Goal: Task Accomplishment & Management: Manage account settings

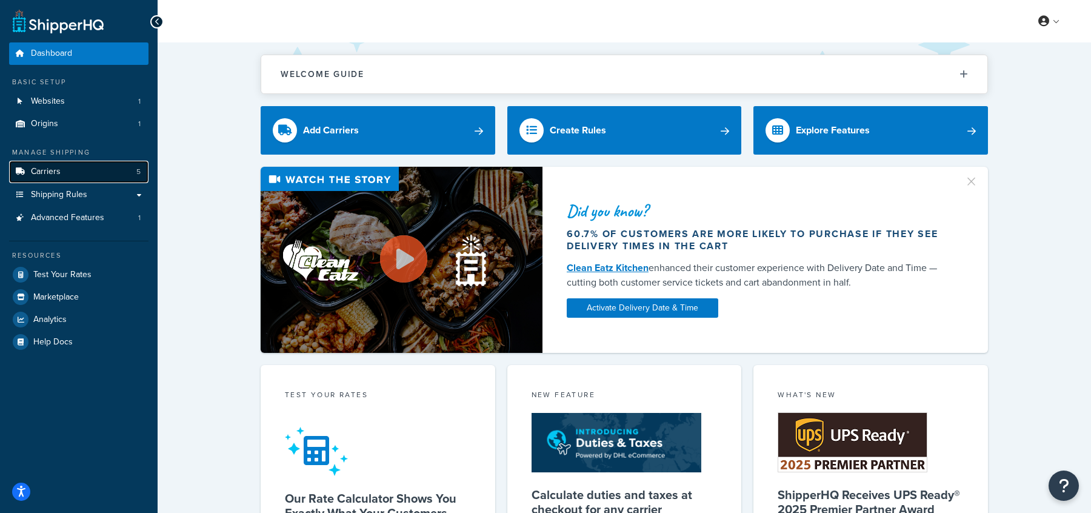
click at [87, 178] on link "Carriers 5" at bounding box center [78, 172] width 139 height 22
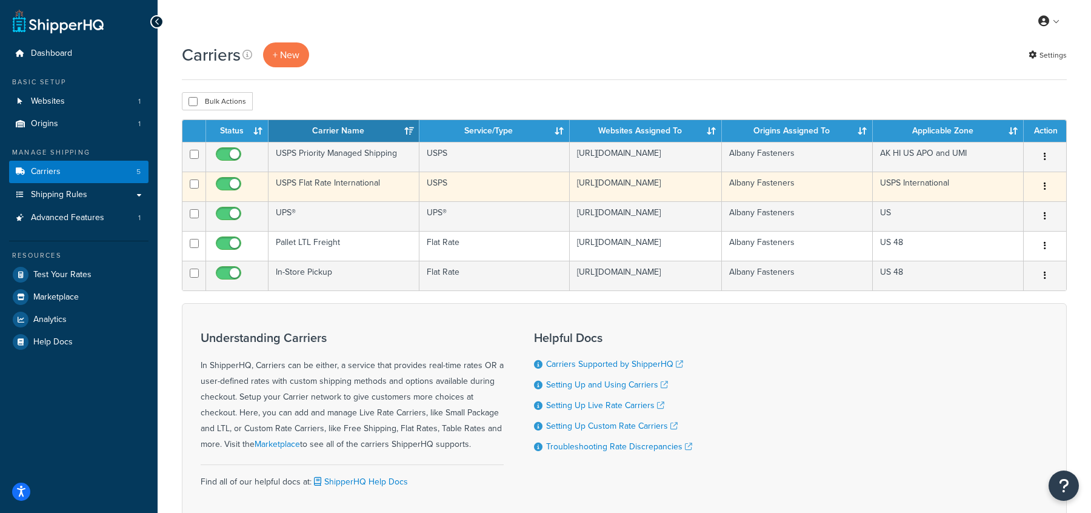
click at [1046, 188] on button "button" at bounding box center [1044, 186] width 17 height 19
click at [1003, 212] on link "Edit" at bounding box center [996, 215] width 96 height 25
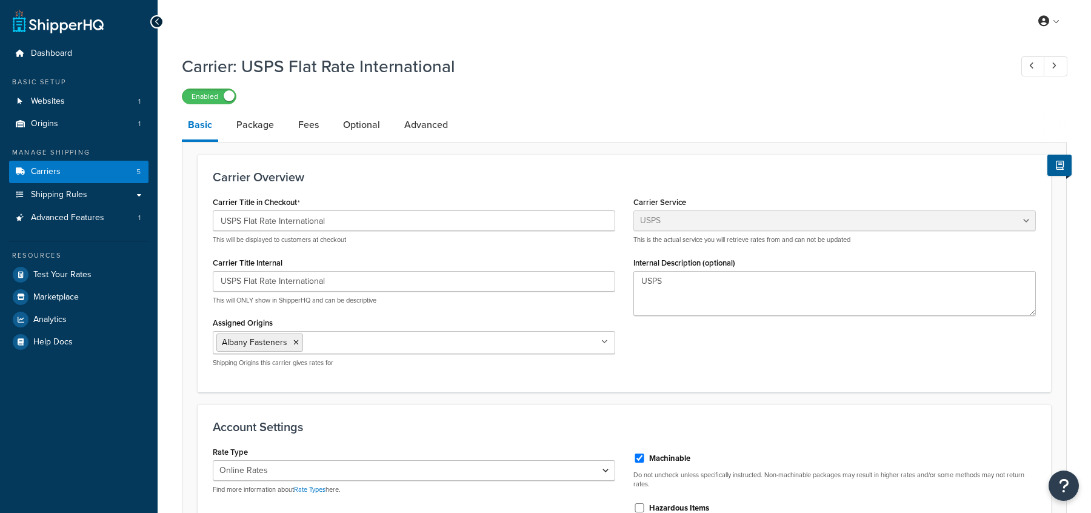
select select "usps"
select select "ONLINE"
click at [267, 123] on link "Package" at bounding box center [255, 124] width 50 height 29
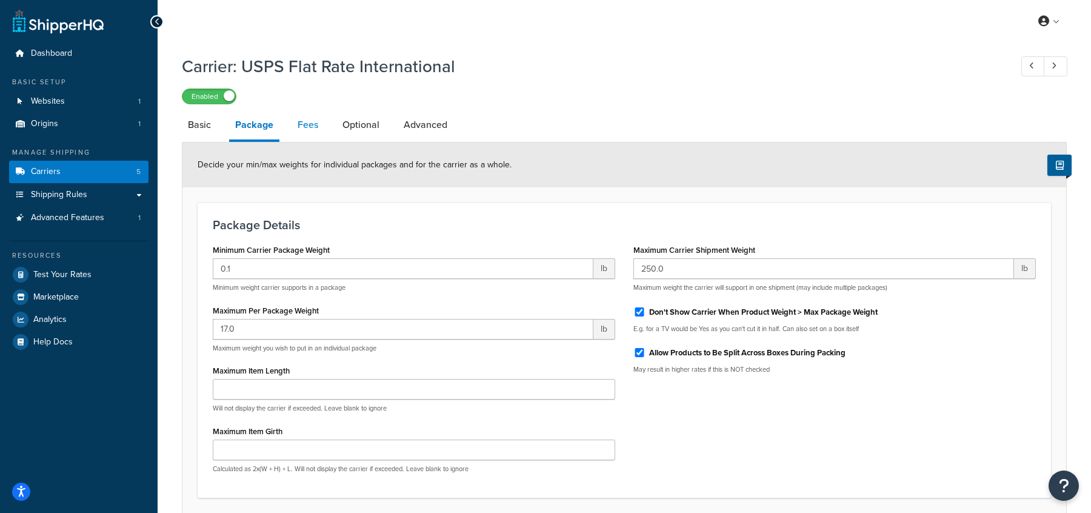
click at [308, 129] on link "Fees" at bounding box center [307, 124] width 33 height 29
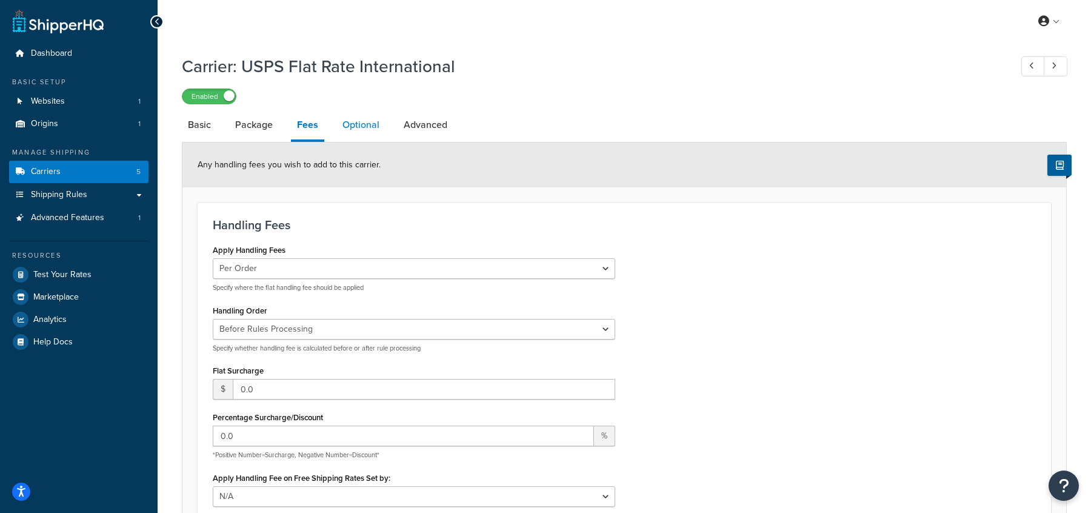
click at [355, 139] on link "Optional" at bounding box center [360, 124] width 49 height 29
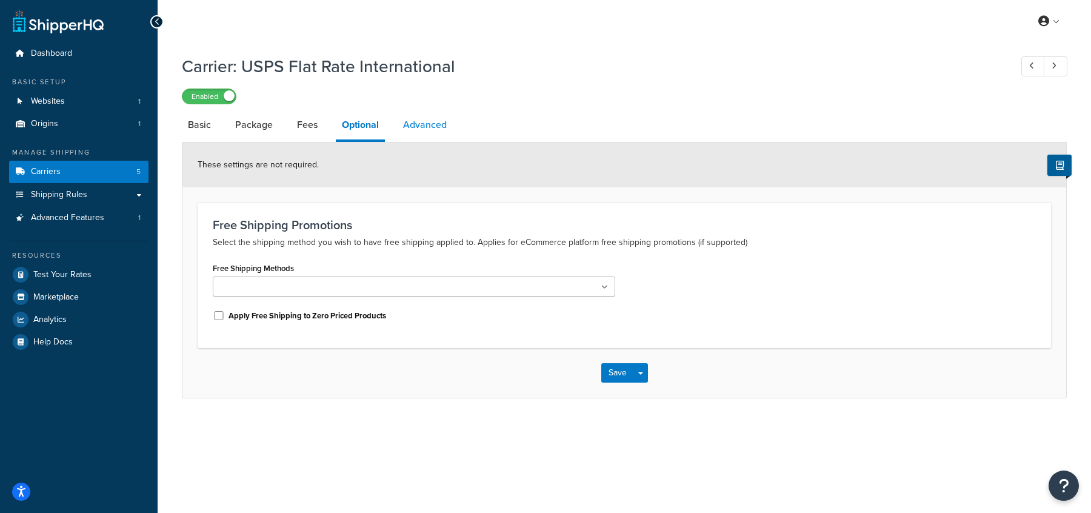
click at [422, 131] on link "Advanced" at bounding box center [425, 124] width 56 height 29
select select "false"
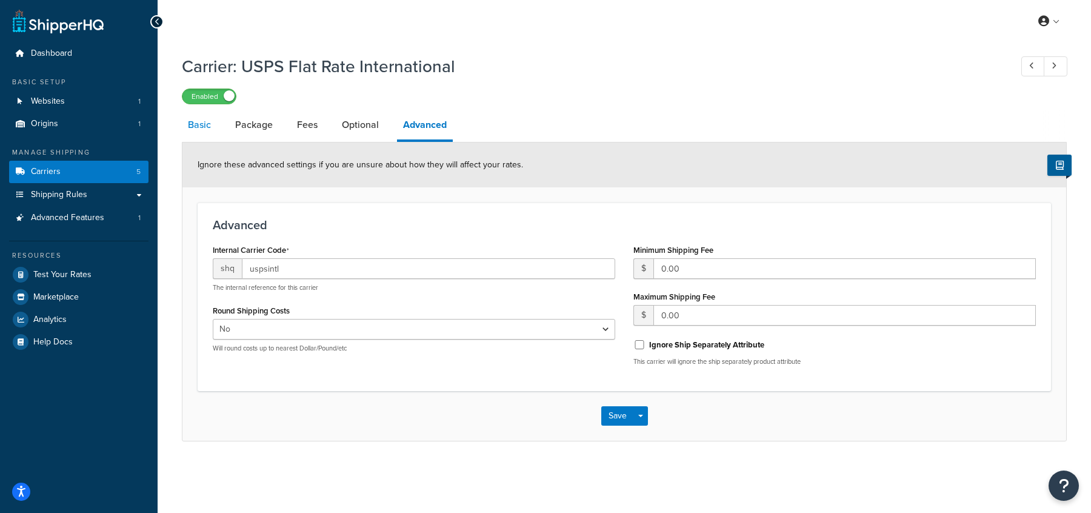
click at [201, 125] on link "Basic" at bounding box center [199, 124] width 35 height 29
select select "usps"
select select "ONLINE"
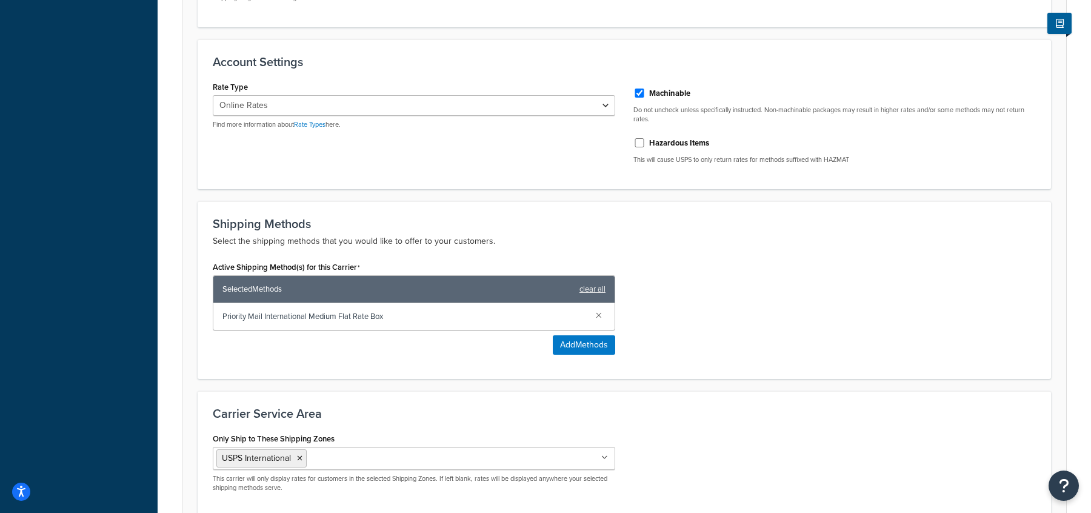
scroll to position [476, 0]
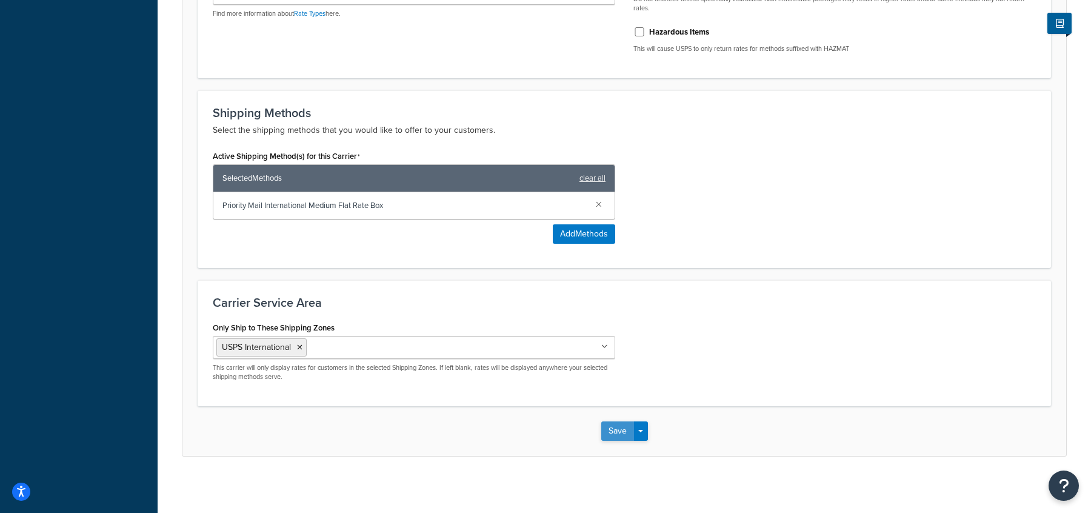
click at [619, 429] on button "Save" at bounding box center [617, 430] width 33 height 19
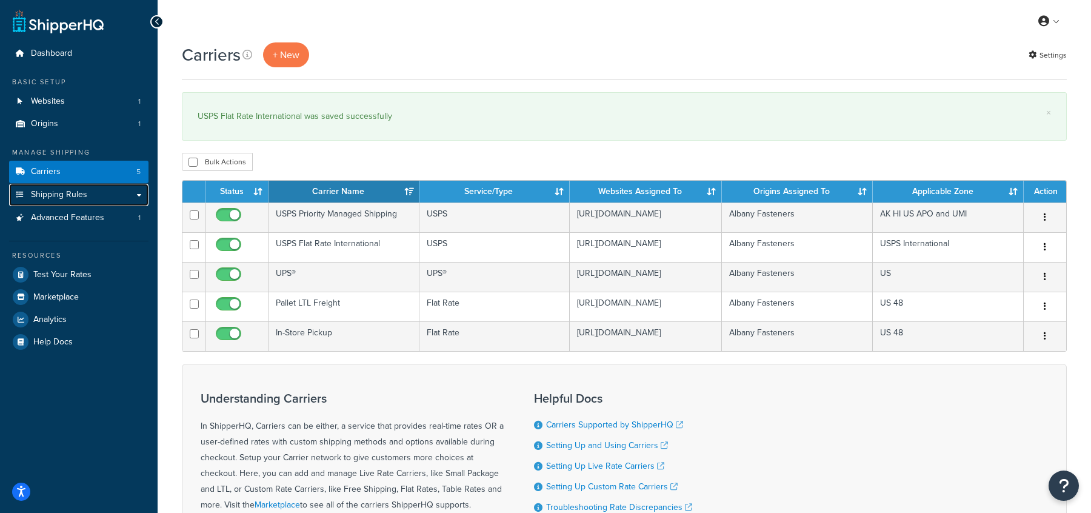
click at [112, 195] on link "Shipping Rules" at bounding box center [78, 195] width 139 height 22
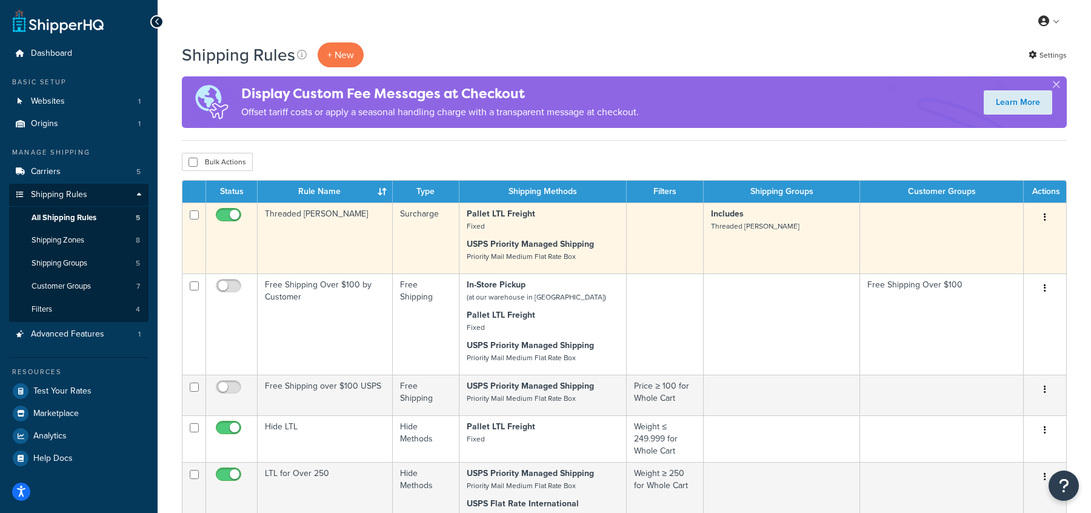
click at [1047, 216] on button "button" at bounding box center [1044, 217] width 17 height 19
click at [1000, 235] on link "Edit" at bounding box center [1005, 240] width 96 height 25
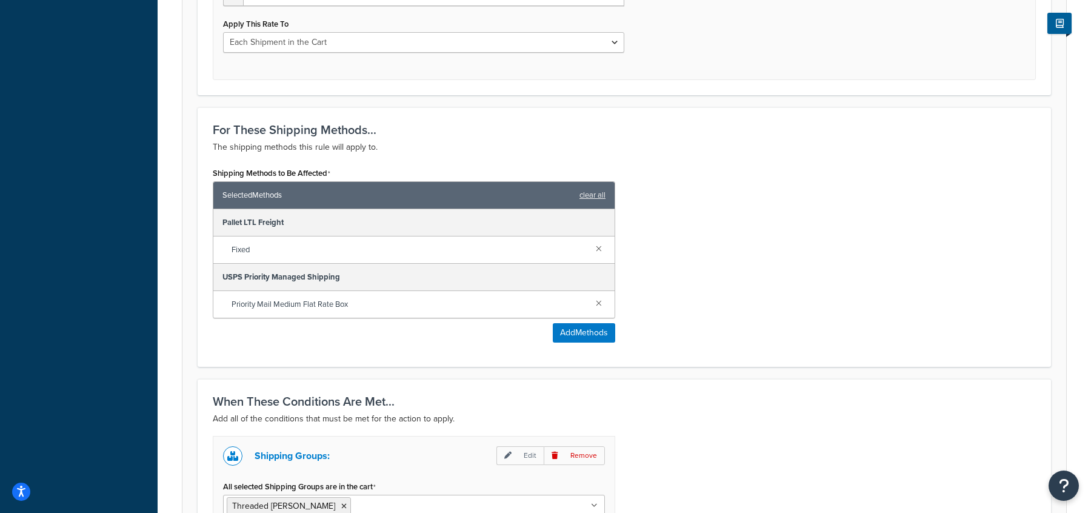
scroll to position [542, 0]
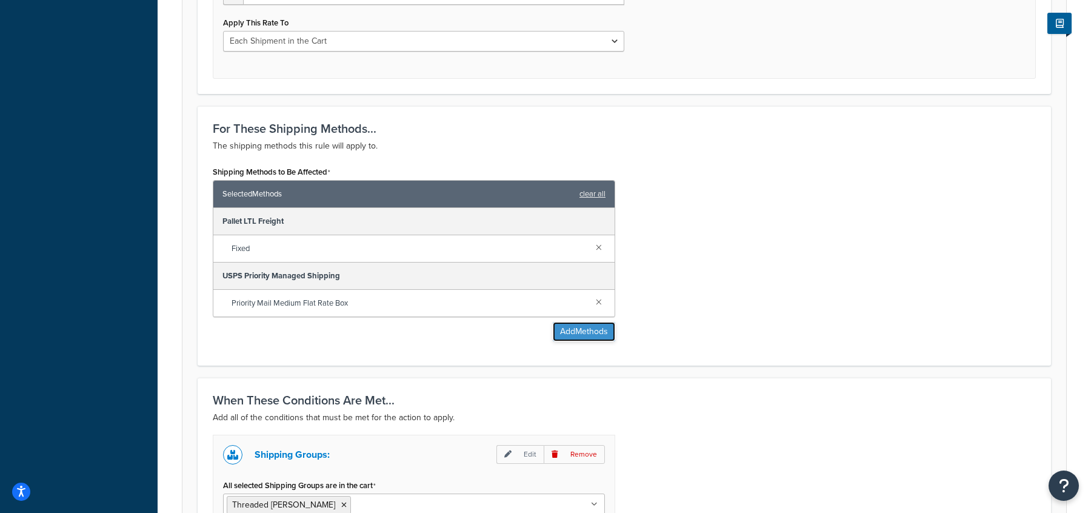
click at [591, 332] on button "Add Methods" at bounding box center [584, 331] width 62 height 19
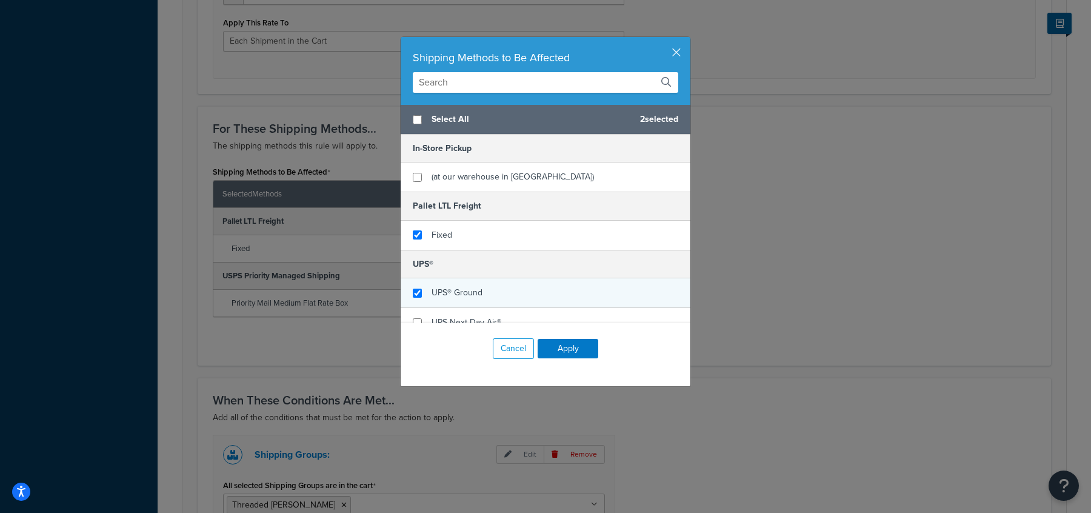
checkbox input "true"
click at [422, 287] on div "UPS® Ground" at bounding box center [546, 293] width 290 height 30
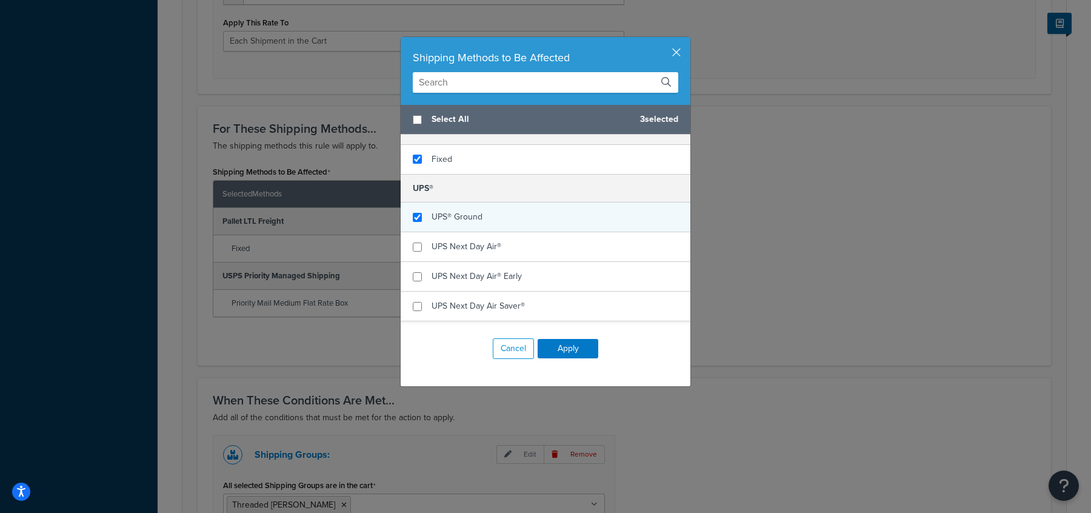
scroll to position [107, 0]
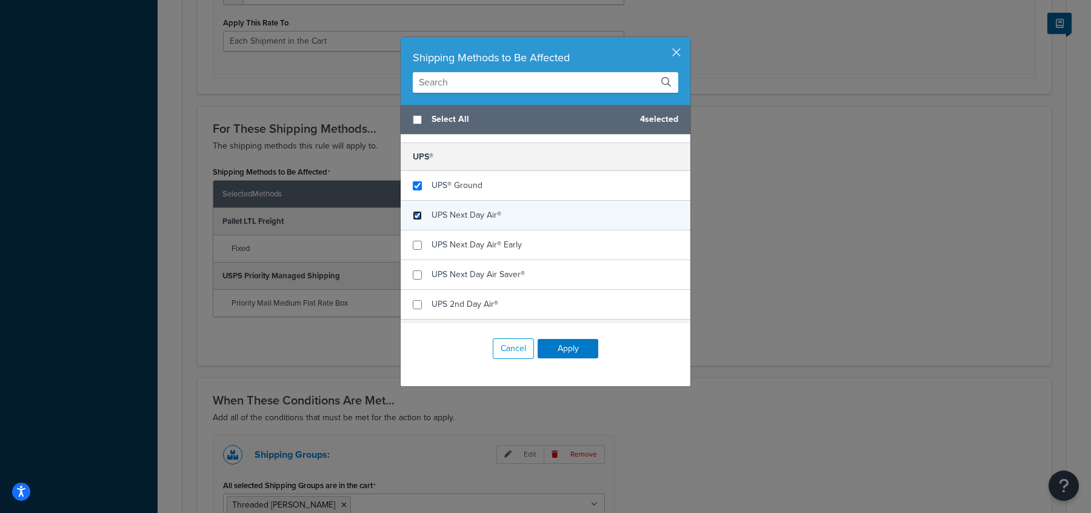
click at [416, 211] on input "checkbox" at bounding box center [417, 215] width 9 height 9
checkbox input "true"
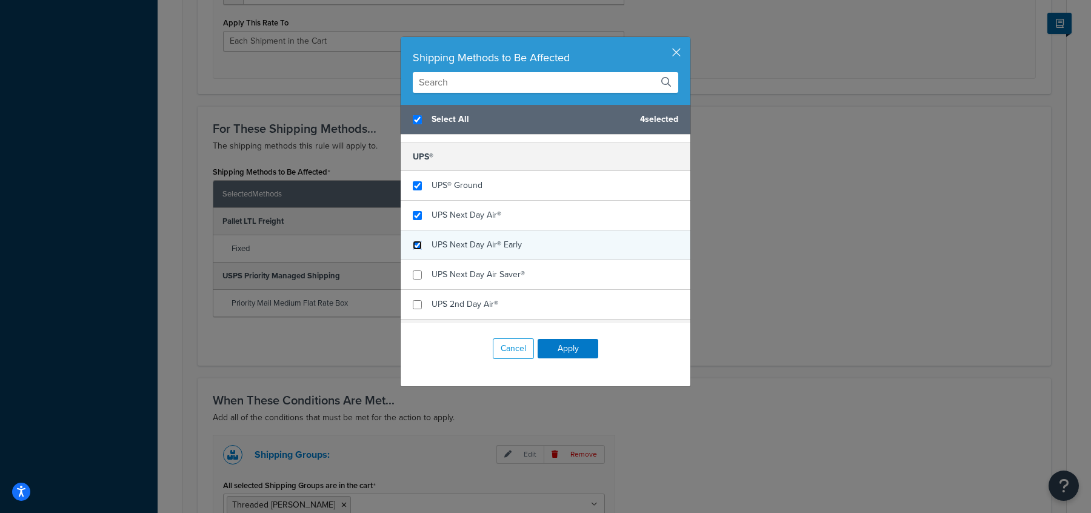
checkbox input "true"
click at [416, 242] on input "checkbox" at bounding box center [417, 245] width 9 height 9
checkbox input "true"
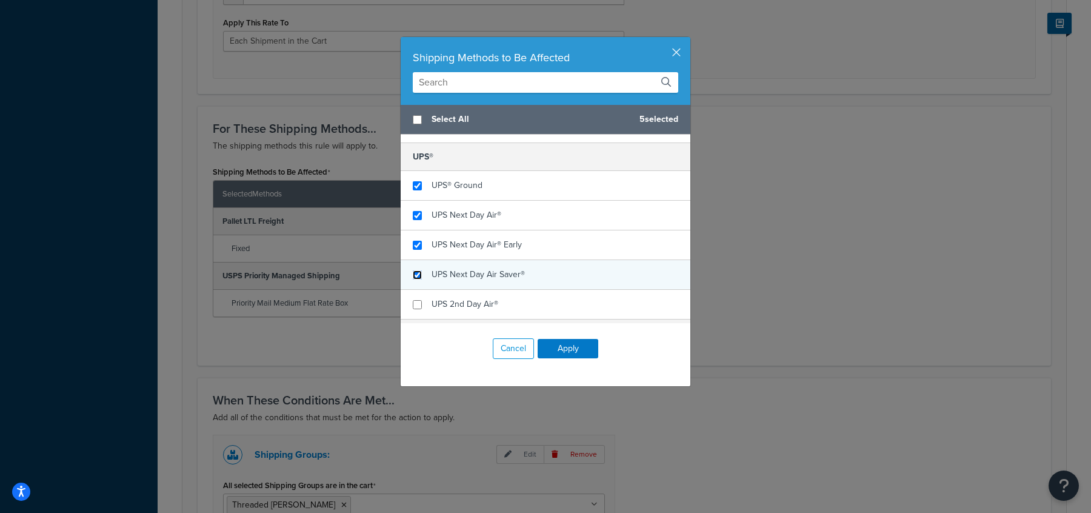
checkbox input "false"
click at [416, 271] on input "checkbox" at bounding box center [417, 274] width 9 height 9
checkbox input "true"
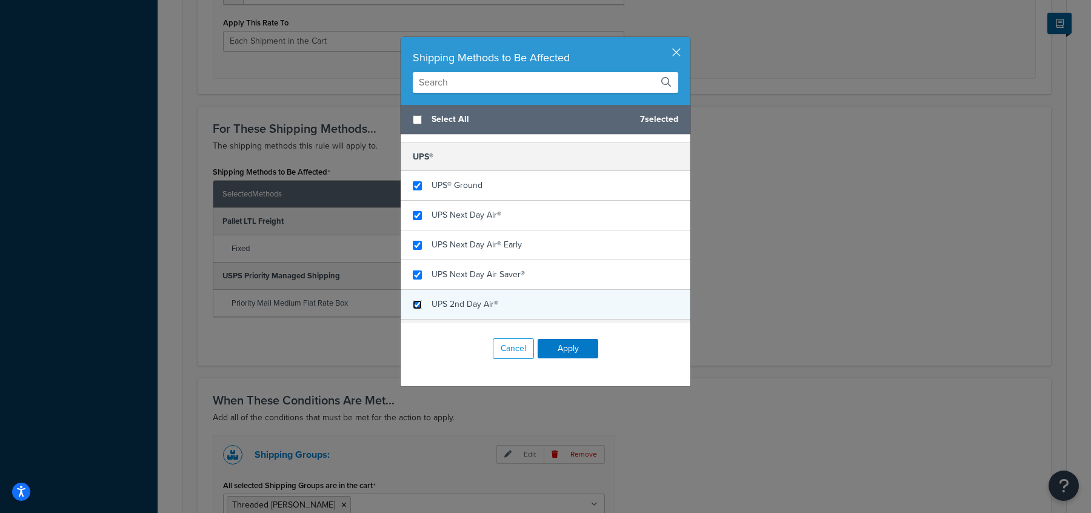
click at [416, 301] on input "checkbox" at bounding box center [417, 304] width 9 height 9
checkbox input "true"
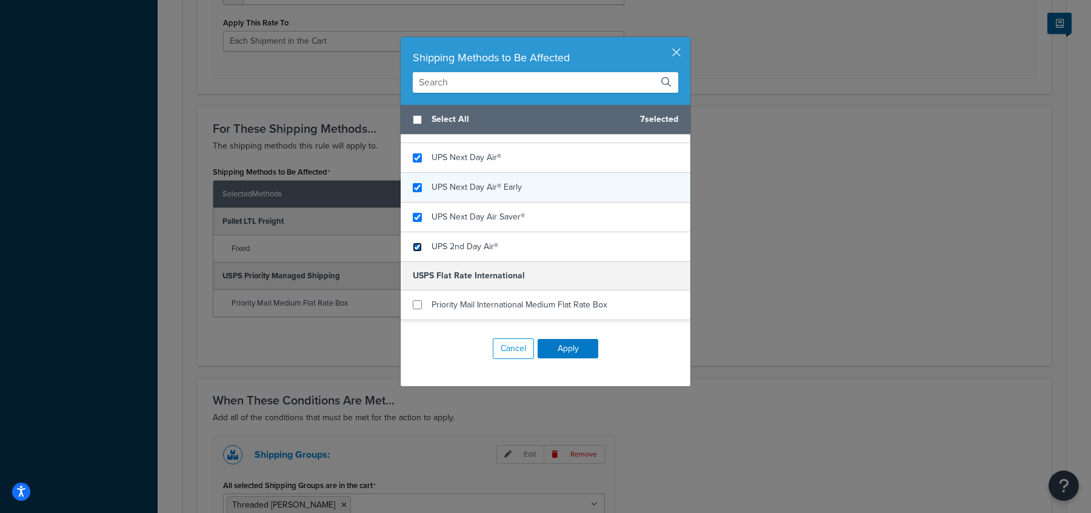
scroll to position [215, 0]
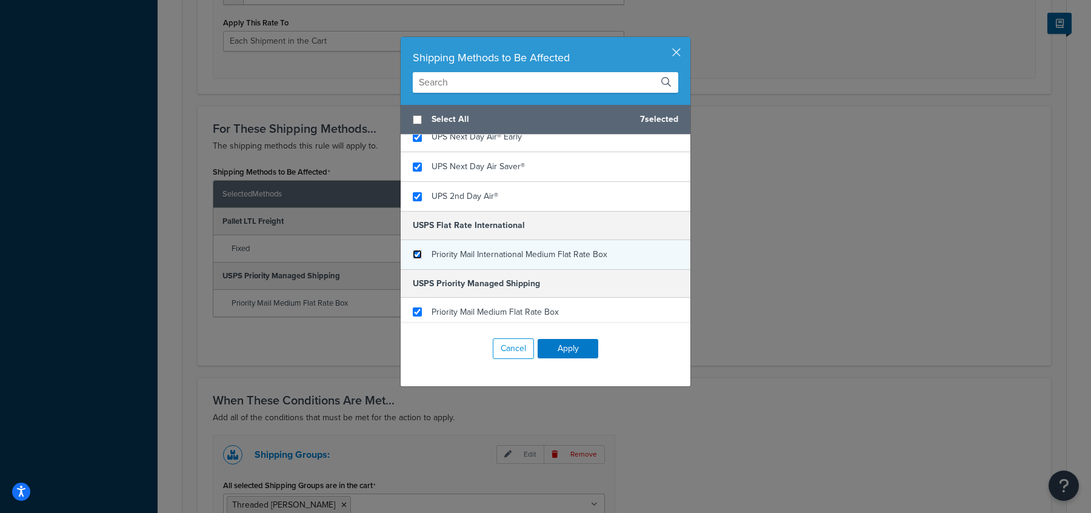
click at [414, 250] on input "checkbox" at bounding box center [417, 254] width 9 height 9
checkbox input "true"
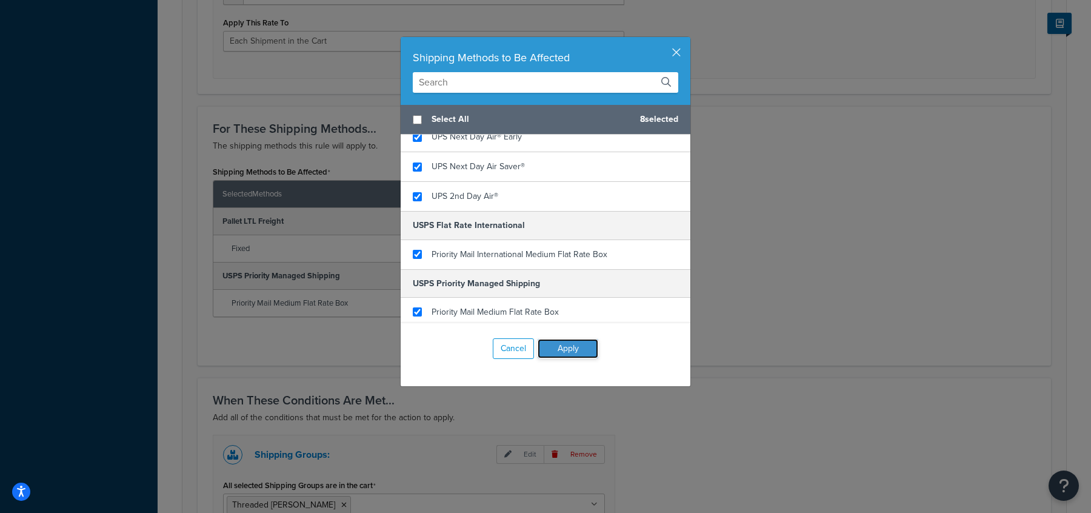
click at [574, 351] on button "Apply" at bounding box center [567, 348] width 61 height 19
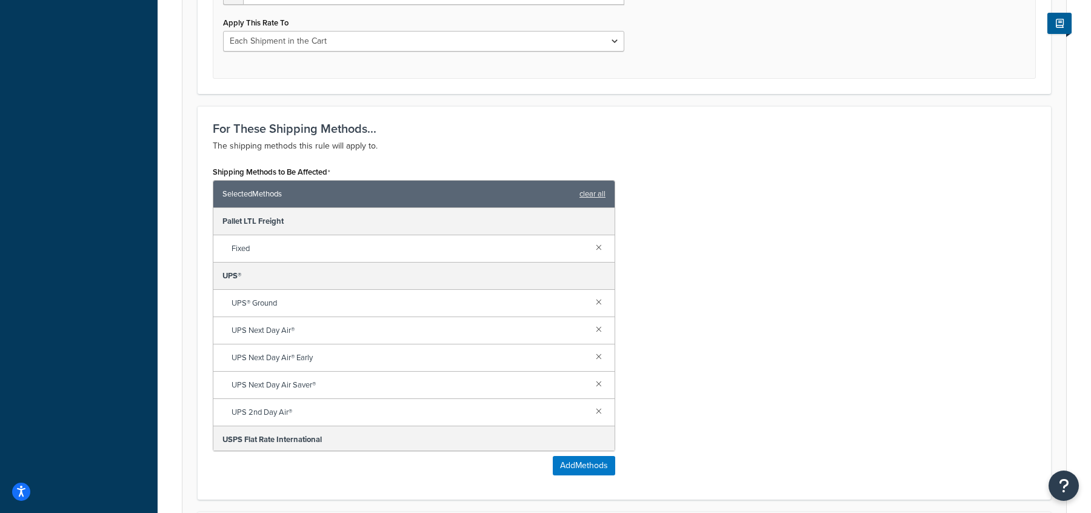
scroll to position [81, 0]
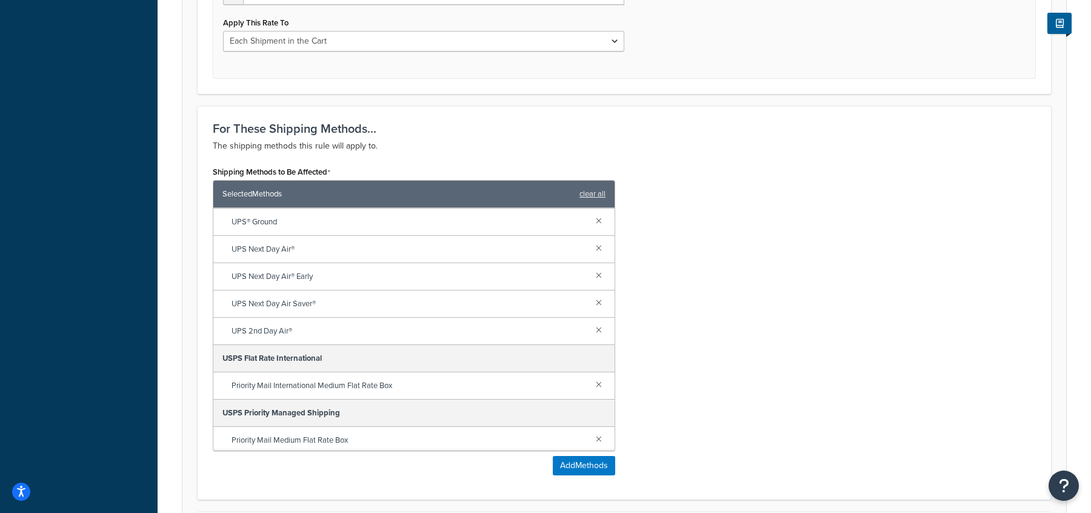
click at [796, 326] on div "Shipping Methods to Be Affected Selected Methods clear all Pallet LTL Freight F…" at bounding box center [624, 323] width 841 height 321
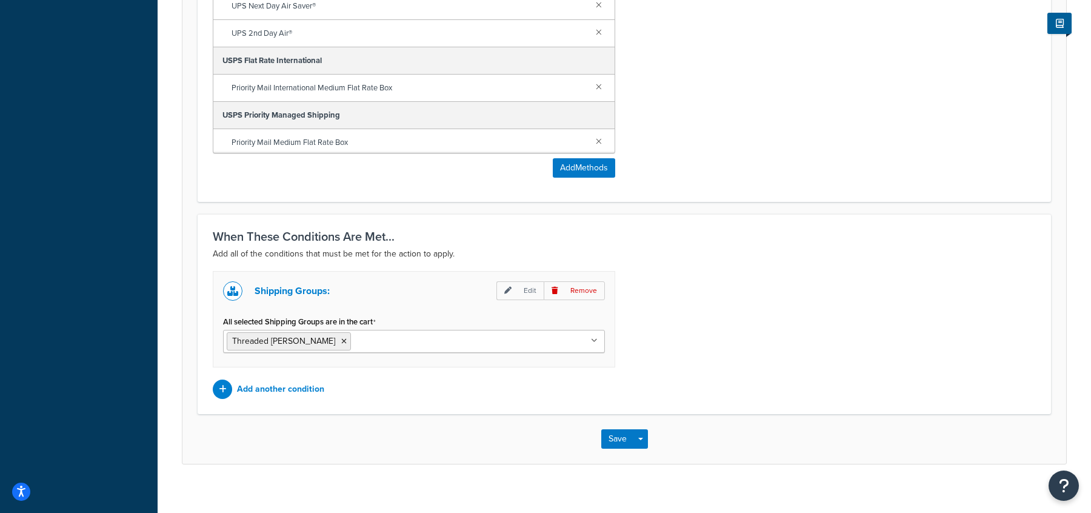
scroll to position [848, 0]
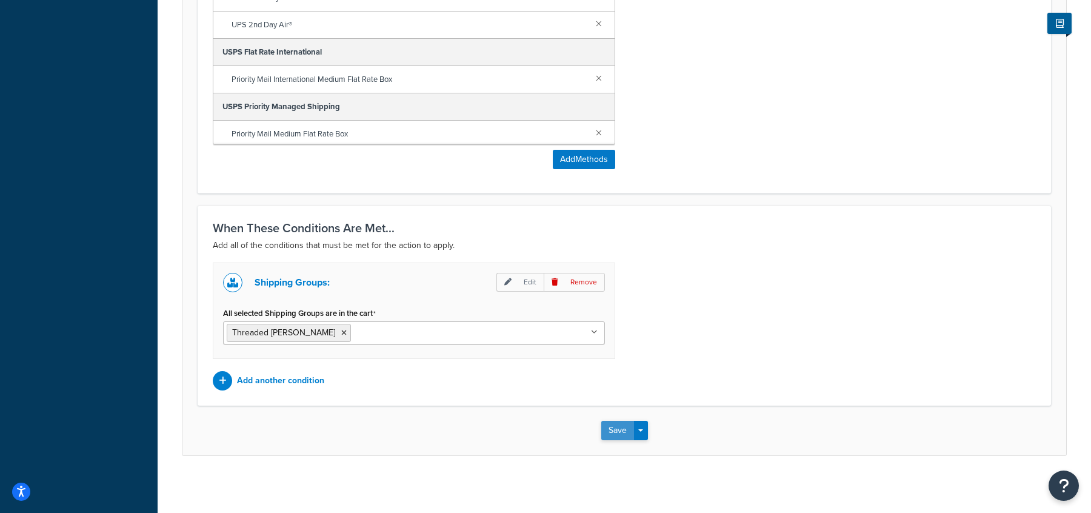
click at [625, 432] on button "Save" at bounding box center [617, 430] width 33 height 19
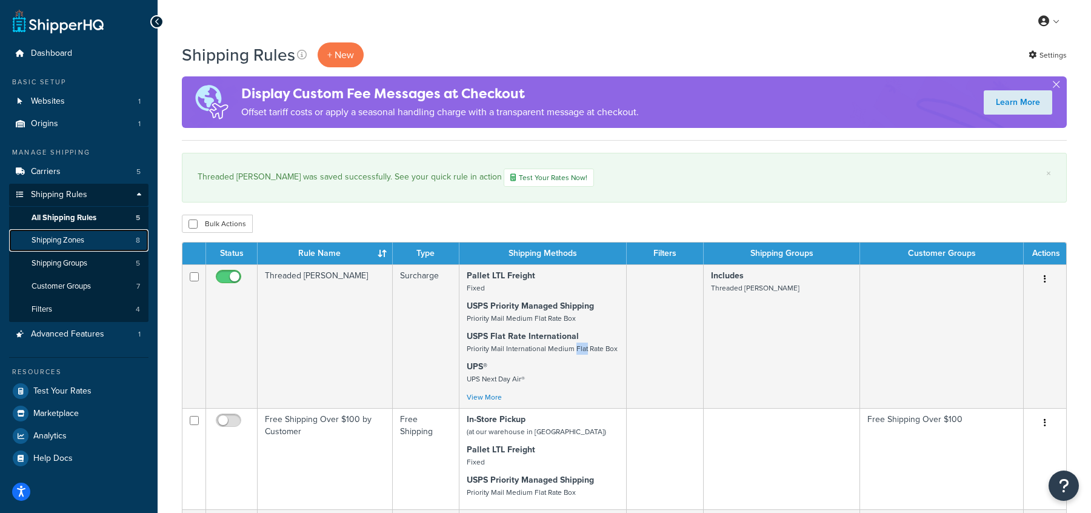
click at [88, 244] on link "Shipping Zones 8" at bounding box center [78, 240] width 139 height 22
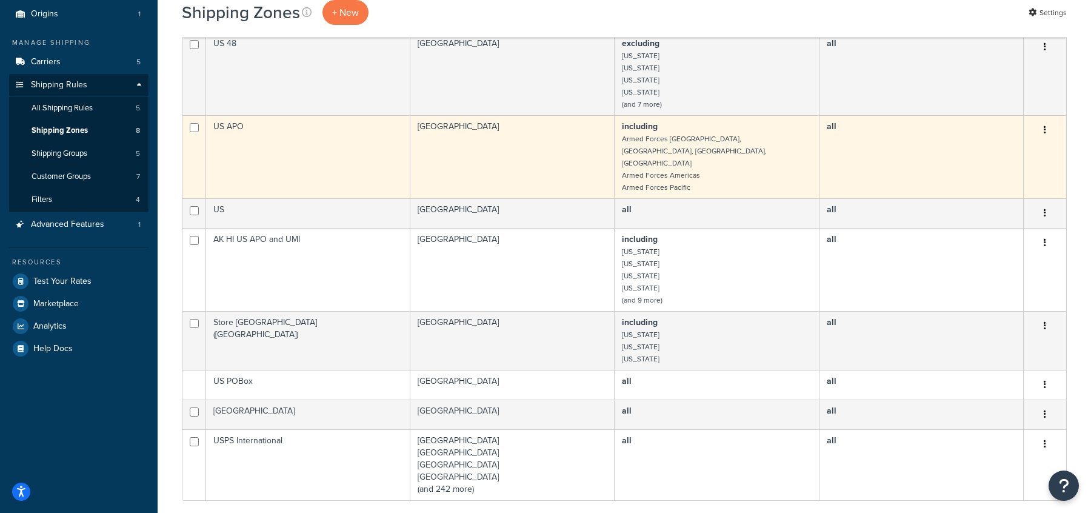
scroll to position [113, 0]
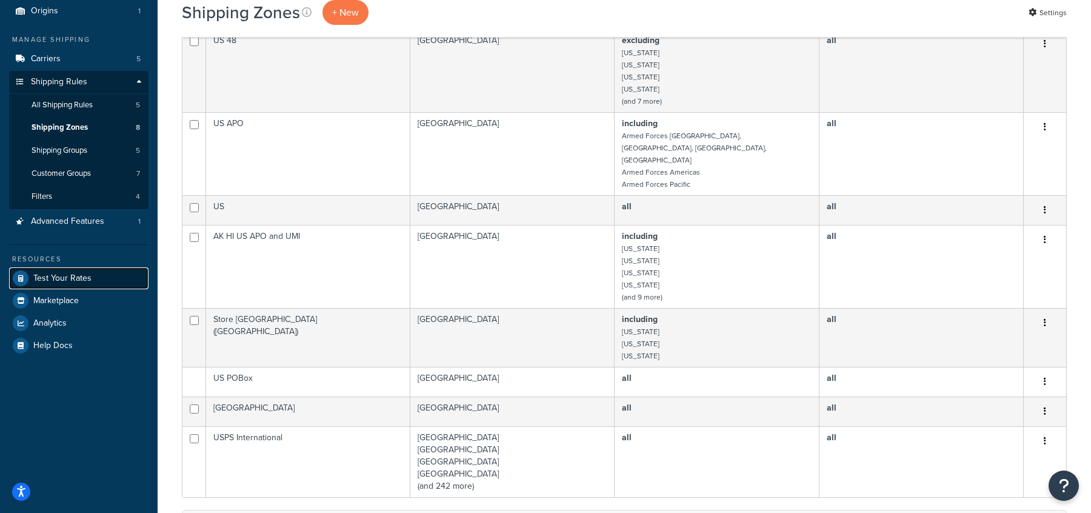
click at [79, 285] on link "Test Your Rates" at bounding box center [78, 278] width 139 height 22
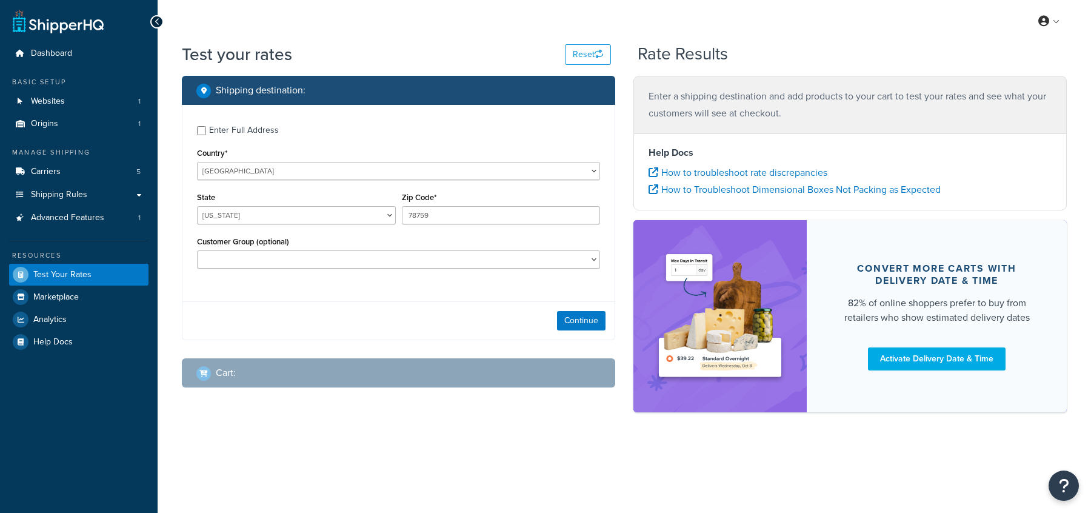
select select "[GEOGRAPHIC_DATA]"
click at [239, 174] on select "[GEOGRAPHIC_DATA] [GEOGRAPHIC_DATA] [GEOGRAPHIC_DATA] [GEOGRAPHIC_DATA] [GEOGRA…" at bounding box center [398, 171] width 403 height 18
select select "CA"
click at [197, 162] on select "[GEOGRAPHIC_DATA] [GEOGRAPHIC_DATA] [GEOGRAPHIC_DATA] [GEOGRAPHIC_DATA] [GEOGRA…" at bounding box center [398, 171] width 403 height 18
click at [276, 218] on select "[GEOGRAPHIC_DATA] [GEOGRAPHIC_DATA] [GEOGRAPHIC_DATA] [GEOGRAPHIC_DATA] [GEOGRA…" at bounding box center [296, 215] width 199 height 18
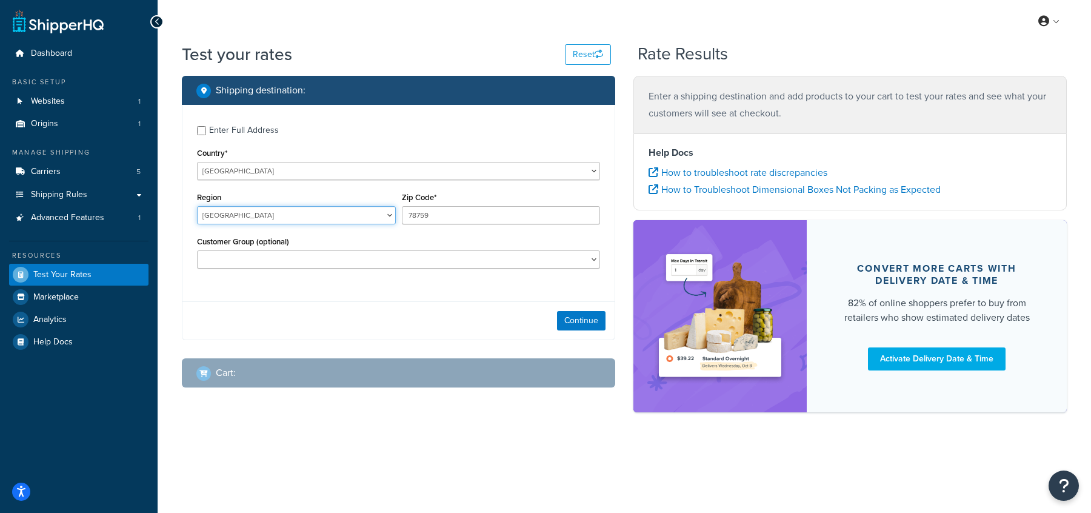
select select "ON"
click at [197, 206] on select "[GEOGRAPHIC_DATA] [GEOGRAPHIC_DATA] [GEOGRAPHIC_DATA] [GEOGRAPHIC_DATA] [GEOGRA…" at bounding box center [296, 215] width 199 height 18
drag, startPoint x: 454, startPoint y: 212, endPoint x: 381, endPoint y: 212, distance: 73.3
click at [381, 212] on div "Region [GEOGRAPHIC_DATA] [GEOGRAPHIC_DATA] [GEOGRAPHIC_DATA] [GEOGRAPHIC_DATA] …" at bounding box center [398, 211] width 409 height 44
paste input "M1K 5E2"
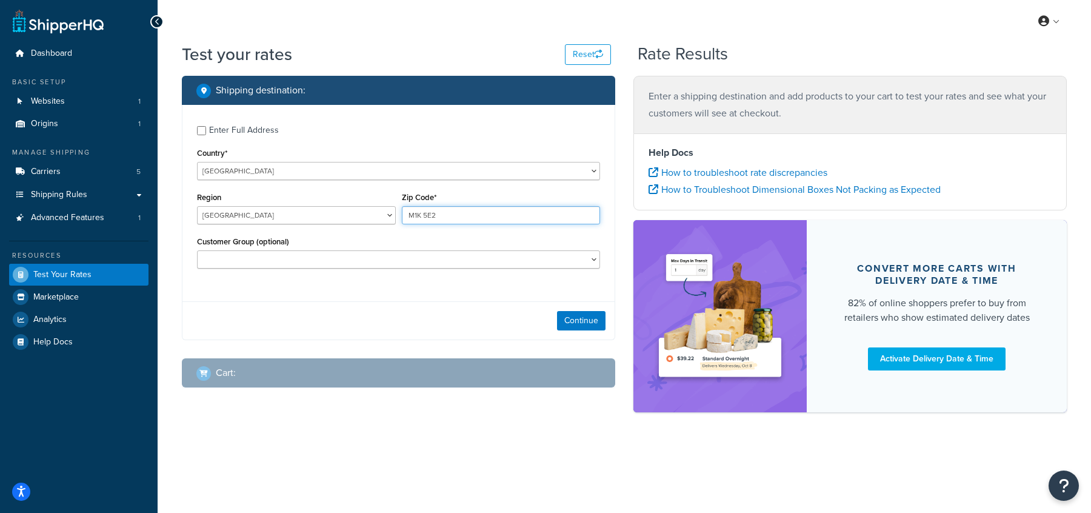
type input "M1K 5E2"
click at [285, 318] on div "Continue" at bounding box center [398, 320] width 432 height 38
click at [579, 321] on button "Continue" at bounding box center [581, 320] width 48 height 19
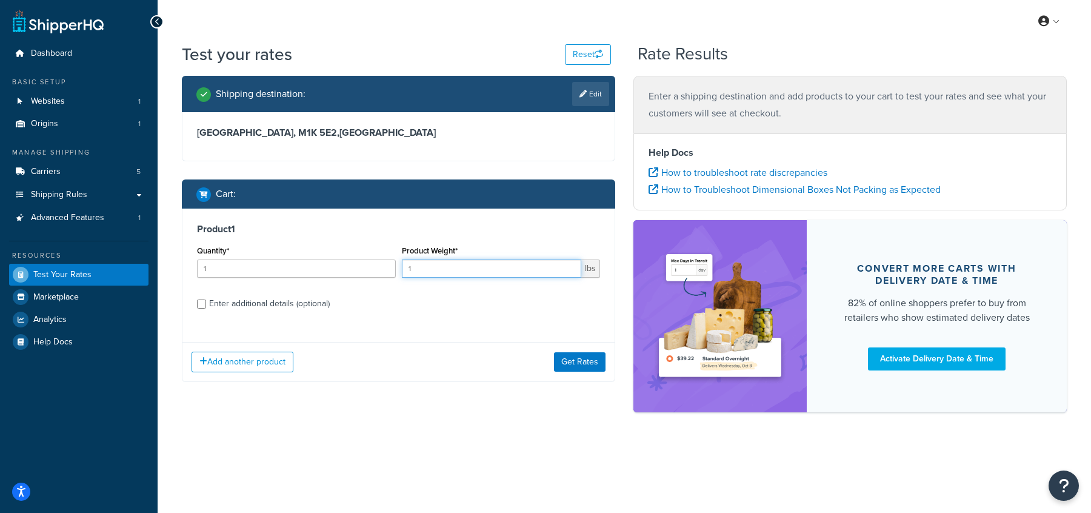
drag, startPoint x: 429, startPoint y: 271, endPoint x: 387, endPoint y: 271, distance: 41.8
click at [387, 271] on div "Quantity* 1 Product Weight* 1 lbs" at bounding box center [398, 264] width 409 height 44
type input "5"
click at [600, 357] on button "Get Rates" at bounding box center [580, 361] width 52 height 19
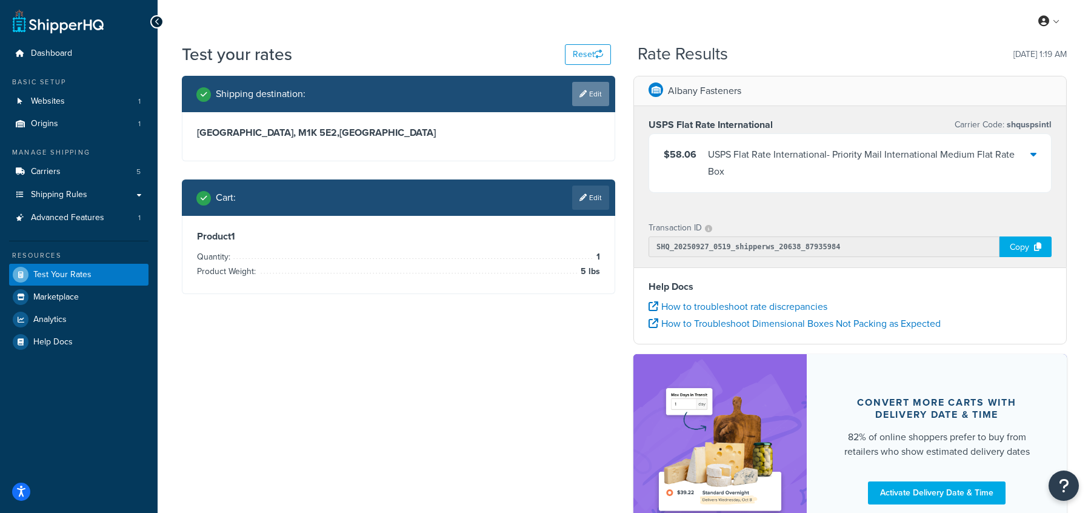
click at [602, 104] on link "Edit" at bounding box center [590, 94] width 37 height 24
select select "CA"
select select "ON"
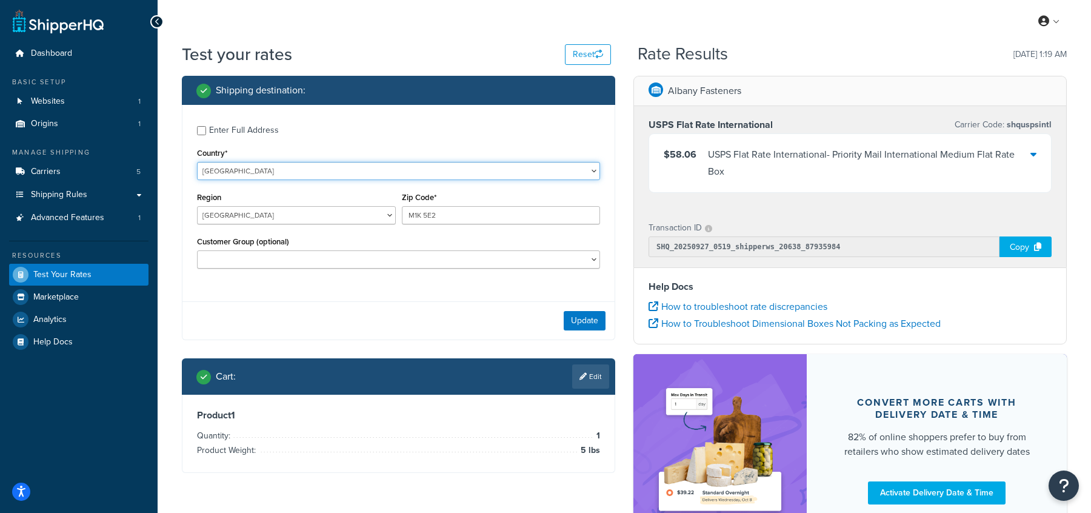
click at [221, 178] on select "United States United Kingdom Afghanistan Åland Islands Albania Algeria American…" at bounding box center [398, 171] width 403 height 18
select select "PR"
click at [197, 162] on select "United States United Kingdom Afghanistan Åland Islands Albania Algeria American…" at bounding box center [398, 171] width 403 height 18
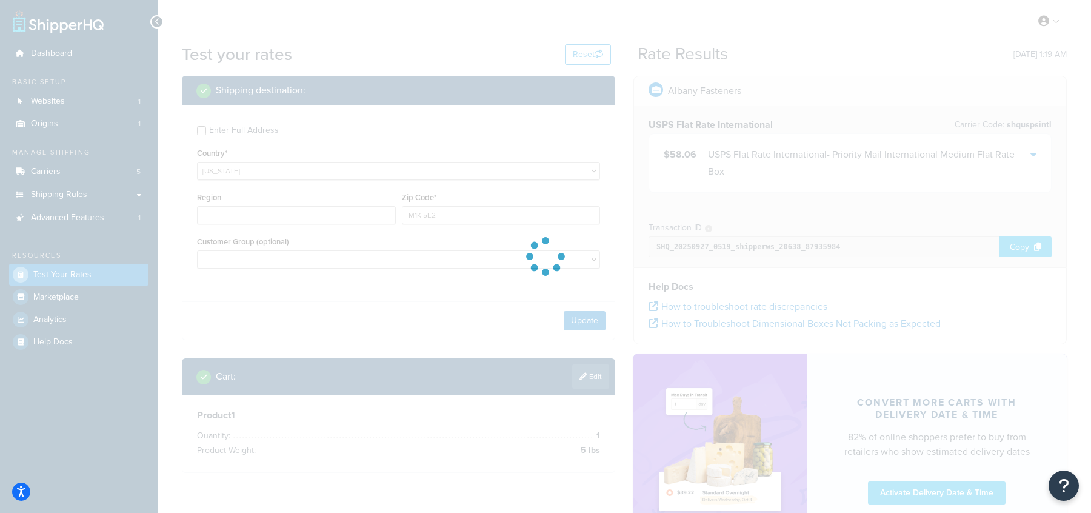
click at [226, 496] on div at bounding box center [545, 256] width 1091 height 513
type input "ON"
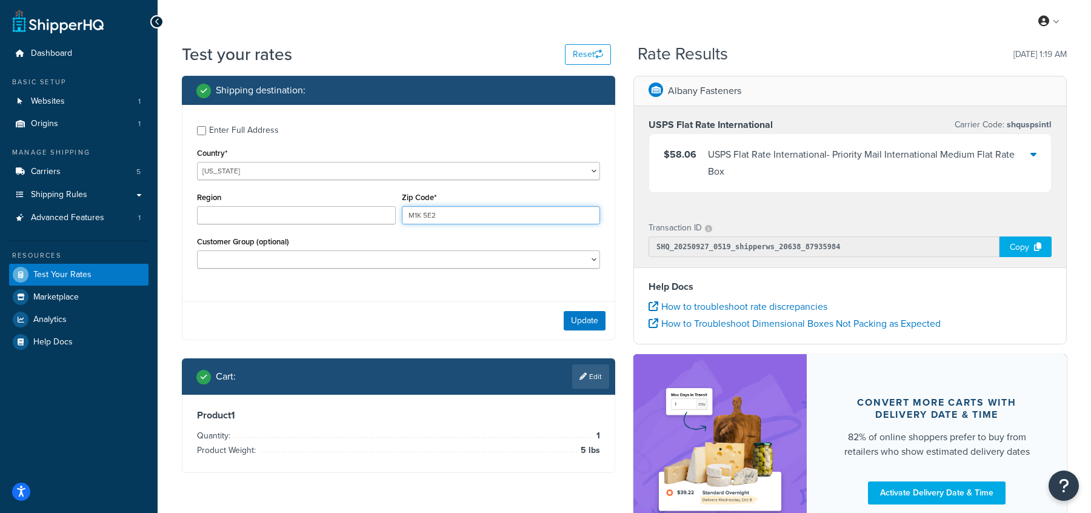
drag, startPoint x: 464, startPoint y: 213, endPoint x: 375, endPoint y: 212, distance: 89.1
click at [375, 212] on div "Region Zip Code* M1K 5E2" at bounding box center [398, 211] width 409 height 44
paste input "00915"
type input "00915"
click at [341, 301] on div "Enter Full Address Country* United States United Kingdom Afghanistan Åland Isla…" at bounding box center [398, 222] width 433 height 235
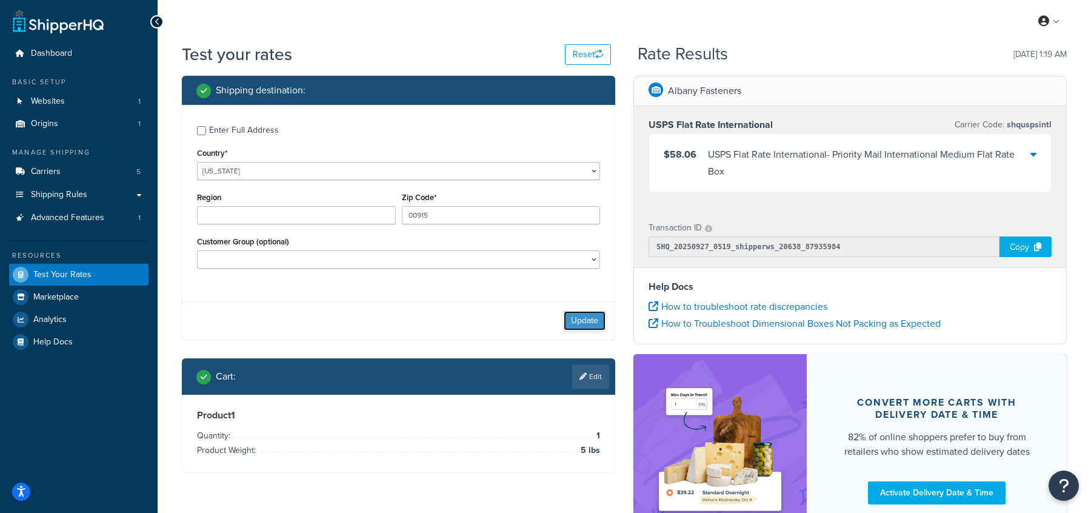
click at [596, 325] on button "Update" at bounding box center [585, 320] width 42 height 19
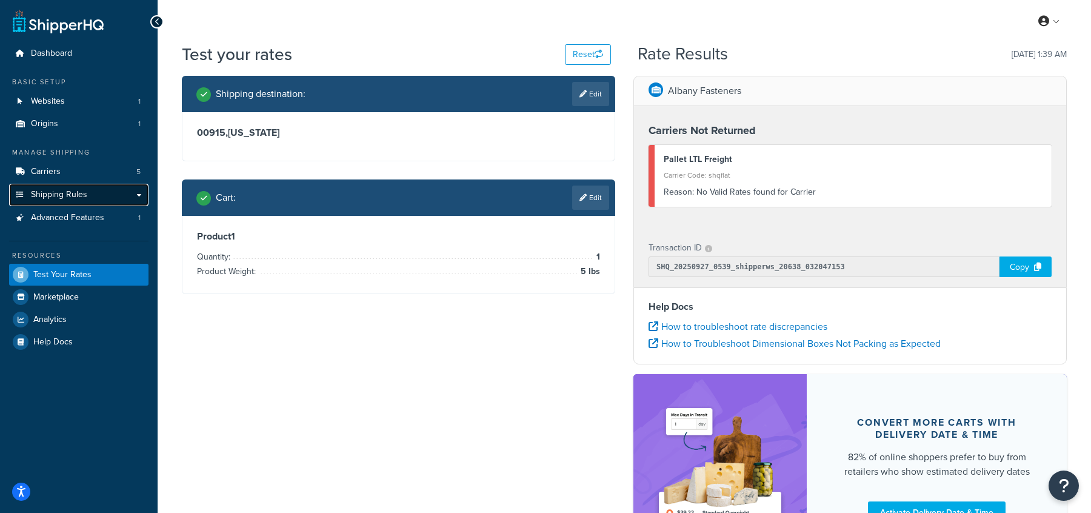
click at [64, 199] on span "Shipping Rules" at bounding box center [59, 195] width 56 height 10
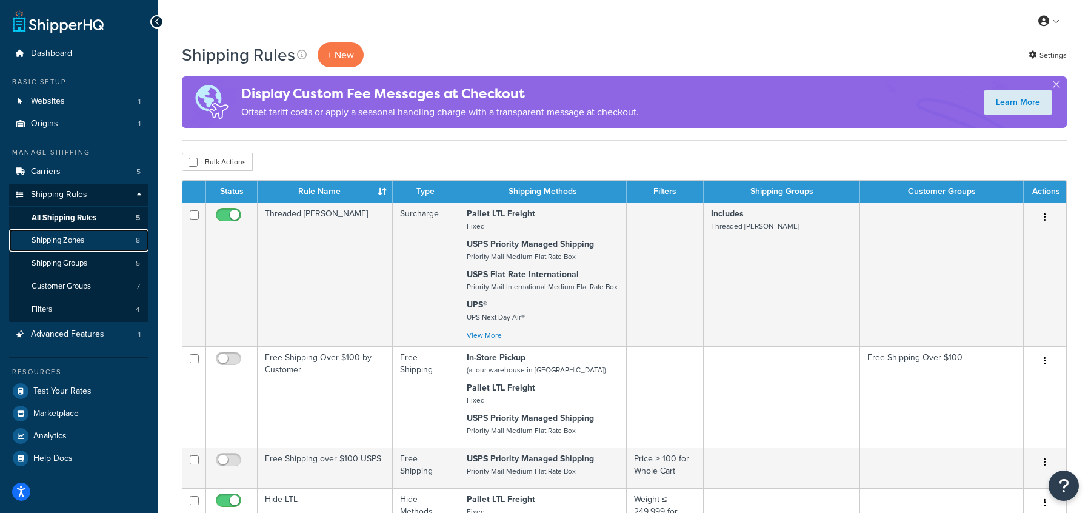
click at [64, 233] on link "Shipping Zones 8" at bounding box center [78, 240] width 139 height 22
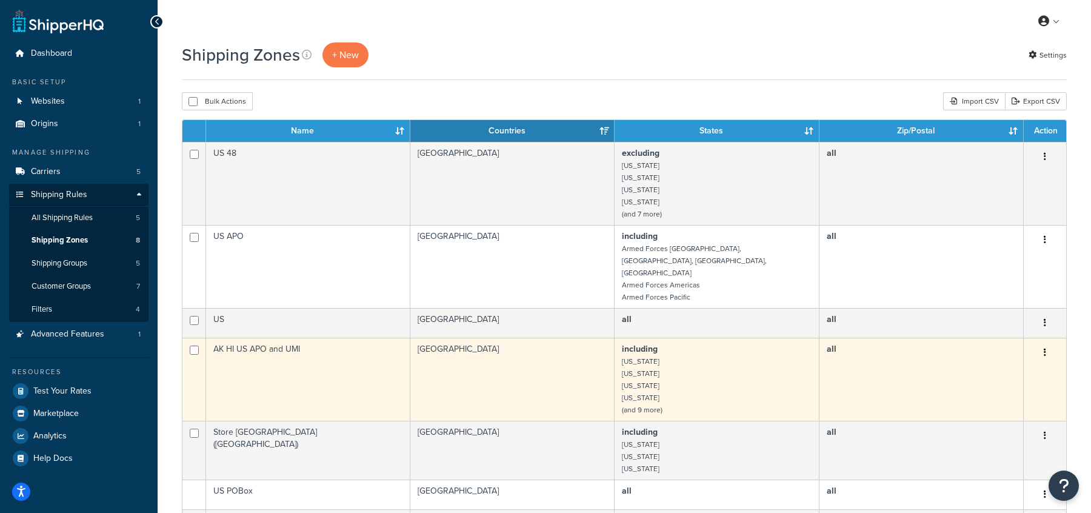
click at [243, 356] on td "AK HI US APO and UMI" at bounding box center [308, 378] width 204 height 83
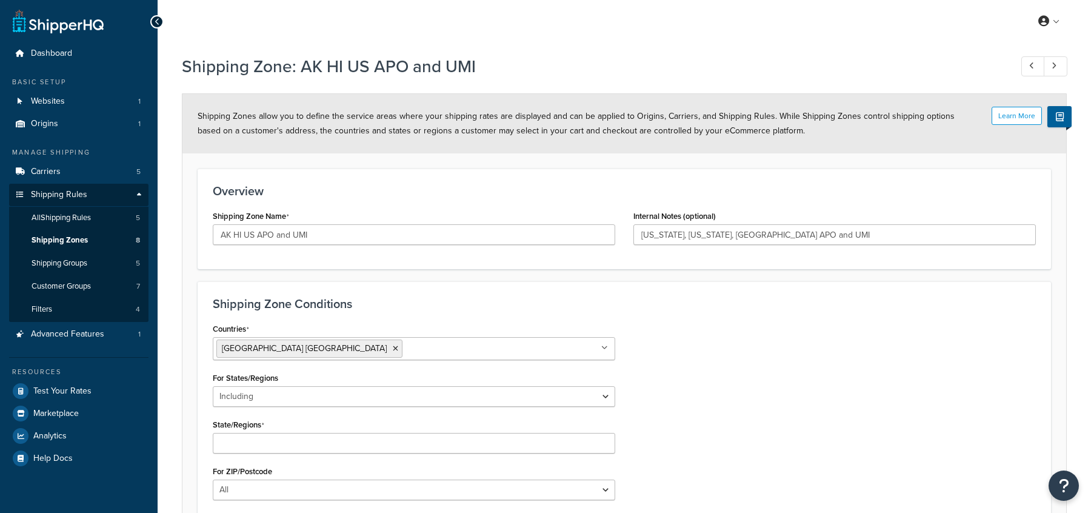
select select "including"
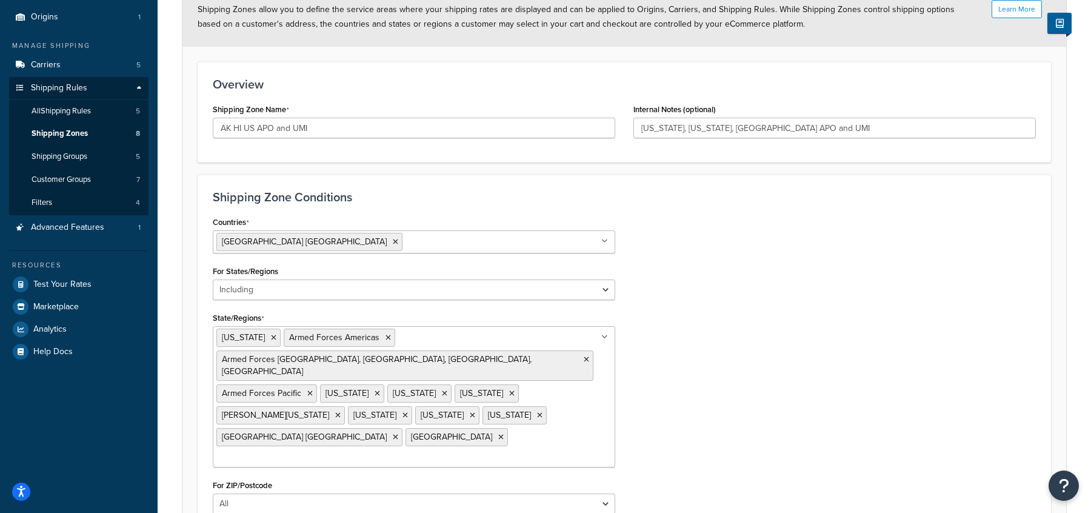
scroll to position [110, 0]
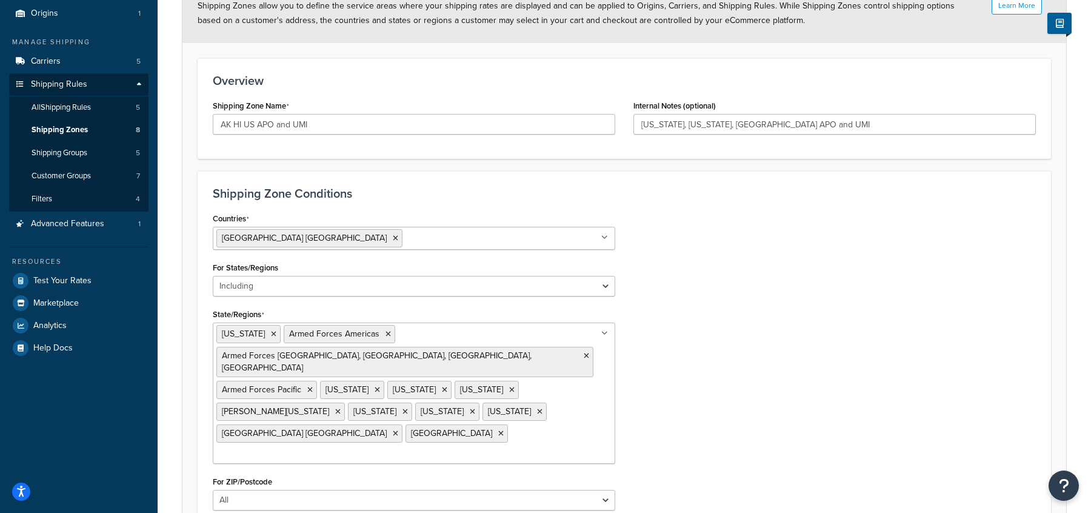
click at [775, 349] on div "Countries [GEOGRAPHIC_DATA] [GEOGRAPHIC_DATA] All Countries ALL [GEOGRAPHIC_DAT…" at bounding box center [624, 365] width 841 height 310
drag, startPoint x: 340, startPoint y: 117, endPoint x: 333, endPoint y: 130, distance: 14.4
click at [333, 130] on input "AK HI US APO and UMI" at bounding box center [414, 124] width 402 height 21
click at [71, 67] on link "Carriers 5" at bounding box center [78, 61] width 139 height 22
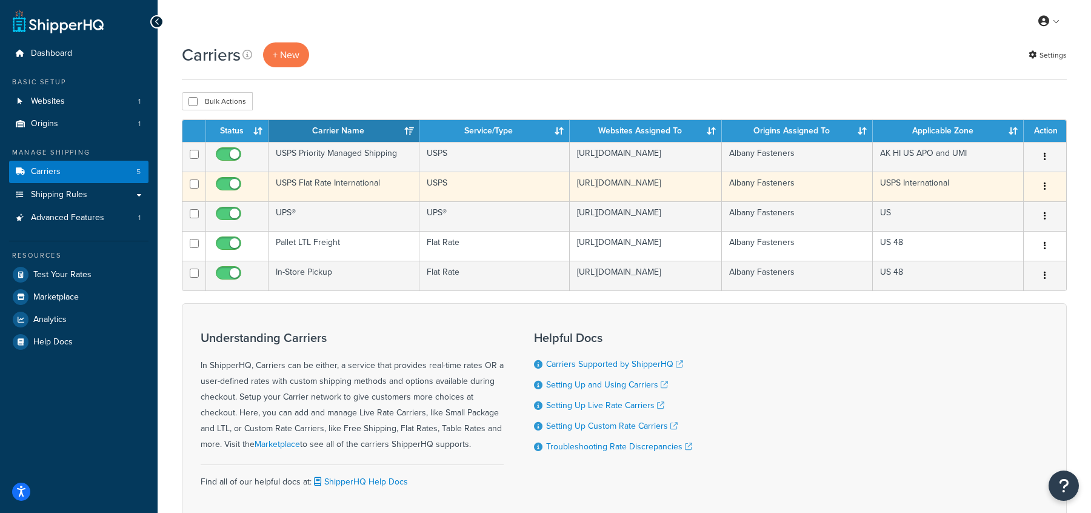
click at [1043, 188] on button "button" at bounding box center [1044, 186] width 17 height 19
click at [1002, 213] on link "Edit" at bounding box center [996, 215] width 96 height 25
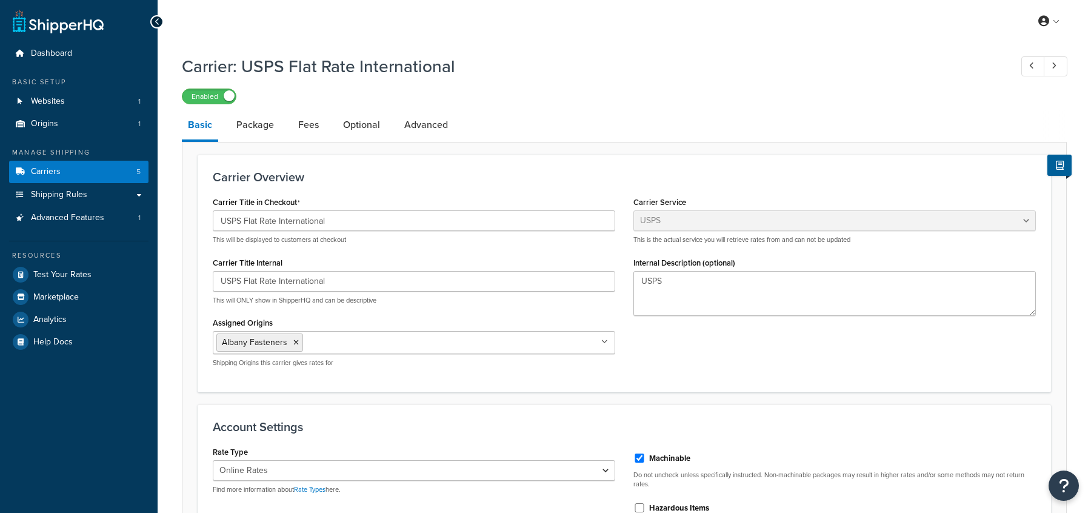
select select "usps"
select select "ONLINE"
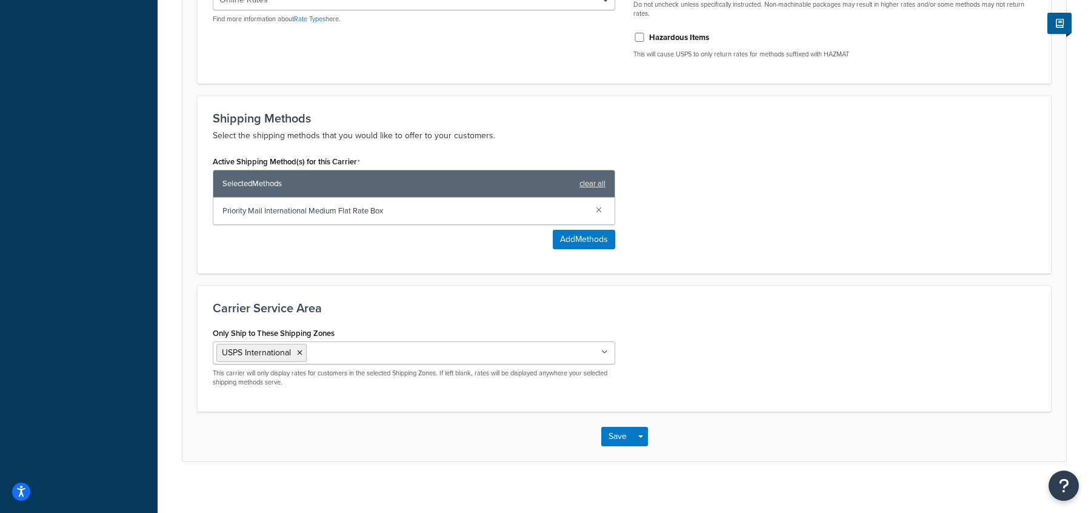
scroll to position [476, 0]
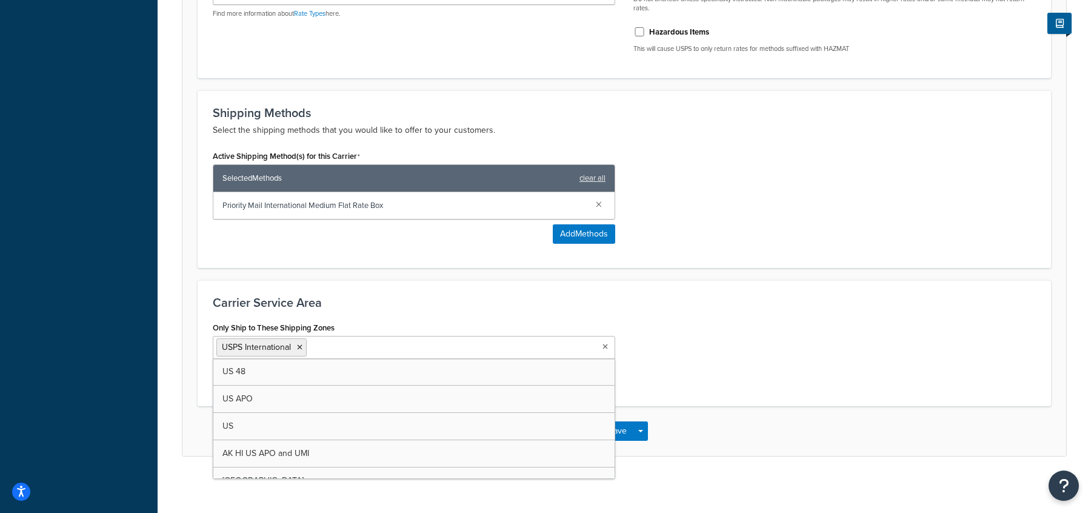
click at [373, 347] on input "Only Ship to These Shipping Zones" at bounding box center [363, 346] width 107 height 13
paste input "AK HI US APO and UMI"
type input "AK HI US APO and UMI"
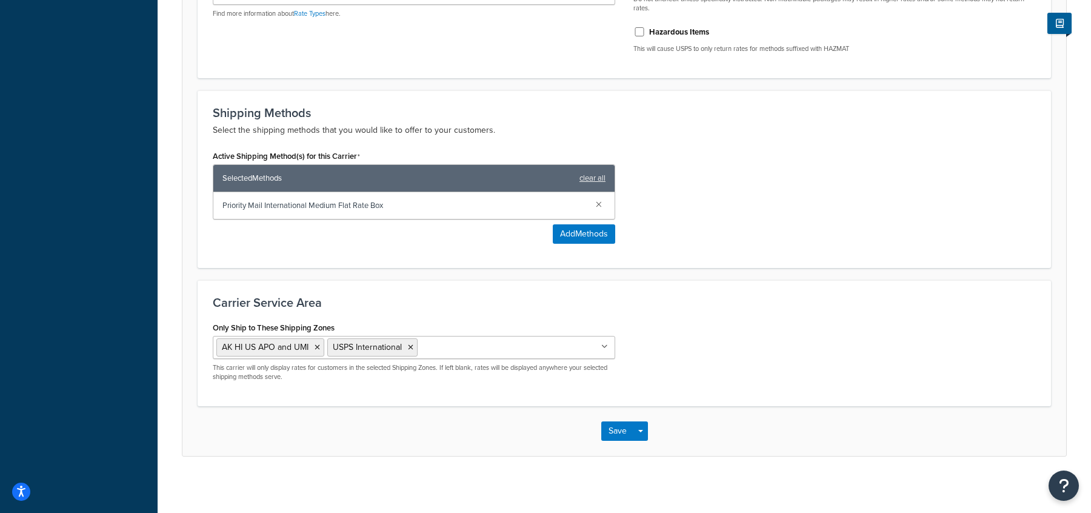
click at [705, 341] on div "Only Ship to These Shipping Zones AK HI US APO and UMI USPS International US 48…" at bounding box center [624, 355] width 841 height 72
click at [613, 433] on button "Save" at bounding box center [617, 430] width 33 height 19
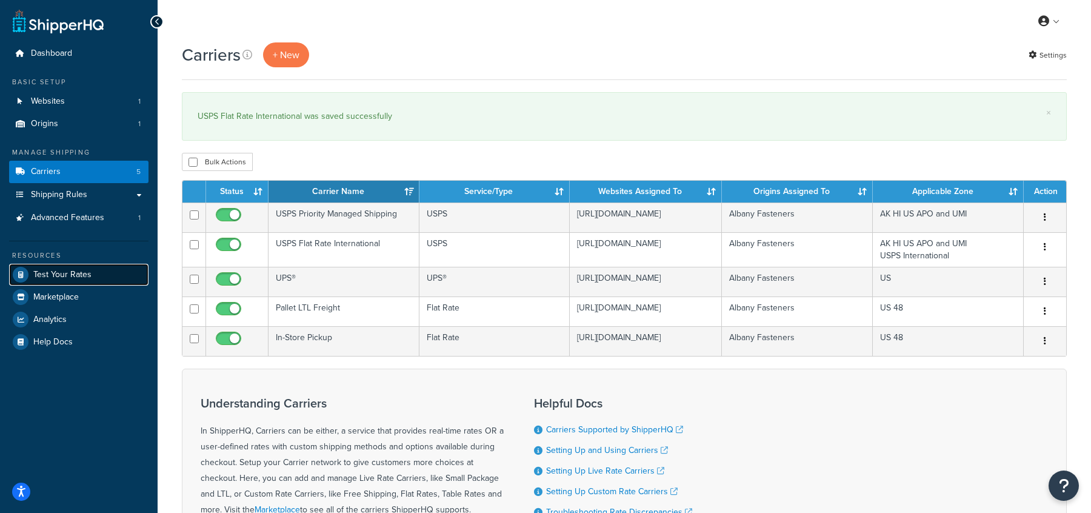
click at [68, 280] on link "Test Your Rates" at bounding box center [78, 275] width 139 height 22
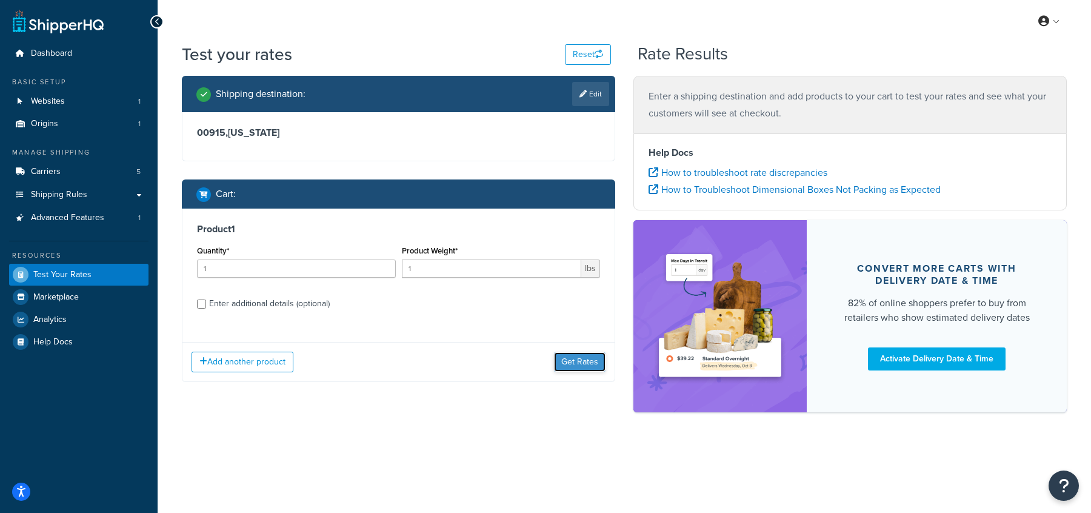
click at [581, 359] on button "Get Rates" at bounding box center [580, 361] width 52 height 19
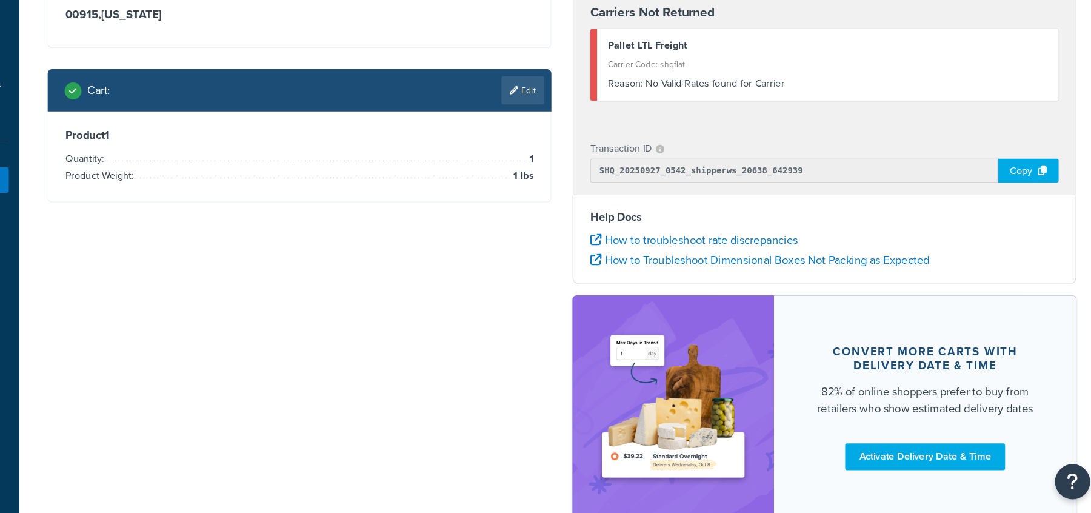
scroll to position [59, 0]
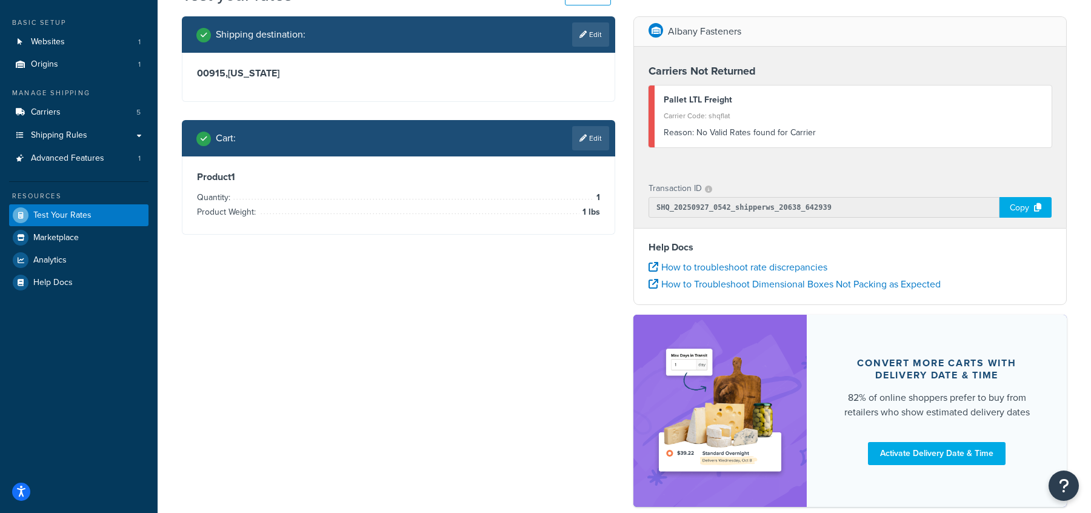
click at [470, 303] on div "Shipping destination : Edit 00915 , Puerto Rico Cart : Edit Product 1 Quantity:…" at bounding box center [624, 267] width 903 height 502
click at [604, 139] on link "Edit" at bounding box center [590, 138] width 37 height 24
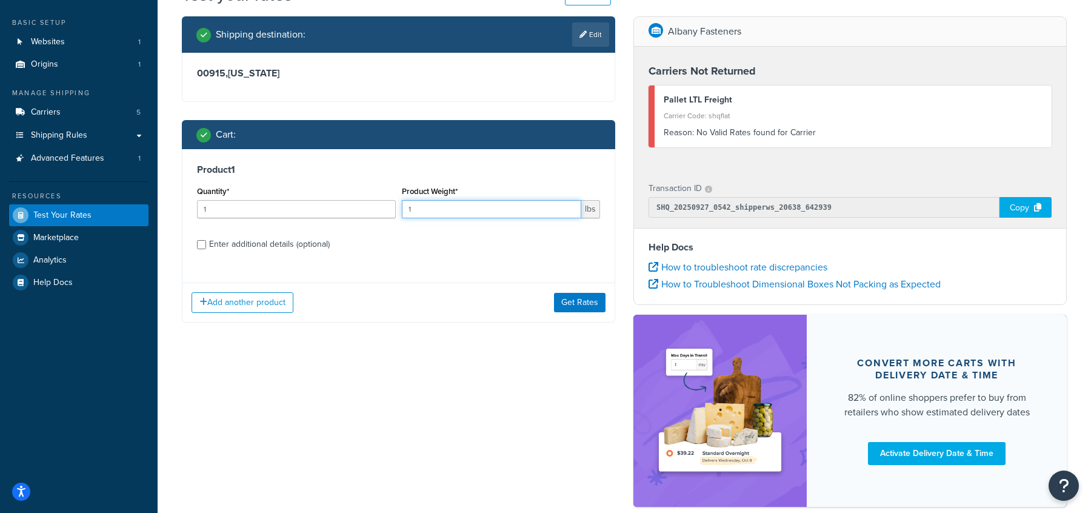
drag, startPoint x: 421, startPoint y: 206, endPoint x: 387, endPoint y: 208, distance: 33.4
click at [387, 208] on div "Quantity* 1 Product Weight* 1 lbs" at bounding box center [398, 205] width 409 height 44
type input "5"
click at [590, 306] on button "Get Rates" at bounding box center [580, 302] width 52 height 19
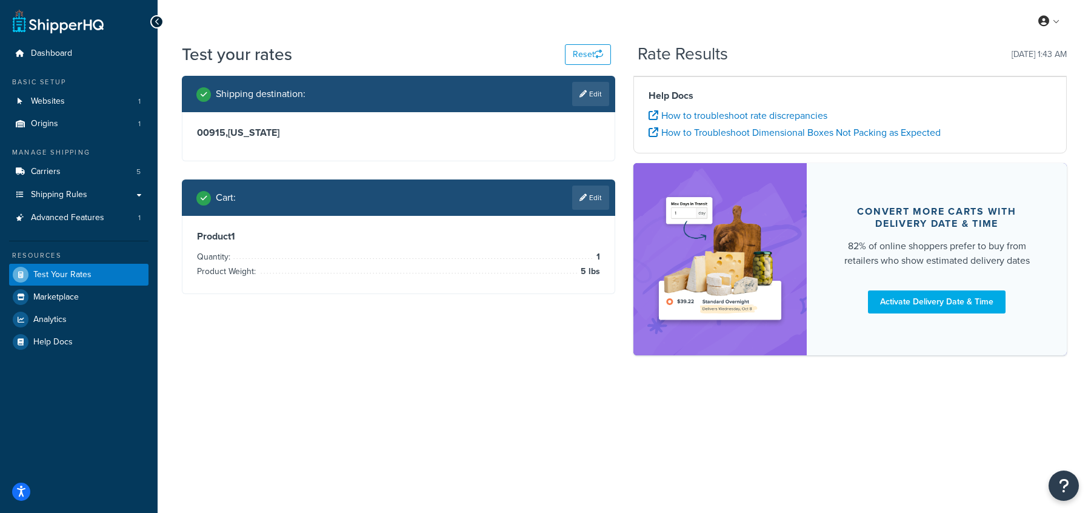
scroll to position [0, 0]
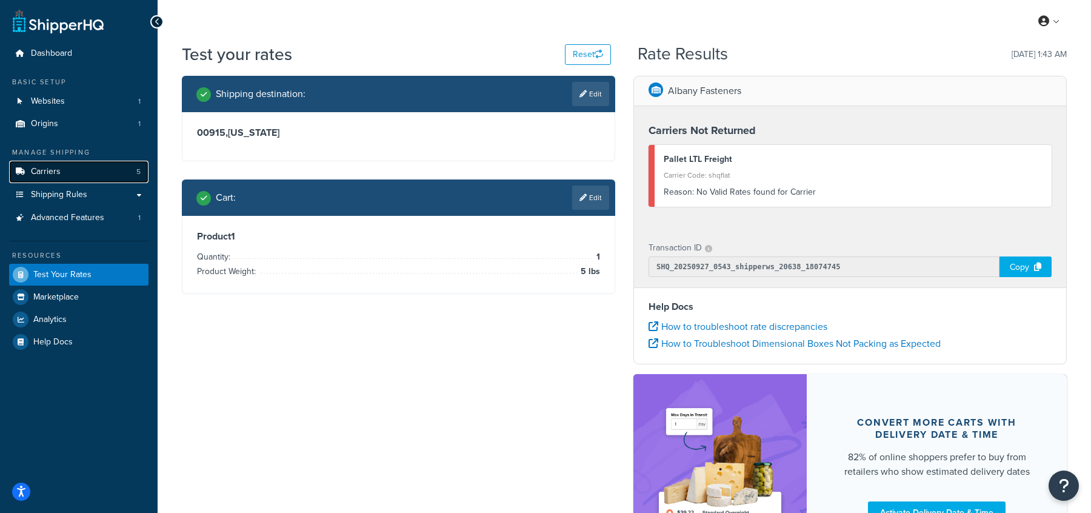
click at [62, 179] on link "Carriers 5" at bounding box center [78, 172] width 139 height 22
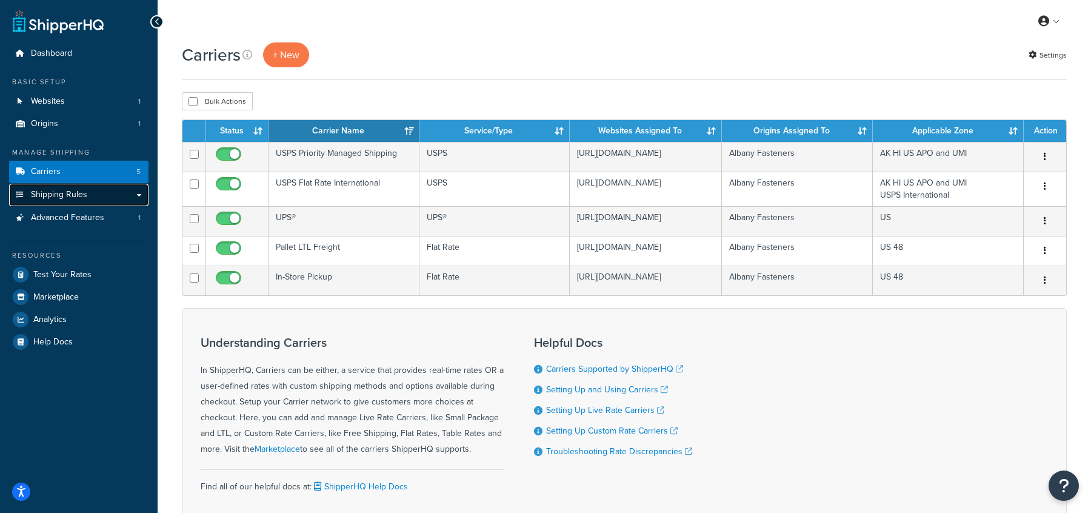
click at [55, 191] on span "Shipping Rules" at bounding box center [59, 195] width 56 height 10
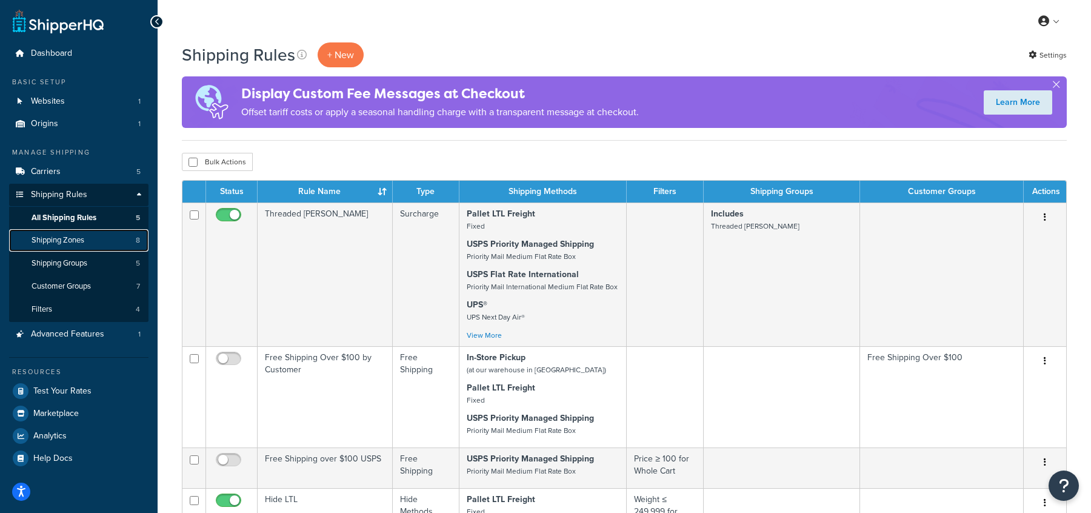
click at [49, 241] on span "Shipping Zones" at bounding box center [58, 240] width 53 height 10
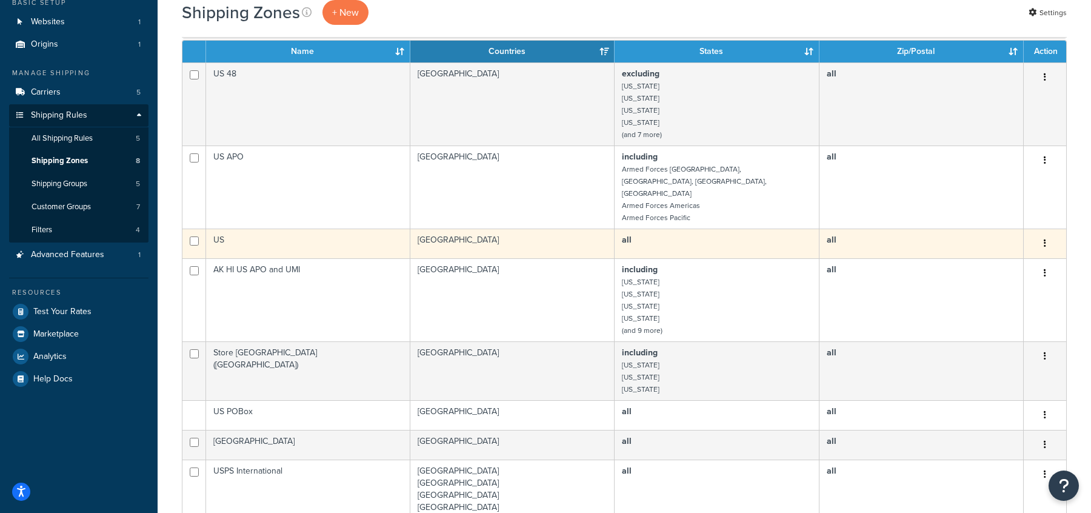
scroll to position [81, 0]
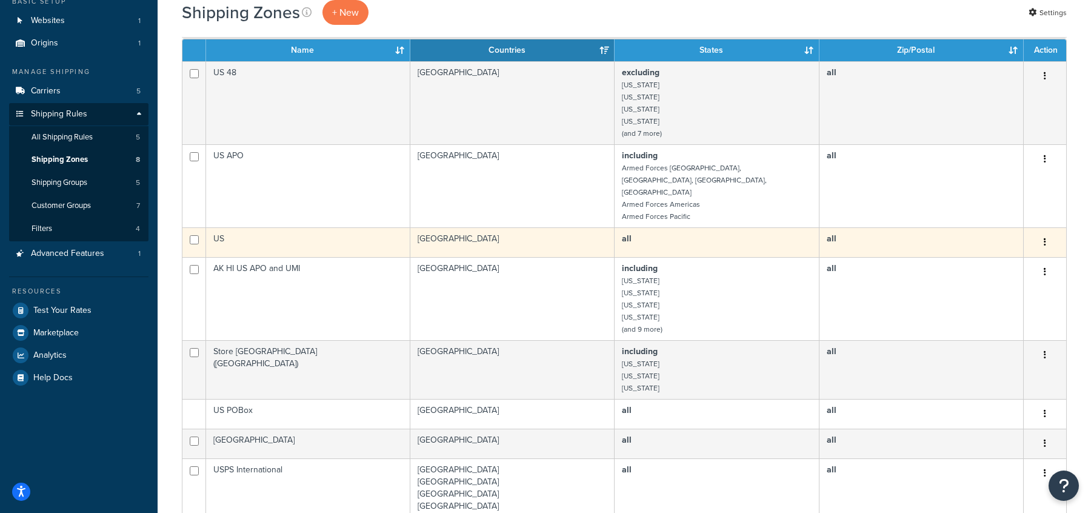
click at [342, 290] on td "AK HI US APO and UMI" at bounding box center [308, 298] width 204 height 83
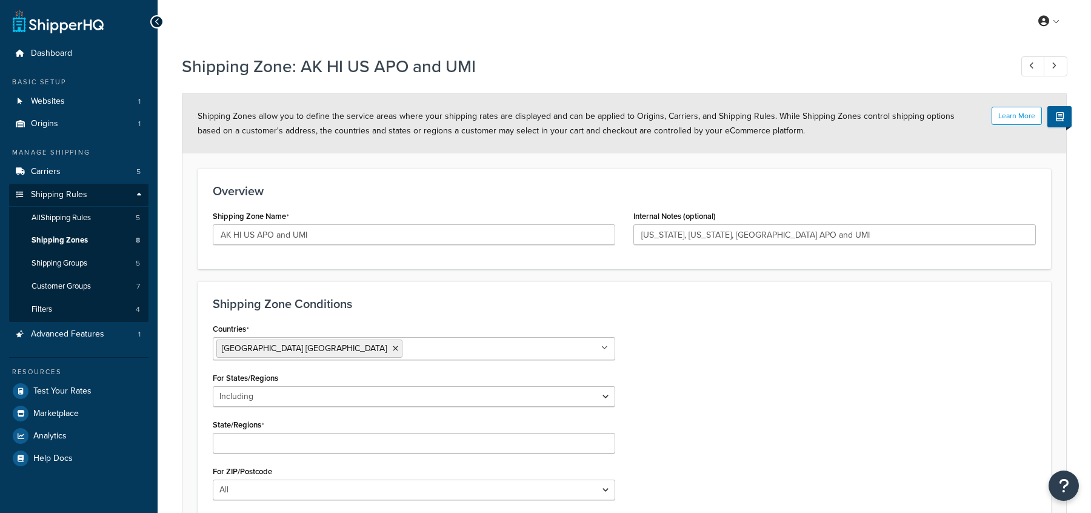
select select "including"
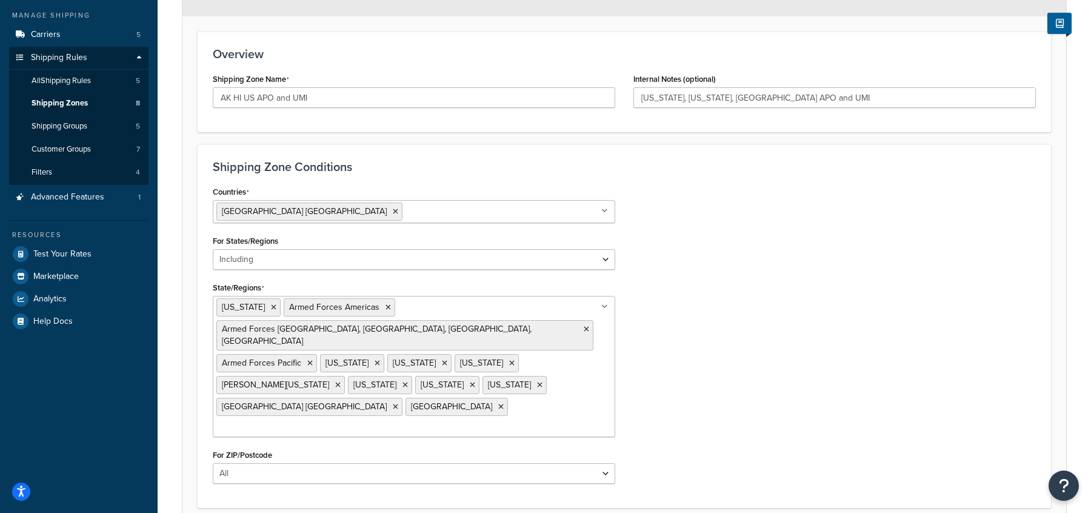
scroll to position [207, 0]
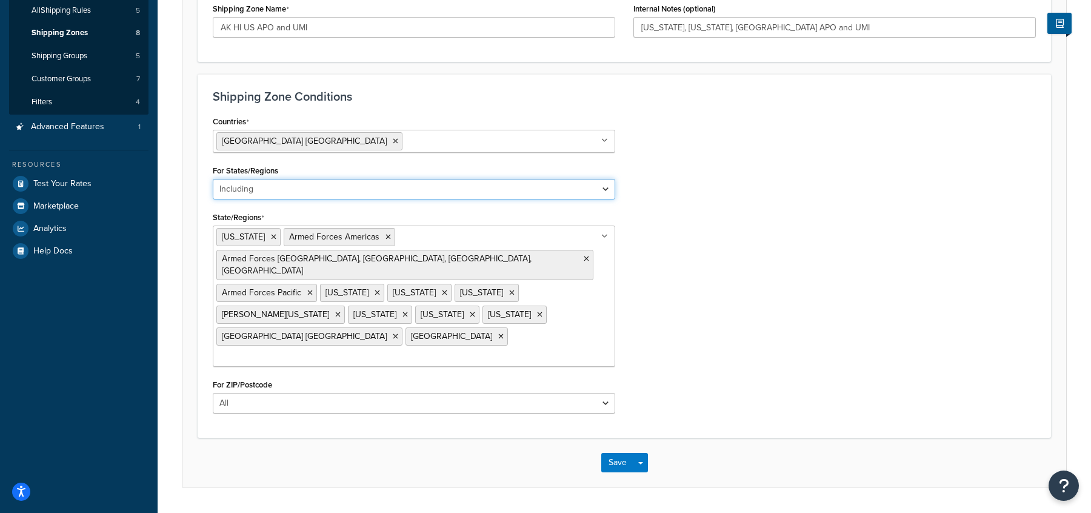
click at [340, 187] on select "All Including Excluding" at bounding box center [414, 189] width 402 height 21
click at [213, 179] on select "All Including Excluding" at bounding box center [414, 189] width 402 height 21
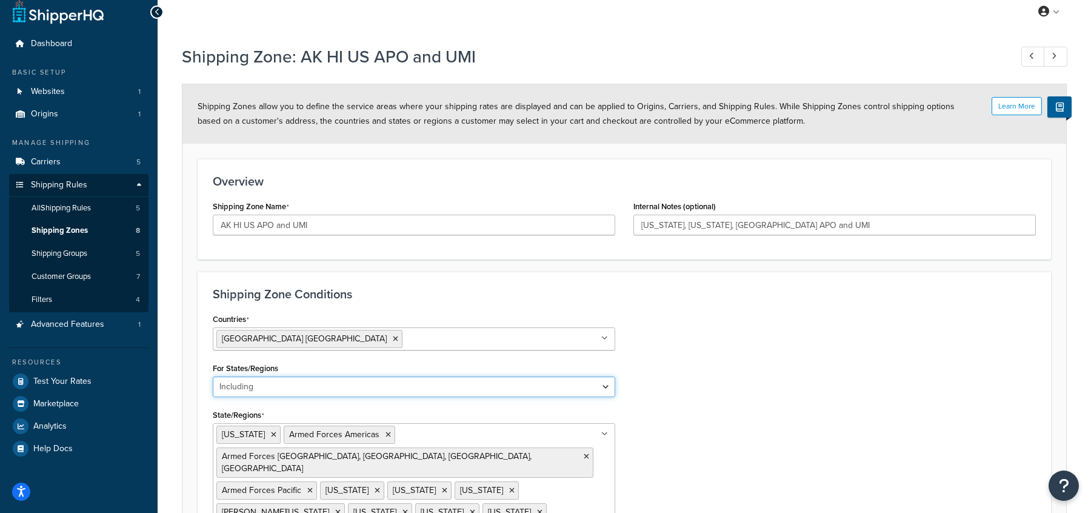
scroll to position [0, 0]
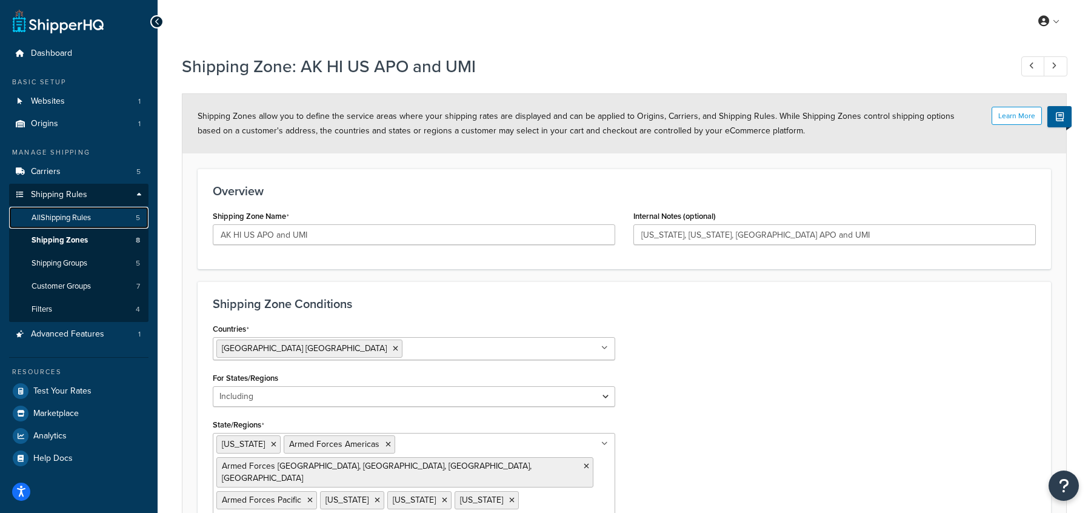
click at [91, 218] on span "All Shipping Rules" at bounding box center [61, 218] width 59 height 10
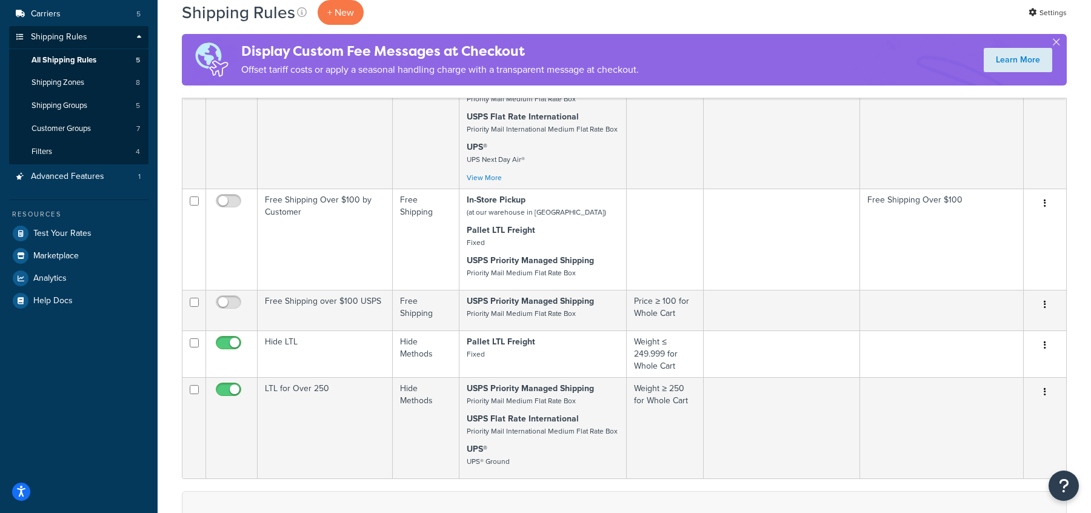
scroll to position [145, 0]
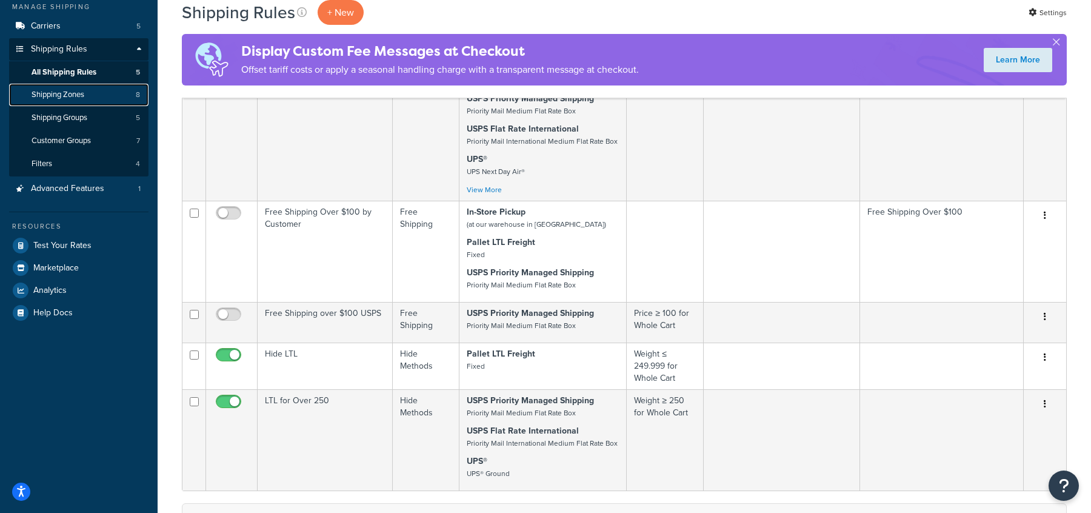
click at [79, 95] on span "Shipping Zones" at bounding box center [58, 95] width 53 height 10
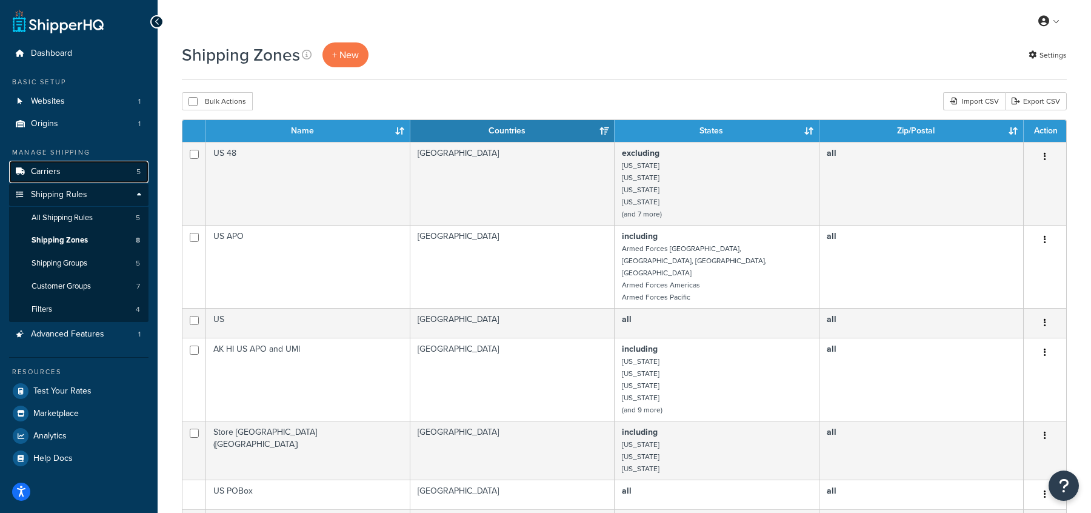
click at [103, 165] on link "Carriers 5" at bounding box center [78, 172] width 139 height 22
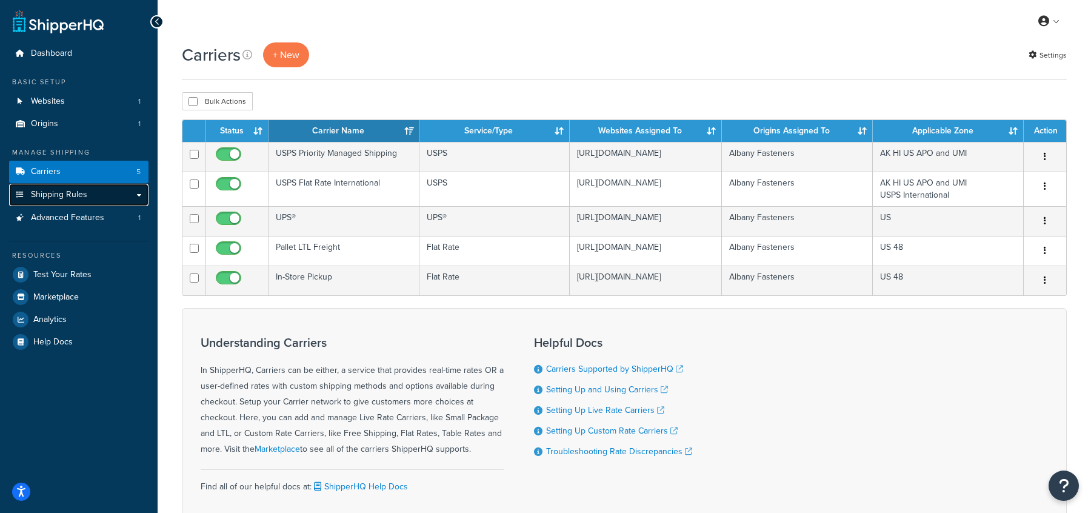
click at [88, 192] on link "Shipping Rules" at bounding box center [78, 195] width 139 height 22
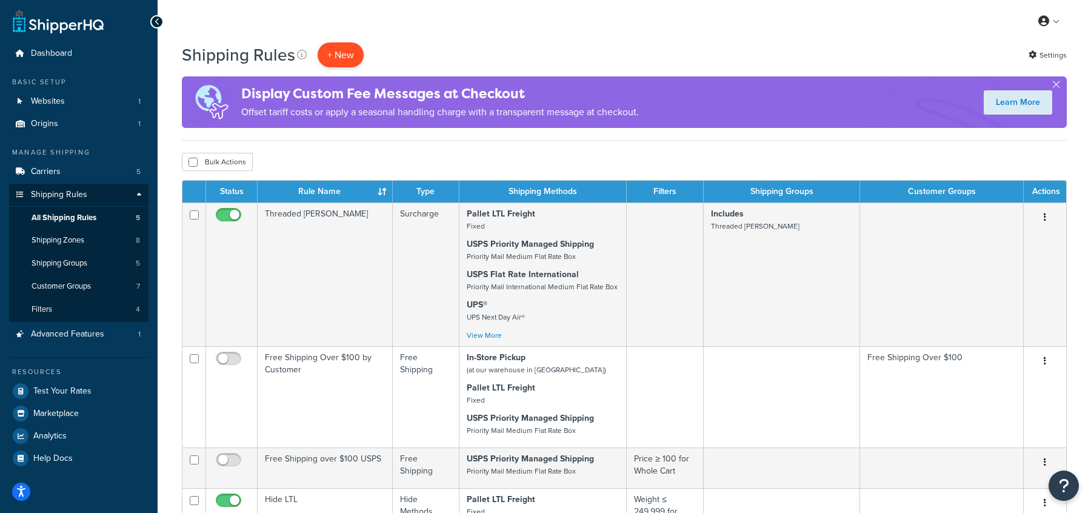
click at [347, 50] on p "+ New" at bounding box center [341, 54] width 46 height 25
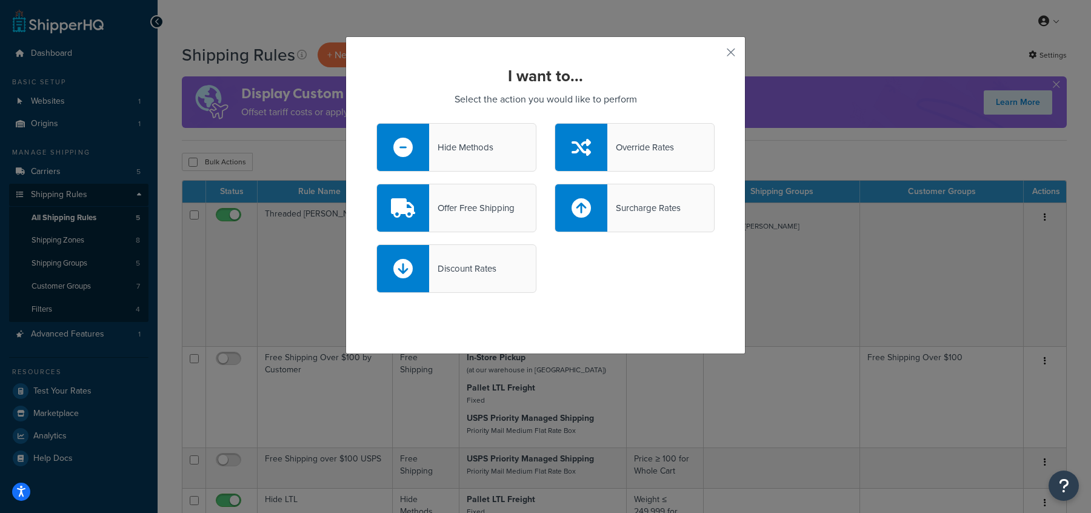
click at [493, 151] on div "Hide Methods" at bounding box center [461, 147] width 64 height 17
click at [0, 0] on input "Hide Methods" at bounding box center [0, 0] width 0 height 0
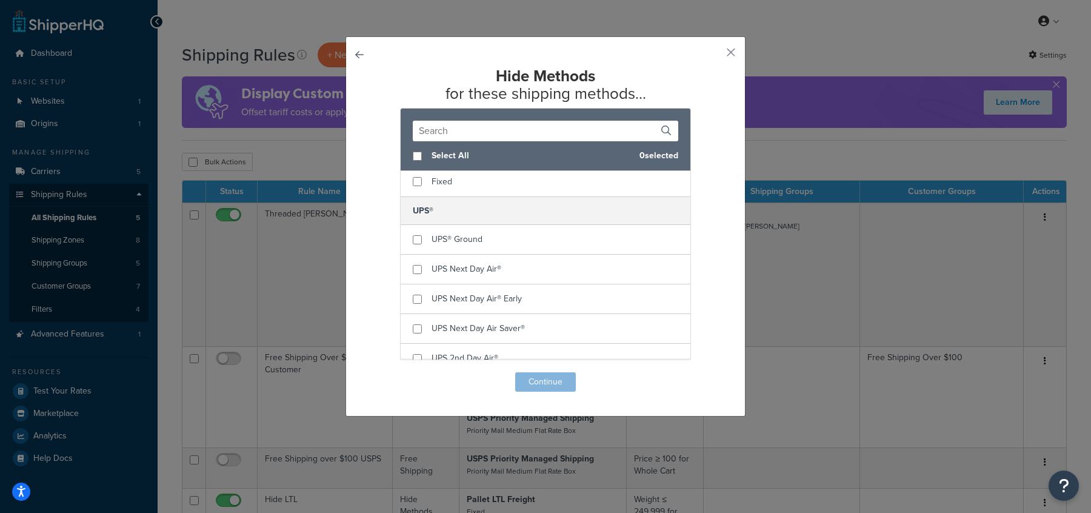
scroll to position [101, 0]
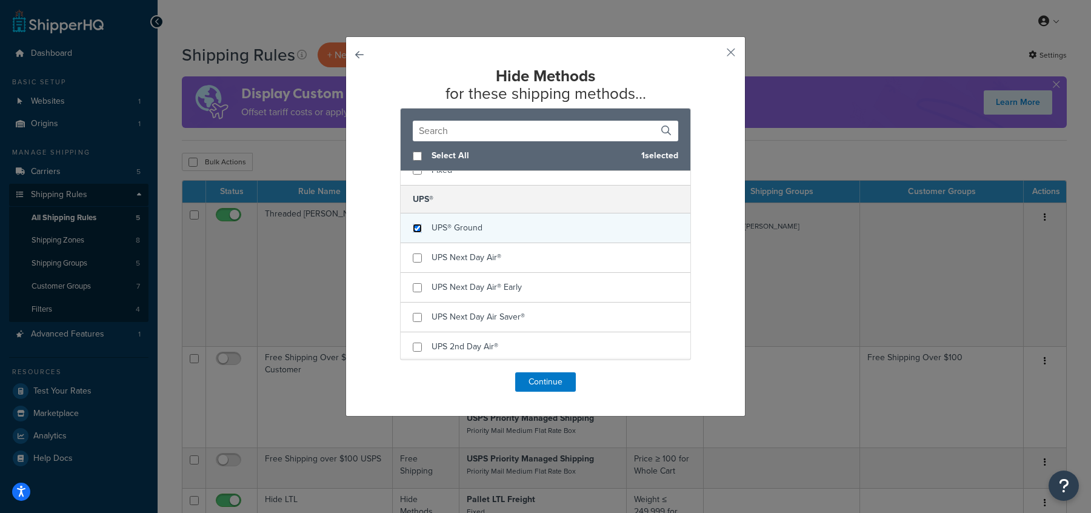
click at [417, 227] on input "checkbox" at bounding box center [417, 228] width 9 height 9
checkbox input "true"
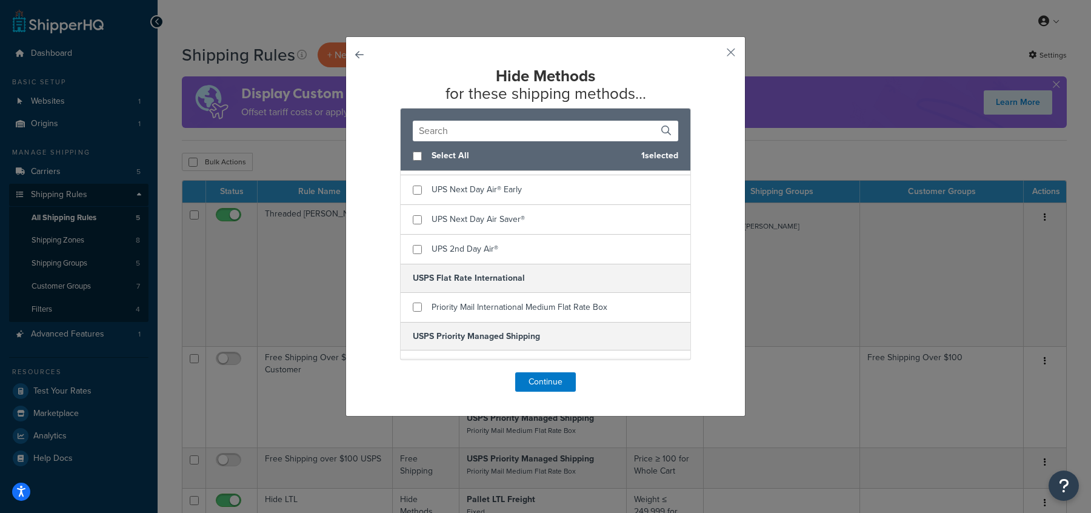
scroll to position [215, 0]
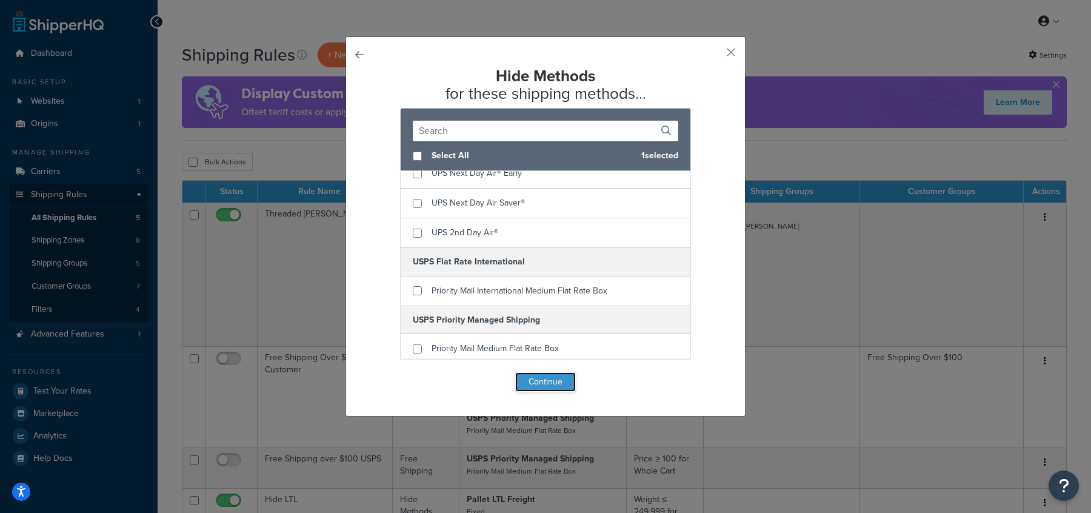
click at [553, 384] on button "Continue" at bounding box center [545, 381] width 61 height 19
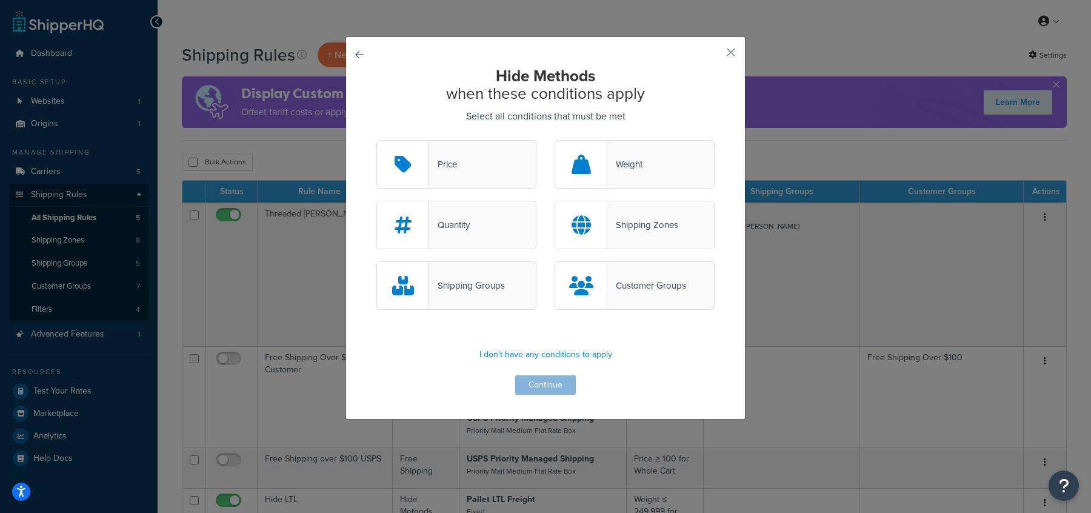
click at [647, 229] on div "Shipping Zones" at bounding box center [642, 224] width 71 height 17
click at [0, 0] on input "Shipping Zones" at bounding box center [0, 0] width 0 height 0
click at [553, 385] on button "Continue" at bounding box center [545, 384] width 61 height 19
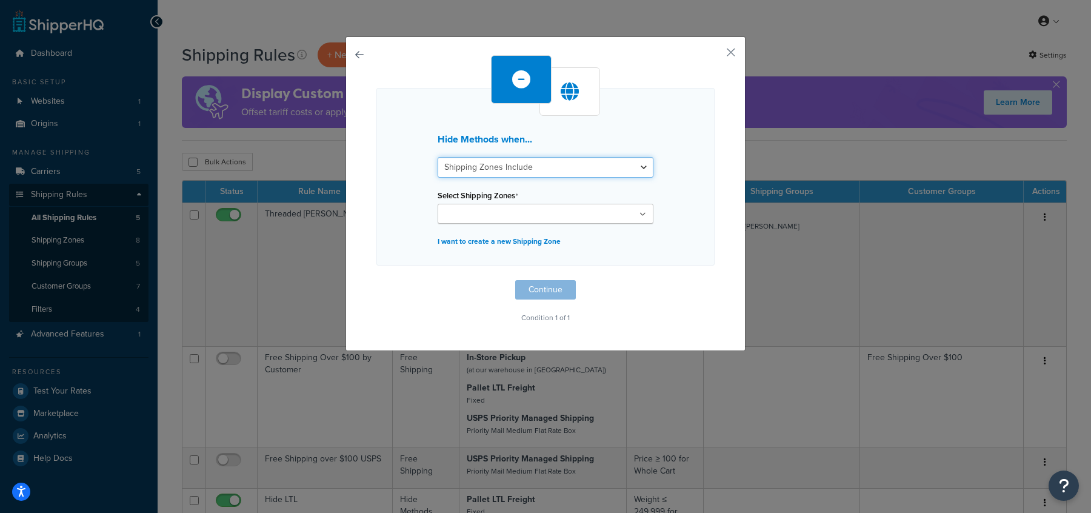
click at [550, 168] on select "Shipping Zones Include Shipping Zones Do Not Include" at bounding box center [545, 167] width 216 height 21
click at [437, 157] on select "Shipping Zones Include Shipping Zones Do Not Include" at bounding box center [545, 167] width 216 height 21
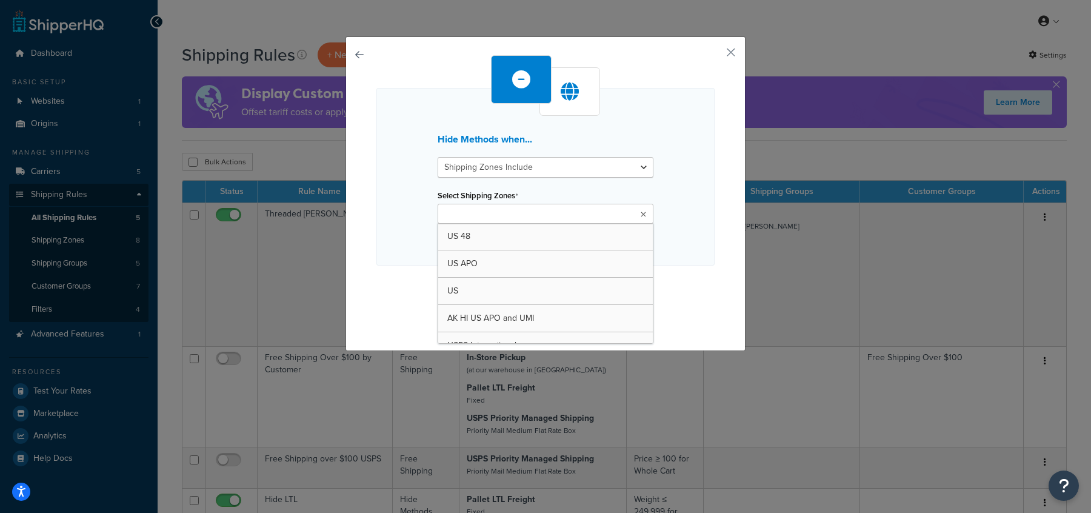
click at [541, 204] on ul at bounding box center [545, 214] width 216 height 20
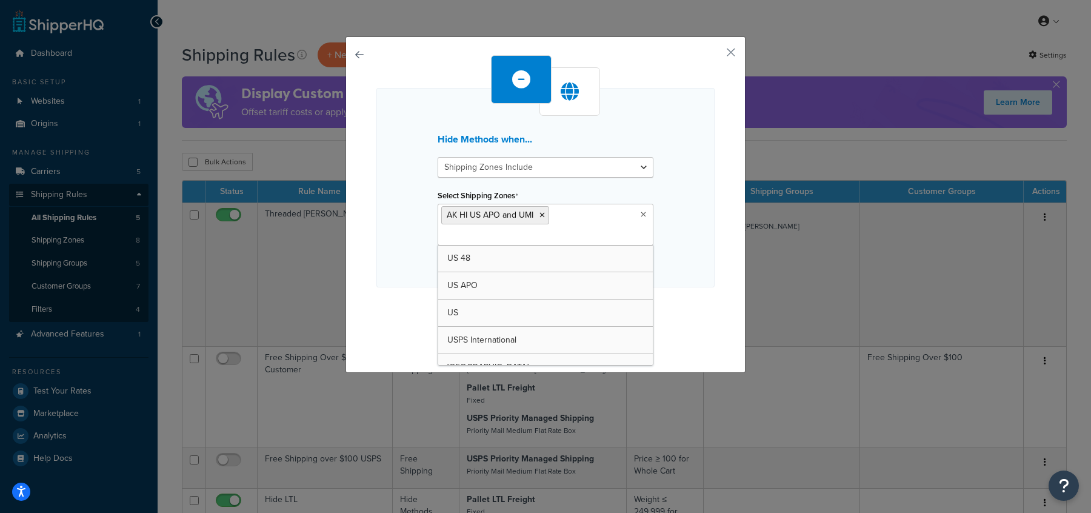
click at [693, 252] on div "Hide Methods when... Shipping Zones Include Shipping Zones Do Not Include Selec…" at bounding box center [545, 187] width 338 height 199
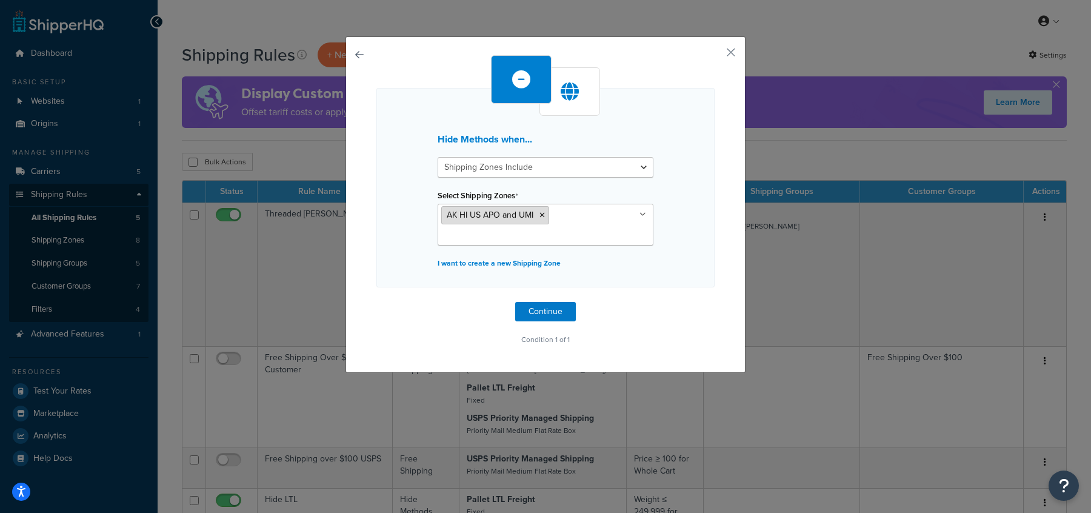
click at [542, 215] on icon at bounding box center [541, 214] width 5 height 7
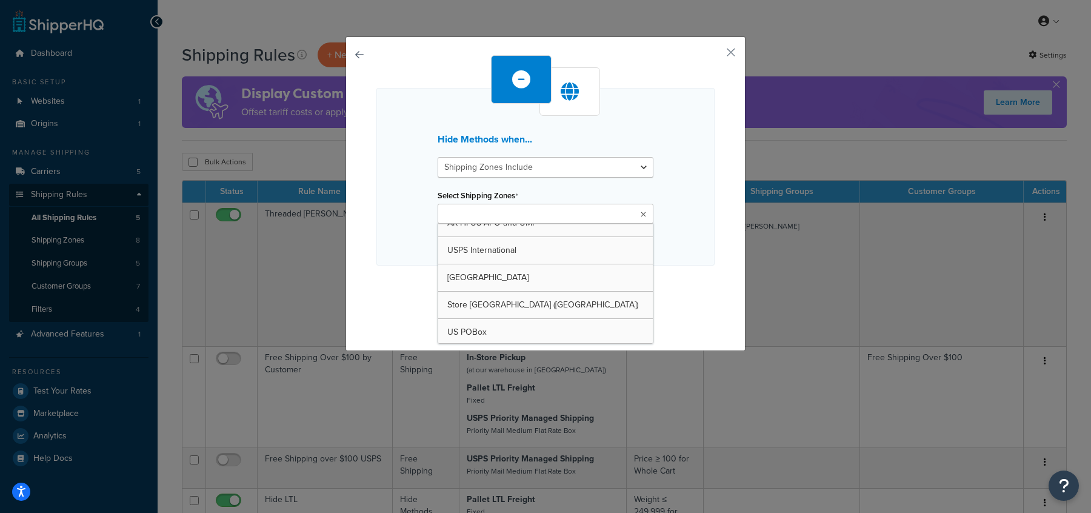
scroll to position [0, 0]
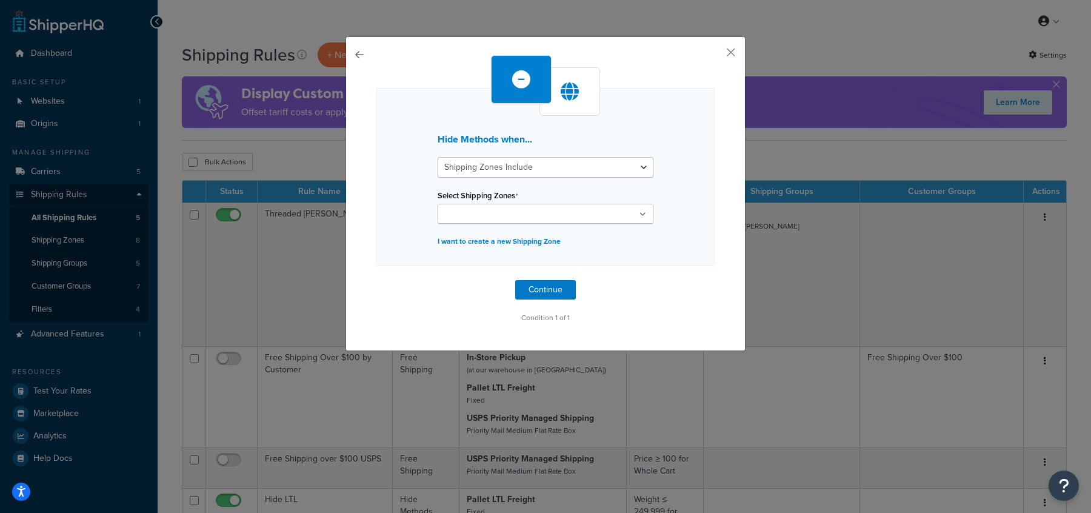
click at [393, 278] on div "Hide Methods when... Shipping Zones Include Shipping Zones Do Not Include Selec…" at bounding box center [545, 190] width 338 height 271
click at [267, 331] on div "Hide Methods when... Shipping Zones Include Shipping Zones Do Not Include Selec…" at bounding box center [545, 256] width 1091 height 513
click at [714, 55] on button "button" at bounding box center [712, 56] width 3 height 3
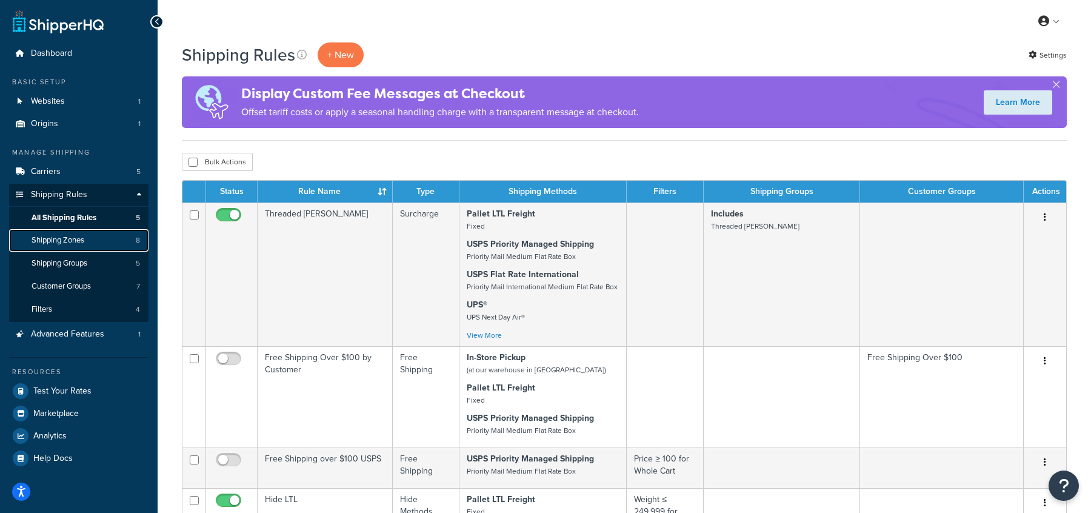
click at [102, 244] on link "Shipping Zones 8" at bounding box center [78, 240] width 139 height 22
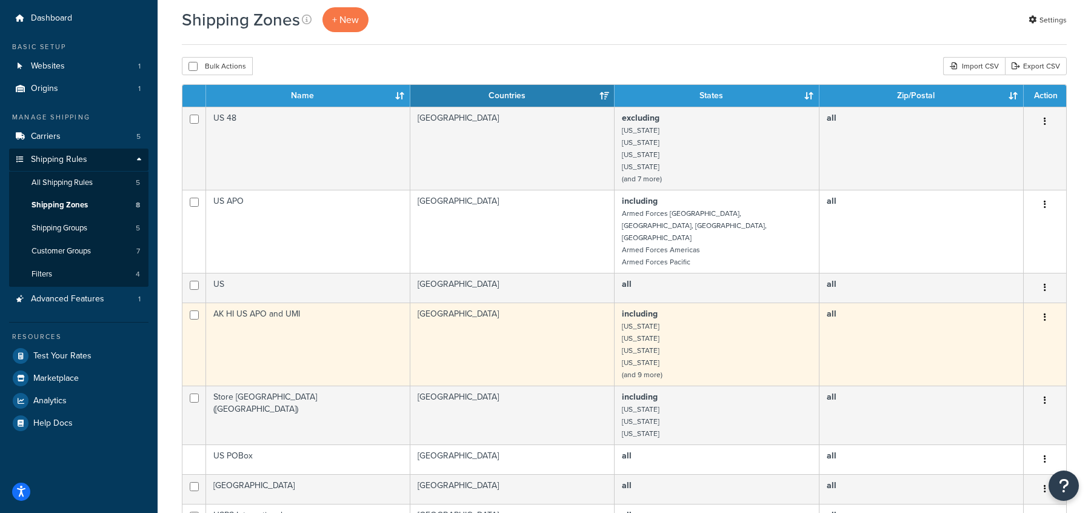
scroll to position [43, 0]
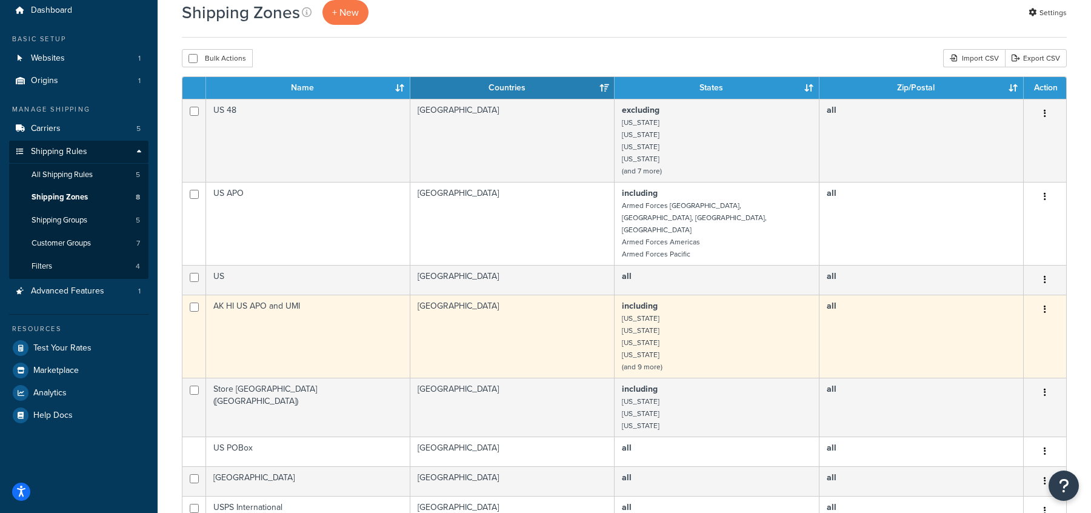
click at [1045, 305] on icon "button" at bounding box center [1044, 309] width 2 height 8
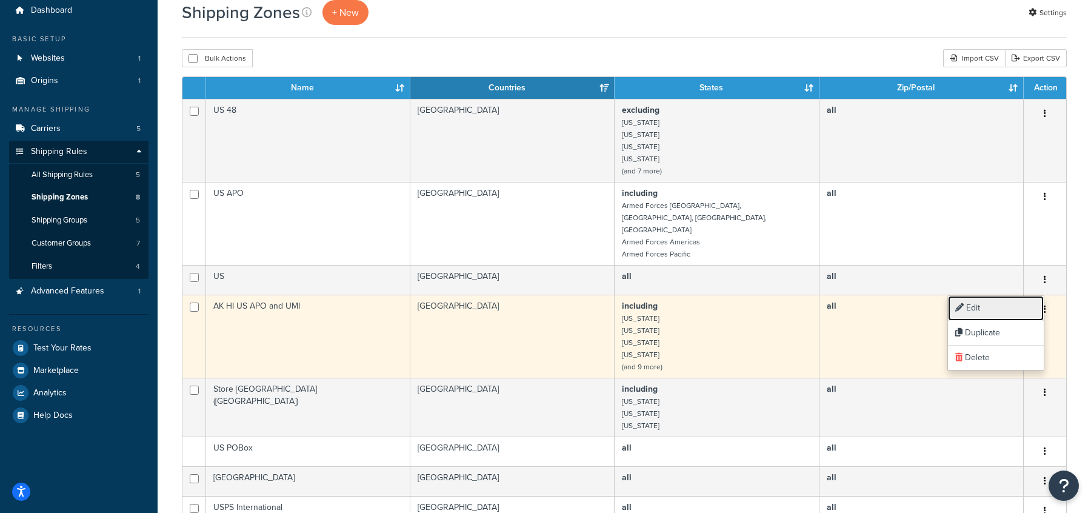
click at [995, 307] on link "Edit" at bounding box center [996, 308] width 96 height 25
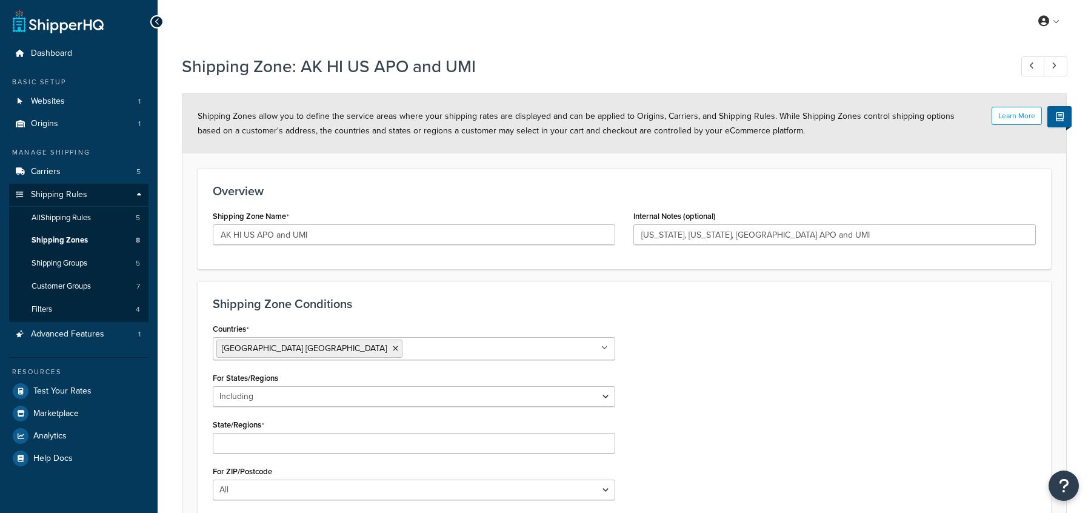
select select "including"
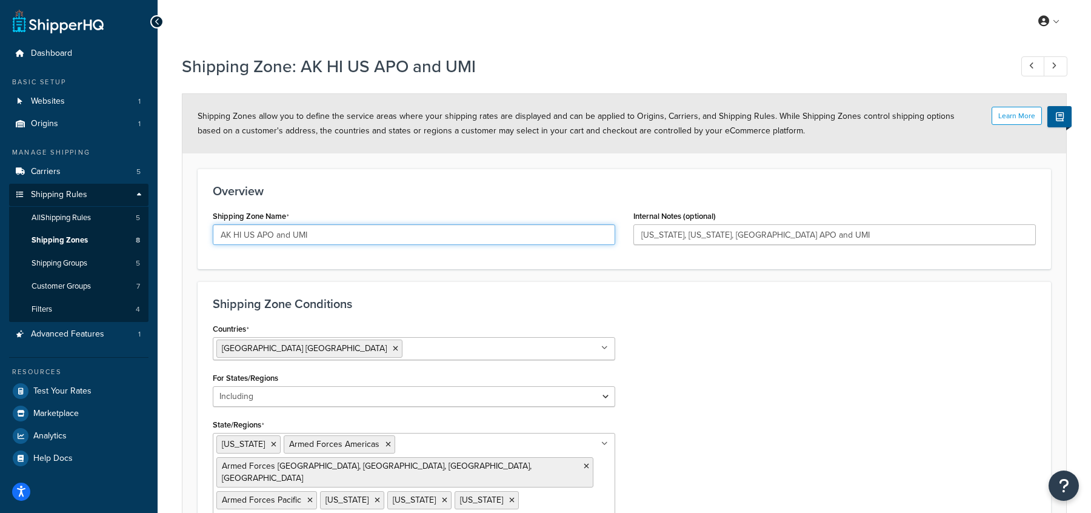
click at [259, 236] on input "AK HI US APO and UMI" at bounding box center [414, 234] width 402 height 21
drag, startPoint x: 220, startPoint y: 232, endPoint x: 398, endPoint y: 231, distance: 178.1
click at [398, 231] on input "AK HI US APO and UMI" at bounding box center [414, 234] width 402 height 21
type input "US Outlier"
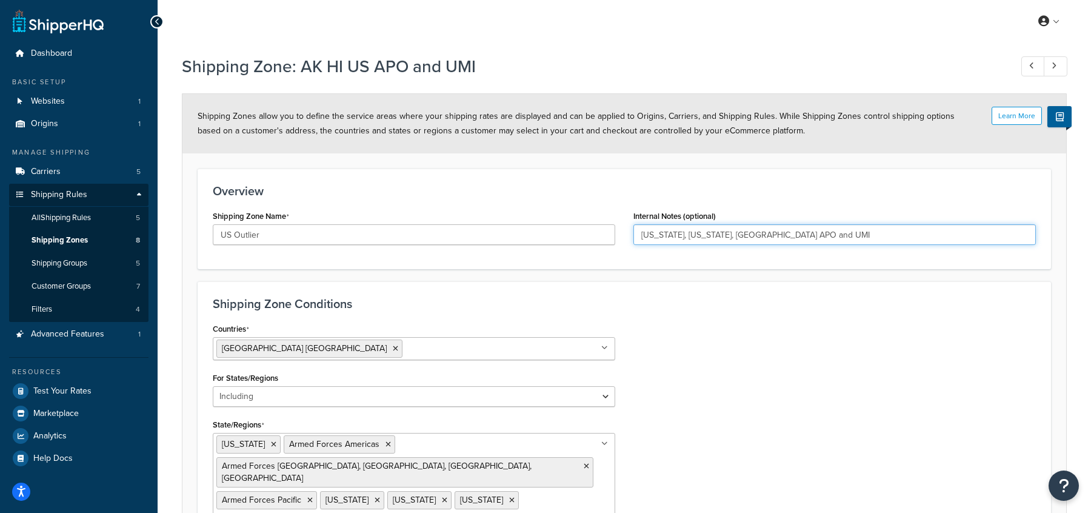
drag, startPoint x: 701, startPoint y: 235, endPoint x: 624, endPoint y: 233, distance: 77.0
click at [624, 233] on div "Internal Notes (optional) [US_STATE], [US_STATE], US APO and UMI" at bounding box center [834, 230] width 421 height 47
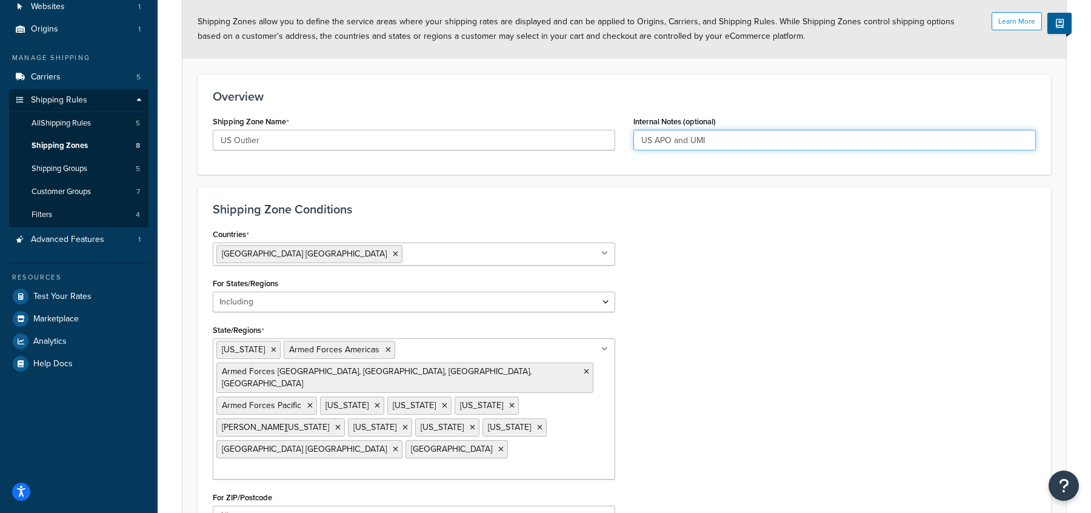
scroll to position [95, 0]
type input "US APO and UMI"
click at [509, 401] on icon at bounding box center [511, 404] width 5 height 7
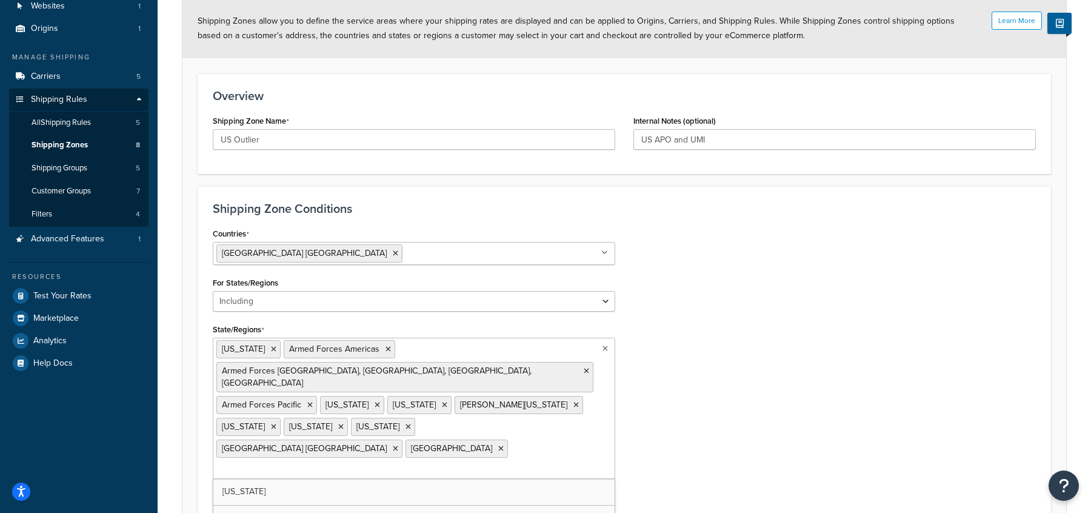
click at [448, 348] on ul "American Samoa Armed Forces Americas Armed Forces Europe, Middle East, Africa, …" at bounding box center [414, 407] width 402 height 141
click at [708, 342] on div "Countries [GEOGRAPHIC_DATA] [GEOGRAPHIC_DATA] All Countries ALL [GEOGRAPHIC_DAT…" at bounding box center [624, 380] width 841 height 310
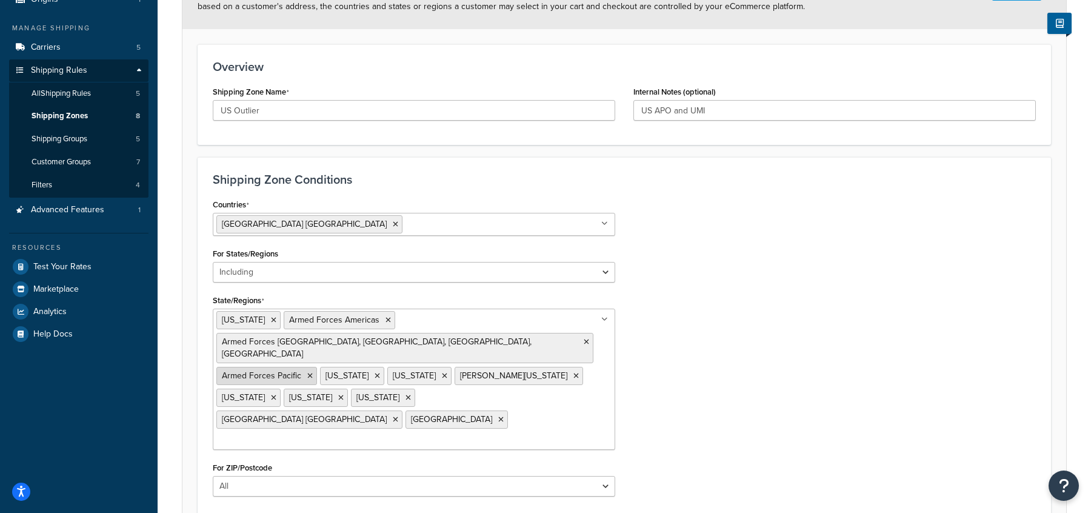
scroll to position [128, 0]
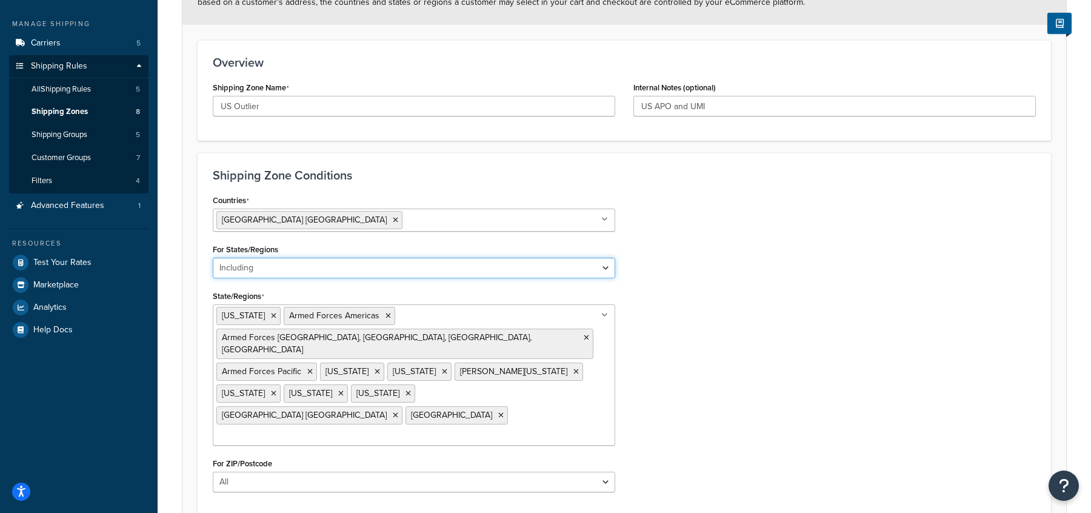
click at [429, 267] on select "All Including Excluding" at bounding box center [414, 268] width 402 height 21
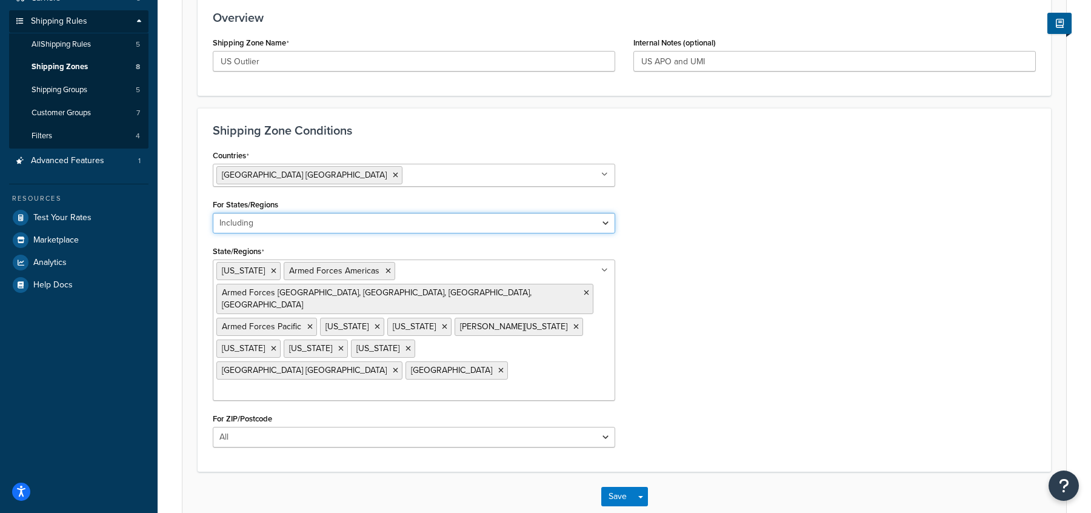
scroll to position [207, 0]
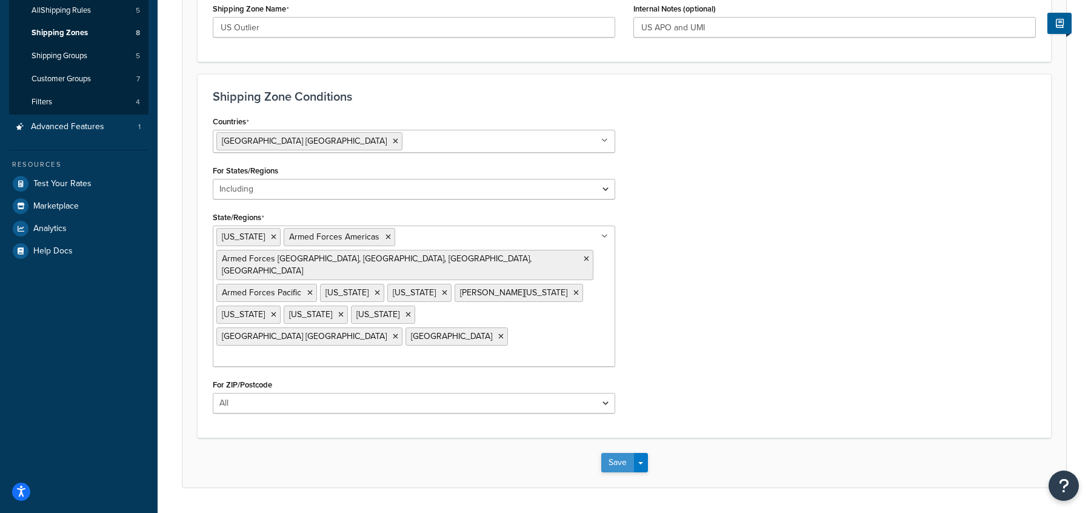
click at [616, 453] on button "Save" at bounding box center [617, 462] width 33 height 19
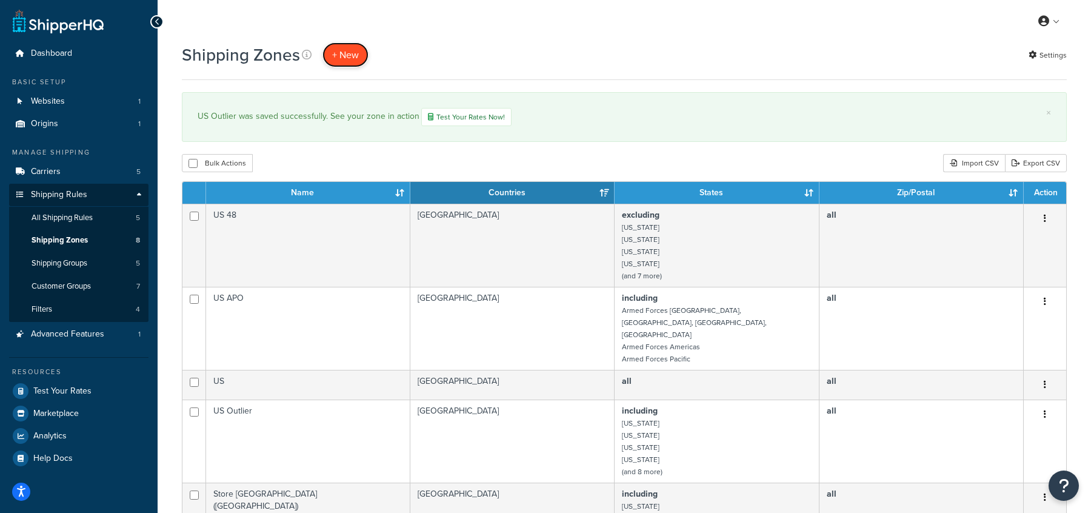
click at [349, 45] on link "+ New" at bounding box center [345, 54] width 46 height 25
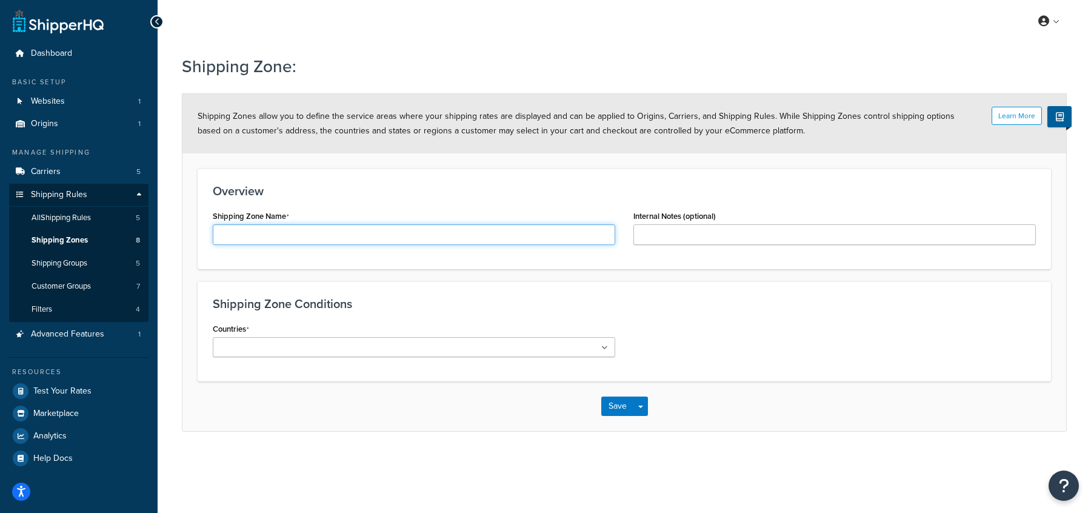
click at [264, 232] on input "Shipping Zone Name" at bounding box center [414, 234] width 402 height 21
type input "US [US_STATE] + [US_STATE]"
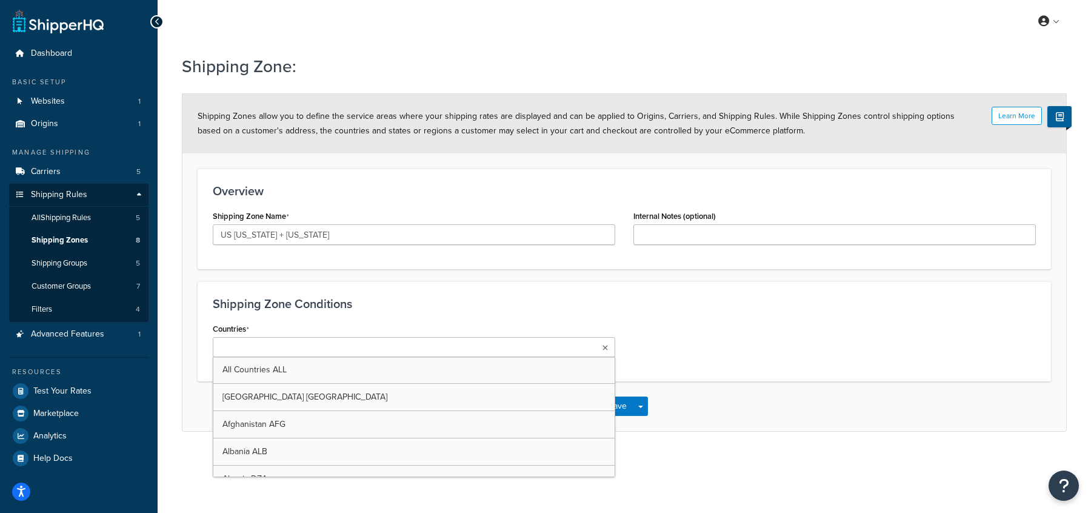
click at [251, 341] on input "Countries" at bounding box center [269, 347] width 107 height 13
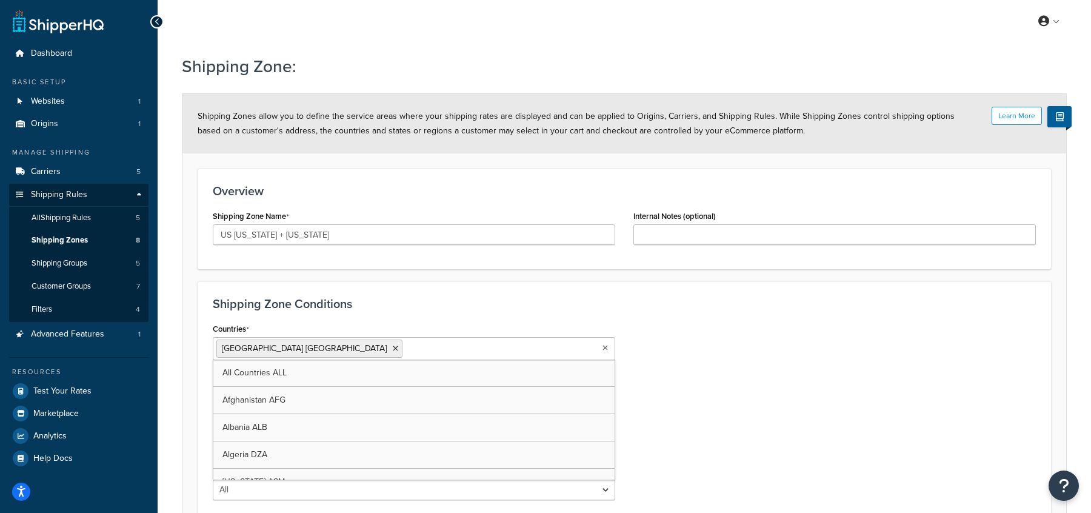
click at [417, 326] on div "Countries United States USA All Countries ALL Afghanistan AFG Albania ALB Alger…" at bounding box center [414, 340] width 402 height 40
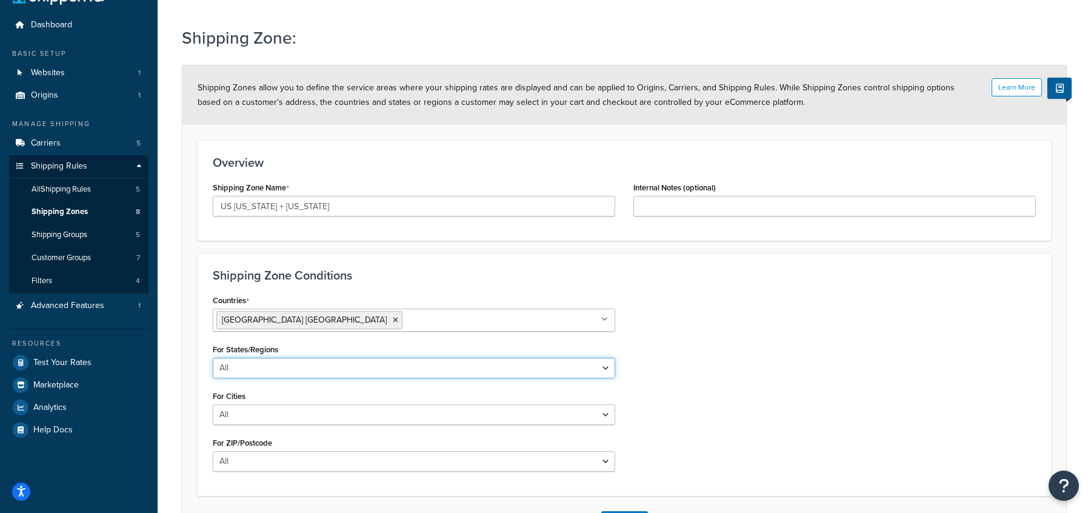
click at [325, 368] on select "All Including Excluding" at bounding box center [414, 367] width 402 height 21
select select "including"
click at [213, 357] on select "All Including Excluding" at bounding box center [414, 367] width 402 height 21
click at [288, 365] on select "All Including Excluding" at bounding box center [414, 367] width 402 height 21
click at [213, 357] on select "All Including Excluding" at bounding box center [414, 367] width 402 height 21
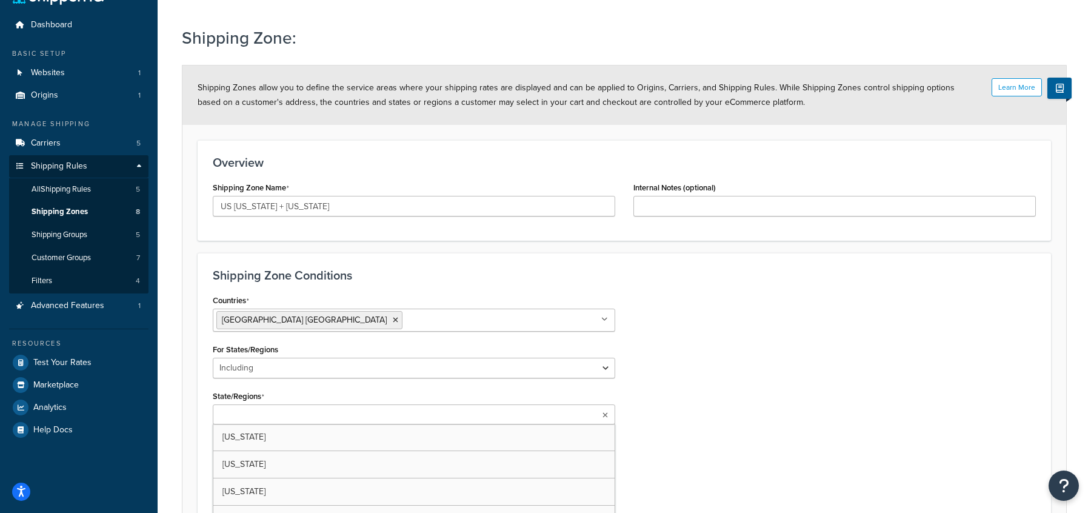
click at [268, 408] on input "State/Regions" at bounding box center [269, 414] width 107 height 13
click at [671, 360] on div "Countries United States USA All Countries ALL Afghanistan AFG Albania ALB Alger…" at bounding box center [624, 408] width 841 height 235
click at [408, 406] on ul at bounding box center [414, 414] width 402 height 20
type input "ala"
type input "Haw"
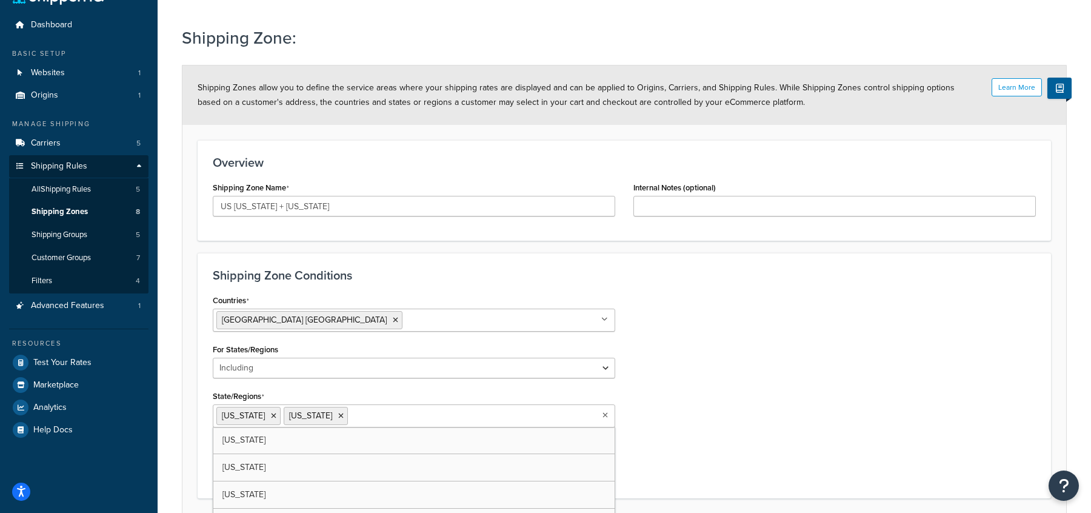
click at [823, 408] on div "Countries United States USA All Countries ALL Afghanistan AFG Albania ALB Alger…" at bounding box center [624, 386] width 841 height 191
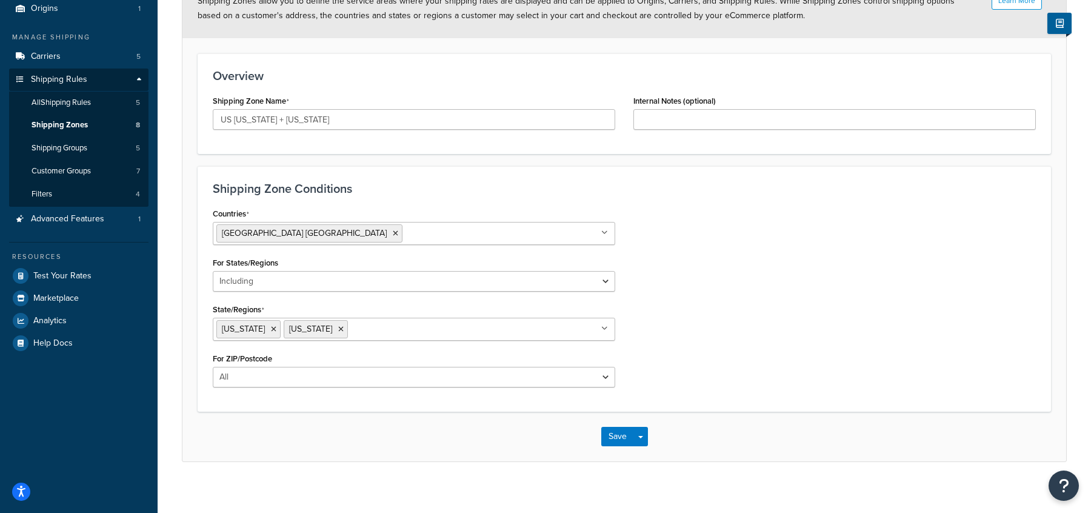
scroll to position [122, 0]
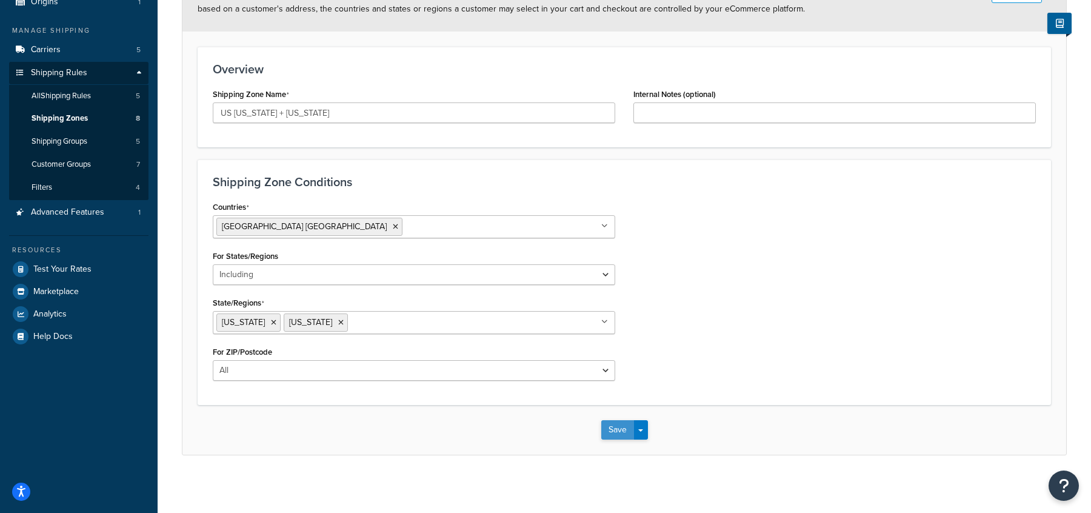
click at [615, 424] on button "Save" at bounding box center [617, 429] width 33 height 19
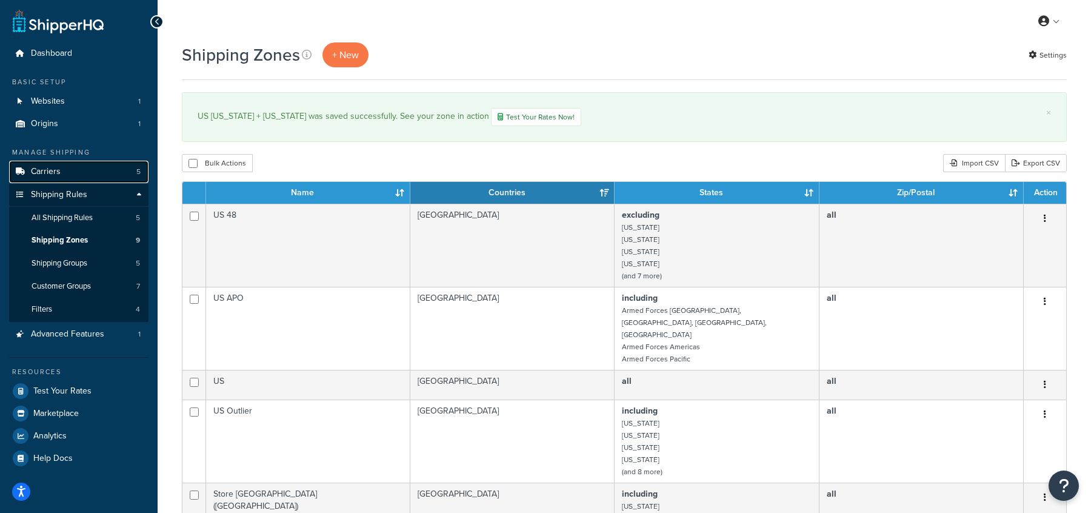
click at [90, 176] on link "Carriers 5" at bounding box center [78, 172] width 139 height 22
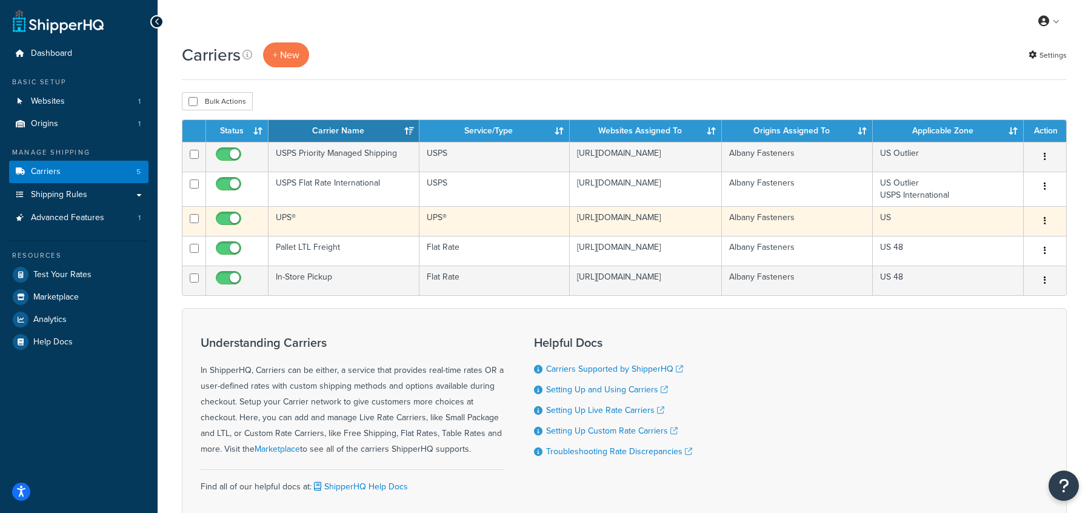
click at [285, 221] on td "UPS®" at bounding box center [343, 221] width 151 height 30
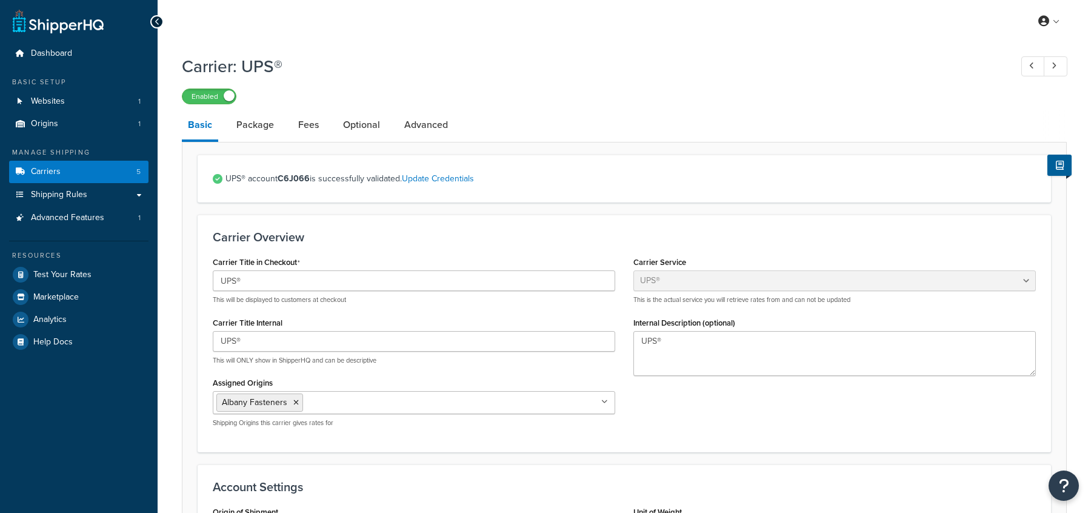
select select "ups"
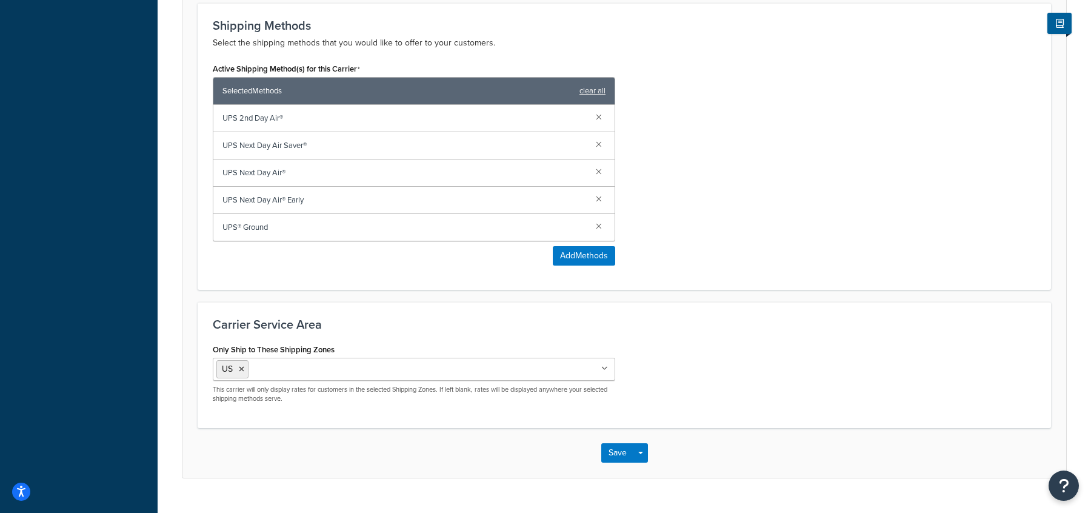
scroll to position [731, 0]
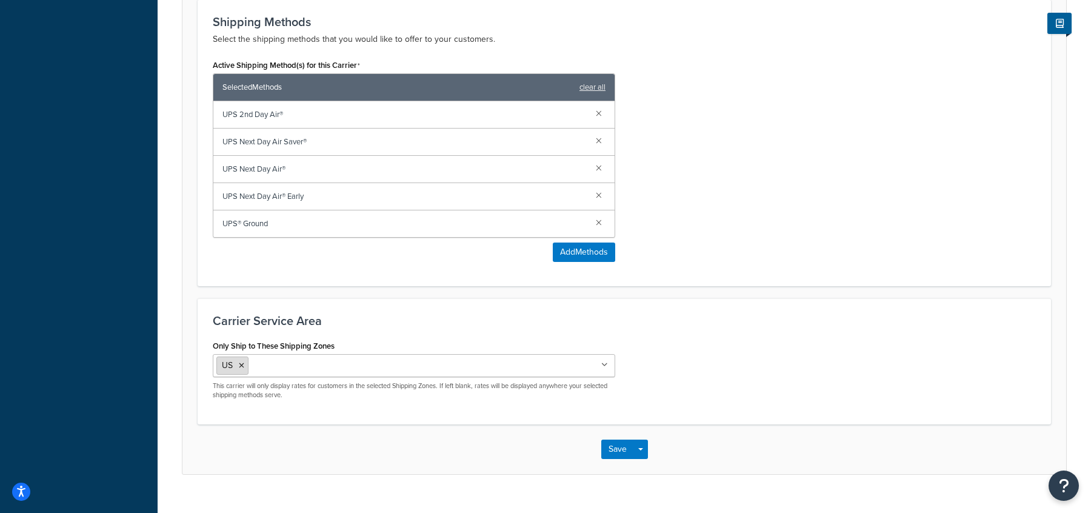
click at [226, 359] on span "US" at bounding box center [227, 365] width 11 height 13
click at [795, 224] on div "Active Shipping Method(s) for this Carrier Selected Methods clear all UPS 2nd D…" at bounding box center [624, 163] width 841 height 214
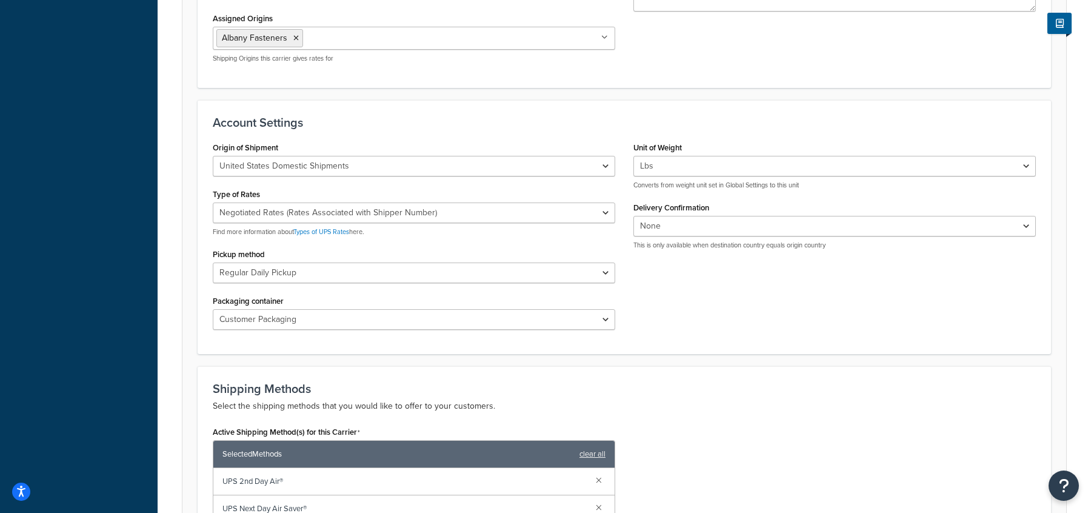
scroll to position [0, 0]
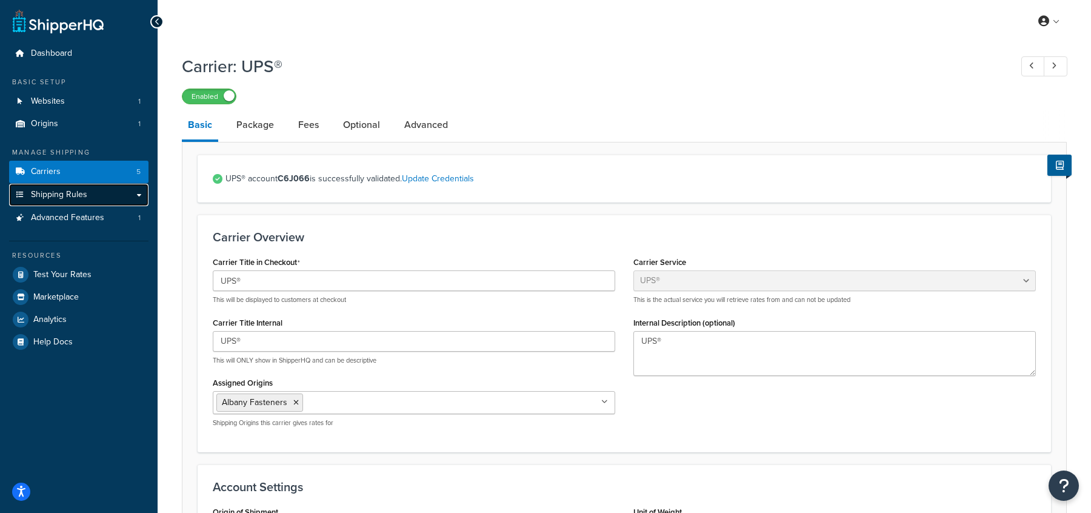
click at [106, 202] on link "Shipping Rules" at bounding box center [78, 195] width 139 height 22
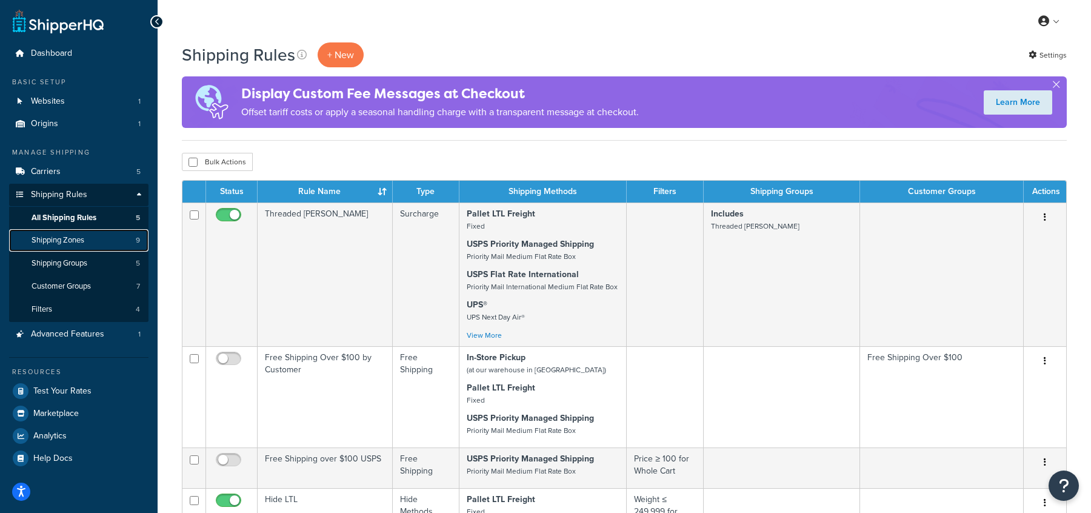
click at [71, 237] on span "Shipping Zones" at bounding box center [58, 240] width 53 height 10
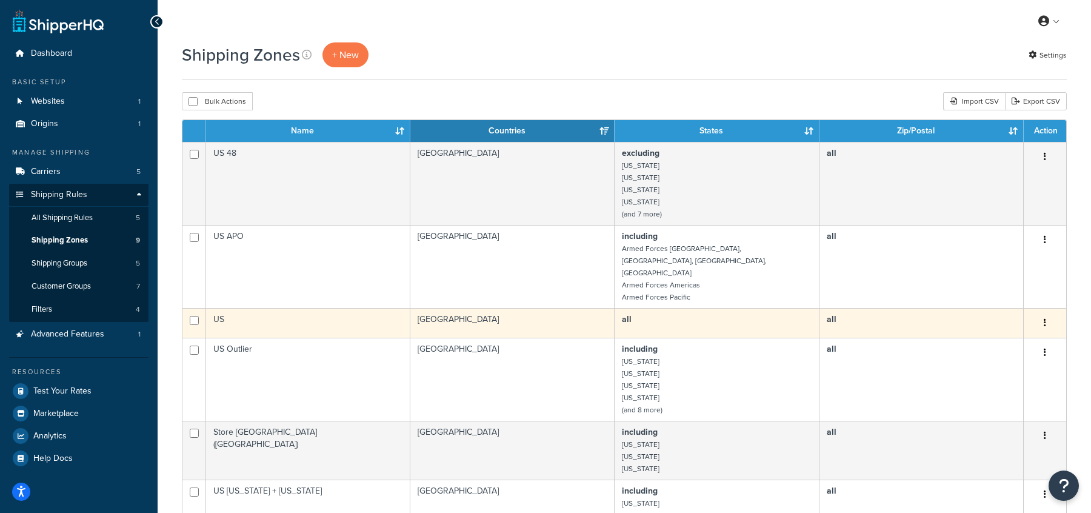
click at [336, 308] on td "US" at bounding box center [308, 323] width 204 height 30
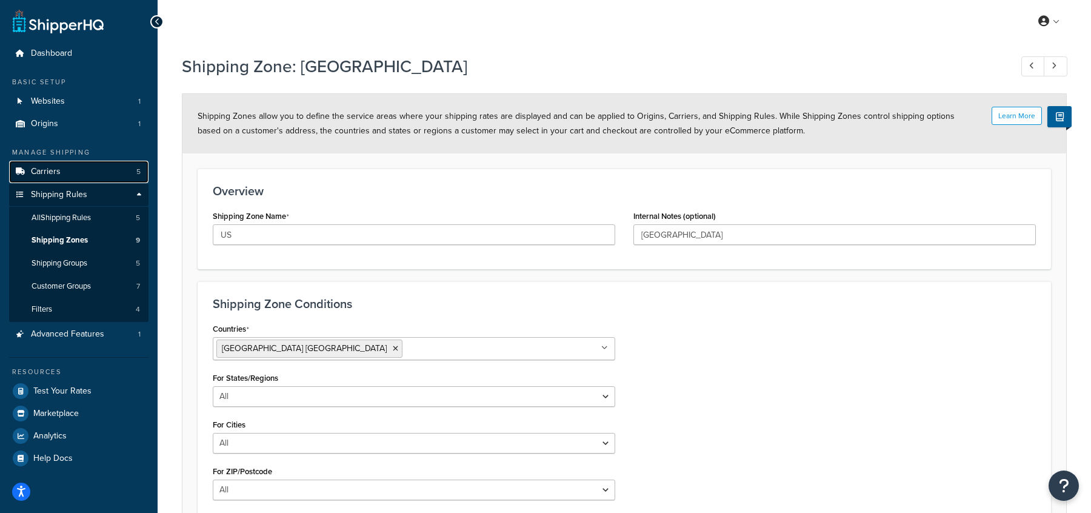
click at [90, 175] on link "Carriers 5" at bounding box center [78, 172] width 139 height 22
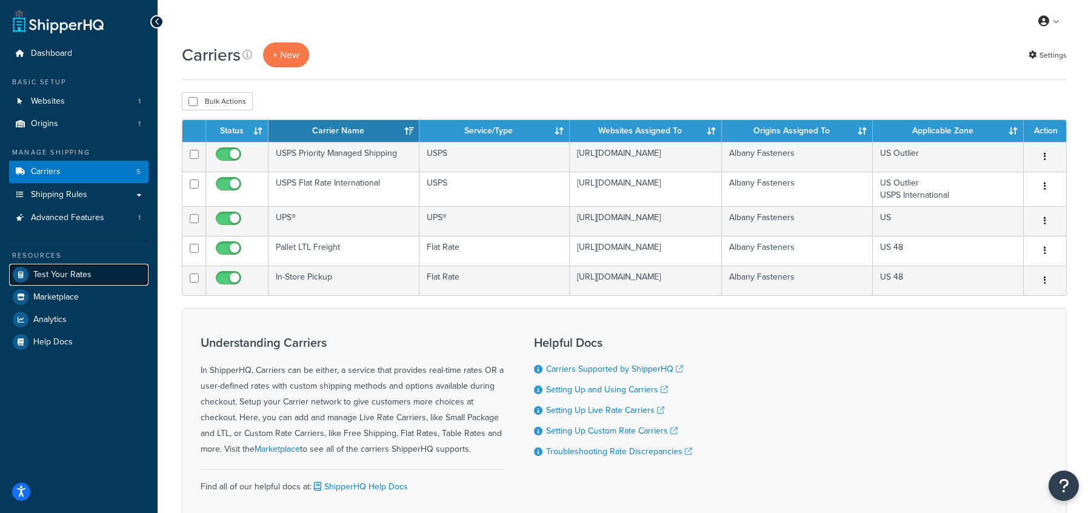
click at [74, 277] on span "Test Your Rates" at bounding box center [62, 275] width 58 height 10
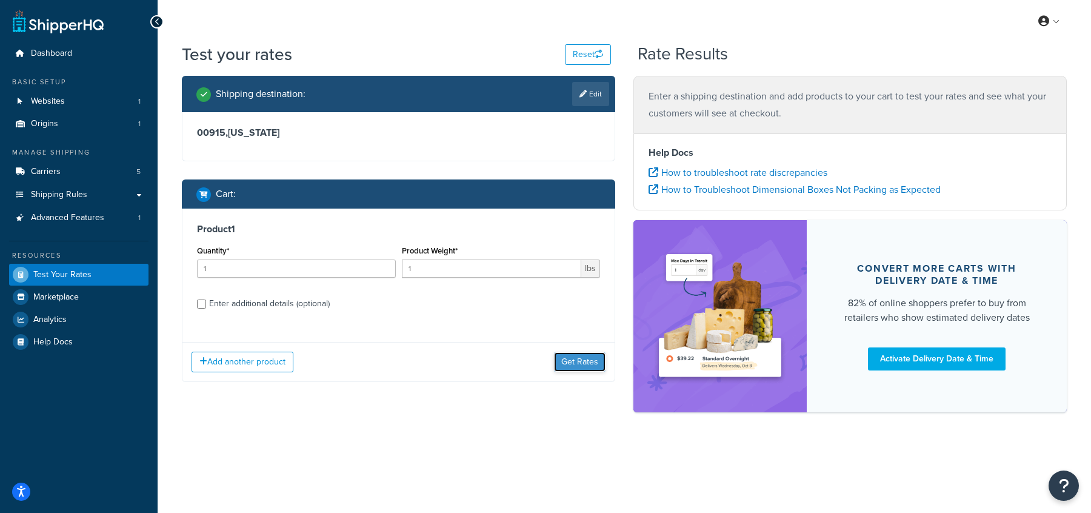
click at [580, 365] on button "Get Rates" at bounding box center [580, 361] width 52 height 19
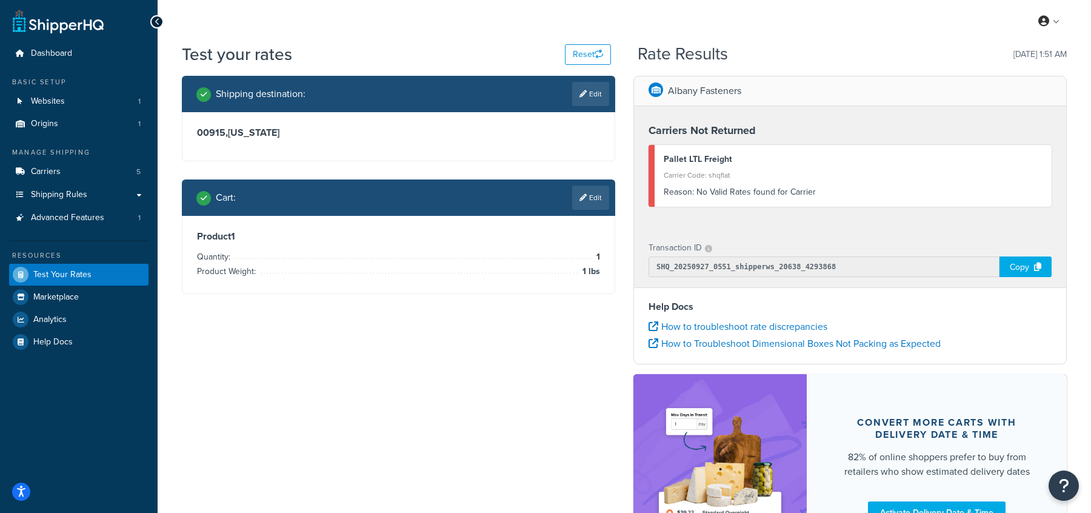
click at [568, 323] on div "Shipping destination : Edit 00915 , [US_STATE] Cart : Edit Product 1 Quantity: …" at bounding box center [624, 327] width 903 height 502
click at [568, 323] on div "Shipping destination : Edit 00915 , Puerto Rico Cart : Edit Product 1 Quantity:…" at bounding box center [624, 327] width 903 height 502
click at [84, 178] on link "Carriers 5" at bounding box center [78, 172] width 139 height 22
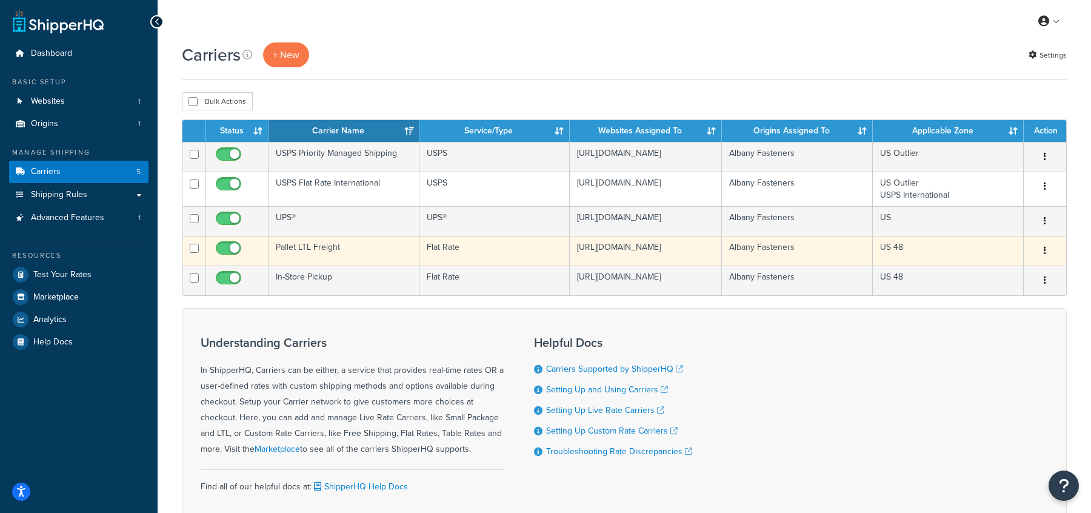
click at [221, 259] on input "checkbox" at bounding box center [229, 251] width 33 height 15
checkbox input "false"
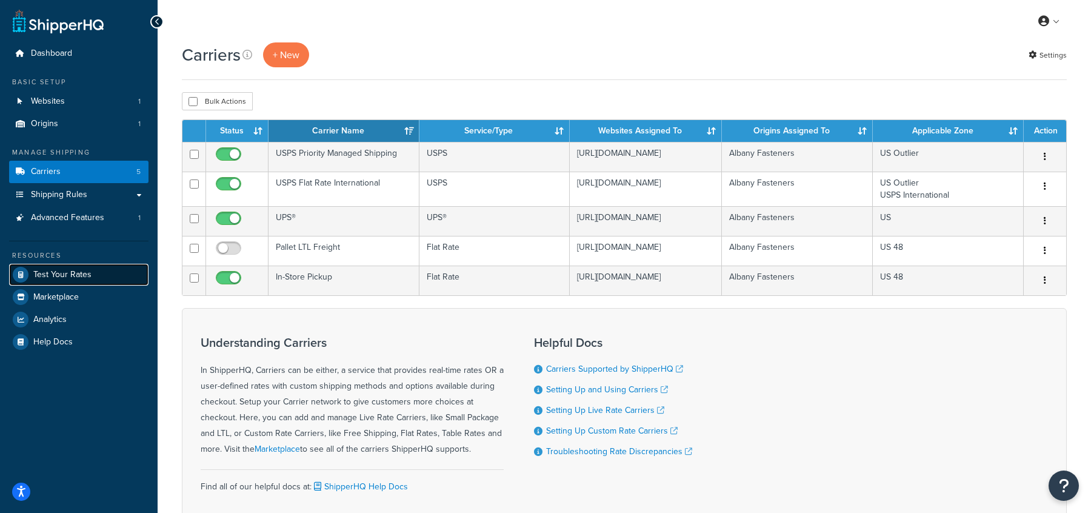
click at [116, 281] on link "Test Your Rates" at bounding box center [78, 275] width 139 height 22
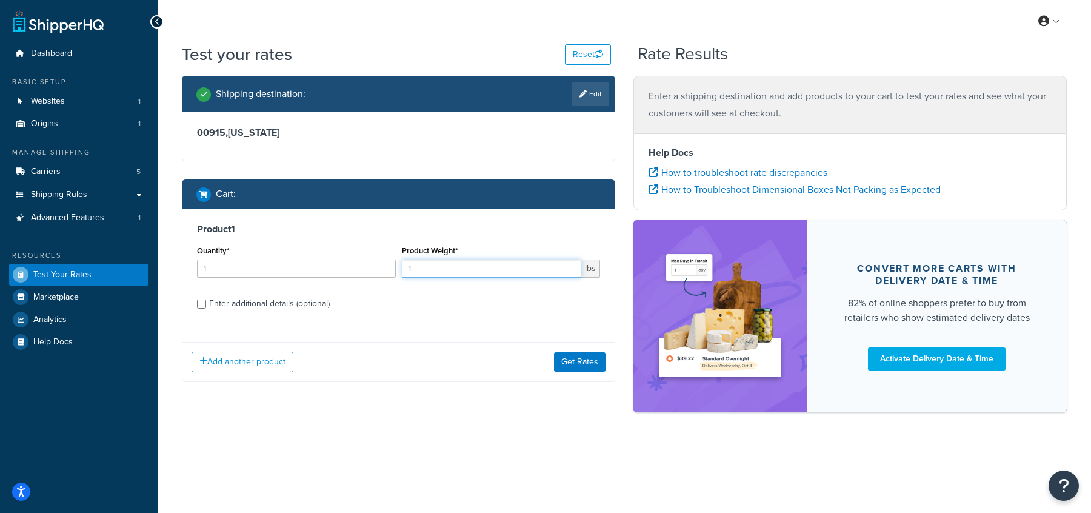
drag, startPoint x: 427, startPoint y: 268, endPoint x: 389, endPoint y: 267, distance: 38.2
click at [389, 267] on div "Quantity* 1 Product Weight* 1 lbs" at bounding box center [398, 264] width 409 height 44
type input "5"
click at [583, 361] on button "Get Rates" at bounding box center [580, 361] width 52 height 19
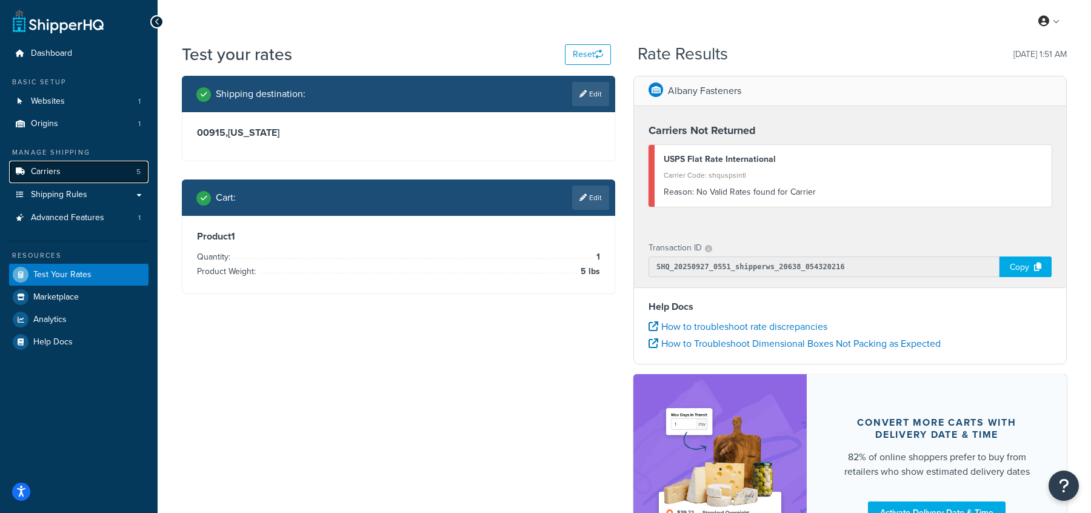
click at [89, 179] on link "Carriers 5" at bounding box center [78, 172] width 139 height 22
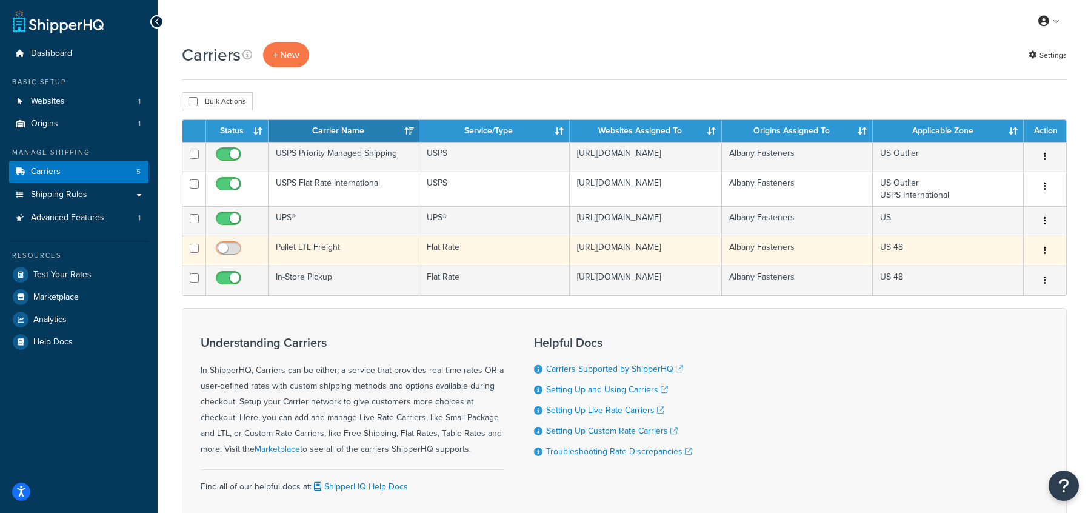
click at [231, 258] on input "checkbox" at bounding box center [229, 251] width 33 height 15
checkbox input "true"
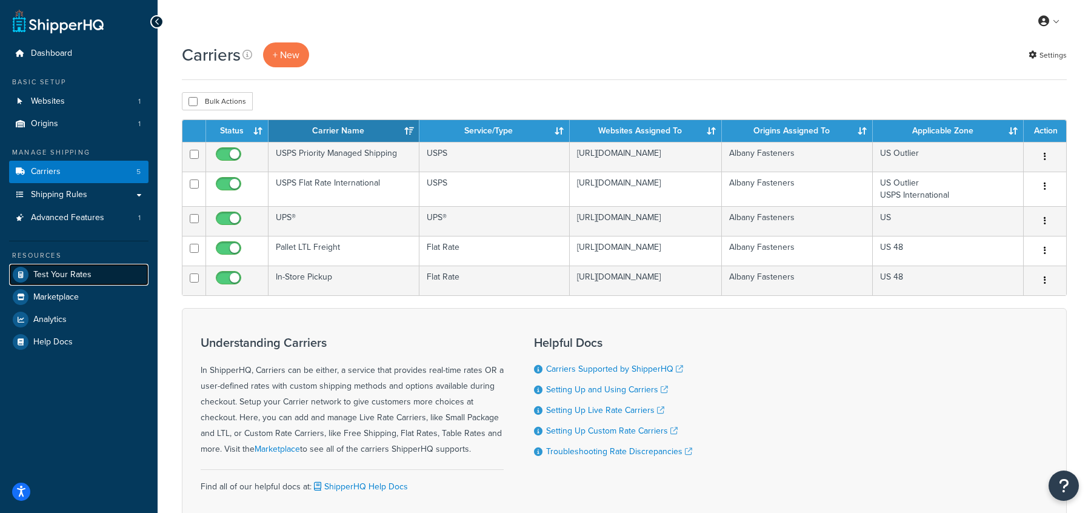
click at [48, 275] on span "Test Your Rates" at bounding box center [62, 275] width 58 height 10
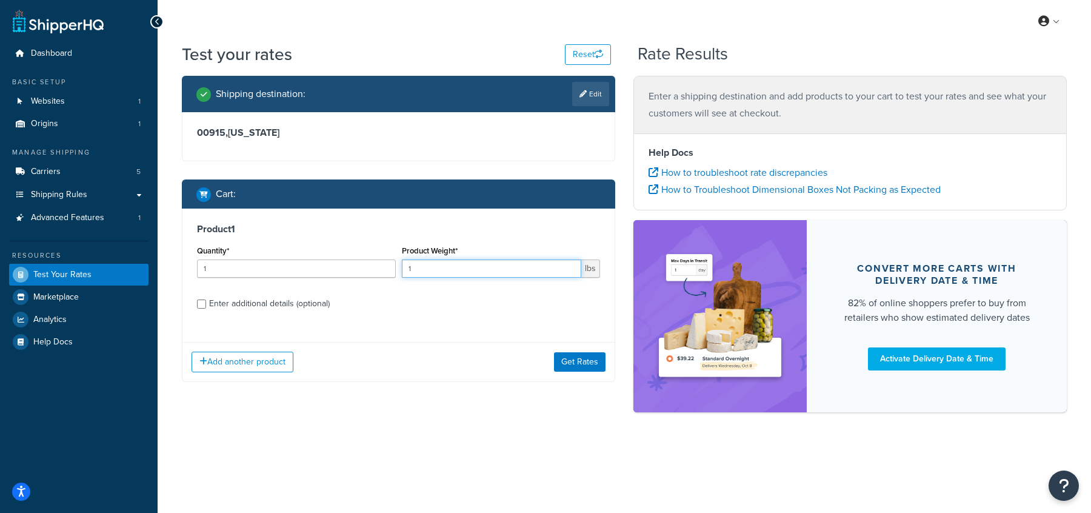
drag, startPoint x: 414, startPoint y: 266, endPoint x: 401, endPoint y: 266, distance: 13.3
click at [402, 266] on input "1" at bounding box center [492, 268] width 180 height 18
drag, startPoint x: 296, startPoint y: 265, endPoint x: 194, endPoint y: 271, distance: 102.5
click at [194, 271] on div "Quantity* 1" at bounding box center [296, 264] width 205 height 44
type input "10"
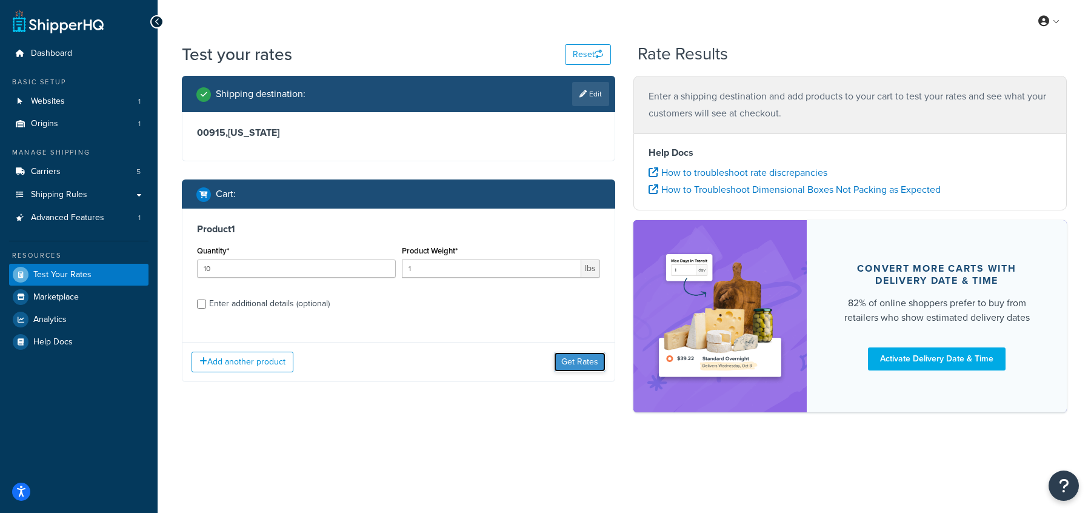
click at [576, 356] on button "Get Rates" at bounding box center [580, 361] width 52 height 19
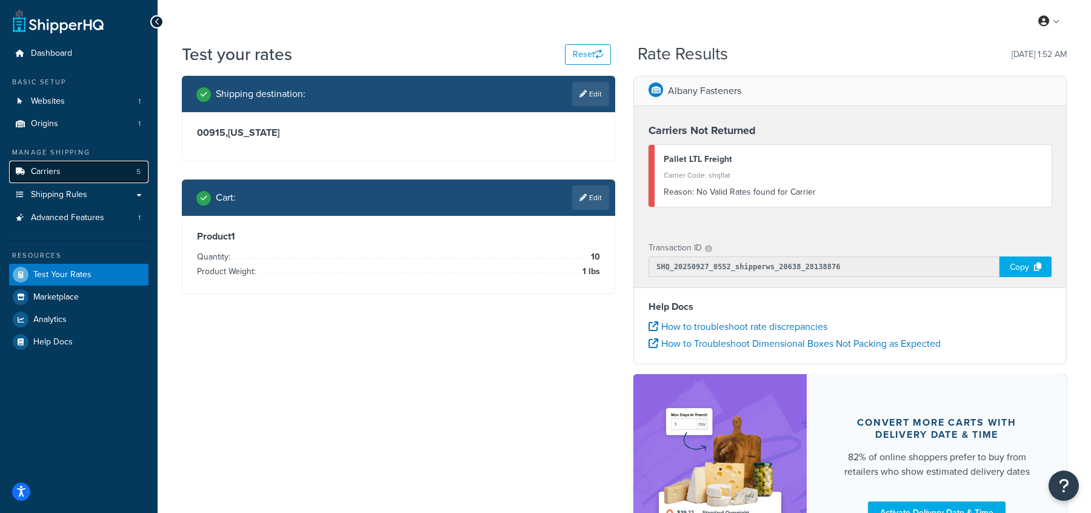
click at [93, 181] on link "Carriers 5" at bounding box center [78, 172] width 139 height 22
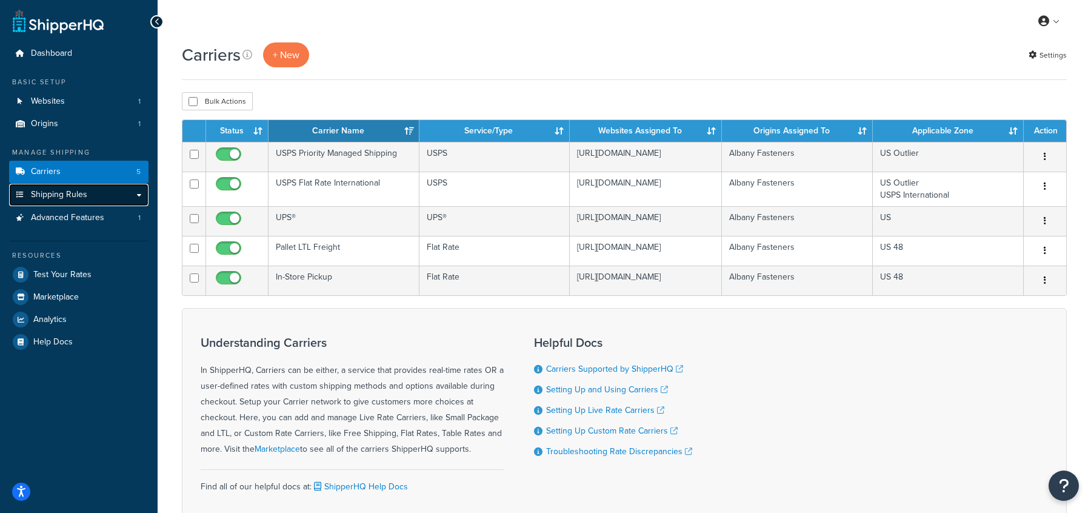
click at [88, 197] on link "Shipping Rules" at bounding box center [78, 195] width 139 height 22
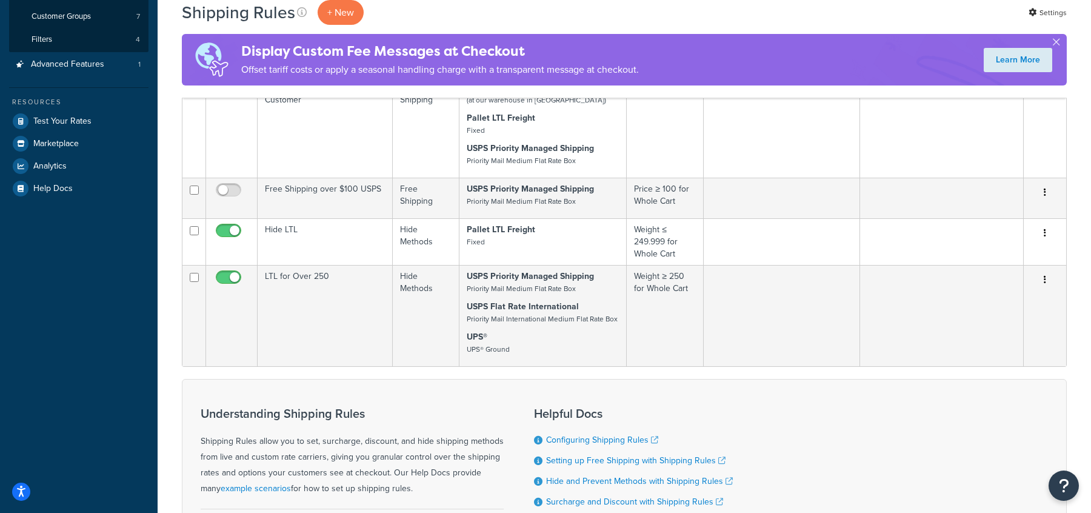
scroll to position [271, 0]
click at [346, 309] on td "LTL for Over 250" at bounding box center [325, 313] width 135 height 101
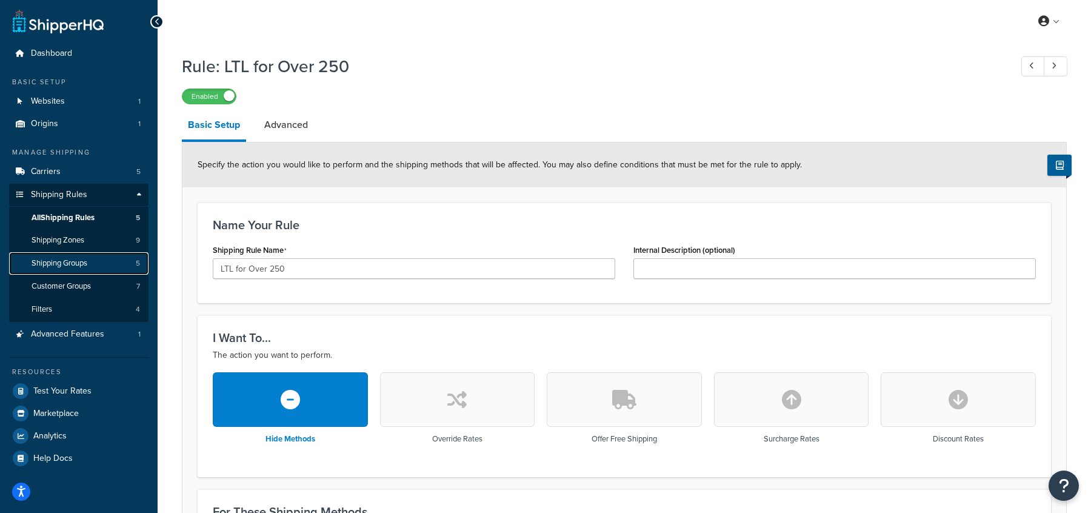
click at [115, 265] on link "Shipping Groups 5" at bounding box center [78, 263] width 139 height 22
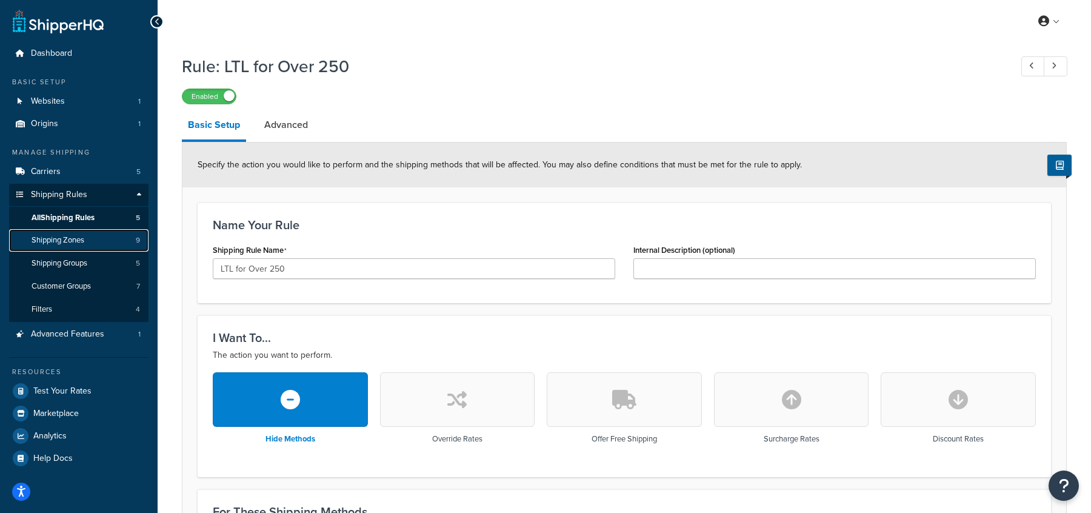
click at [100, 236] on link "Shipping Zones 9" at bounding box center [78, 240] width 139 height 22
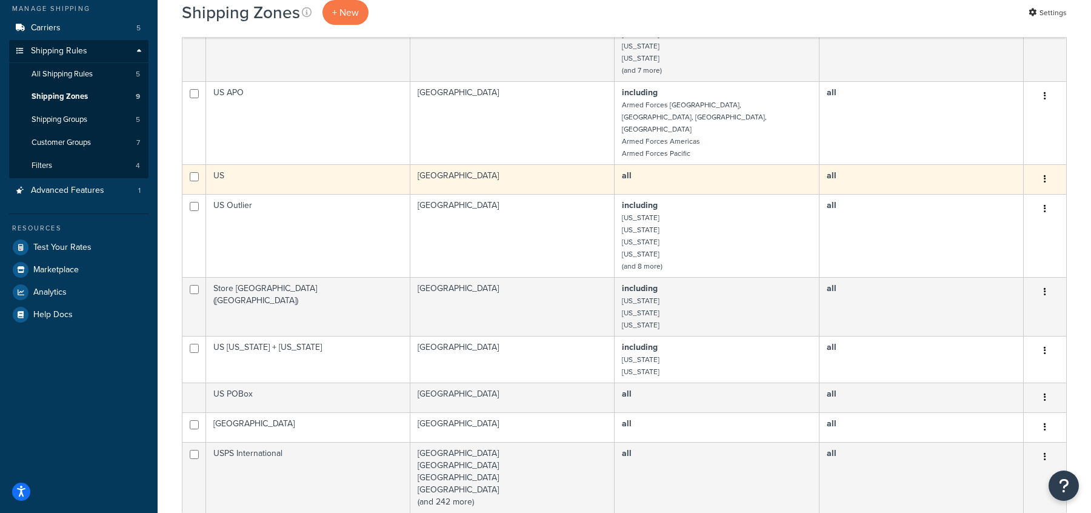
scroll to position [148, 0]
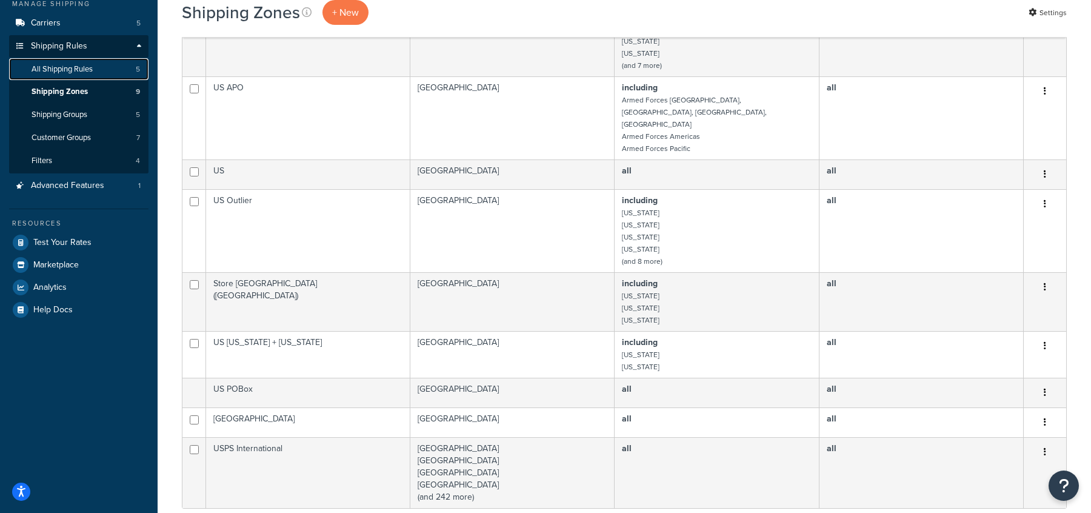
click at [69, 70] on span "All Shipping Rules" at bounding box center [62, 69] width 61 height 10
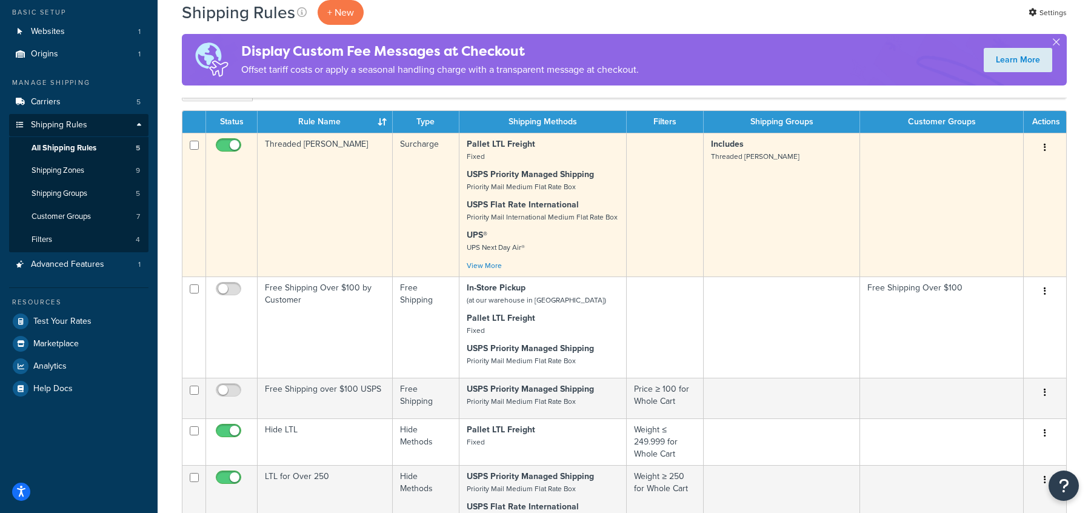
scroll to position [68, 0]
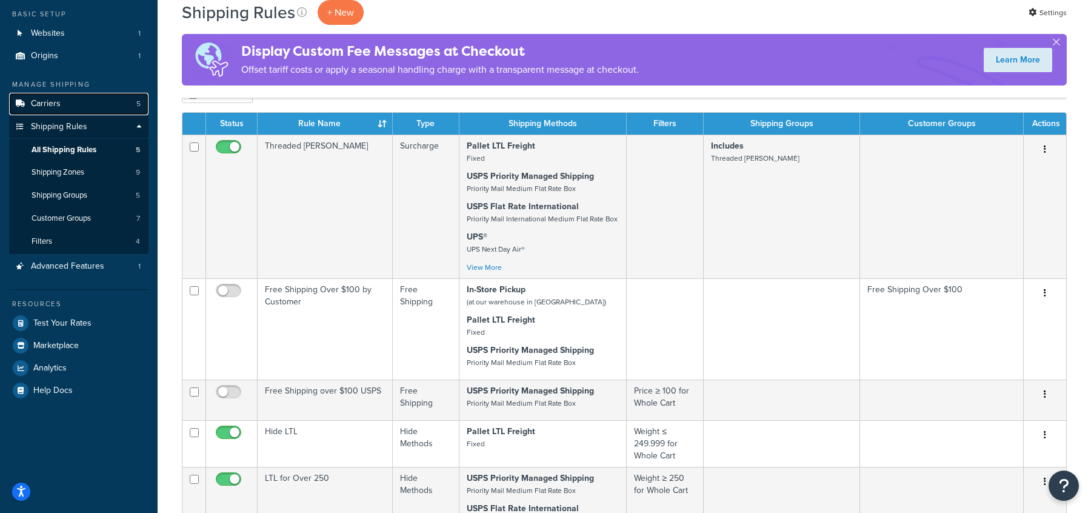
click at [92, 101] on link "Carriers 5" at bounding box center [78, 104] width 139 height 22
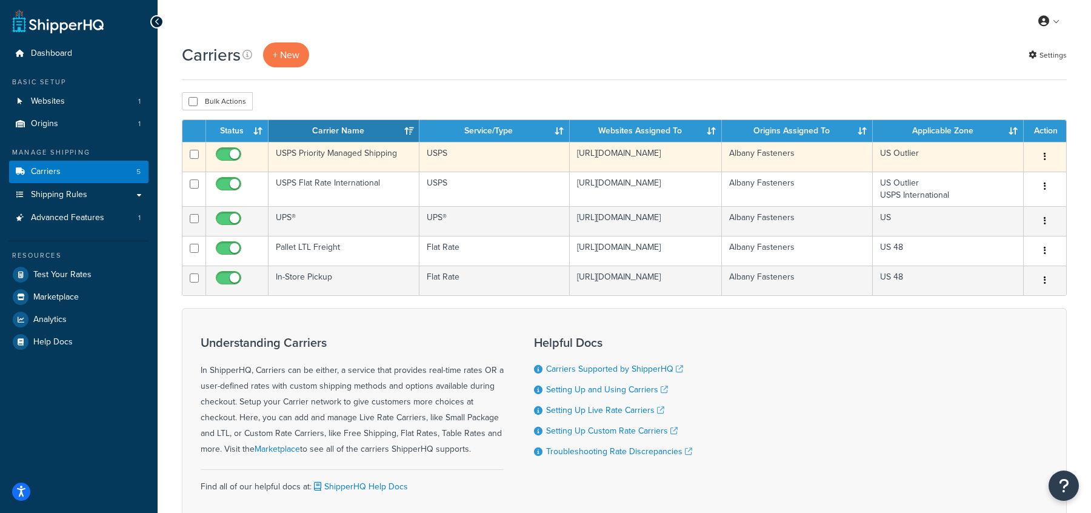
click at [300, 155] on td "USPS Priority Managed Shipping" at bounding box center [343, 157] width 151 height 30
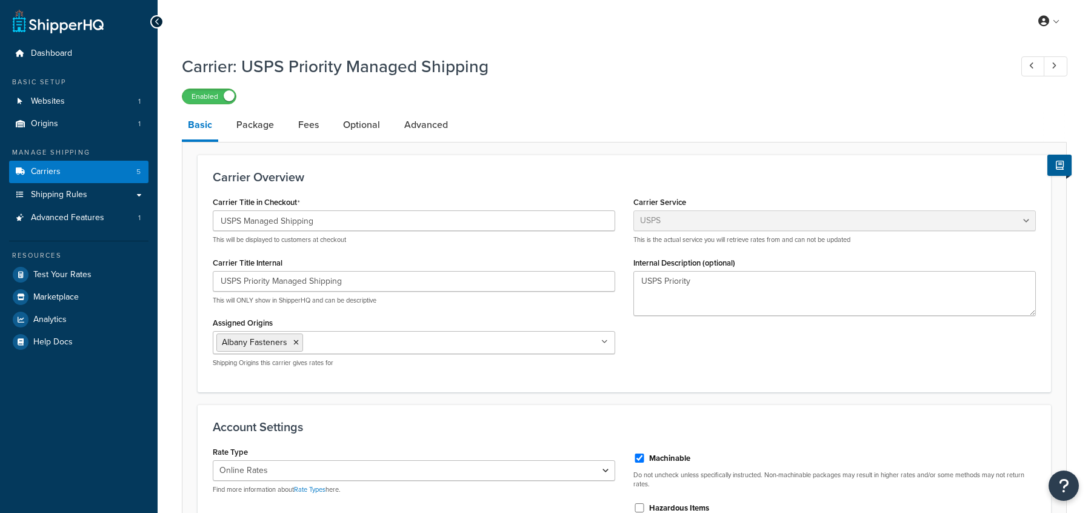
select select "usps"
select select "ONLINE"
click at [427, 128] on link "Advanced" at bounding box center [426, 124] width 56 height 29
select select "false"
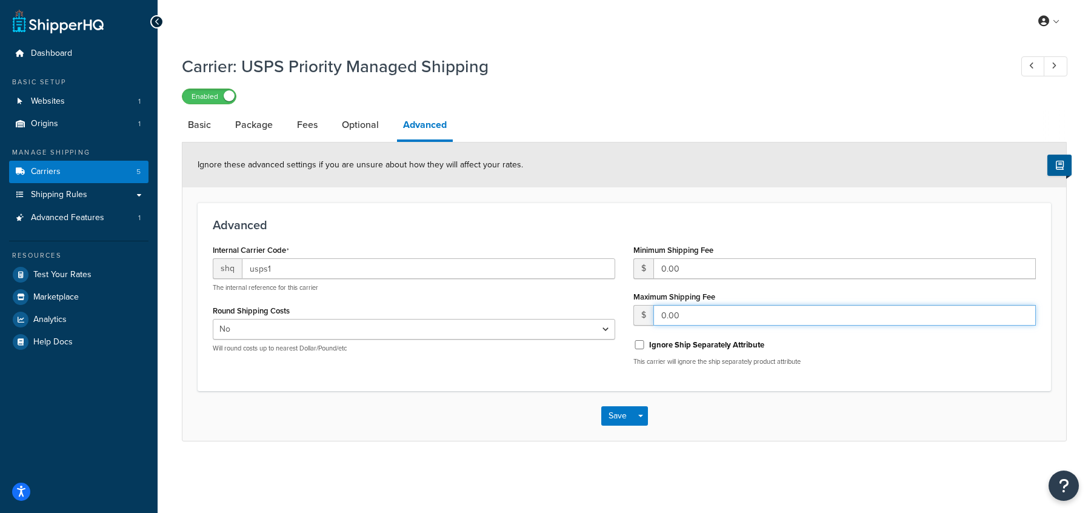
drag, startPoint x: 696, startPoint y: 321, endPoint x: 637, endPoint y: 320, distance: 58.8
click at [637, 320] on div "$ 0.00" at bounding box center [834, 315] width 402 height 21
type input "100.00"
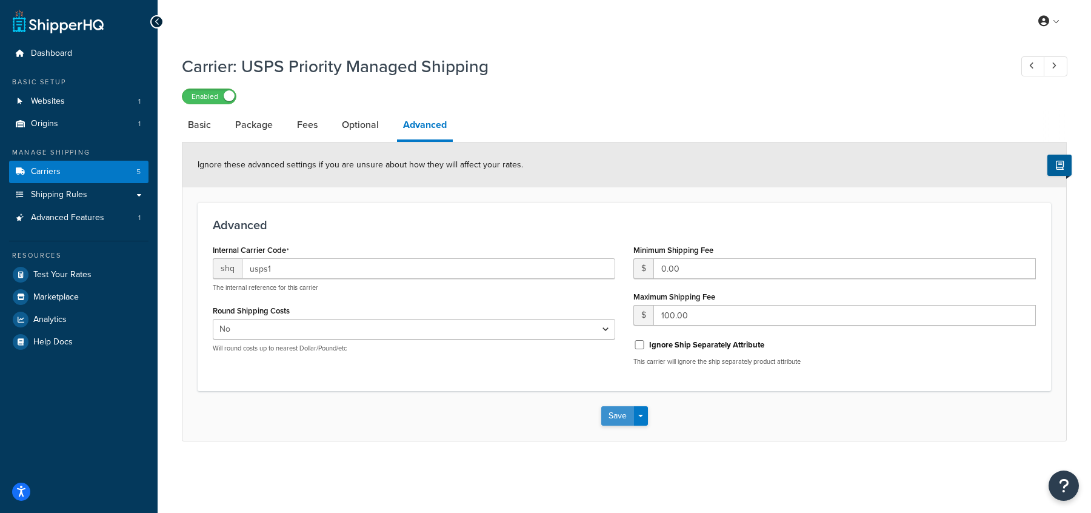
click at [623, 411] on button "Save" at bounding box center [617, 415] width 33 height 19
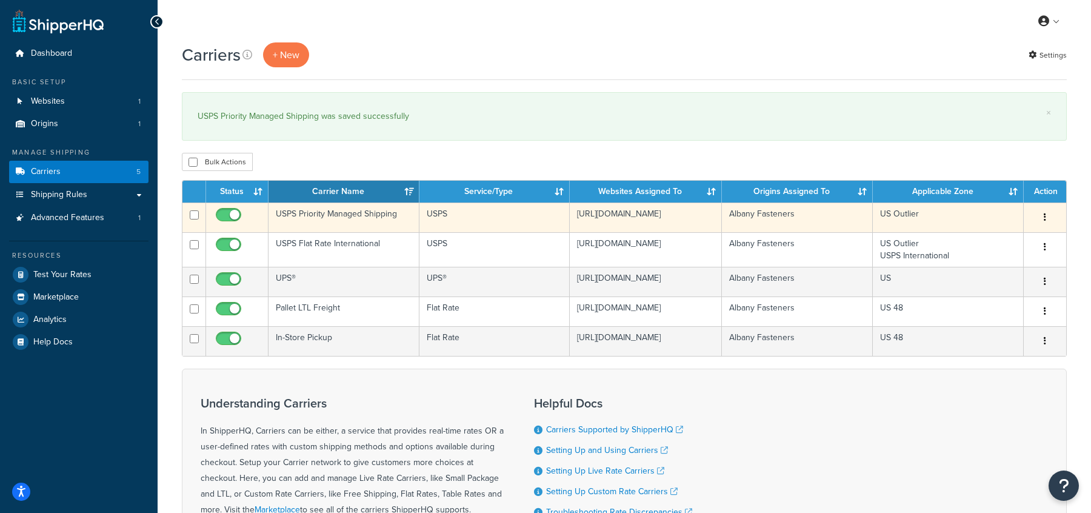
click at [362, 215] on td "USPS Priority Managed Shipping" at bounding box center [343, 217] width 151 height 30
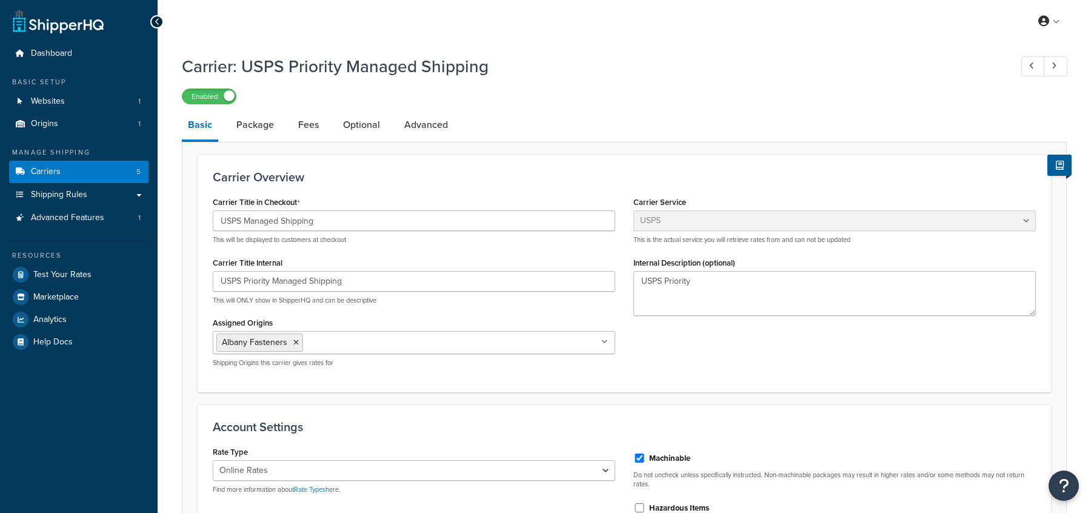
select select "usps"
select select "ONLINE"
click at [423, 135] on link "Advanced" at bounding box center [426, 124] width 56 height 29
select select "false"
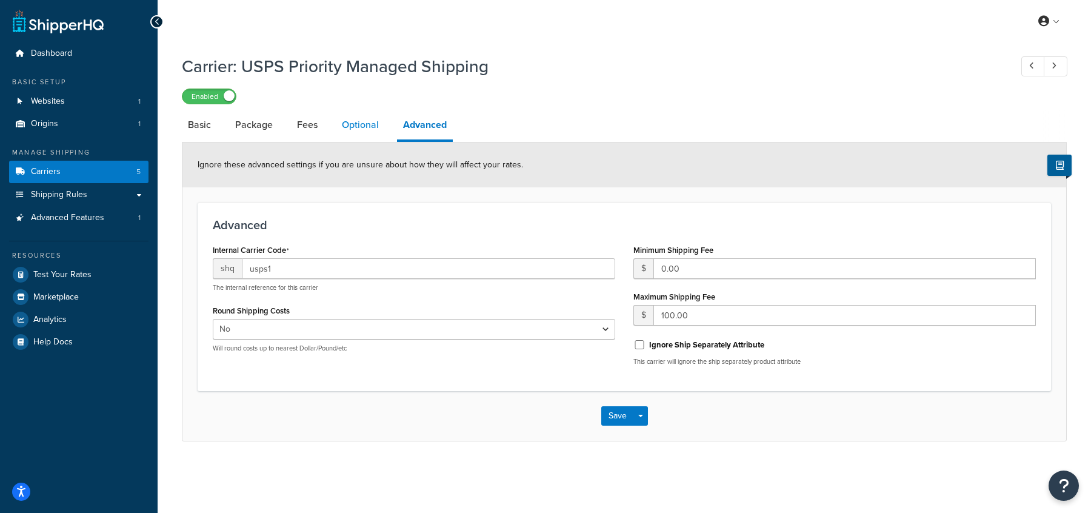
click at [370, 134] on link "Optional" at bounding box center [360, 124] width 49 height 29
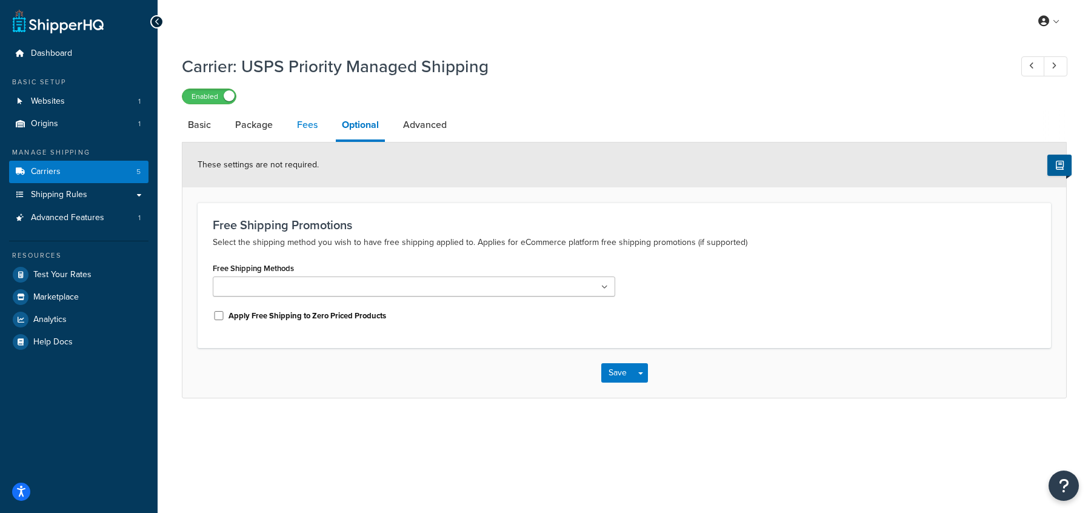
click at [315, 131] on link "Fees" at bounding box center [307, 124] width 33 height 29
select select "AFTER"
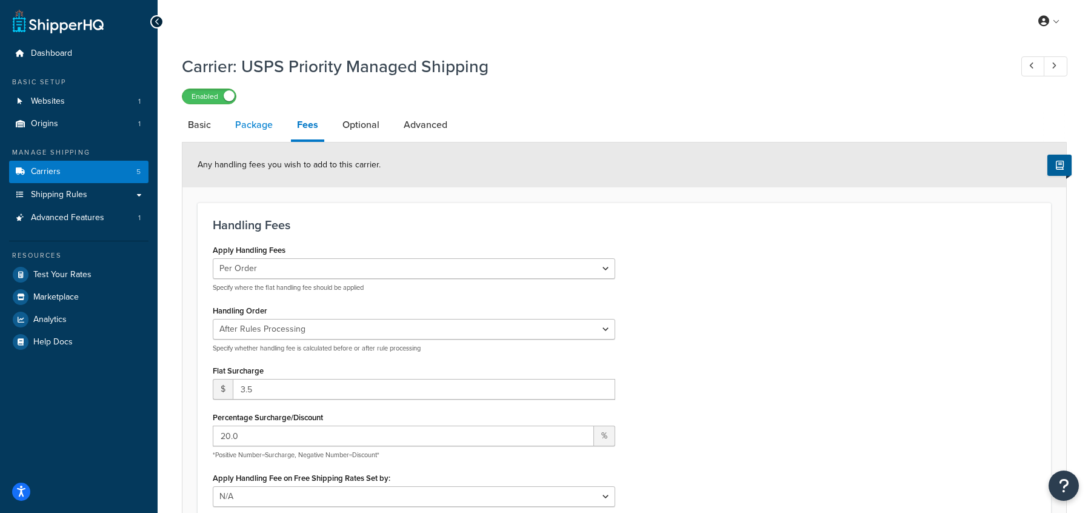
click at [254, 119] on link "Package" at bounding box center [254, 124] width 50 height 29
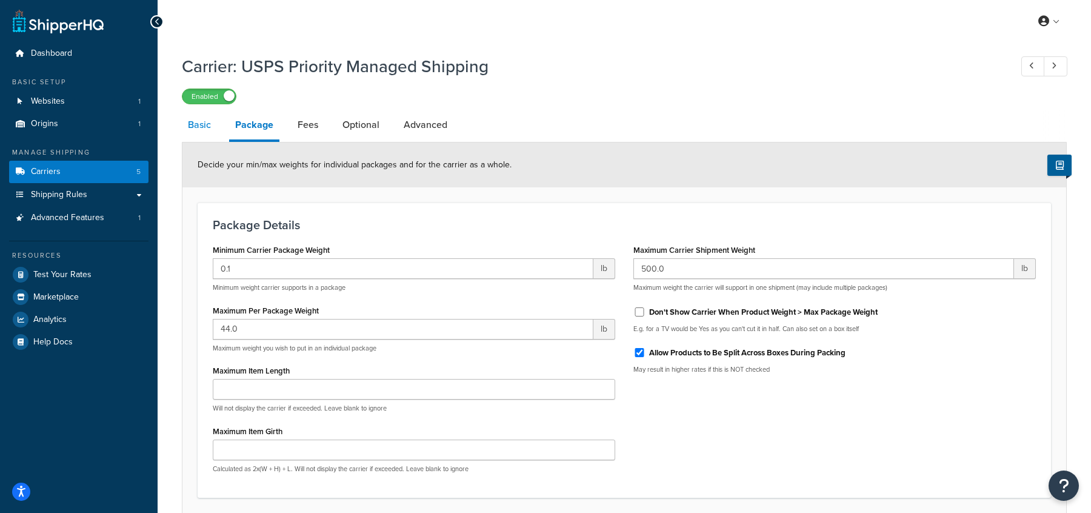
click at [209, 131] on link "Basic" at bounding box center [199, 124] width 35 height 29
select select "usps"
select select "ONLINE"
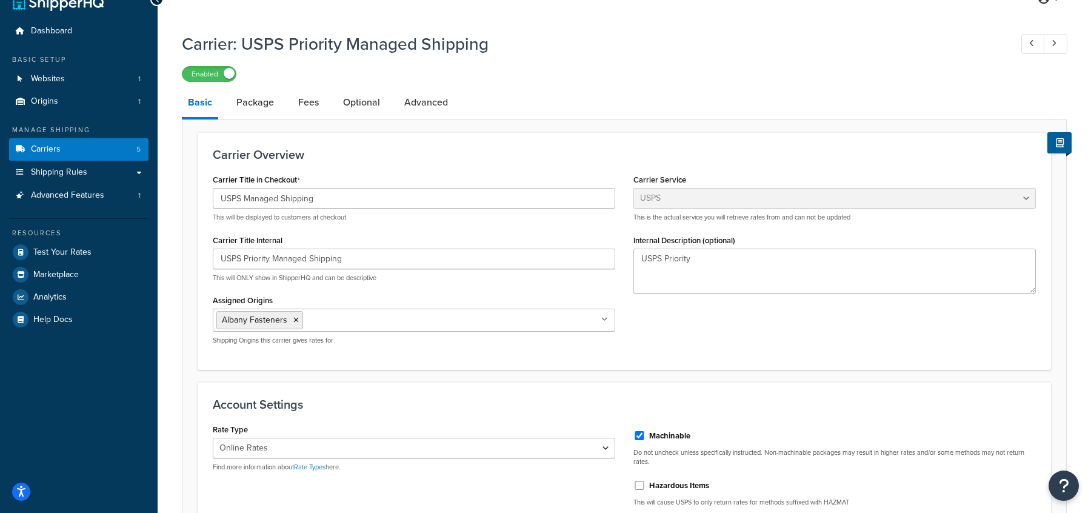
scroll to position [45, 0]
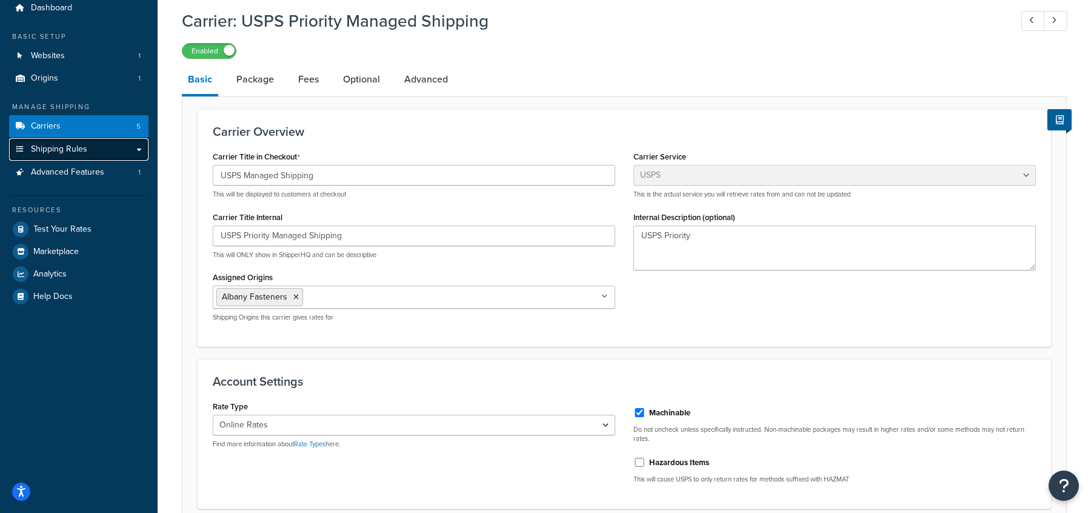
click at [90, 149] on link "Shipping Rules" at bounding box center [78, 149] width 139 height 22
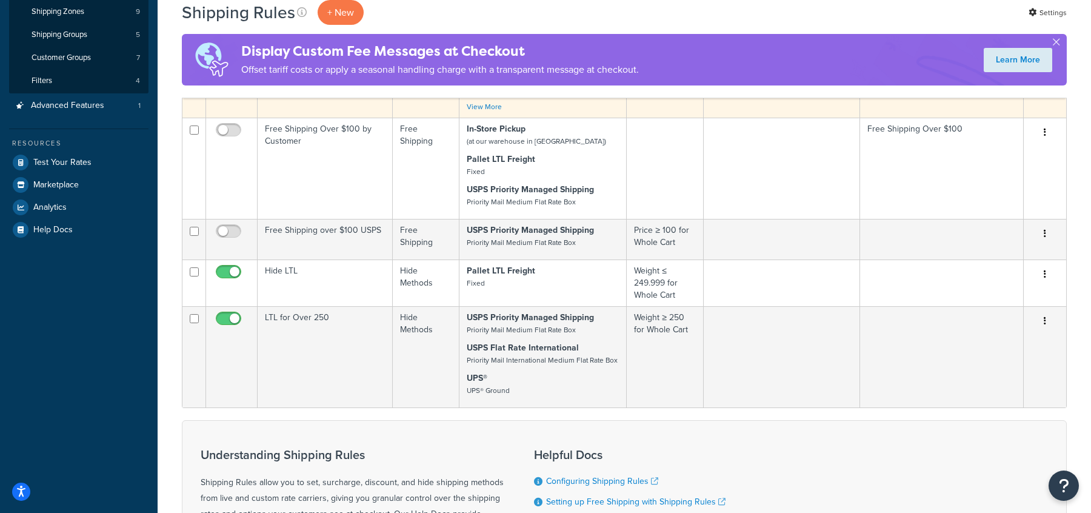
scroll to position [253, 0]
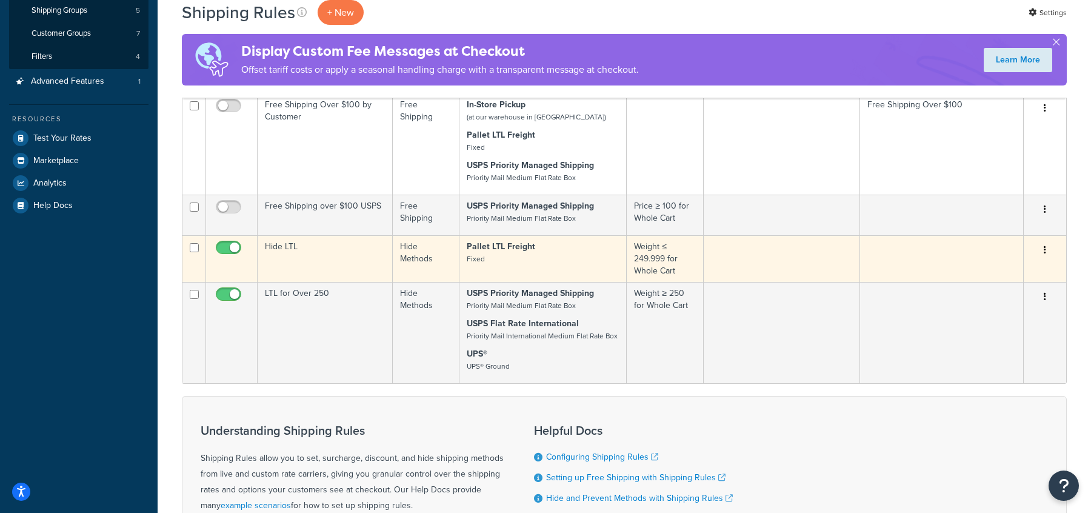
click at [301, 270] on td "Hide LTL" at bounding box center [325, 258] width 135 height 47
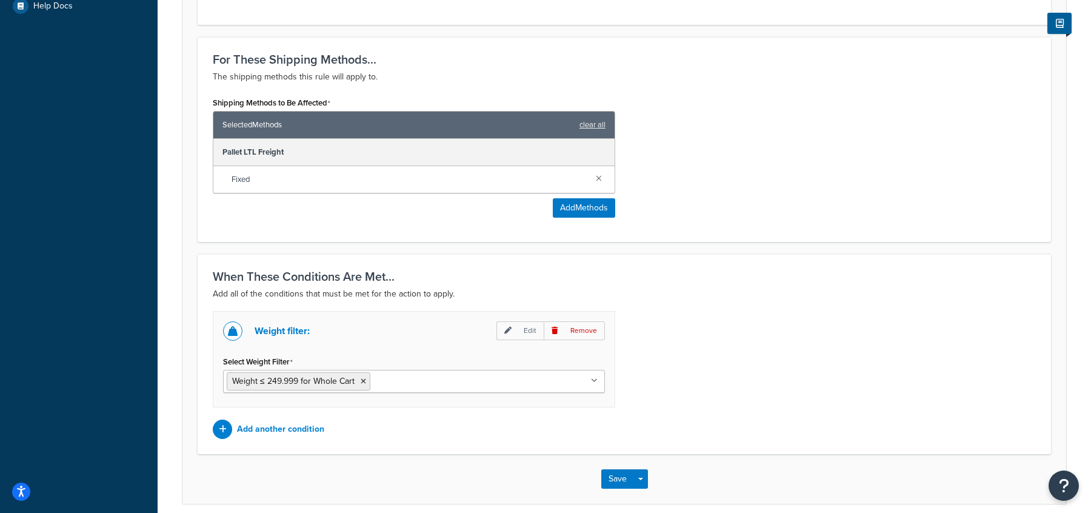
scroll to position [500, 0]
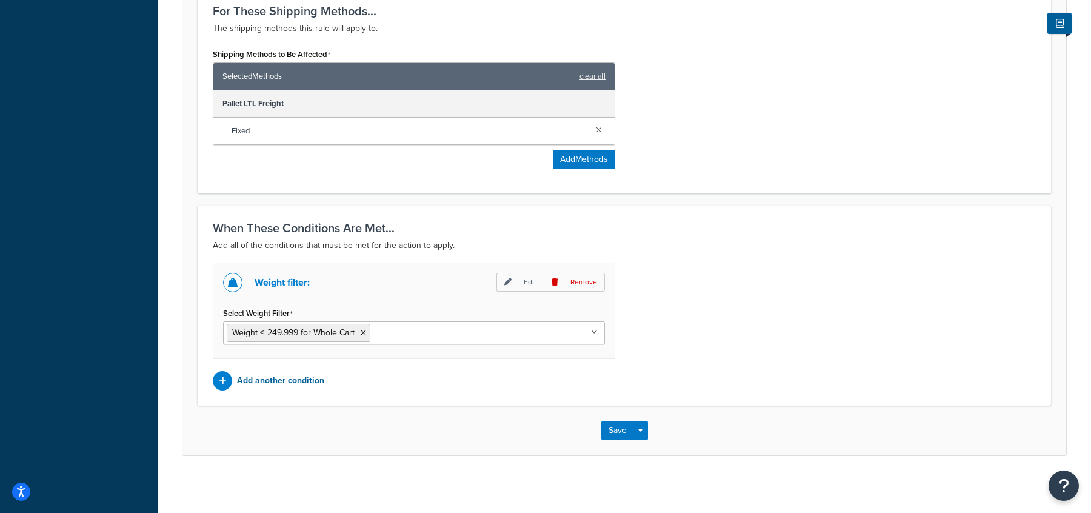
click at [291, 382] on p "Add another condition" at bounding box center [280, 380] width 87 height 17
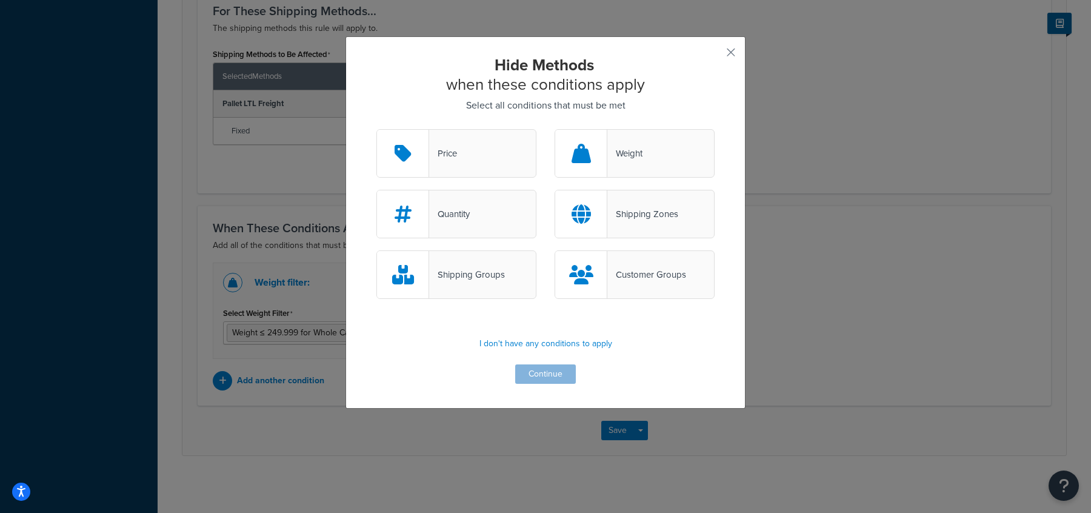
click at [611, 176] on div "Weight" at bounding box center [634, 153] width 160 height 48
click at [0, 0] on input "Weight" at bounding box center [0, 0] width 0 height 0
click at [539, 374] on button "Continue" at bounding box center [545, 373] width 61 height 19
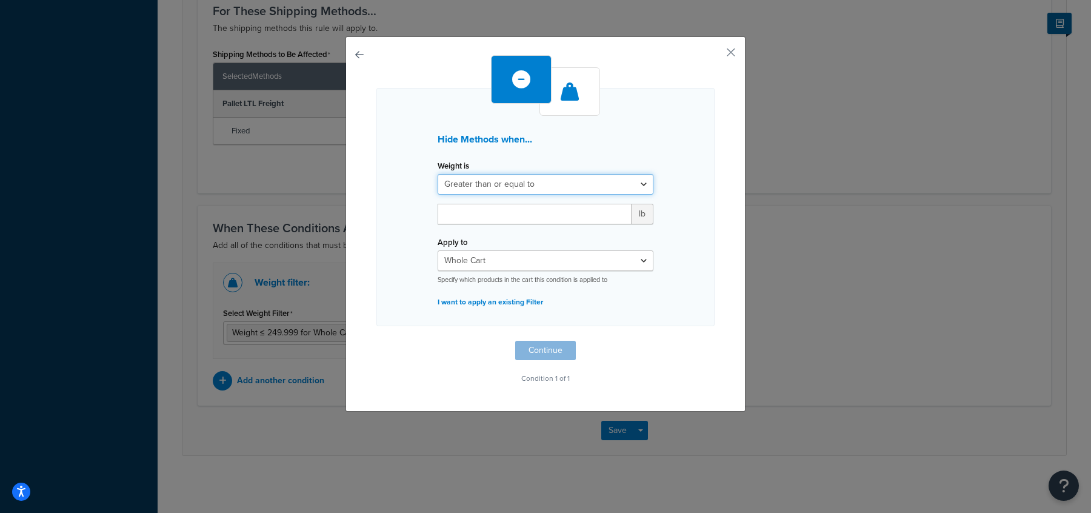
click at [545, 189] on select "Greater than or equal to Between or equal to Less than or equal to" at bounding box center [545, 184] width 216 height 21
click at [714, 55] on button "button" at bounding box center [712, 56] width 3 height 3
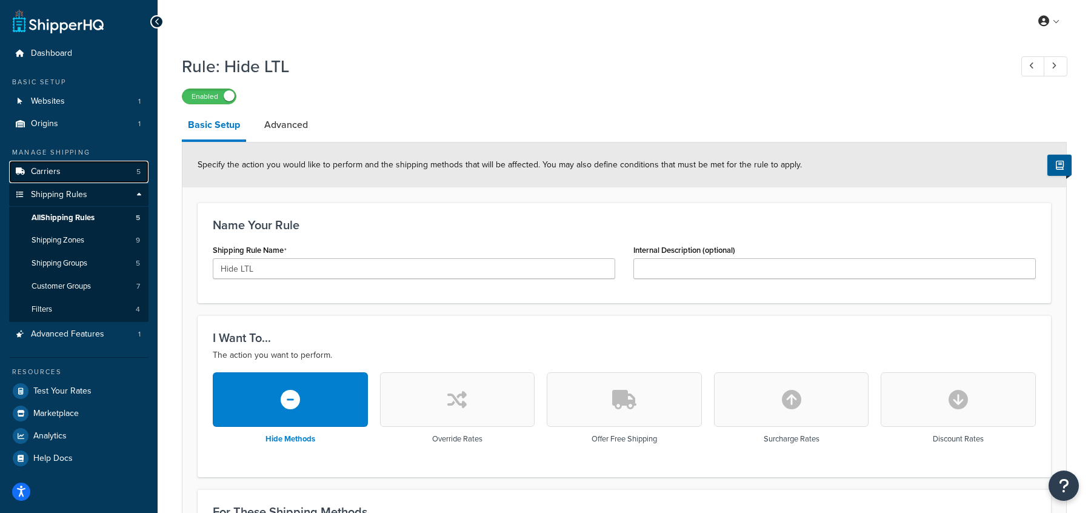
click at [57, 173] on span "Carriers" at bounding box center [46, 172] width 30 height 10
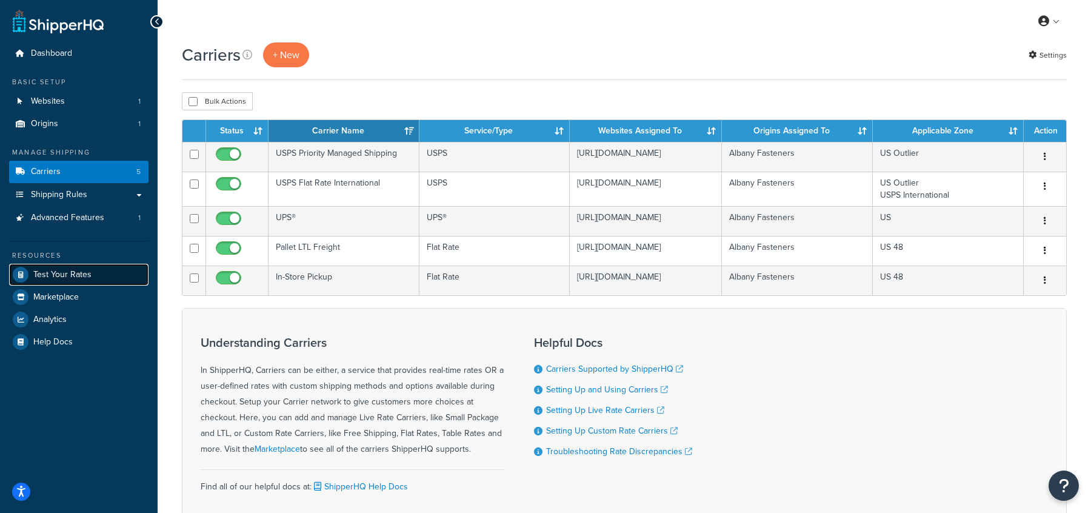
click at [74, 271] on span "Test Your Rates" at bounding box center [62, 275] width 58 height 10
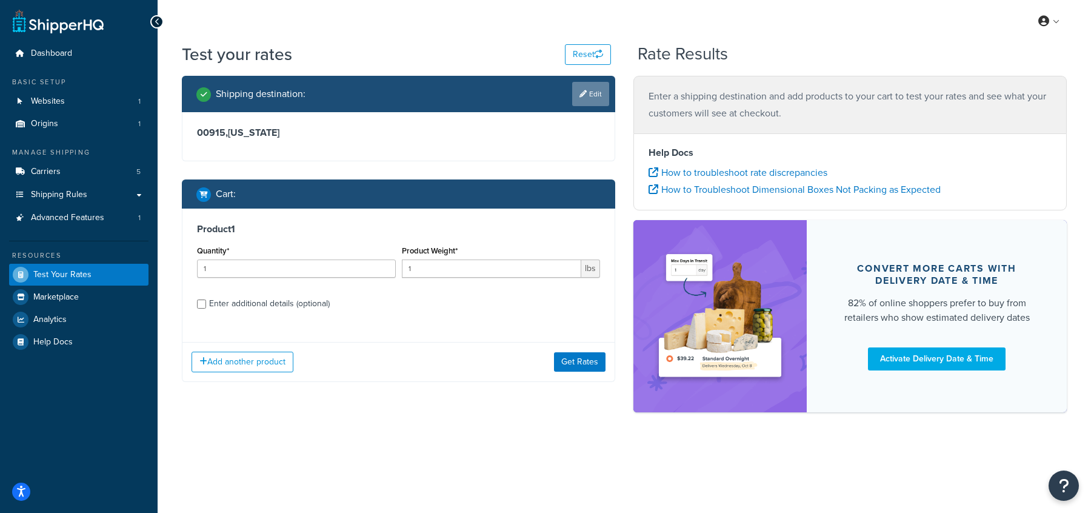
click at [597, 98] on link "Edit" at bounding box center [590, 94] width 37 height 24
select select "PR"
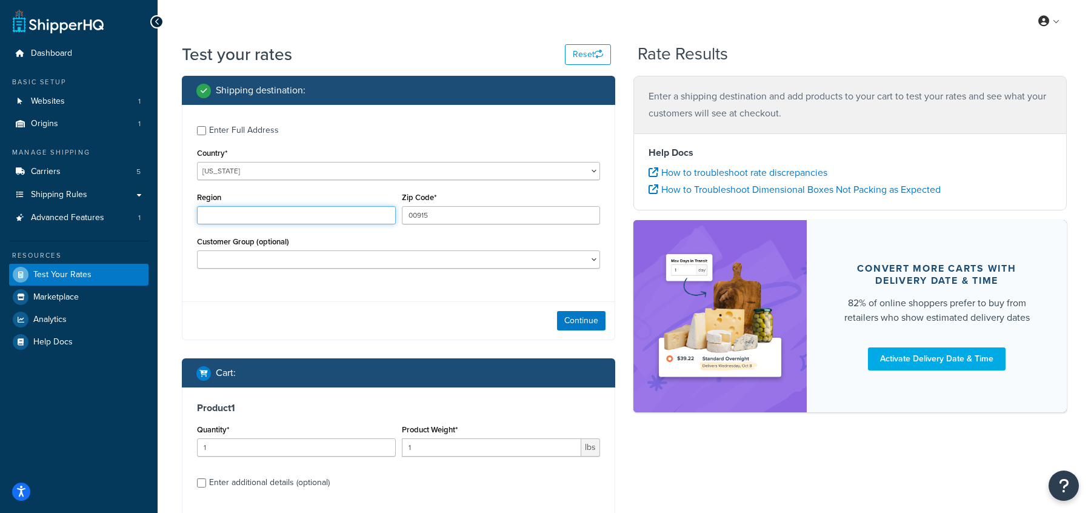
click at [268, 217] on input "Region" at bounding box center [296, 215] width 199 height 18
click at [292, 181] on div "Enter Full Address Country* [GEOGRAPHIC_DATA] [GEOGRAPHIC_DATA] [GEOGRAPHIC_DAT…" at bounding box center [398, 198] width 432 height 187
click at [286, 170] on select "[GEOGRAPHIC_DATA] [GEOGRAPHIC_DATA] [GEOGRAPHIC_DATA] [GEOGRAPHIC_DATA] [GEOGRA…" at bounding box center [398, 171] width 403 height 18
click at [197, 162] on select "United States United Kingdom Afghanistan Åland Islands Albania Algeria American…" at bounding box center [398, 171] width 403 height 18
click at [205, 130] on input "Enter Full Address" at bounding box center [201, 130] width 9 height 9
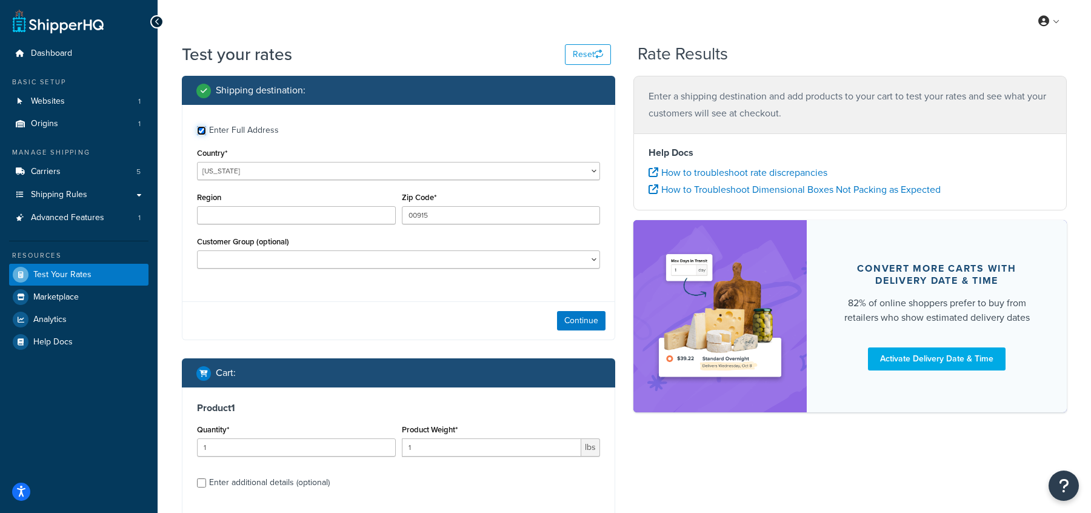
checkbox input "true"
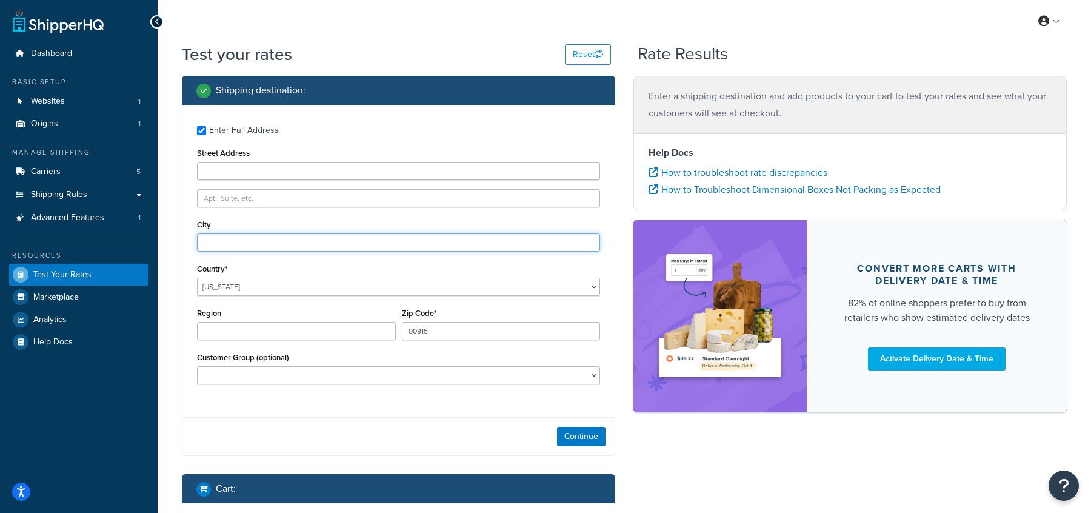
click at [233, 239] on input "City" at bounding box center [398, 242] width 403 height 18
type input "San Juan"
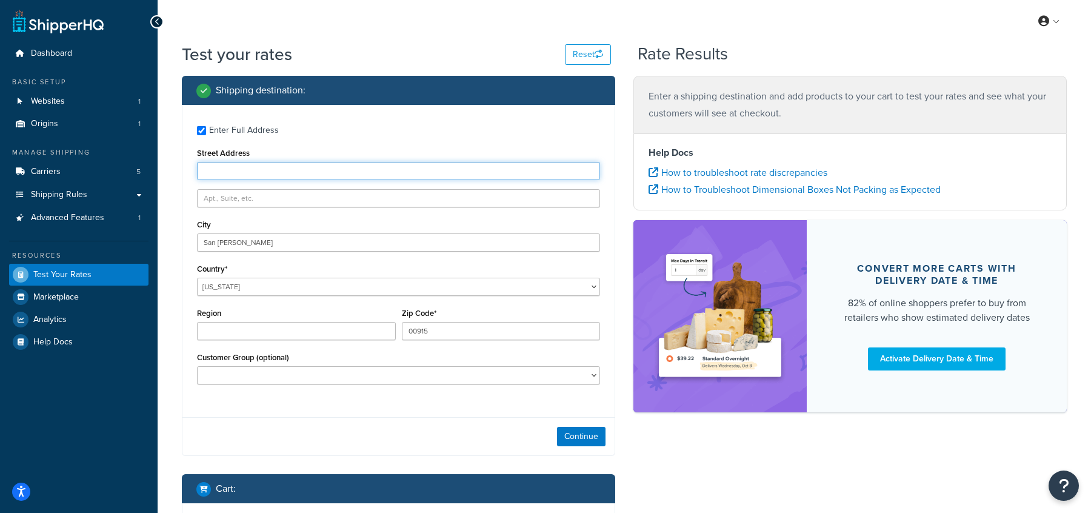
click at [272, 167] on input "Street Address" at bounding box center [398, 171] width 403 height 18
paste input "319 Bellevue"
type input "319 Bellevue"
click at [345, 145] on div "Street Address 319 Bellevue" at bounding box center [398, 162] width 403 height 35
click at [584, 434] on button "Continue" at bounding box center [581, 436] width 48 height 19
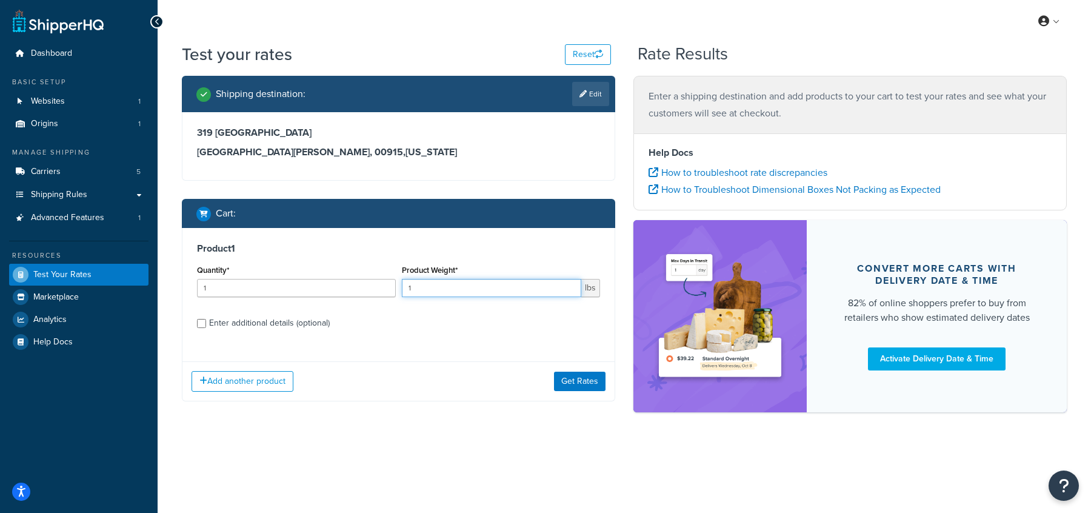
click at [474, 288] on input "1" at bounding box center [492, 288] width 180 height 18
type input "10.00"
click at [458, 331] on label "Enter additional details (optional)" at bounding box center [404, 321] width 391 height 19
click at [206, 328] on input "Enter additional details (optional)" at bounding box center [201, 323] width 9 height 9
checkbox input "true"
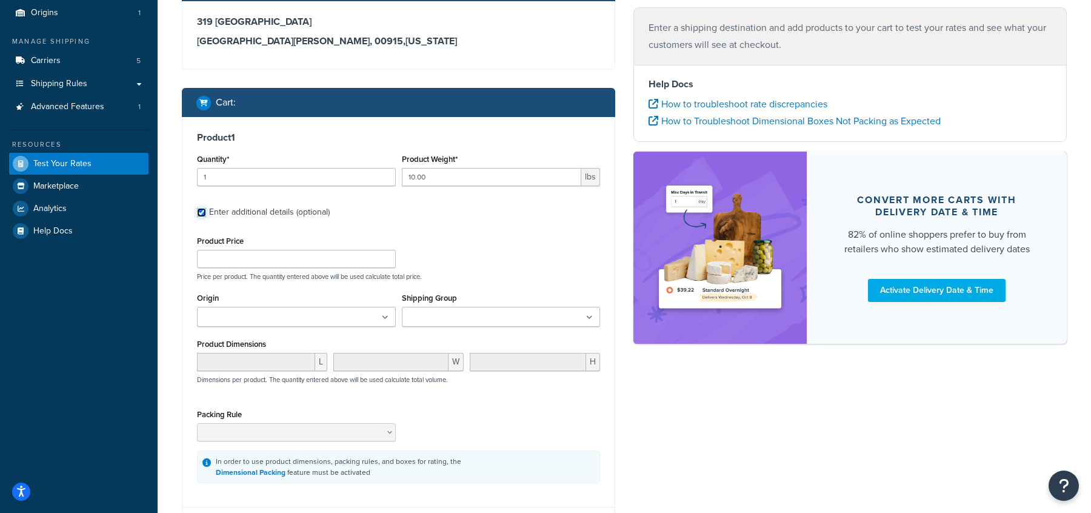
scroll to position [131, 0]
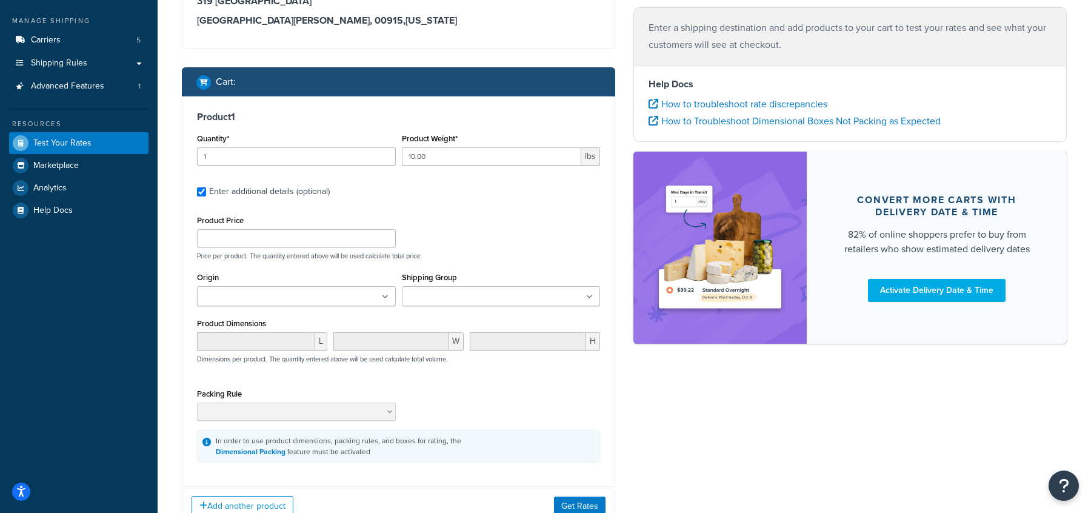
click at [451, 293] on input "Shipping Group" at bounding box center [458, 296] width 107 height 13
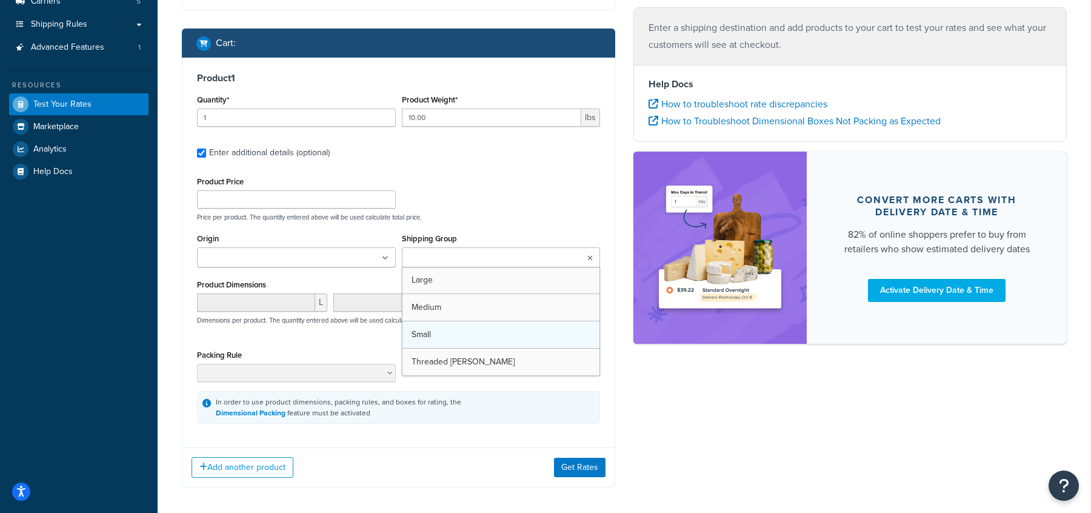
scroll to position [182, 0]
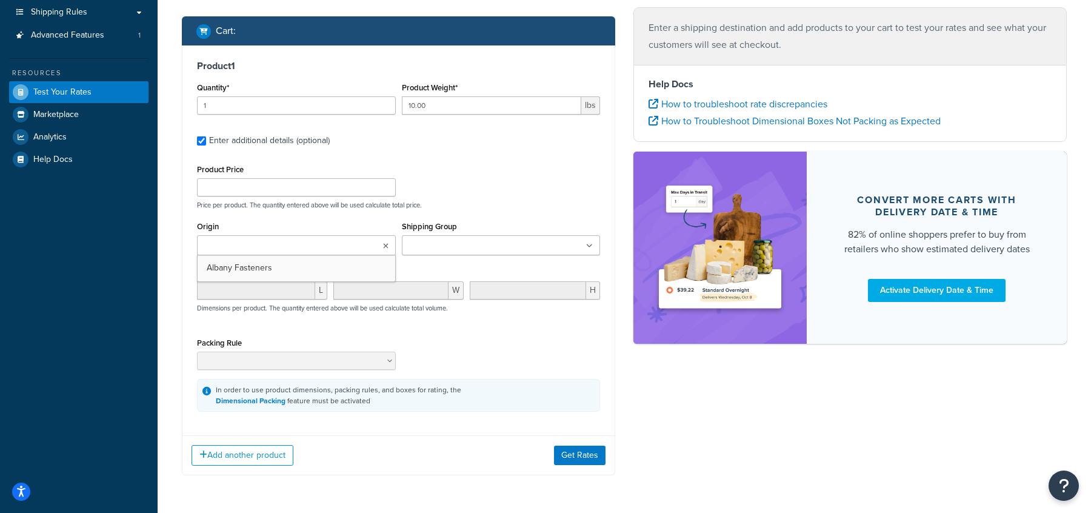
click at [367, 245] on ul at bounding box center [296, 245] width 199 height 20
click at [487, 362] on div "Packing Rule" at bounding box center [398, 359] width 409 height 44
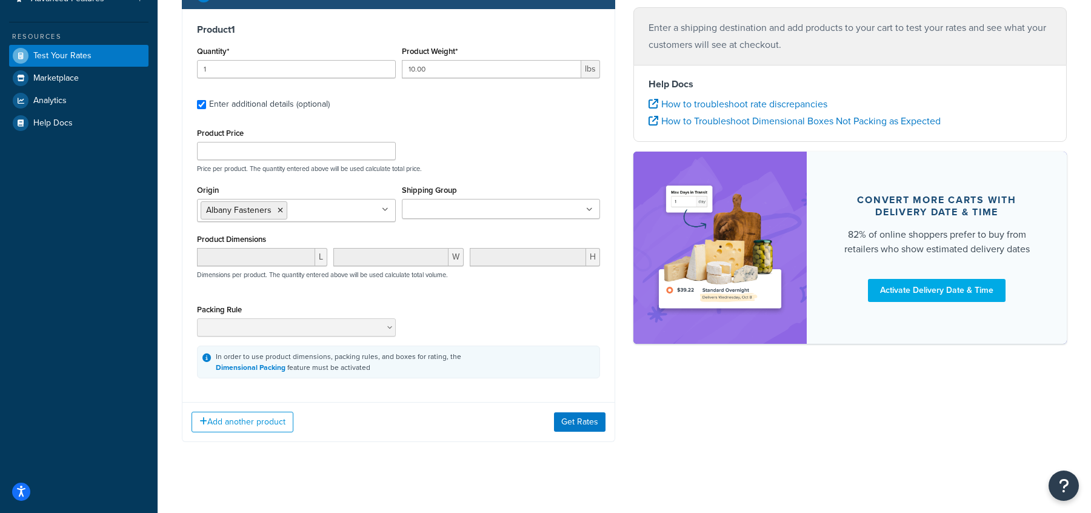
scroll to position [224, 0]
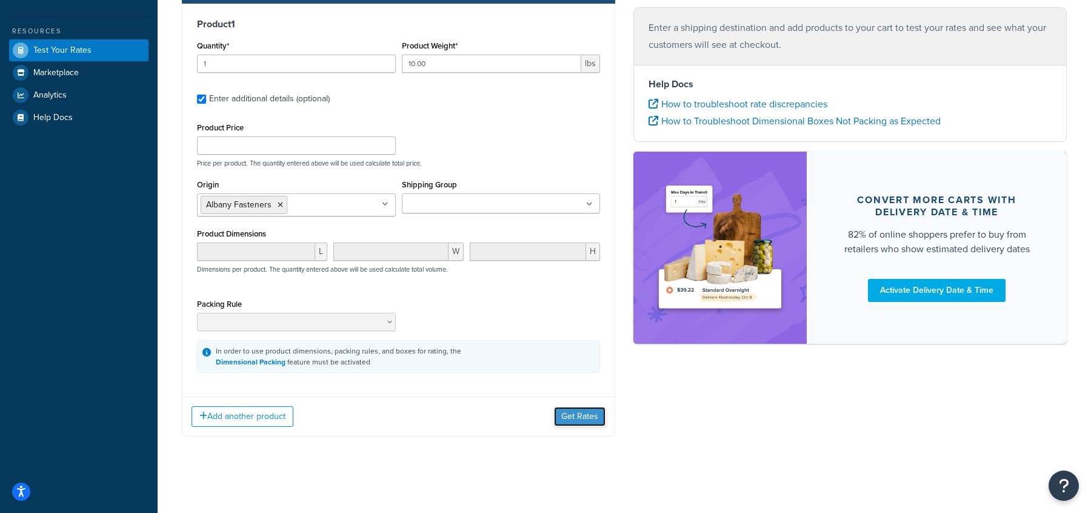
click at [568, 414] on button "Get Rates" at bounding box center [580, 416] width 52 height 19
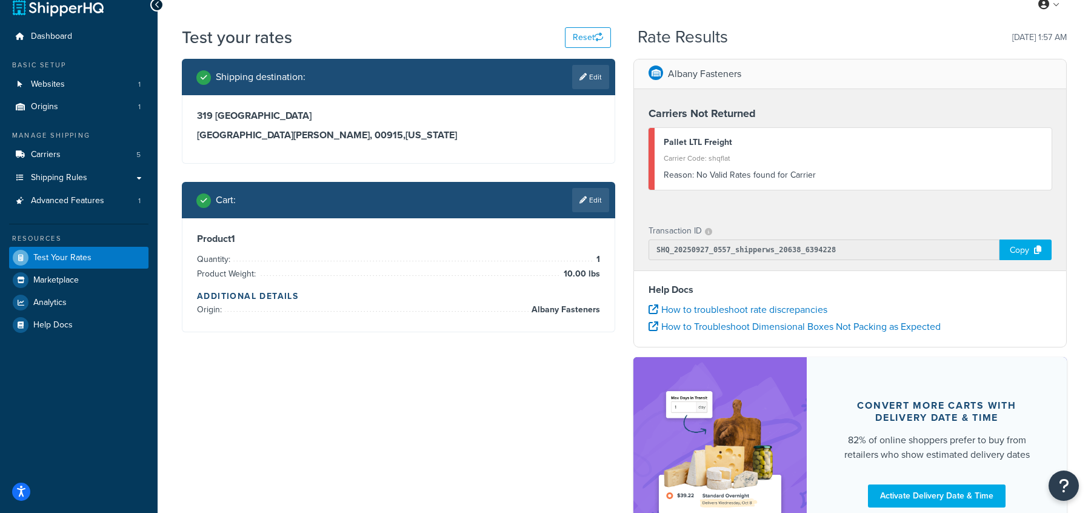
scroll to position [0, 0]
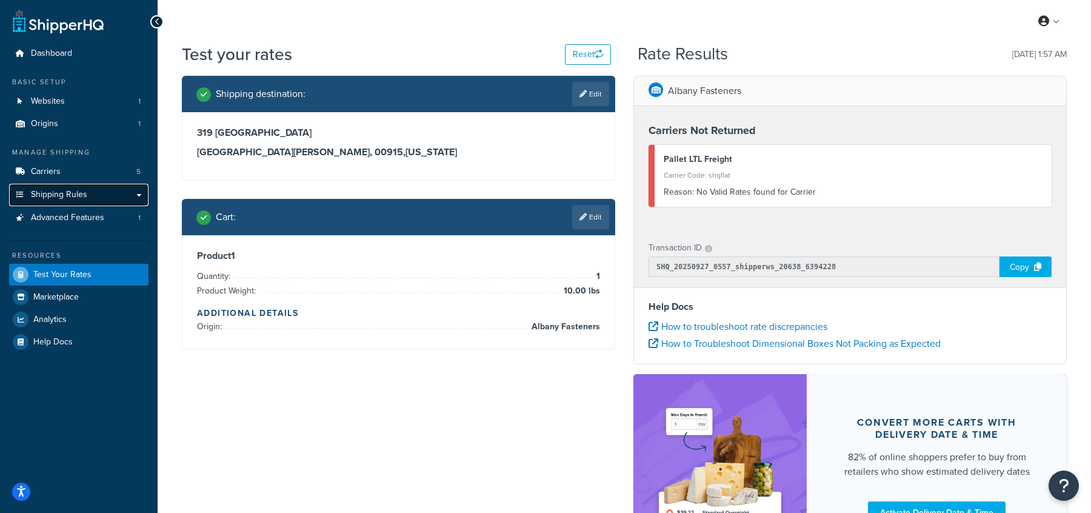
click at [69, 184] on link "Shipping Rules" at bounding box center [78, 195] width 139 height 22
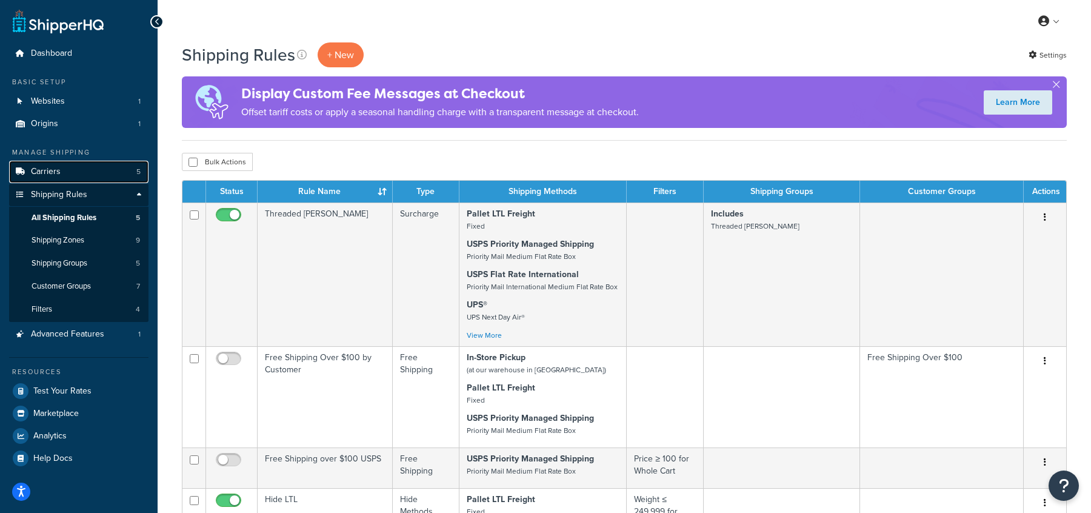
click at [67, 170] on link "Carriers 5" at bounding box center [78, 172] width 139 height 22
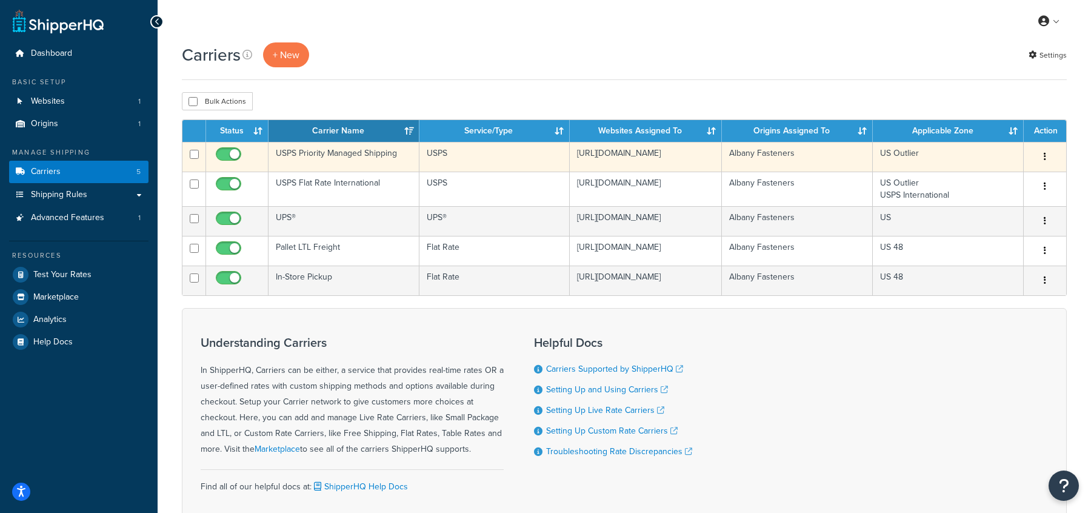
click at [311, 155] on td "USPS Priority Managed Shipping" at bounding box center [343, 157] width 151 height 30
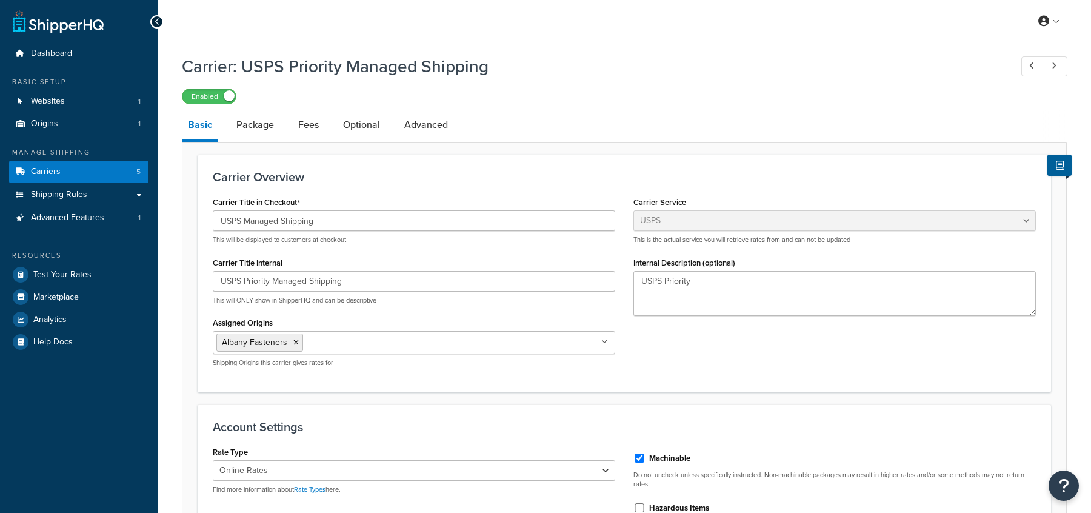
select select "usps"
select select "ONLINE"
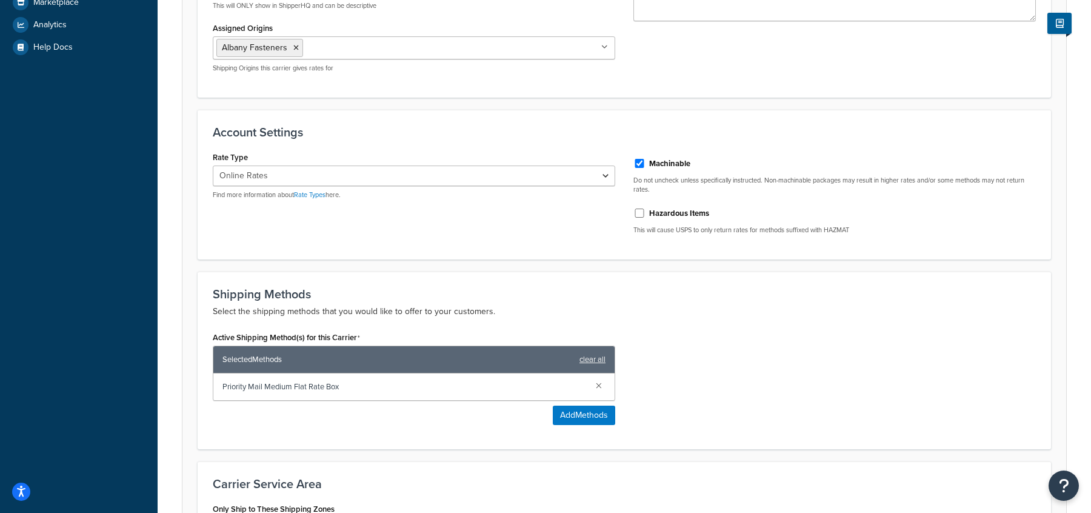
scroll to position [301, 0]
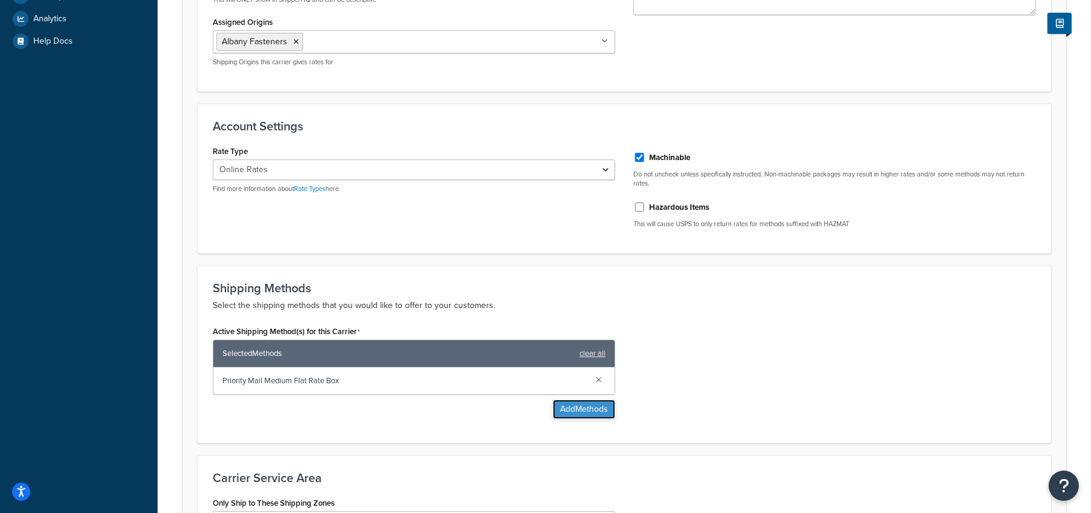
click at [577, 407] on button "Add Methods" at bounding box center [584, 408] width 62 height 19
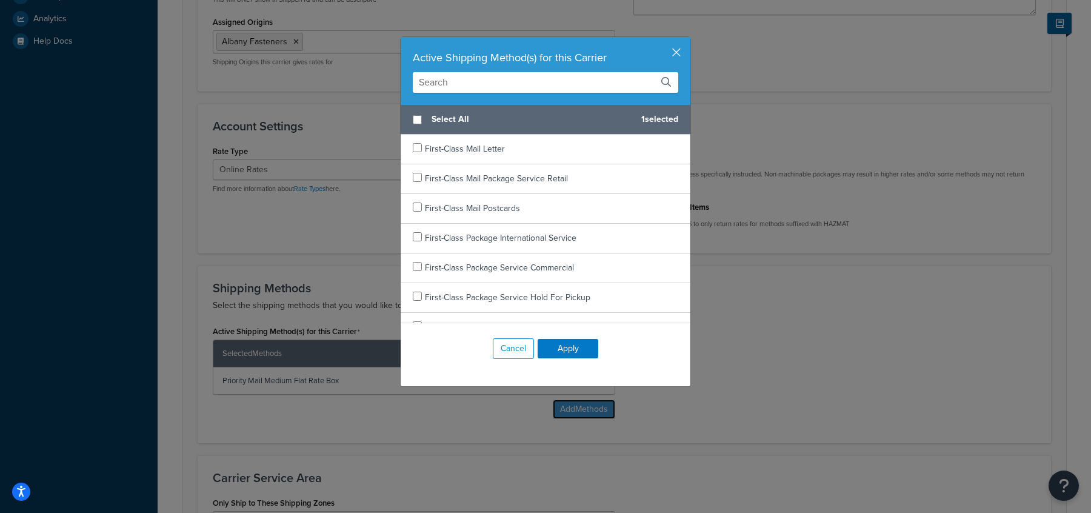
scroll to position [0, 0]
click at [687, 40] on button "button" at bounding box center [688, 38] width 3 height 3
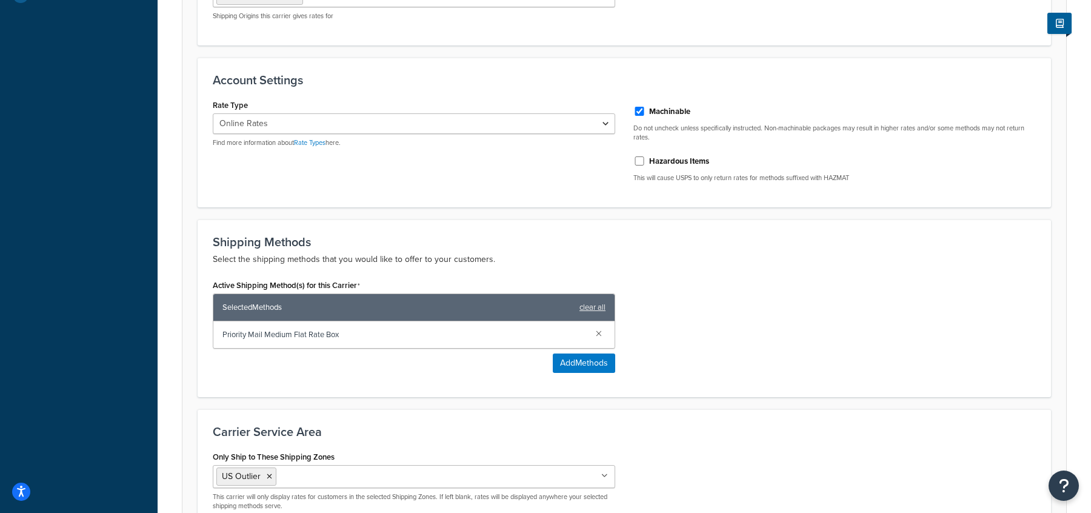
scroll to position [476, 0]
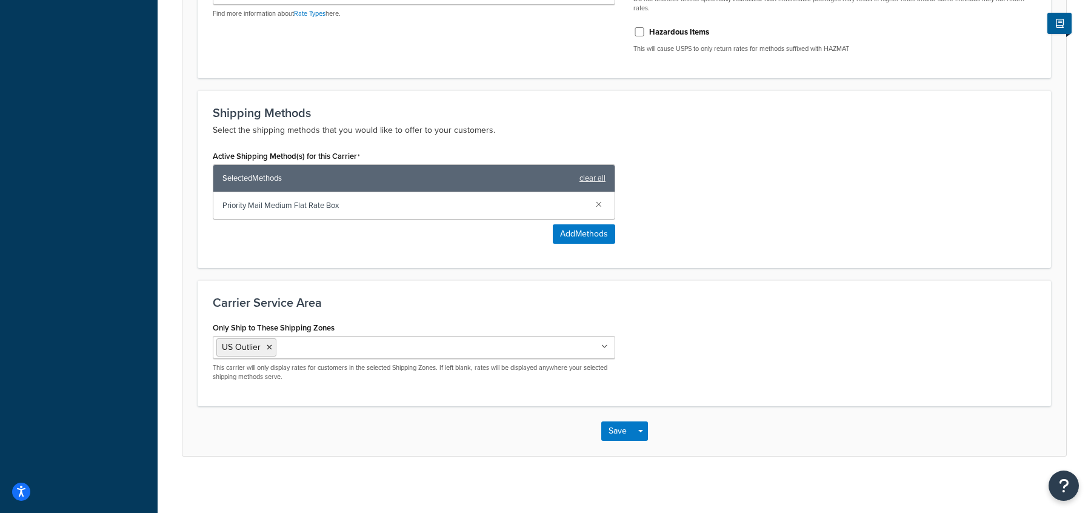
click at [296, 356] on div "US Outlier US 48 US APO US USPS International Canada Store Pickup Zone (NJ NY P…" at bounding box center [414, 359] width 402 height 46
click at [296, 348] on input "Only Ship to These Shipping Zones" at bounding box center [332, 346] width 107 height 13
click at [744, 342] on div "Only Ship to These Shipping Zones US US Outlier US 48 US APO USPS International…" at bounding box center [624, 355] width 841 height 72
click at [304, 345] on icon at bounding box center [304, 347] width 5 height 7
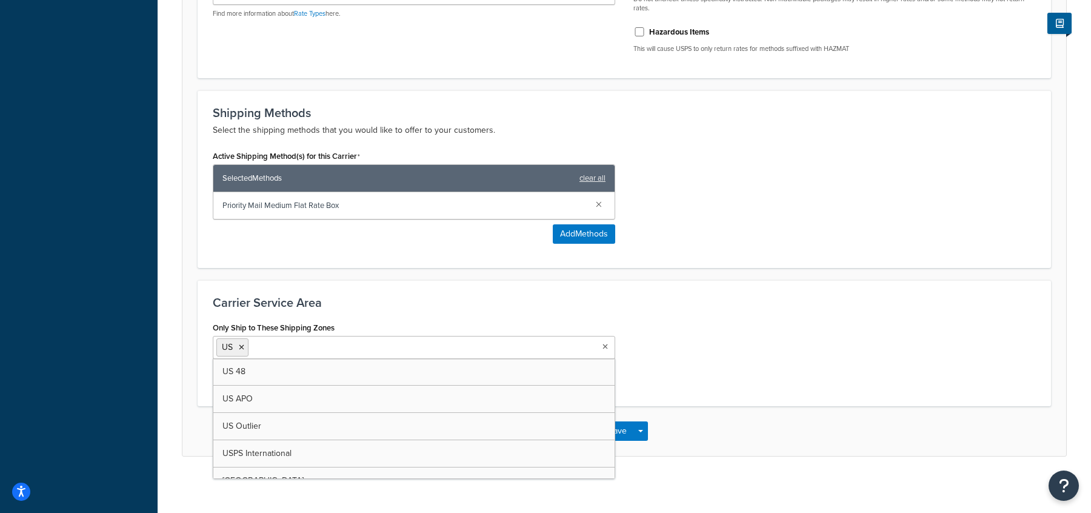
click at [721, 371] on div "Only Ship to These Shipping Zones US US 48 US APO US Outlier USPS International…" at bounding box center [624, 355] width 841 height 72
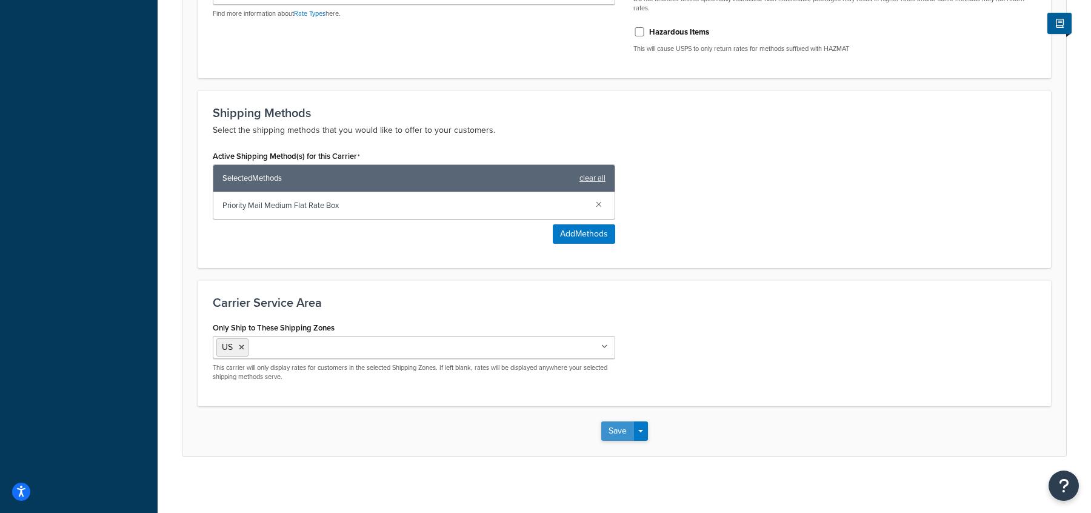
click at [616, 427] on button "Save" at bounding box center [617, 430] width 33 height 19
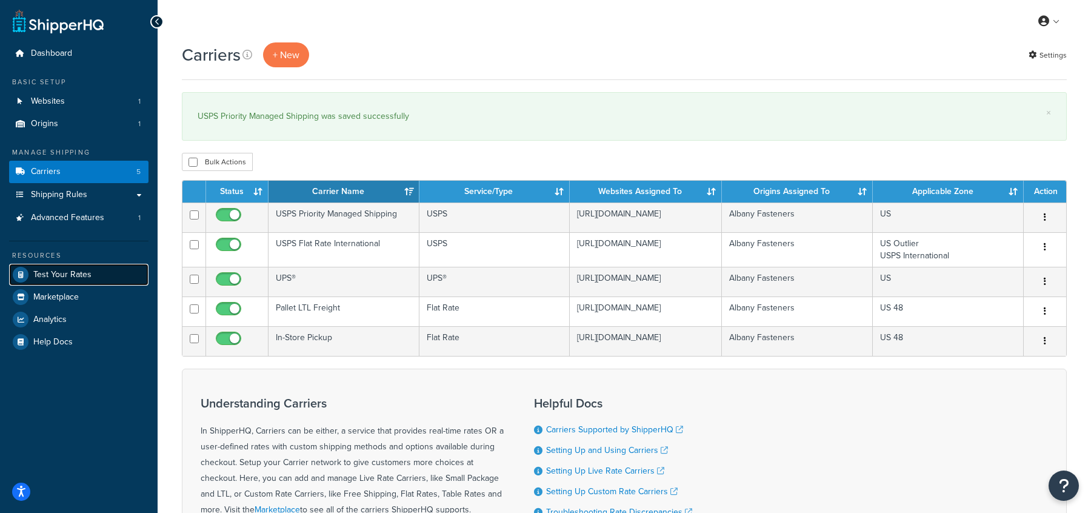
click at [88, 274] on span "Test Your Rates" at bounding box center [62, 275] width 58 height 10
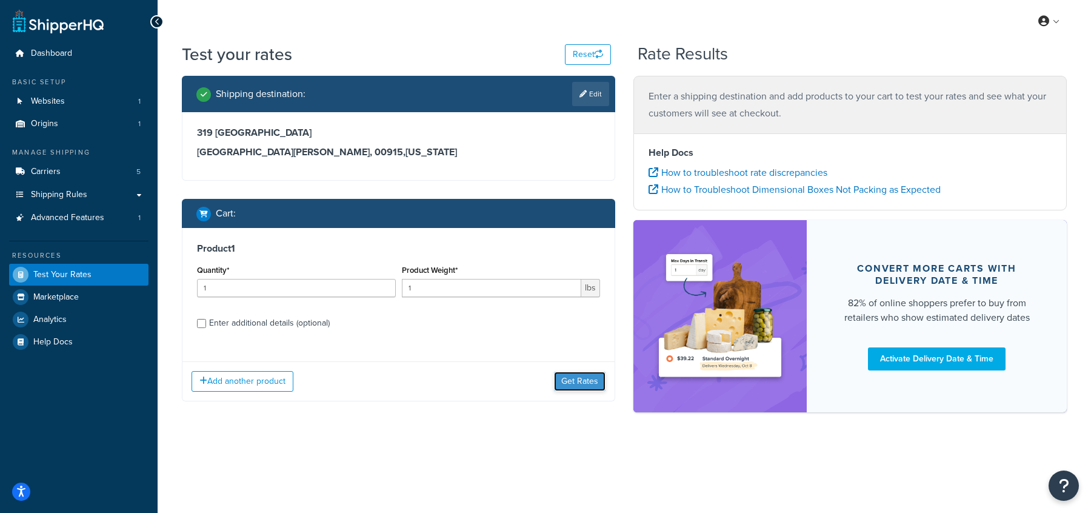
click at [582, 372] on button "Get Rates" at bounding box center [580, 380] width 52 height 19
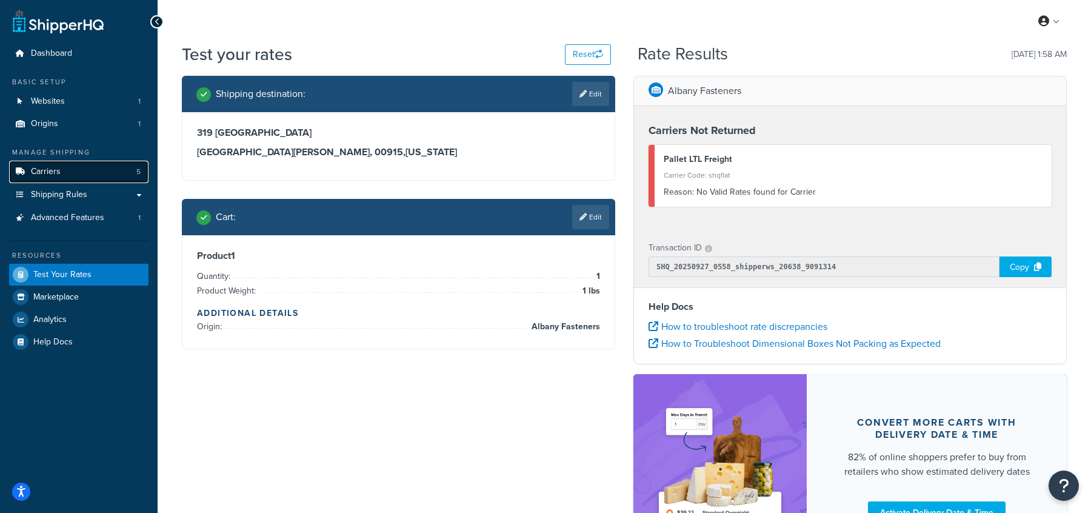
click at [99, 174] on link "Carriers 5" at bounding box center [78, 172] width 139 height 22
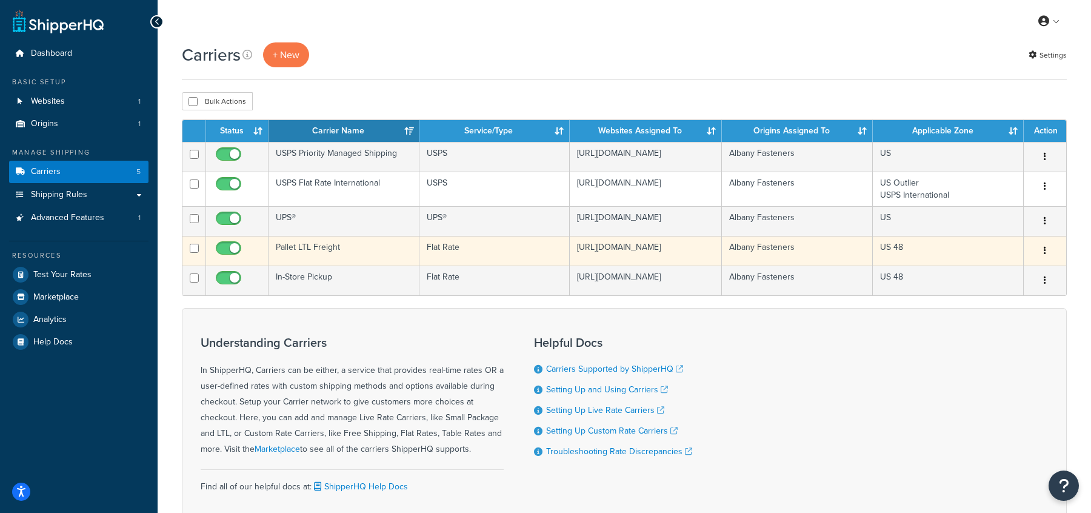
click at [293, 256] on td "Pallet LTL Freight" at bounding box center [343, 251] width 151 height 30
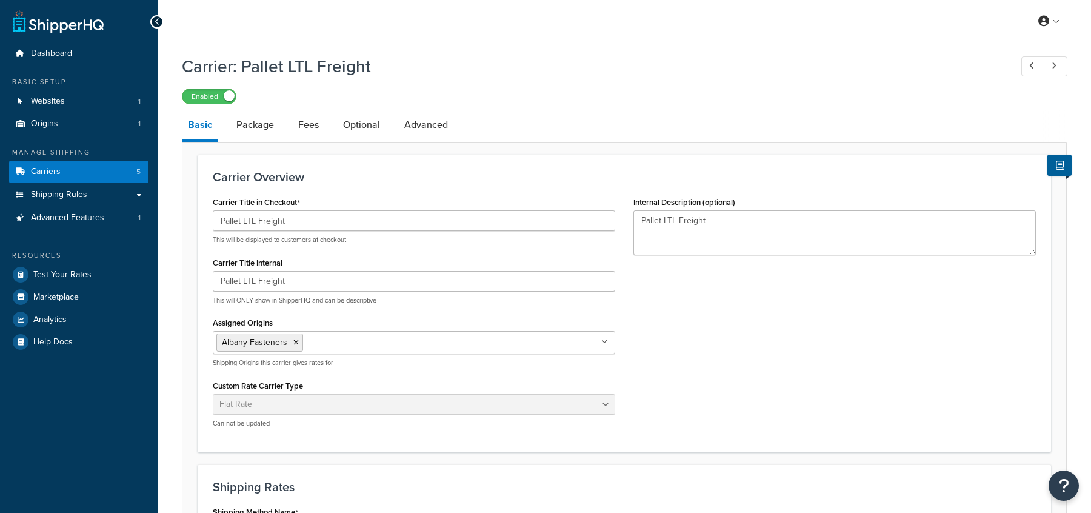
select select "flat"
click at [79, 214] on span "Advanced Features" at bounding box center [67, 218] width 73 height 10
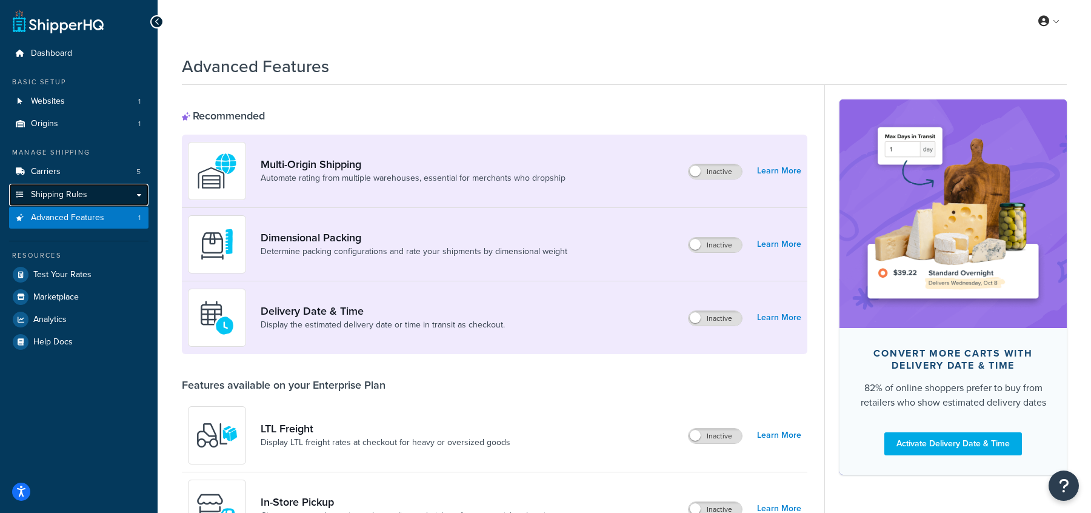
click at [79, 196] on span "Shipping Rules" at bounding box center [59, 195] width 56 height 10
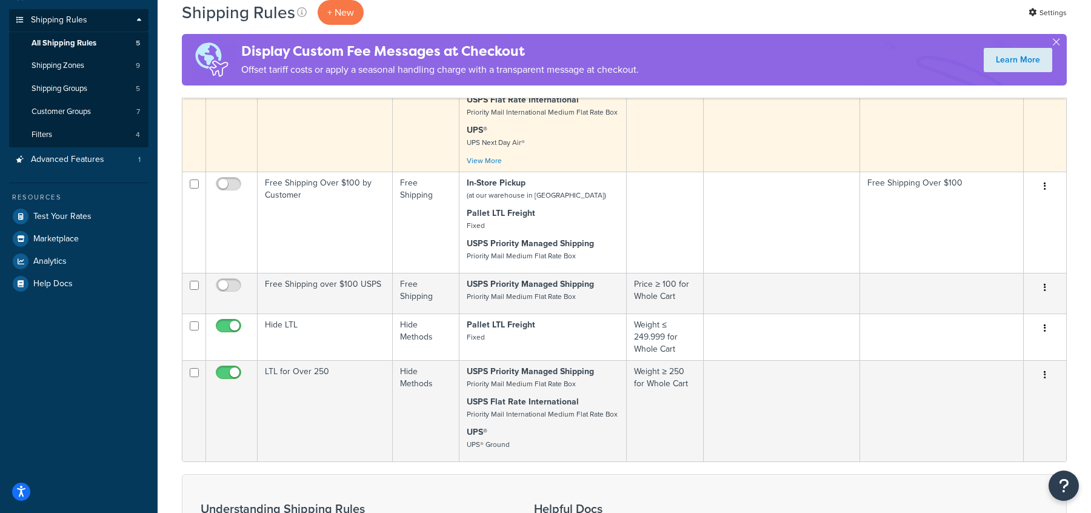
scroll to position [231, 0]
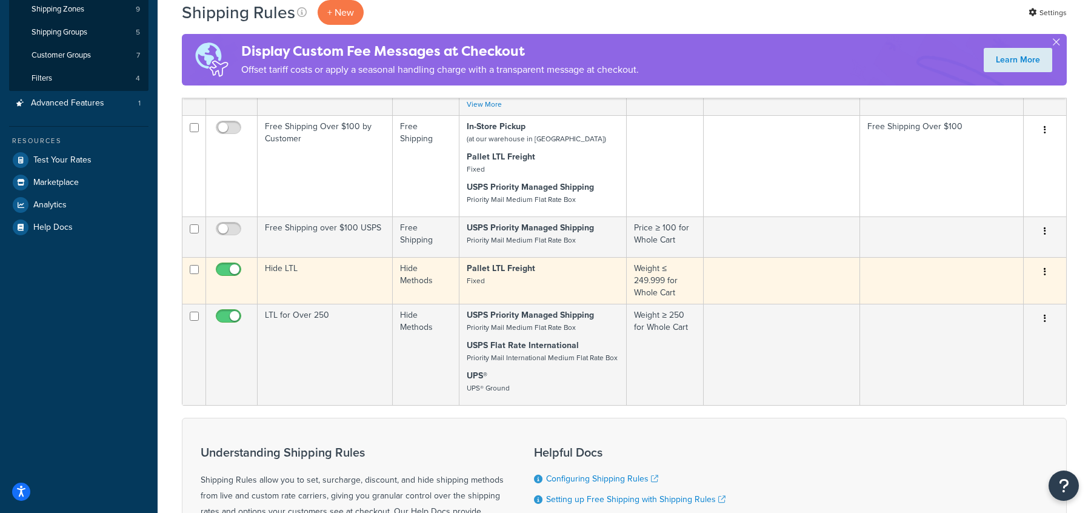
click at [1047, 274] on button "button" at bounding box center [1044, 271] width 17 height 19
click at [1004, 294] on link "Edit" at bounding box center [1005, 294] width 96 height 25
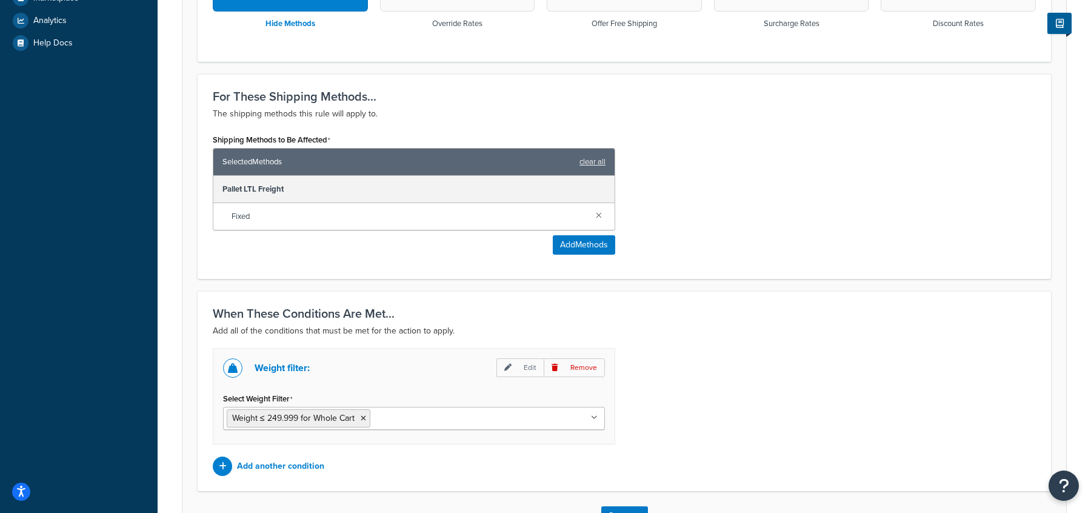
scroll to position [453, 0]
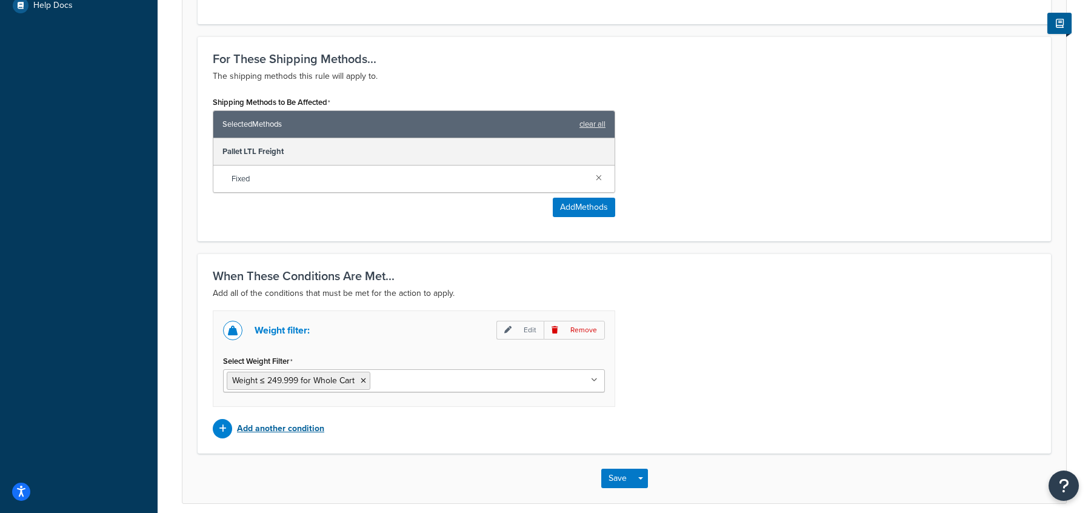
click at [296, 429] on p "Add another condition" at bounding box center [280, 428] width 87 height 17
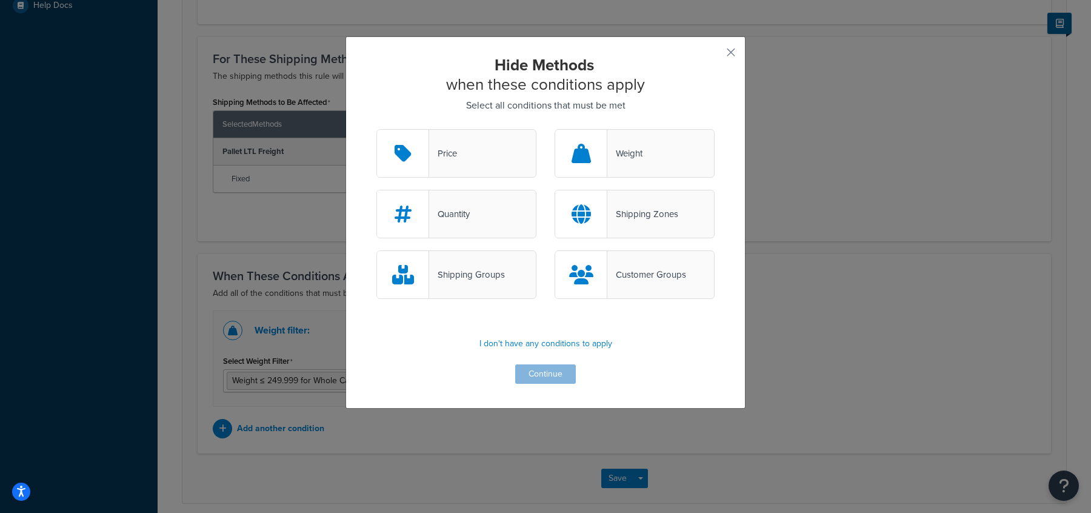
click at [651, 214] on div "Shipping Zones" at bounding box center [642, 213] width 71 height 17
click at [0, 0] on input "Shipping Zones" at bounding box center [0, 0] width 0 height 0
click at [532, 384] on div "Hide Methods when these conditions apply Select all conditions that must be met…" at bounding box center [545, 219] width 338 height 328
click at [533, 372] on button "Continue" at bounding box center [545, 373] width 61 height 19
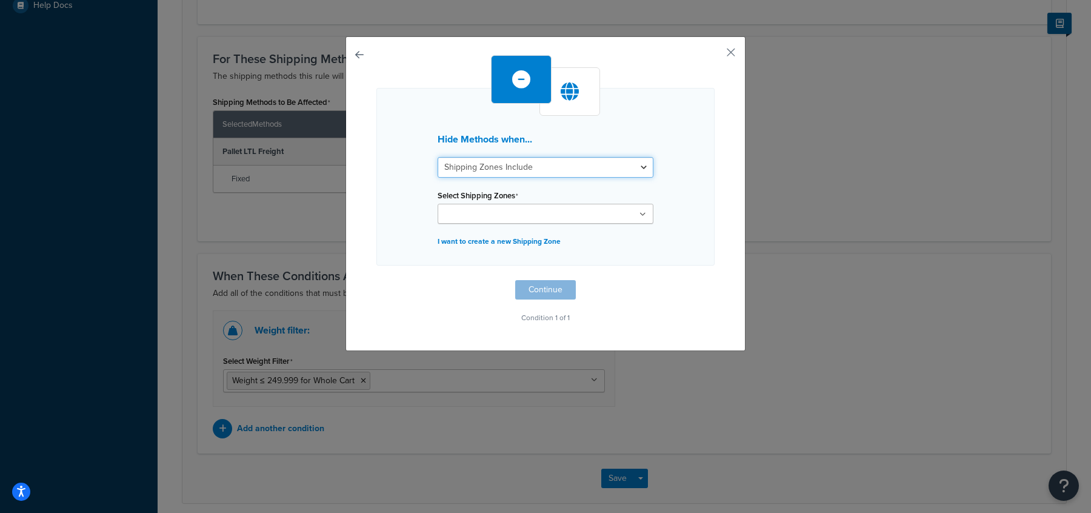
click at [523, 173] on select "Shipping Zones Include Shipping Zones Do Not Include" at bounding box center [545, 167] width 216 height 21
select select "exclude"
click at [437, 157] on select "Shipping Zones Include Shipping Zones Do Not Include" at bounding box center [545, 167] width 216 height 21
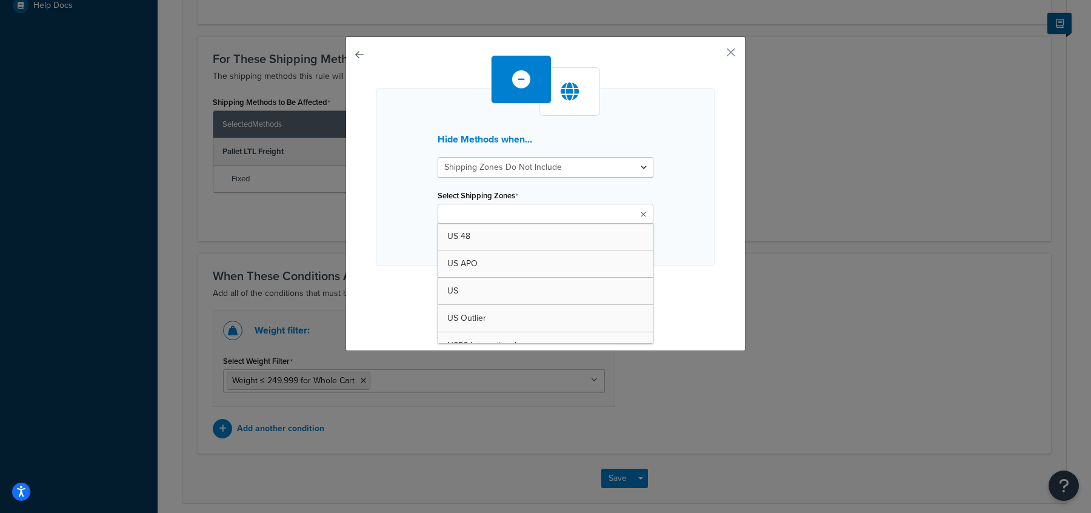
click at [519, 210] on input "Select Shipping Zones" at bounding box center [494, 214] width 107 height 13
click at [540, 164] on select "Shipping Zones Include Shipping Zones Do Not Include" at bounding box center [545, 167] width 216 height 21
click at [524, 212] on input "Select Shipping Zones" at bounding box center [494, 214] width 107 height 13
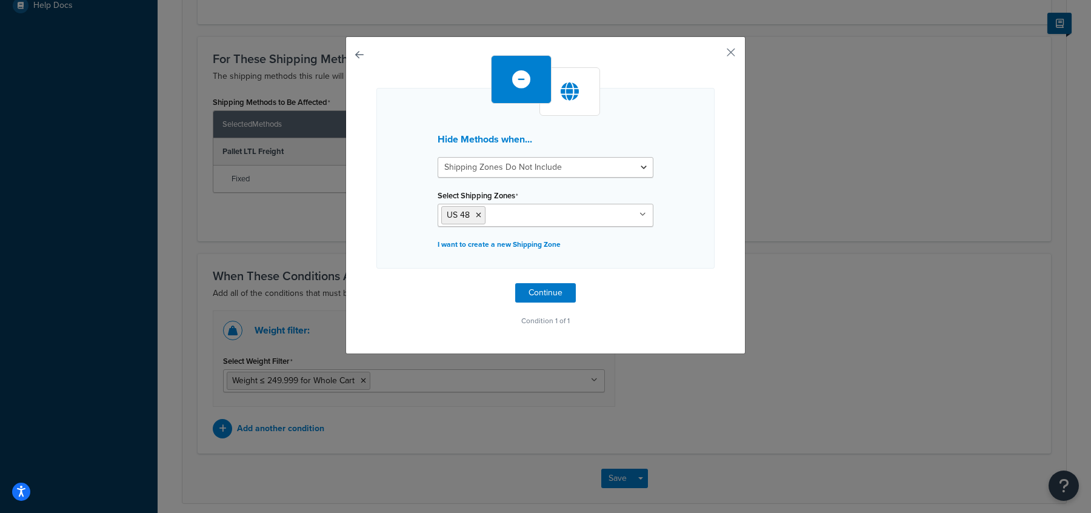
click at [703, 216] on div "Hide Methods when... Shipping Zones Include Shipping Zones Do Not Include Selec…" at bounding box center [545, 178] width 338 height 181
click at [561, 289] on button "Continue" at bounding box center [545, 292] width 61 height 19
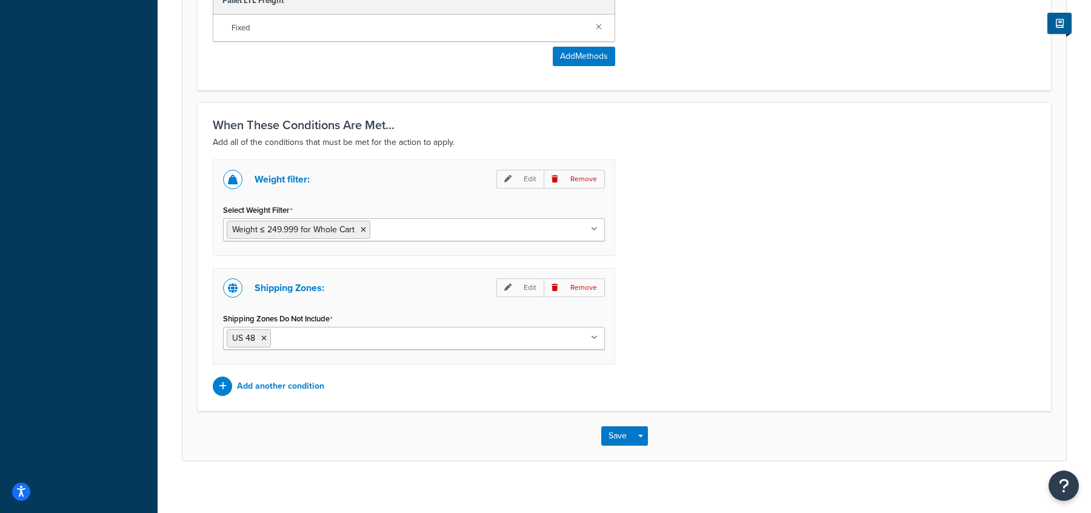
scroll to position [604, 0]
click at [618, 432] on button "Save" at bounding box center [617, 434] width 33 height 19
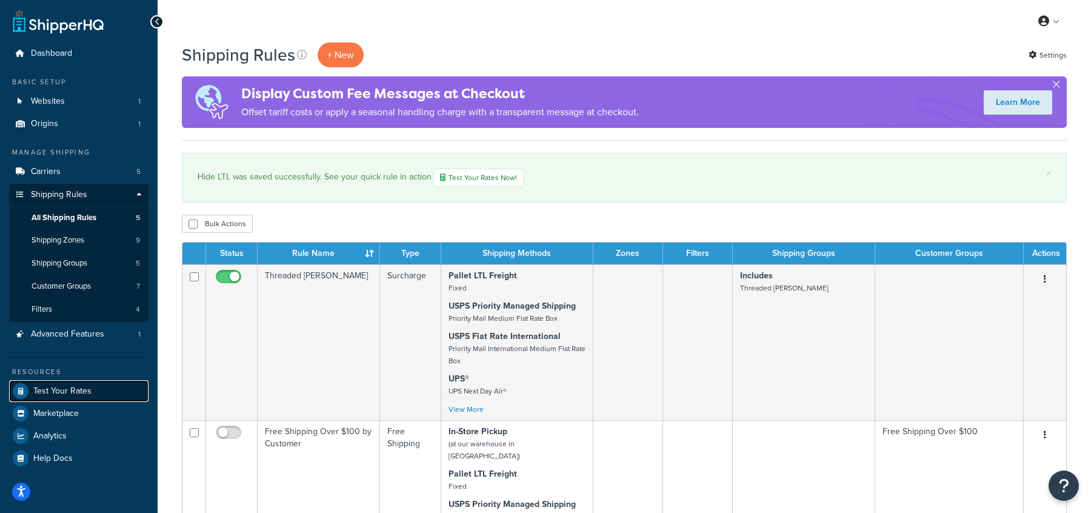
click at [63, 383] on link "Test Your Rates" at bounding box center [78, 391] width 139 height 22
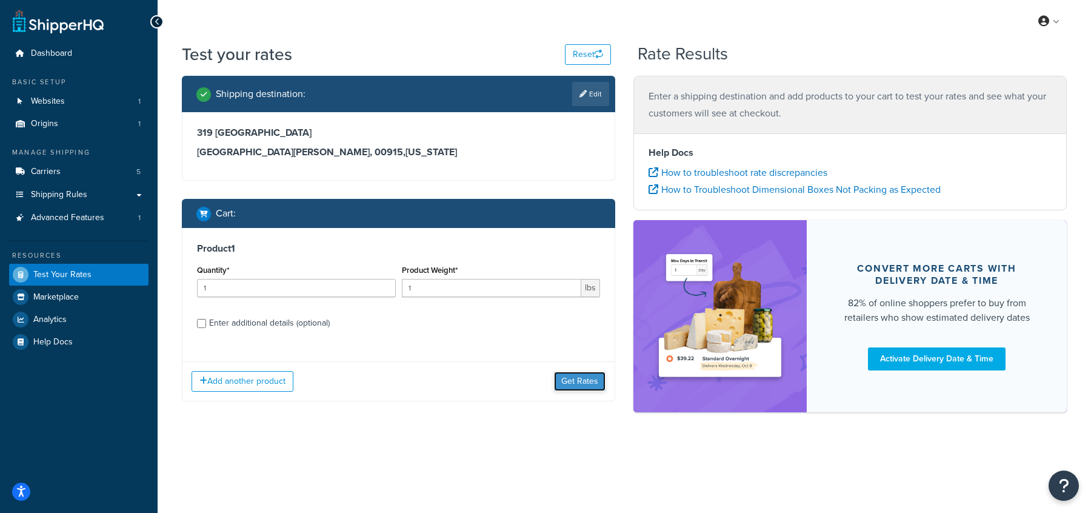
click at [588, 382] on button "Get Rates" at bounding box center [580, 380] width 52 height 19
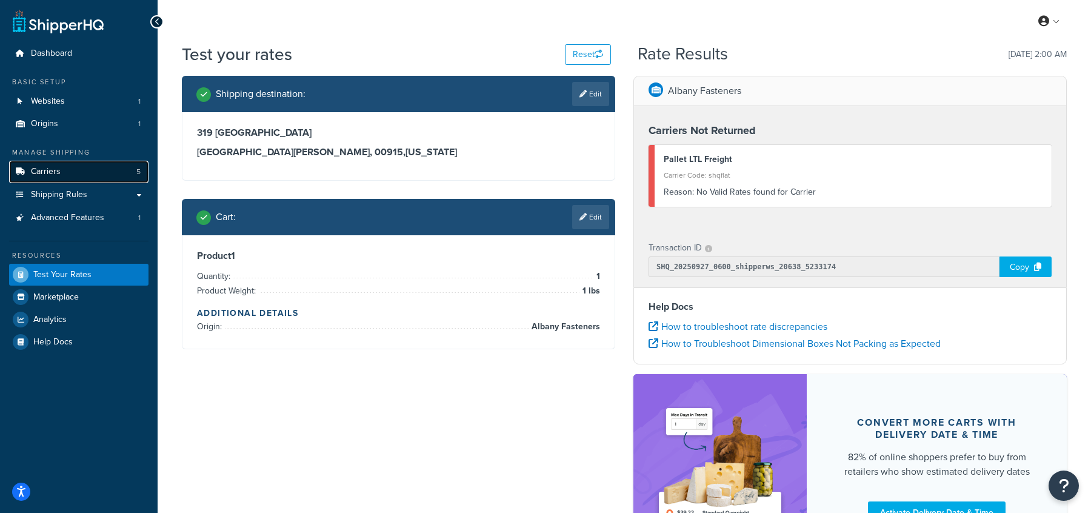
click at [88, 173] on link "Carriers 5" at bounding box center [78, 172] width 139 height 22
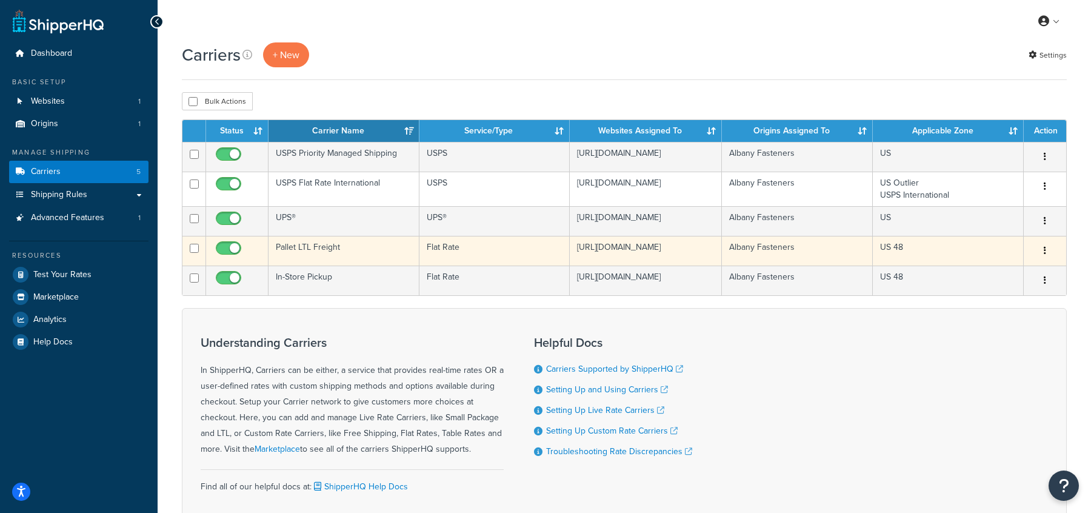
click at [220, 259] on input "checkbox" at bounding box center [229, 251] width 33 height 15
checkbox input "false"
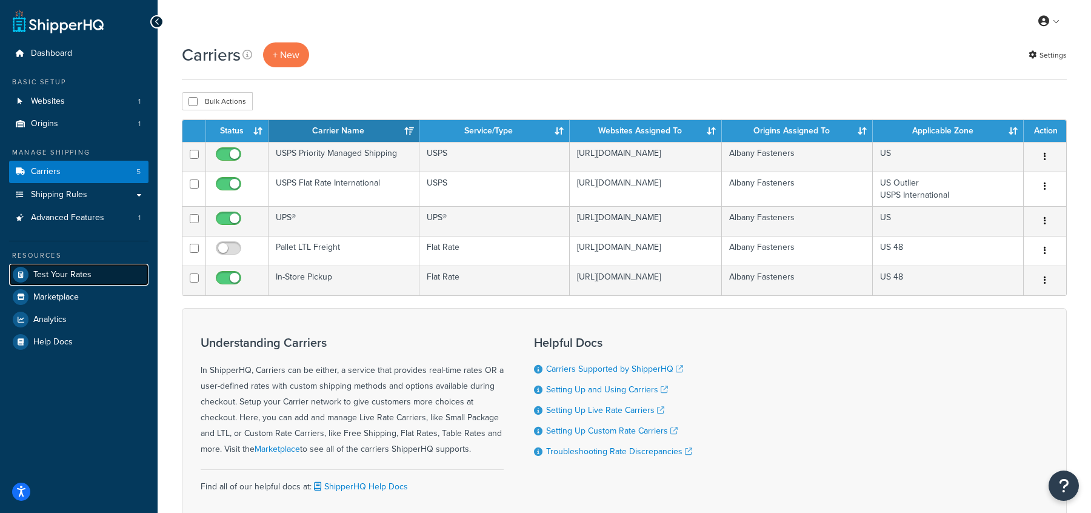
click at [56, 274] on span "Test Your Rates" at bounding box center [62, 275] width 58 height 10
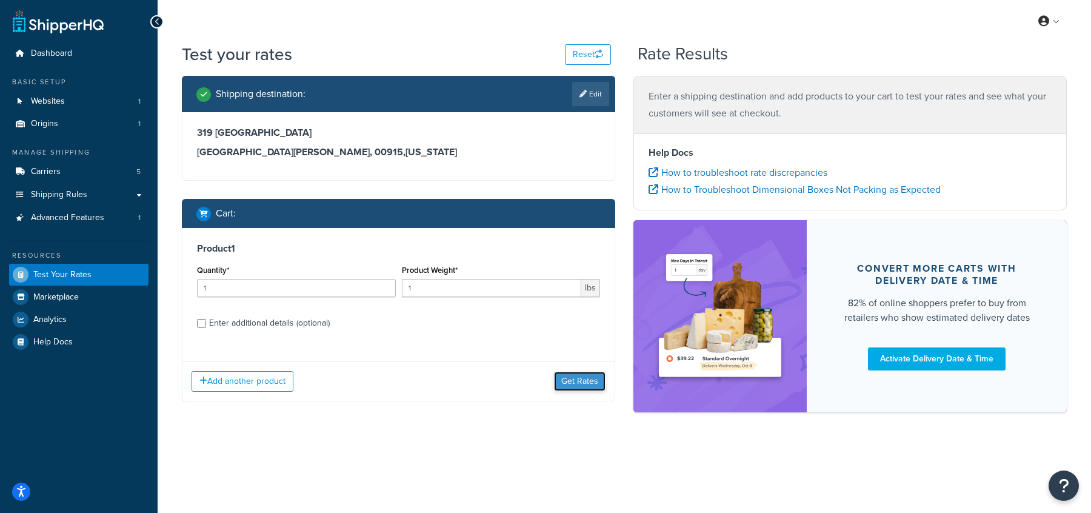
click at [585, 387] on button "Get Rates" at bounding box center [580, 380] width 52 height 19
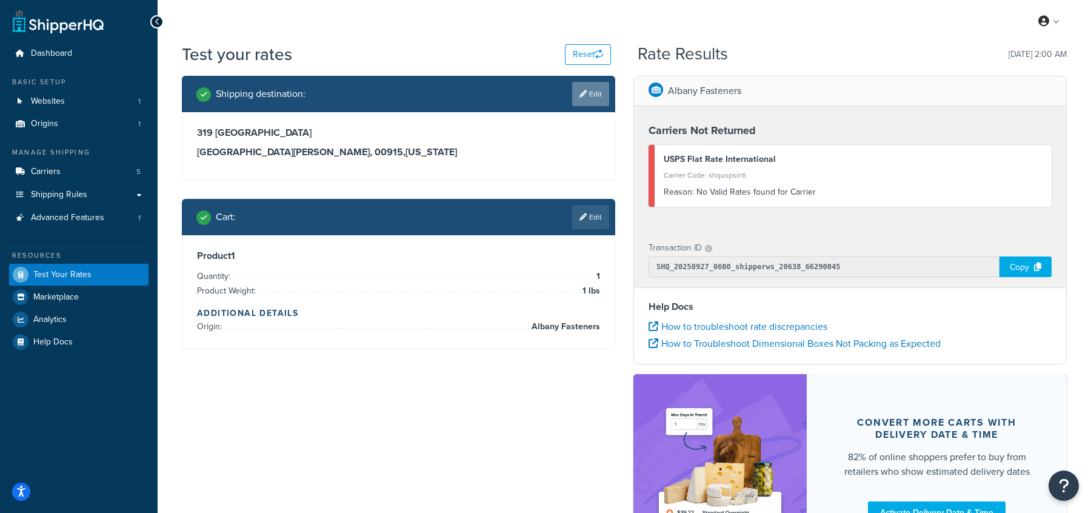
click at [600, 91] on link "Edit" at bounding box center [590, 94] width 37 height 24
select select "PR"
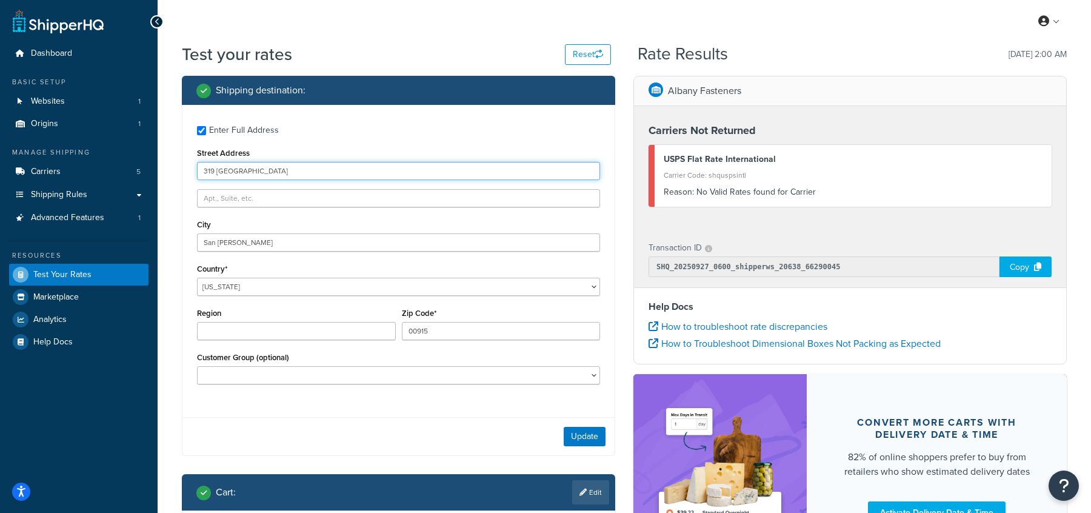
drag, startPoint x: 291, startPoint y: 174, endPoint x: 155, endPoint y: 165, distance: 136.0
click at [155, 165] on div "Dashboard Basic Setup Websites 1 Origins 1 Manage Shipping Carriers 5 Shipping …" at bounding box center [545, 351] width 1091 height 703
type input "[STREET_ADDRESS]"
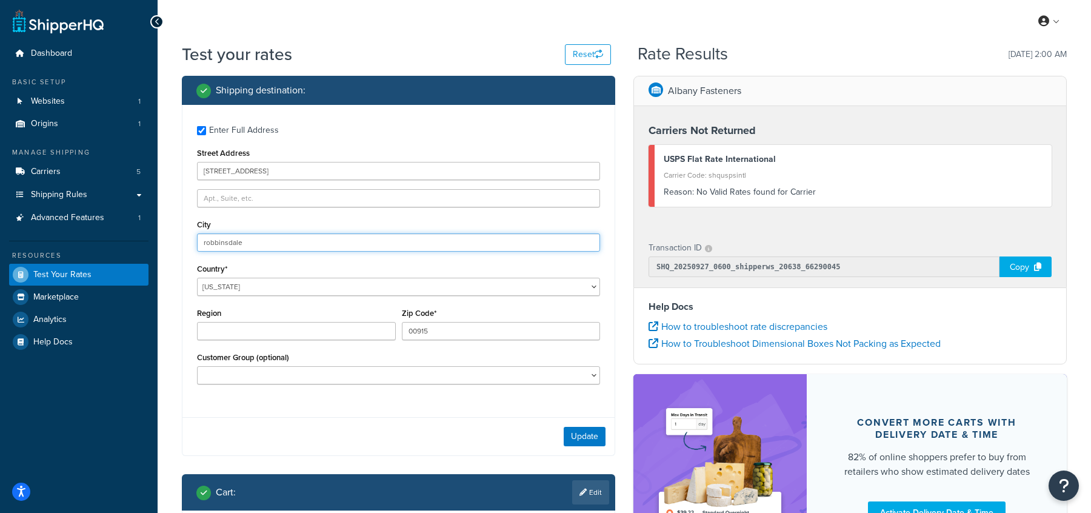
type input "robbinsdale"
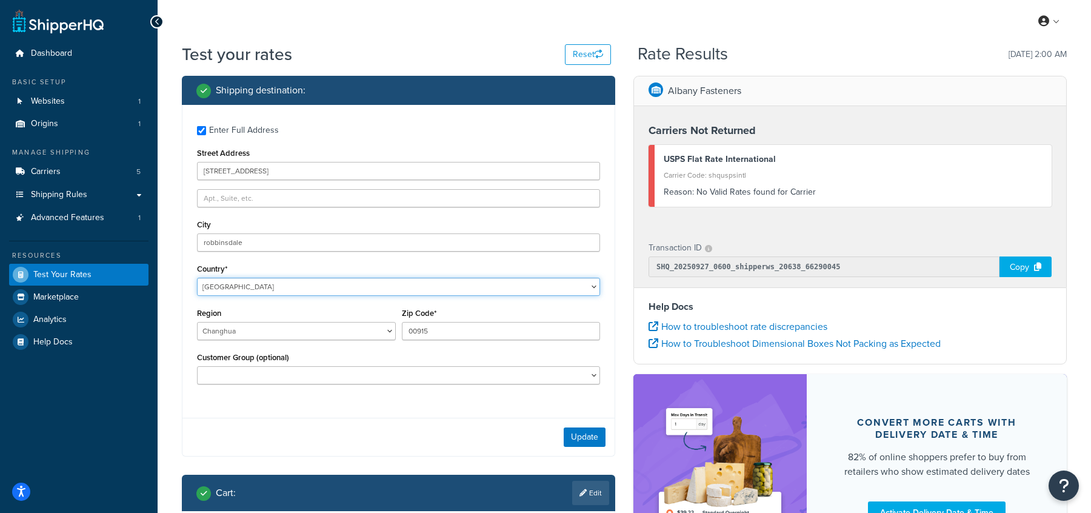
click at [234, 289] on select "[GEOGRAPHIC_DATA] [GEOGRAPHIC_DATA] [GEOGRAPHIC_DATA] [GEOGRAPHIC_DATA] [GEOGRA…" at bounding box center [398, 287] width 403 height 18
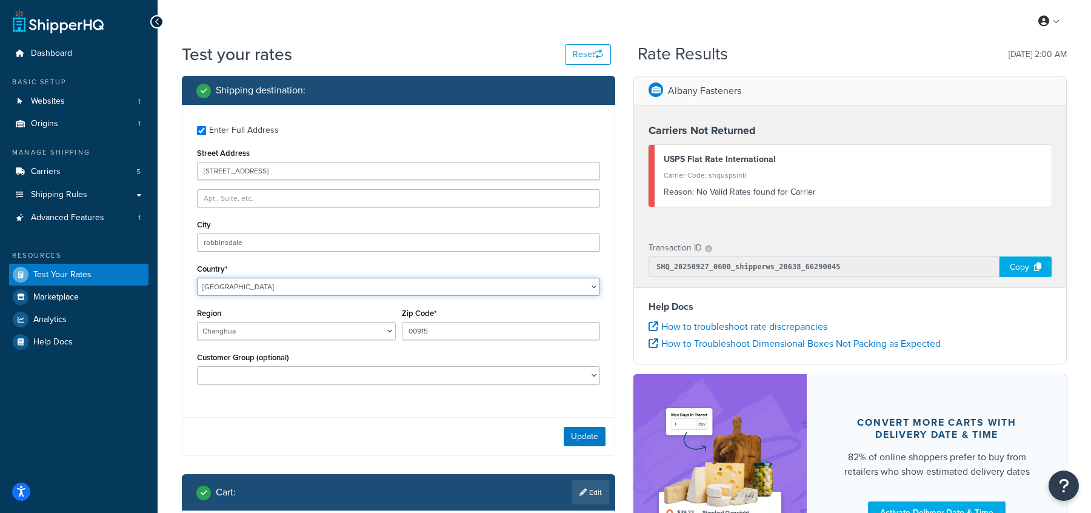
select select "US"
click at [197, 278] on select "[GEOGRAPHIC_DATA] [GEOGRAPHIC_DATA] [GEOGRAPHIC_DATA] [GEOGRAPHIC_DATA] [GEOGRA…" at bounding box center [398, 287] width 403 height 18
click at [267, 335] on select "[US_STATE] [US_STATE] [US_STATE] [US_STATE] [US_STATE] Armed Forces Americas Ar…" at bounding box center [296, 331] width 199 height 18
select select "MN"
click at [197, 322] on select "[US_STATE] [US_STATE] [US_STATE] [US_STATE] [US_STATE] Armed Forces Americas Ar…" at bounding box center [296, 331] width 199 height 18
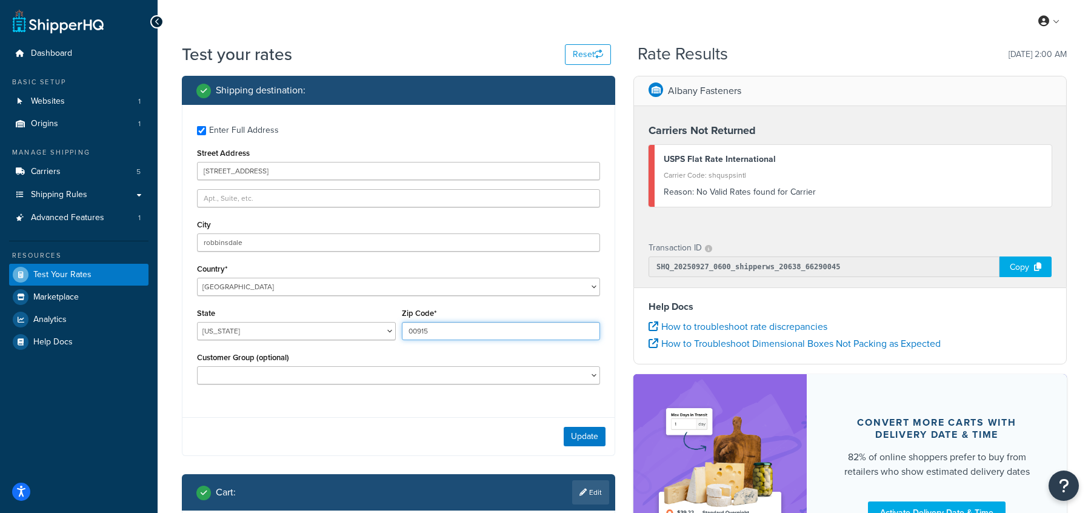
click at [416, 335] on input "00915" at bounding box center [501, 331] width 199 height 18
type input "55422"
click at [412, 453] on div "Update" at bounding box center [398, 436] width 432 height 38
click at [572, 441] on button "Update" at bounding box center [585, 436] width 42 height 19
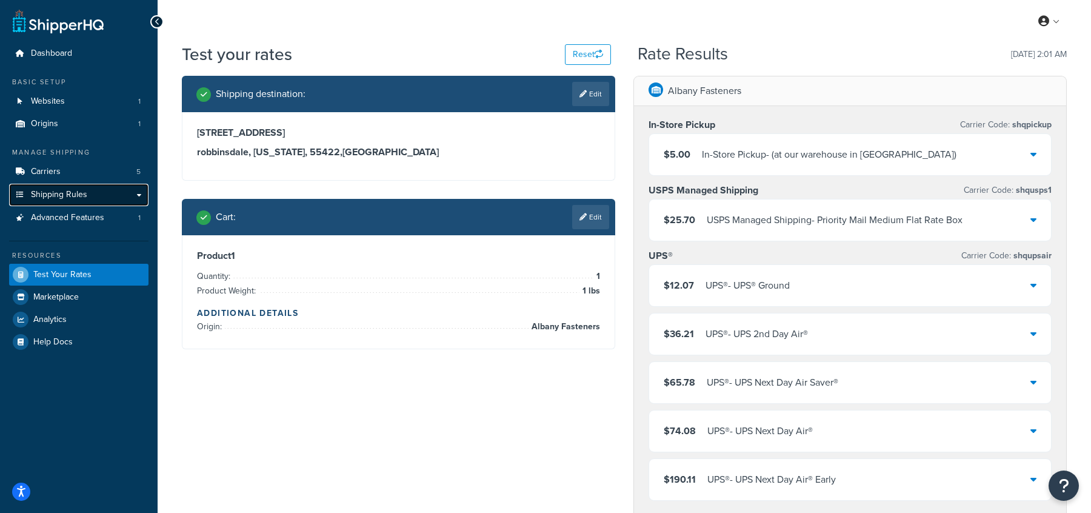
click at [121, 200] on link "Shipping Rules" at bounding box center [78, 195] width 139 height 22
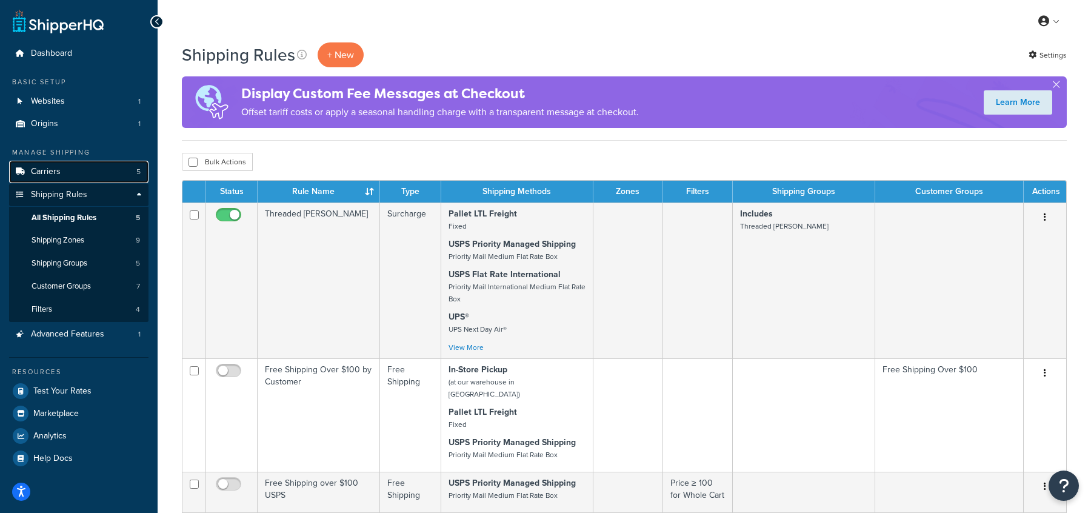
click at [48, 173] on span "Carriers" at bounding box center [46, 172] width 30 height 10
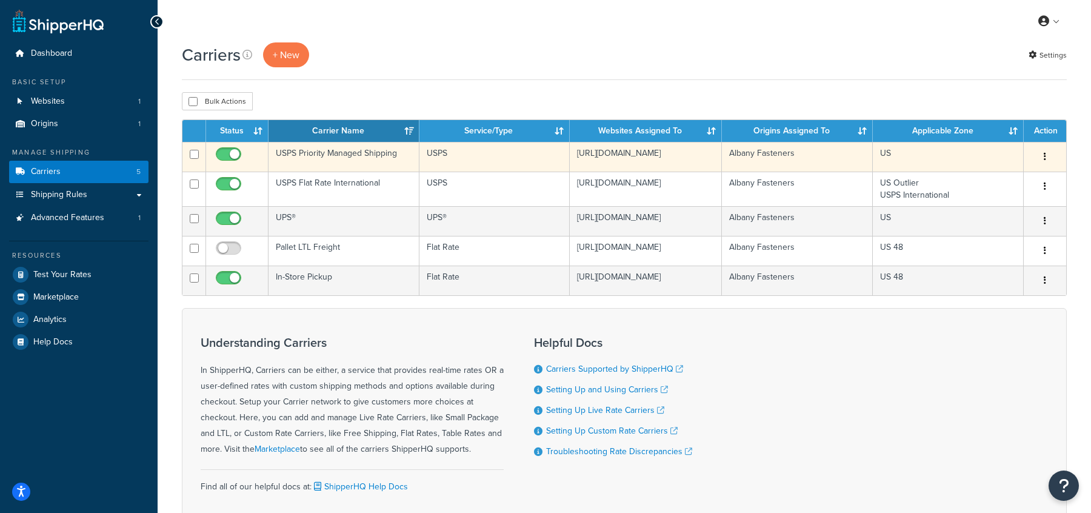
click at [345, 156] on td "USPS Priority Managed Shipping" at bounding box center [343, 157] width 151 height 30
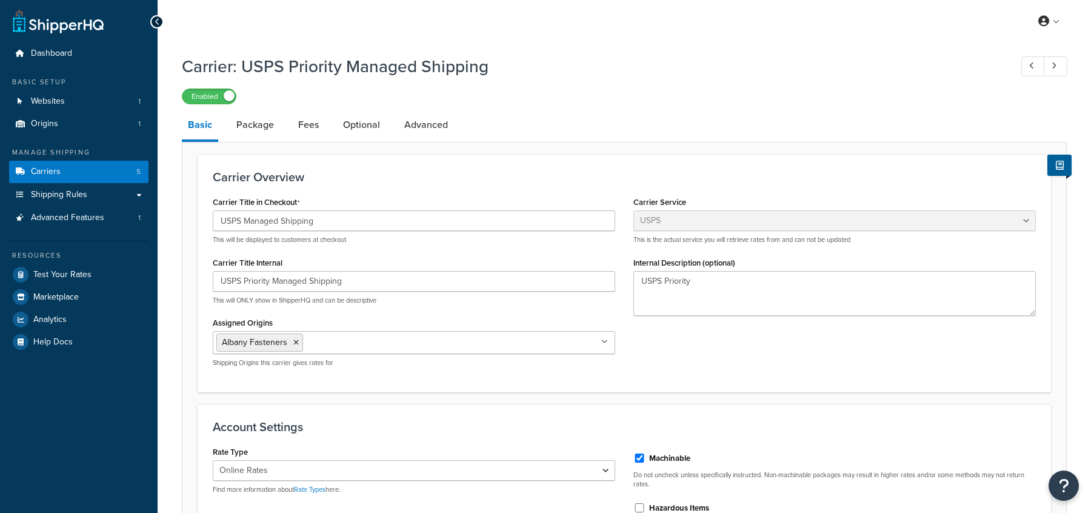
select select "usps"
select select "ONLINE"
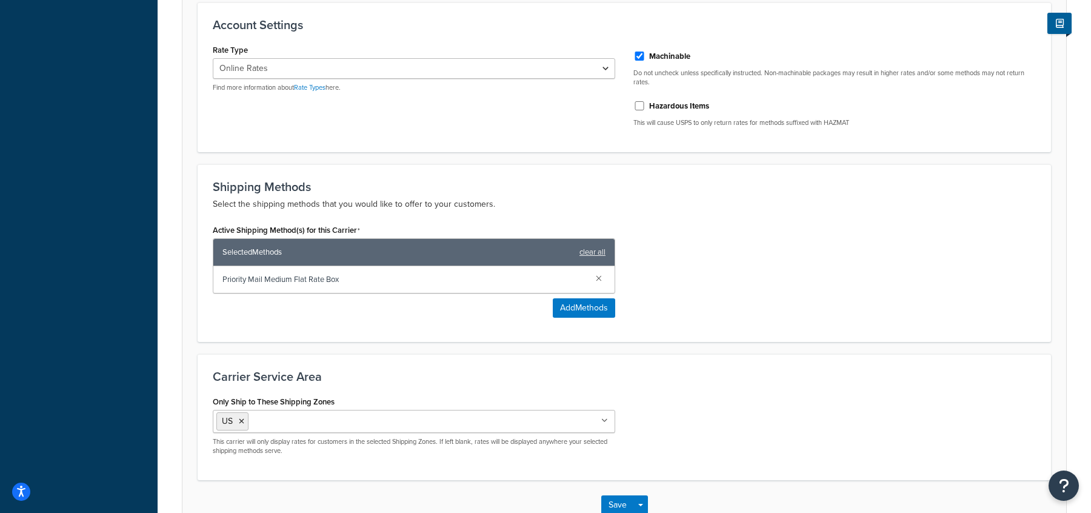
scroll to position [476, 0]
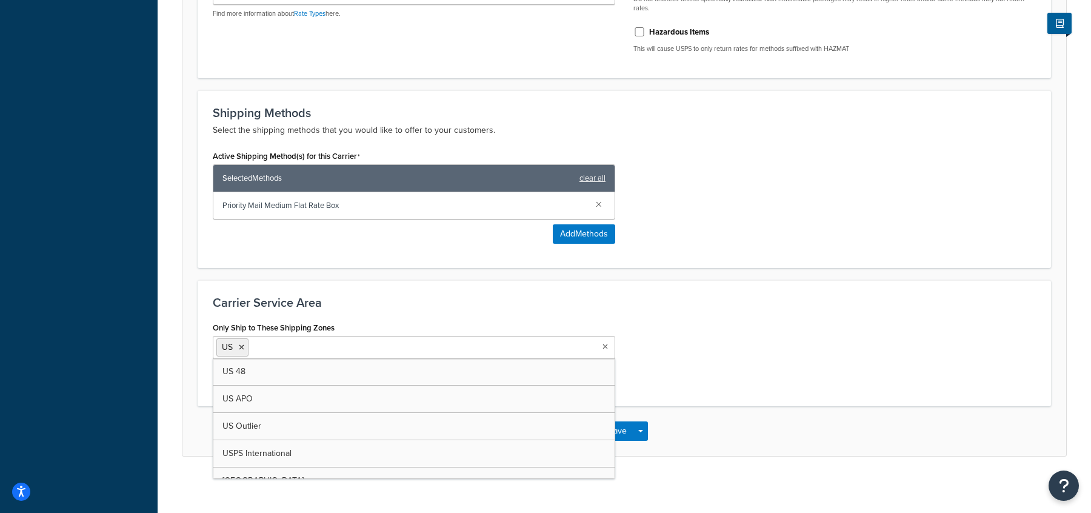
click at [275, 341] on input "Only Ship to These Shipping Zones" at bounding box center [304, 346] width 107 height 13
click at [240, 344] on icon at bounding box center [241, 347] width 5 height 7
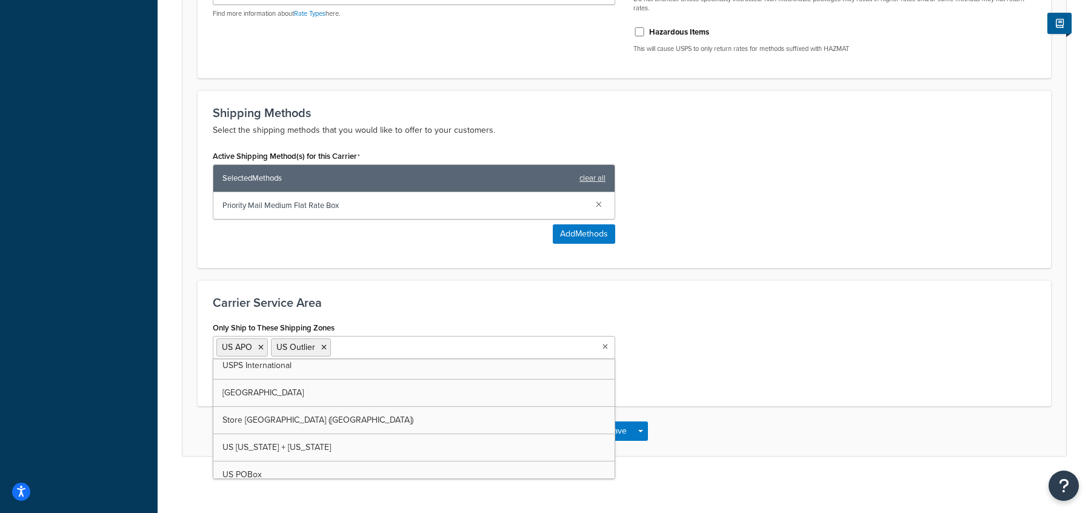
scroll to position [64, 0]
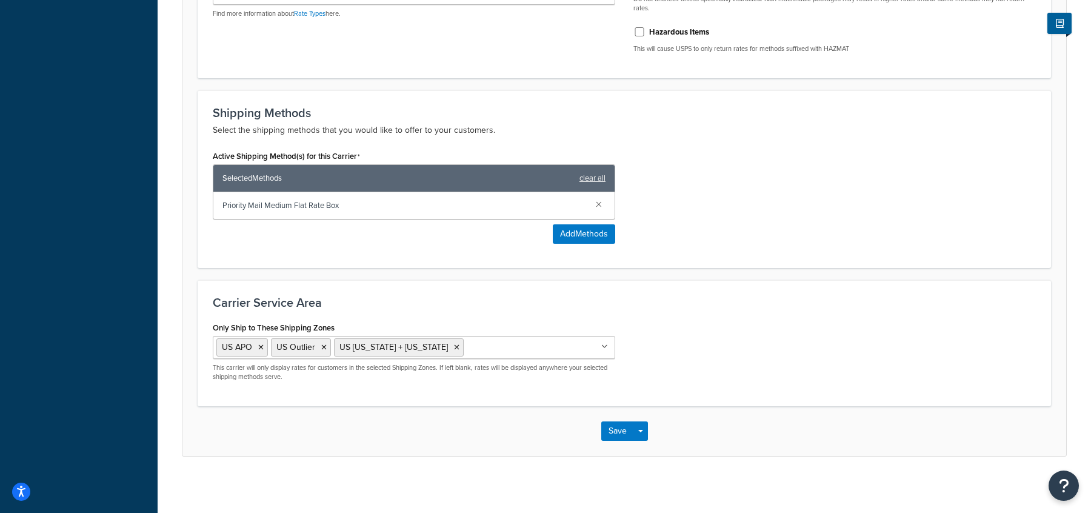
click at [446, 288] on div "Carrier Service Area Only Ship to These Shipping Zones [GEOGRAPHIC_DATA] APO [G…" at bounding box center [624, 343] width 853 height 126
click at [610, 427] on button "Save" at bounding box center [617, 430] width 33 height 19
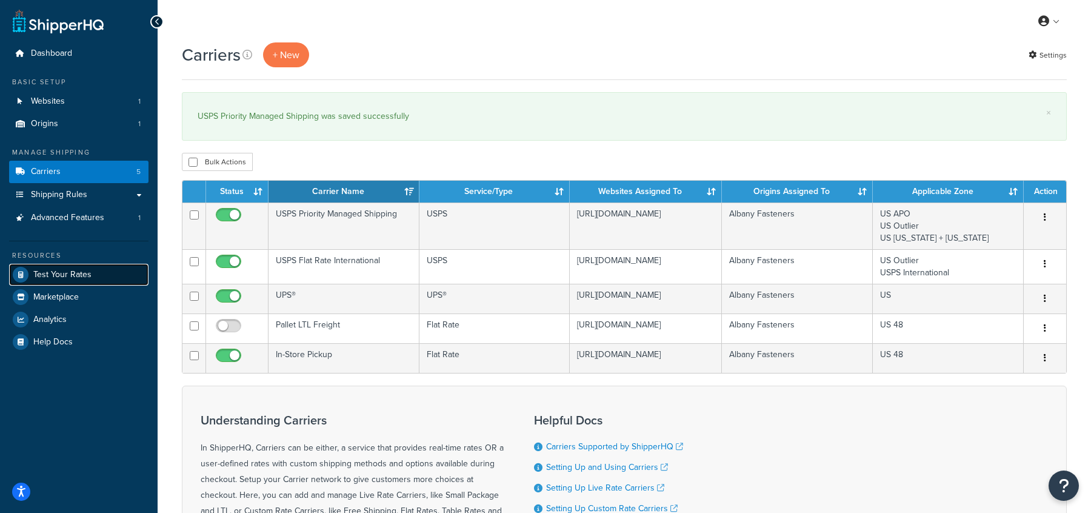
click at [93, 277] on link "Test Your Rates" at bounding box center [78, 275] width 139 height 22
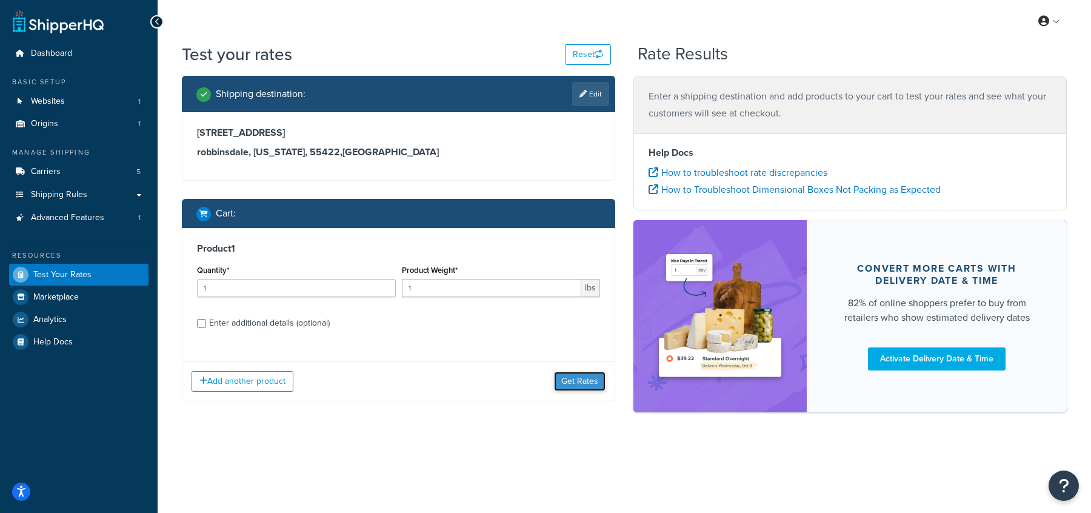
click at [566, 378] on button "Get Rates" at bounding box center [580, 380] width 52 height 19
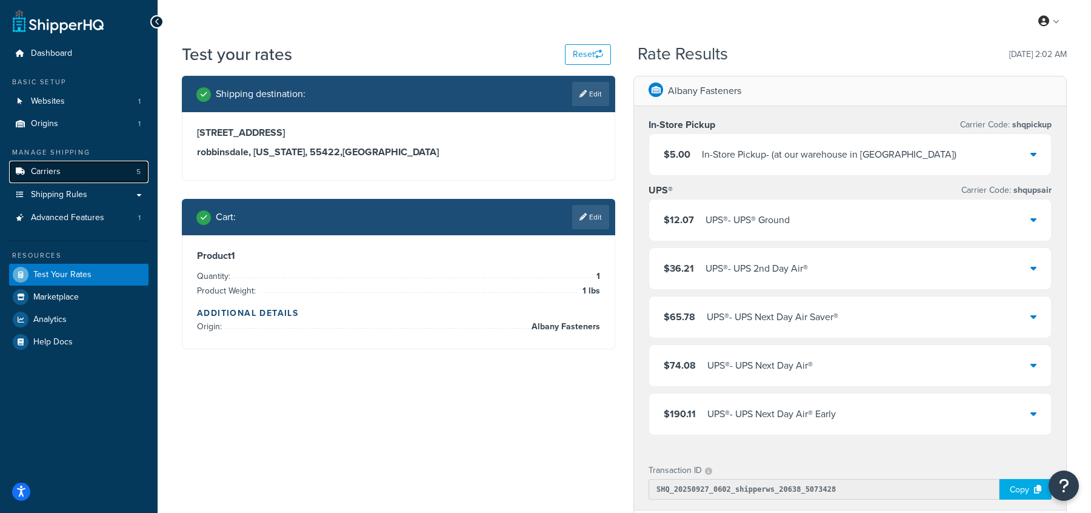
click at [44, 173] on span "Carriers" at bounding box center [46, 172] width 30 height 10
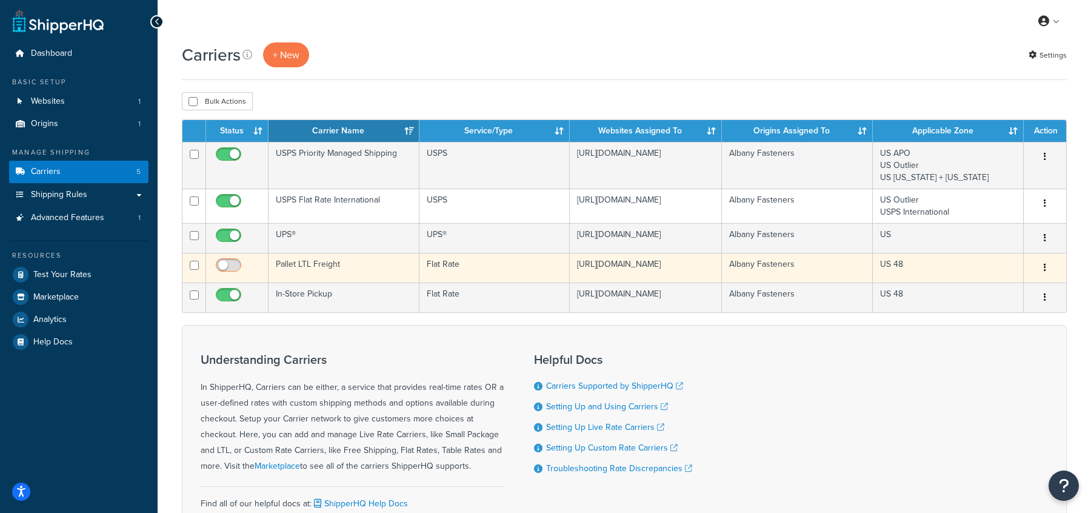
click at [231, 273] on input "checkbox" at bounding box center [229, 268] width 33 height 15
checkbox input "true"
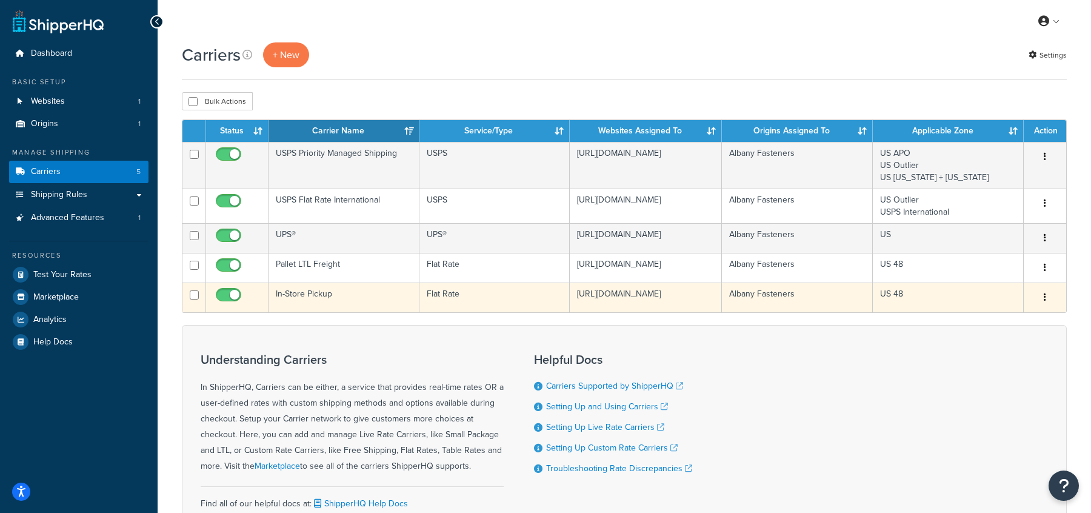
click at [1041, 307] on button "button" at bounding box center [1044, 297] width 17 height 19
click at [1009, 327] on link "Edit" at bounding box center [996, 330] width 96 height 25
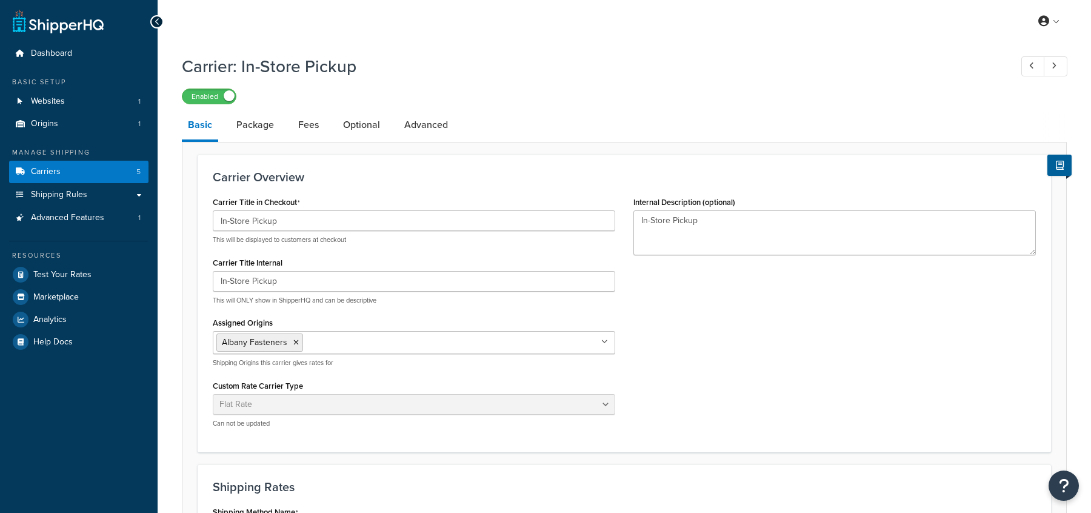
select select "flat"
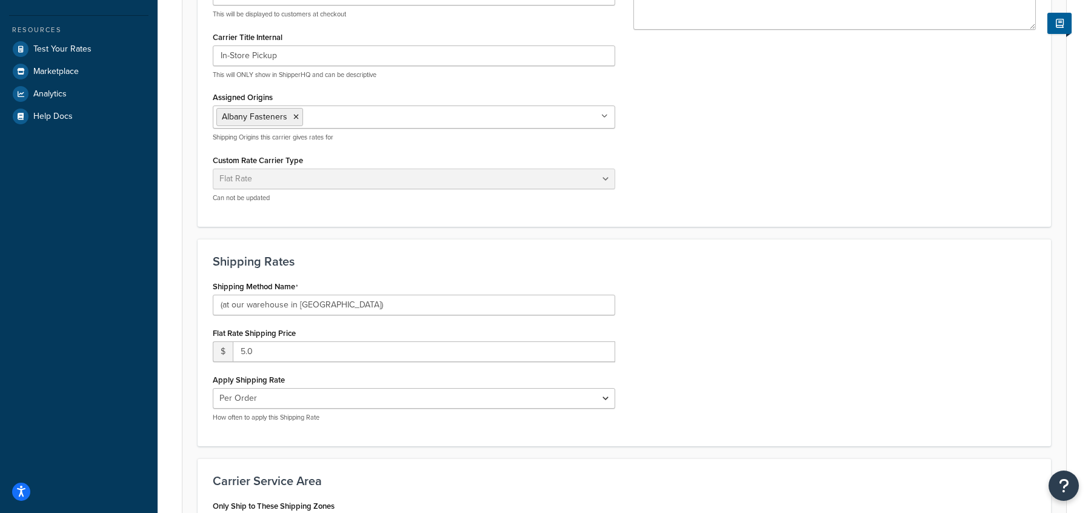
scroll to position [231, 0]
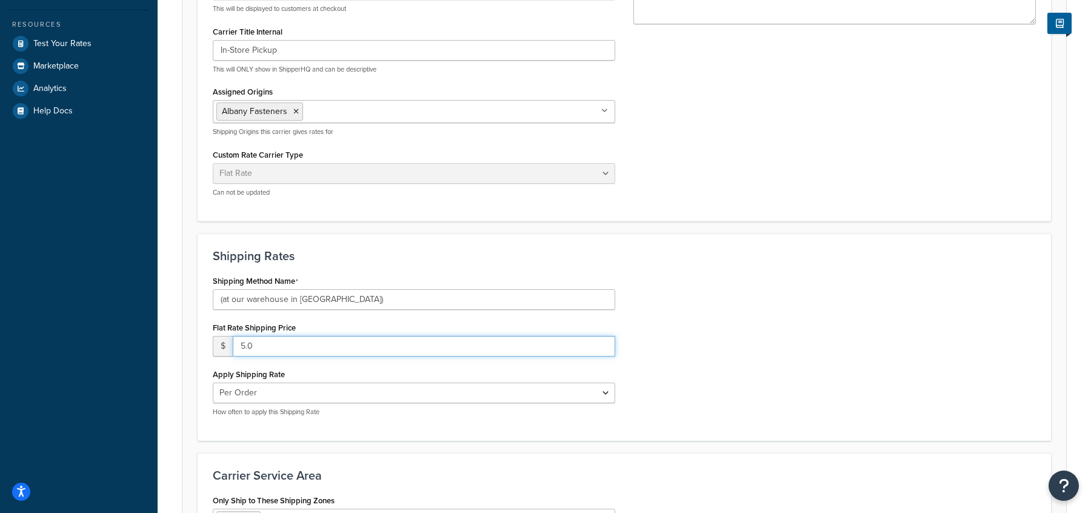
drag, startPoint x: 254, startPoint y: 347, endPoint x: 228, endPoint y: 347, distance: 26.1
click at [228, 347] on div "$ 5.0" at bounding box center [414, 346] width 402 height 21
type input "0.00"
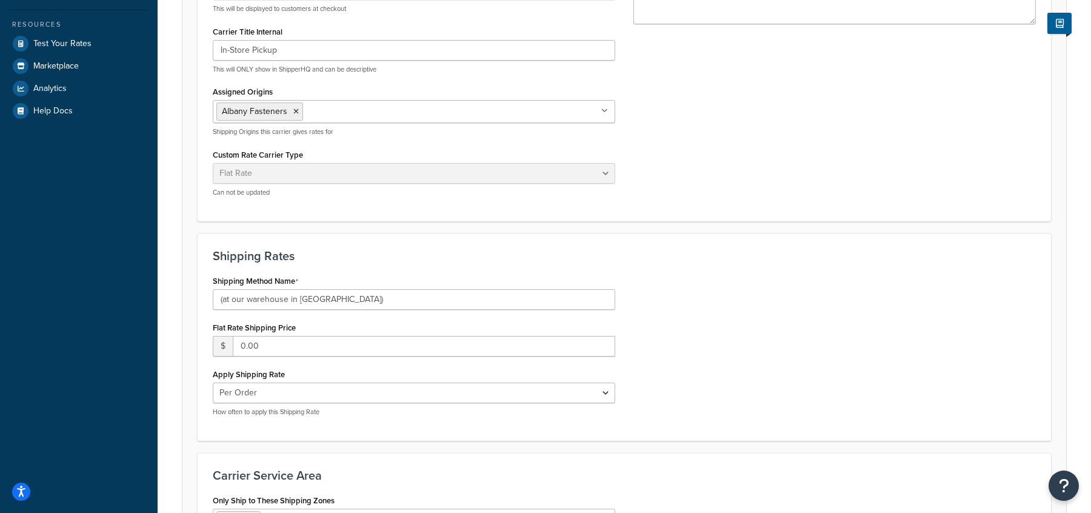
click at [839, 284] on div "Shipping Method Name (at our warehouse in [GEOGRAPHIC_DATA]) Flat Rate Shipping…" at bounding box center [624, 348] width 841 height 153
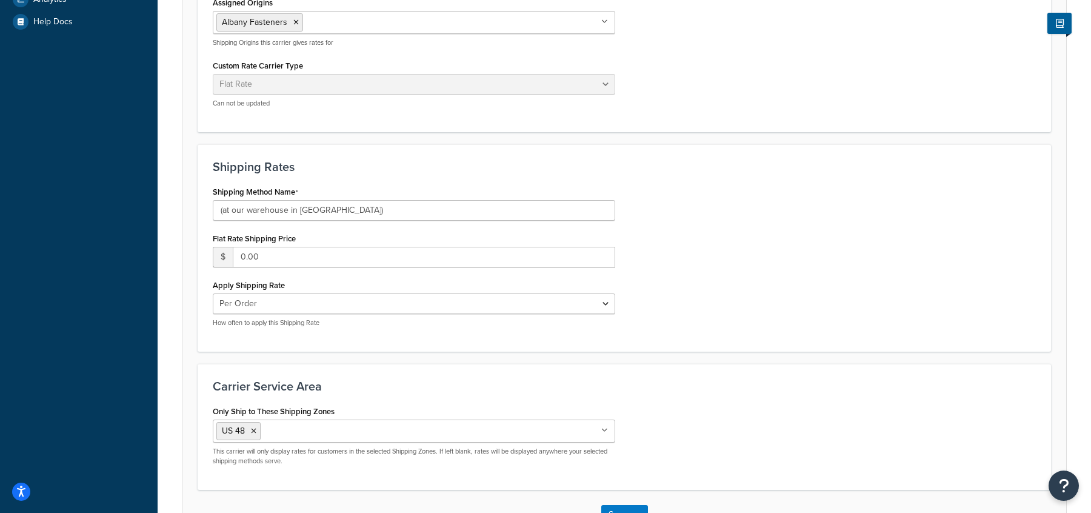
scroll to position [405, 0]
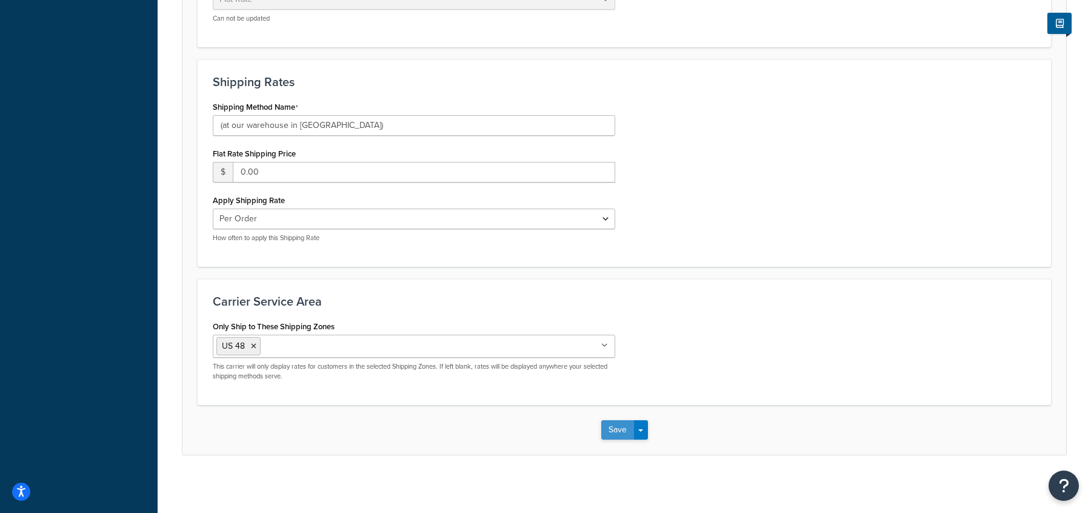
click at [620, 426] on button "Save" at bounding box center [617, 429] width 33 height 19
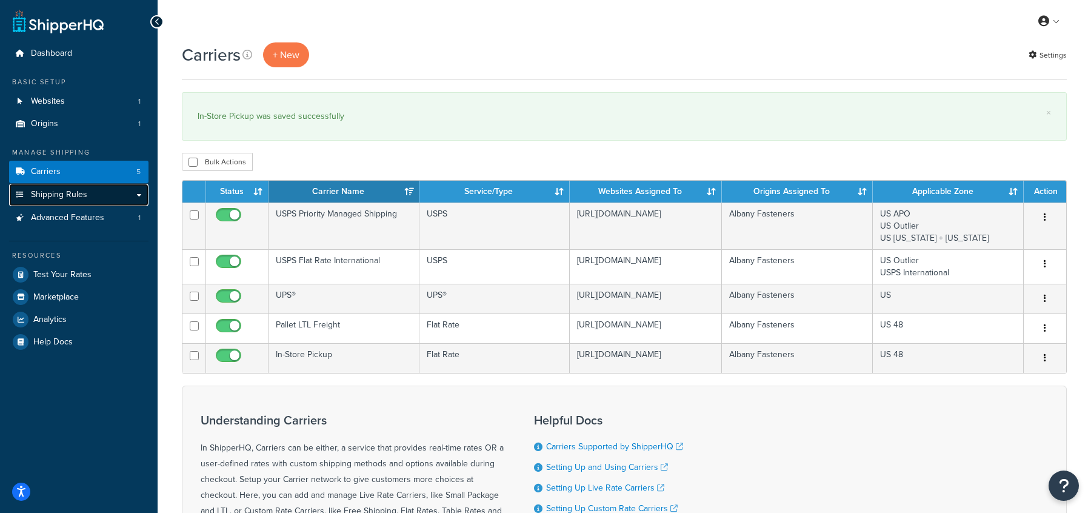
click at [98, 202] on link "Shipping Rules" at bounding box center [78, 195] width 139 height 22
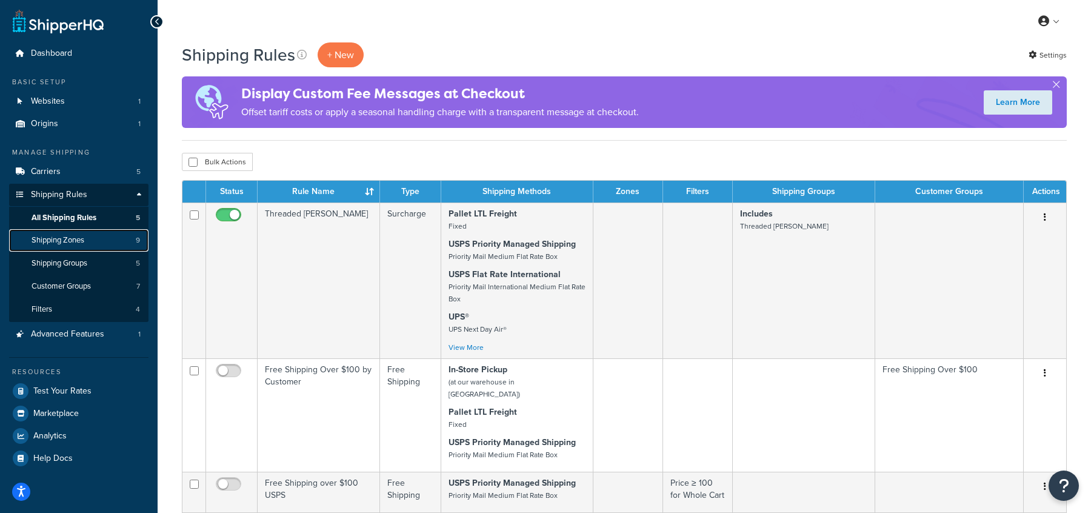
click at [84, 243] on span "Shipping Zones" at bounding box center [58, 240] width 53 height 10
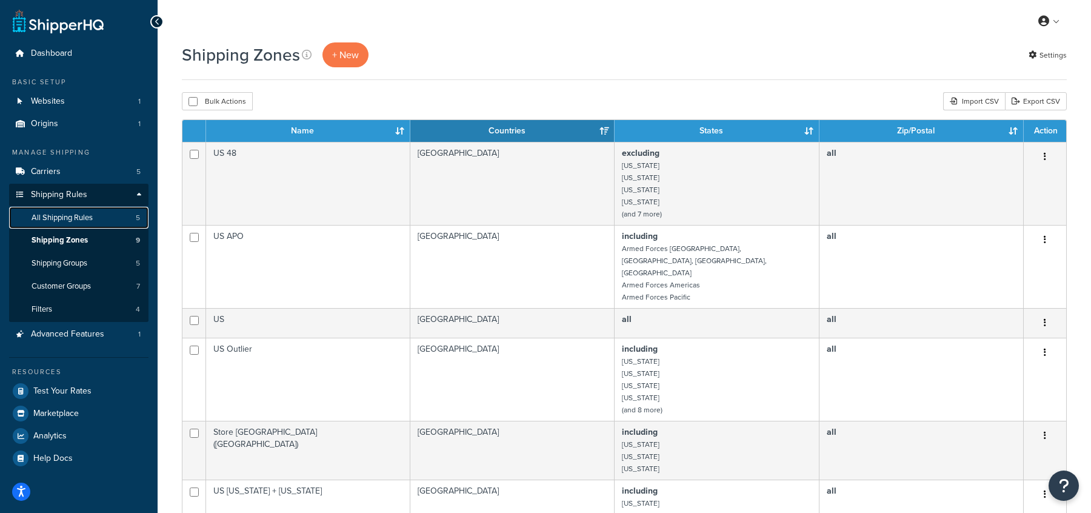
click at [82, 224] on link "All Shipping Rules 5" at bounding box center [78, 218] width 139 height 22
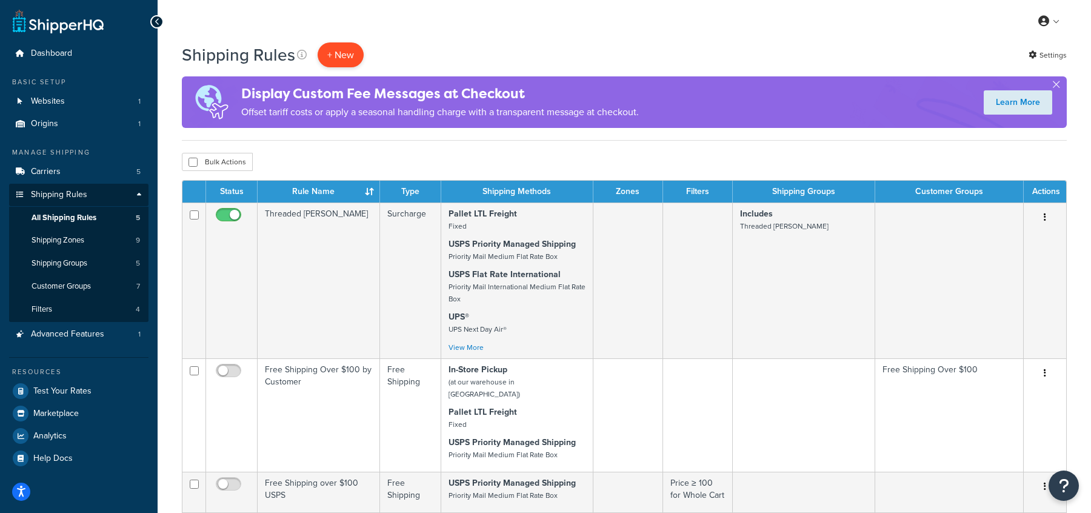
click at [336, 64] on p "+ New" at bounding box center [341, 54] width 46 height 25
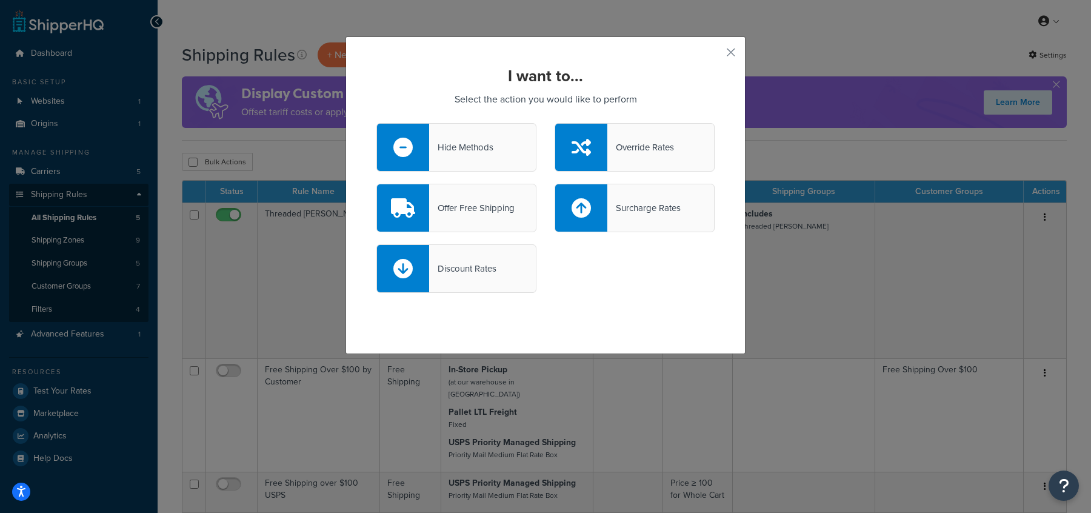
click at [493, 146] on div "Hide Methods" at bounding box center [461, 147] width 64 height 17
click at [0, 0] on input "Hide Methods" at bounding box center [0, 0] width 0 height 0
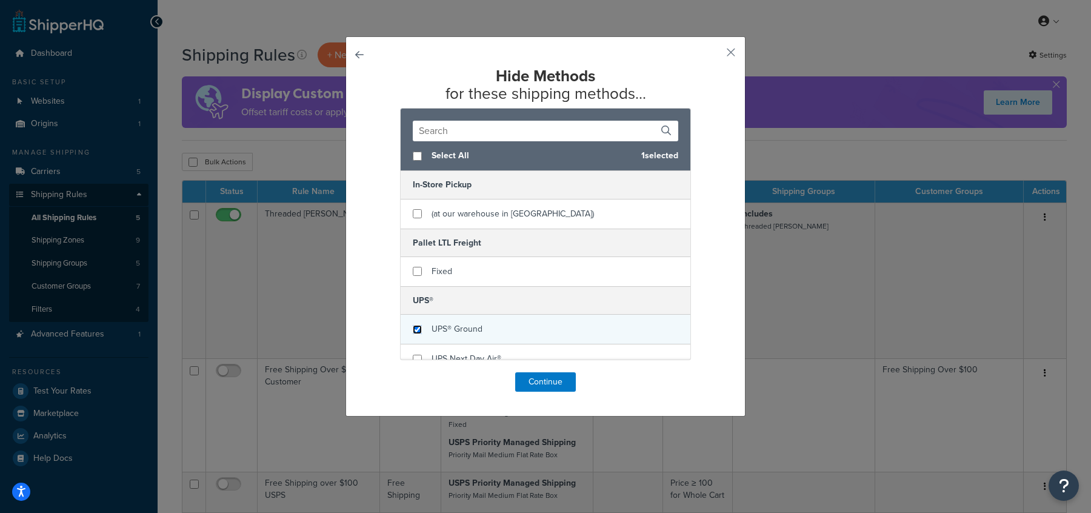
click at [419, 331] on input "checkbox" at bounding box center [417, 329] width 9 height 9
checkbox input "true"
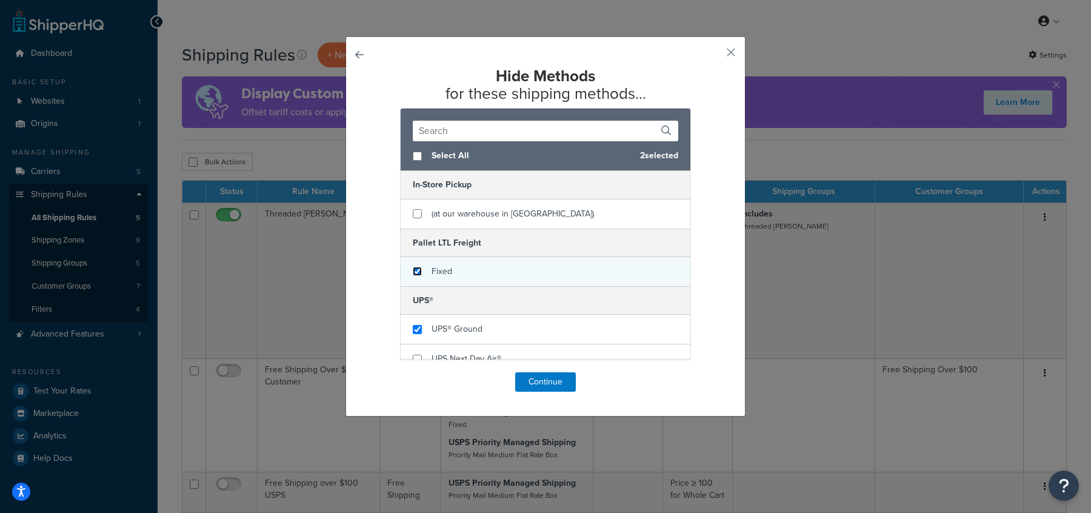
click at [419, 269] on input "checkbox" at bounding box center [417, 271] width 9 height 9
checkbox input "true"
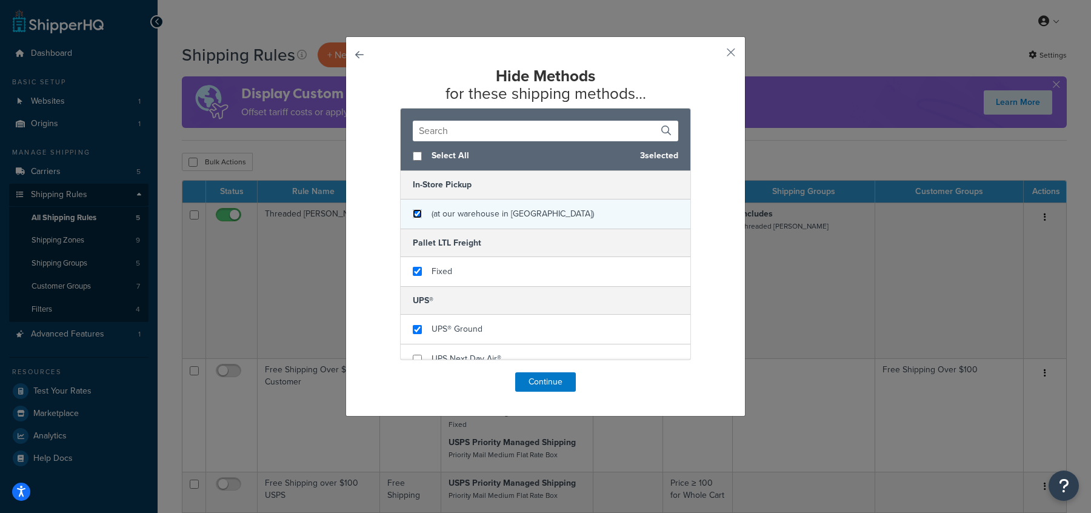
click at [418, 212] on input "checkbox" at bounding box center [417, 213] width 9 height 9
checkbox input "true"
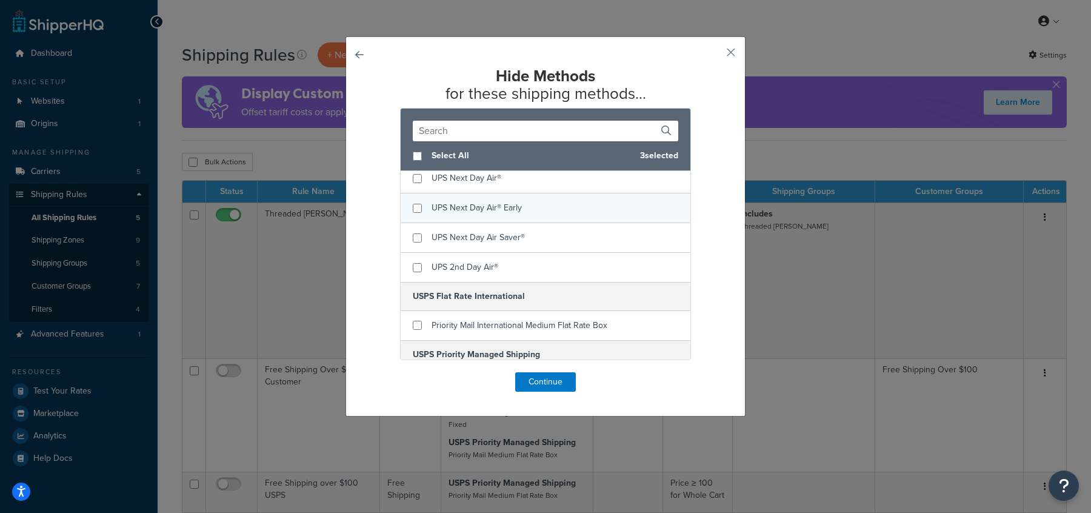
scroll to position [215, 0]
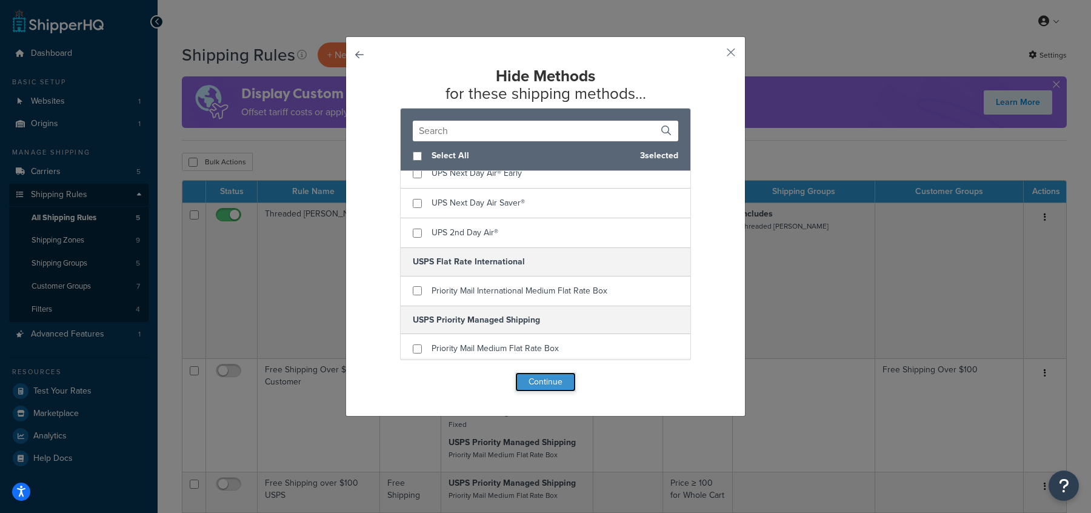
click at [551, 385] on button "Continue" at bounding box center [545, 381] width 61 height 19
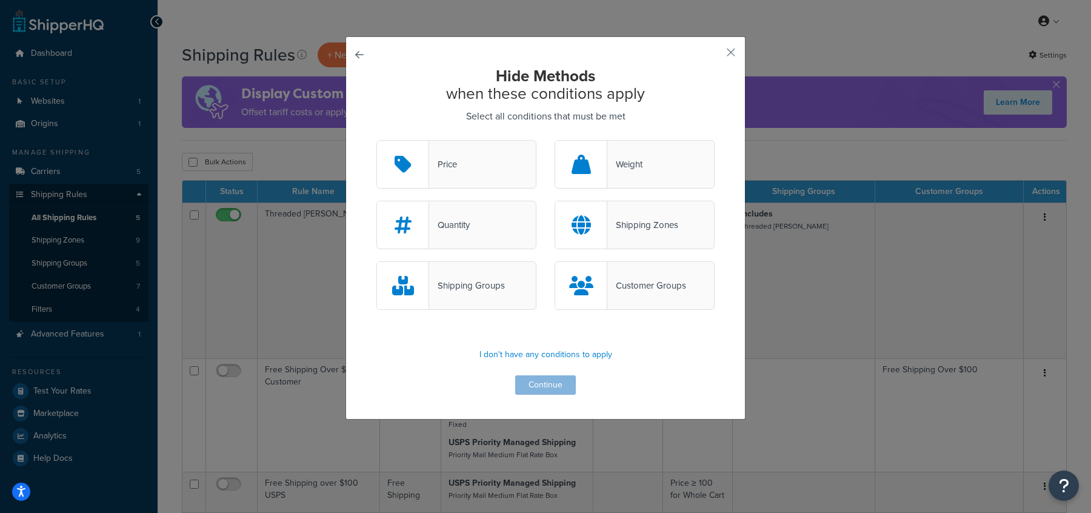
click at [629, 233] on div "Shipping Zones" at bounding box center [642, 224] width 71 height 17
click at [0, 0] on input "Shipping Zones" at bounding box center [0, 0] width 0 height 0
click at [550, 390] on button "Continue" at bounding box center [545, 384] width 61 height 19
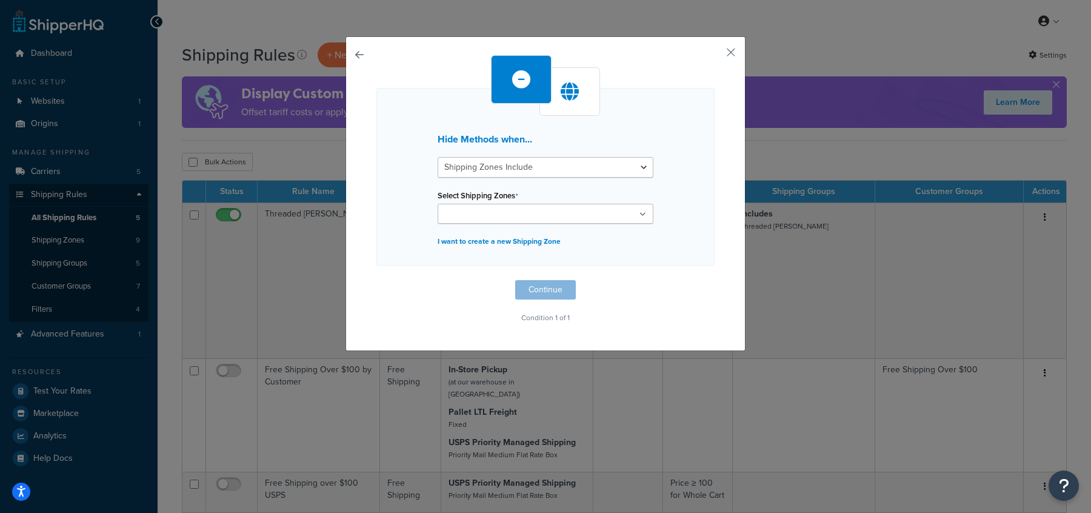
click at [537, 215] on ul at bounding box center [545, 214] width 216 height 20
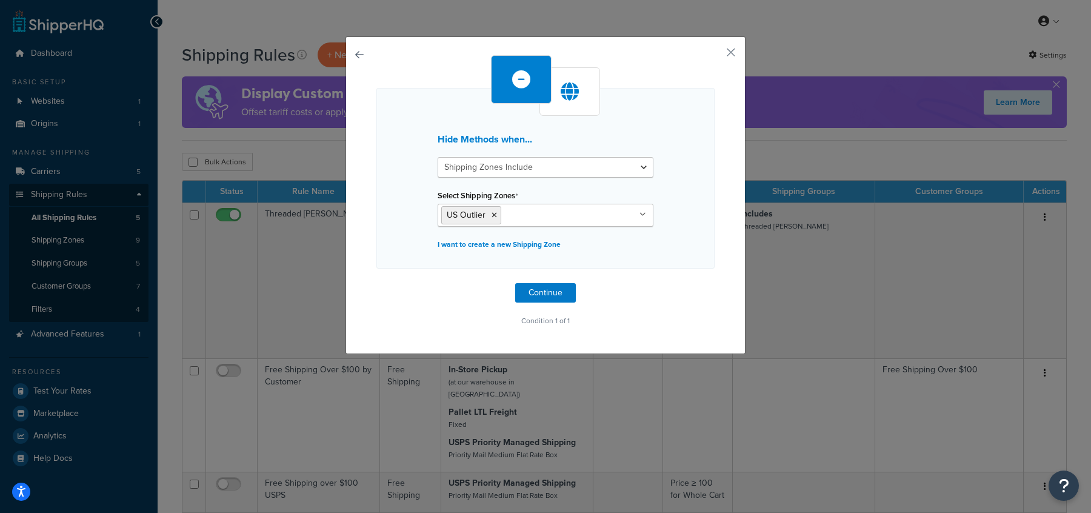
click at [703, 245] on div "Hide Methods when... Shipping Zones Include Shipping Zones Do Not Include Selec…" at bounding box center [545, 178] width 338 height 181
click at [550, 291] on button "Continue" at bounding box center [545, 292] width 61 height 19
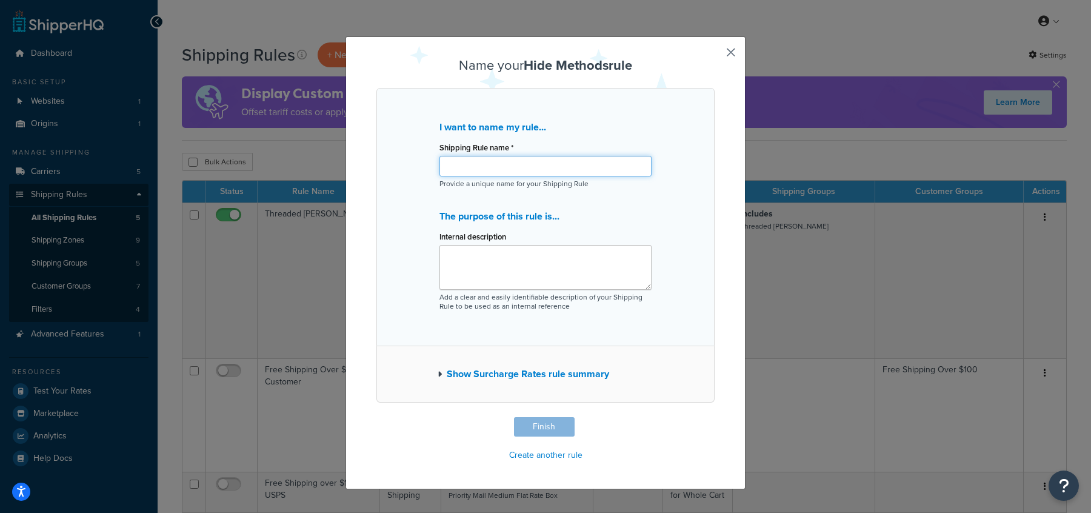
click at [514, 166] on input "Shipping Rule name *" at bounding box center [545, 166] width 212 height 21
type input "Outlier Methods"
click at [559, 430] on button "Finish" at bounding box center [544, 426] width 61 height 19
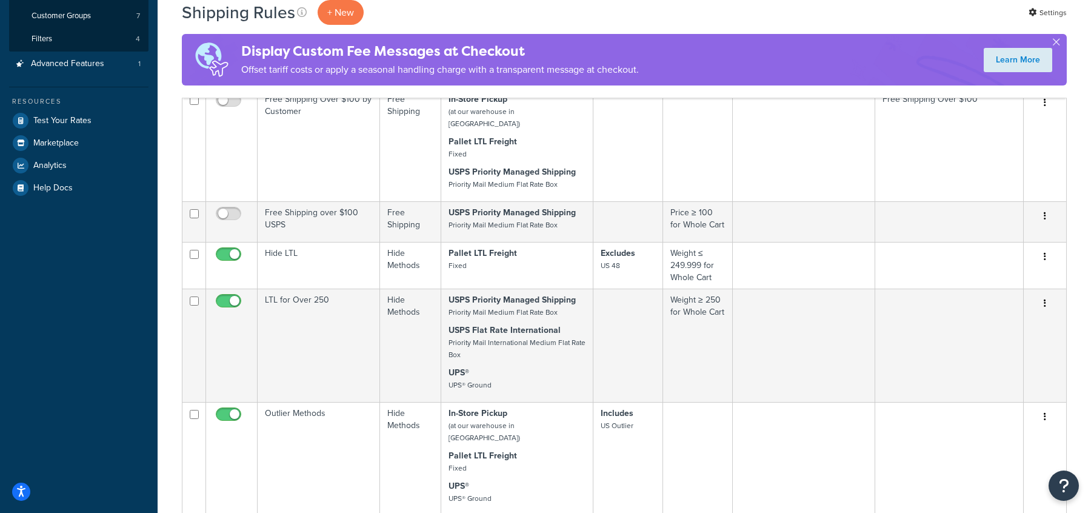
scroll to position [276, 0]
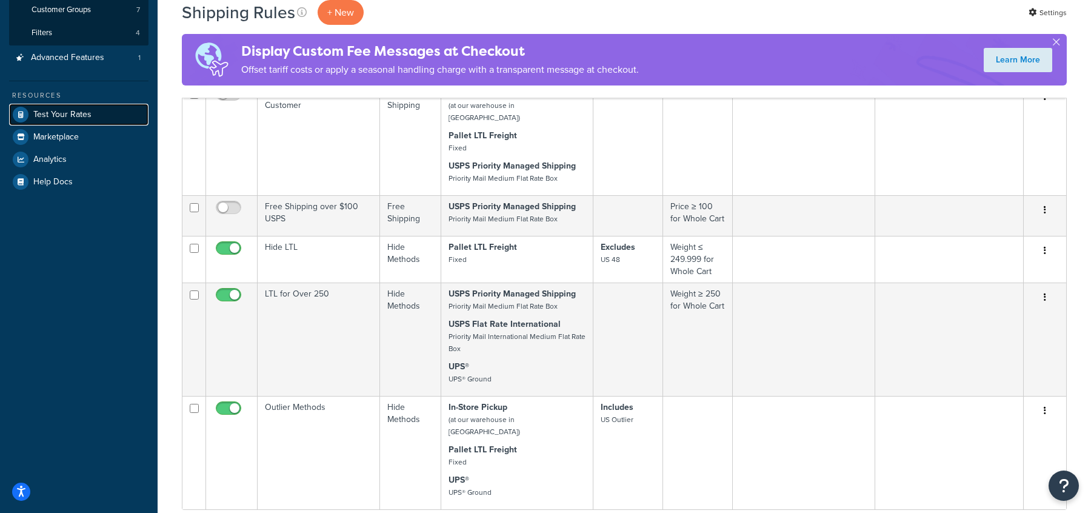
click at [66, 111] on span "Test Your Rates" at bounding box center [62, 115] width 58 height 10
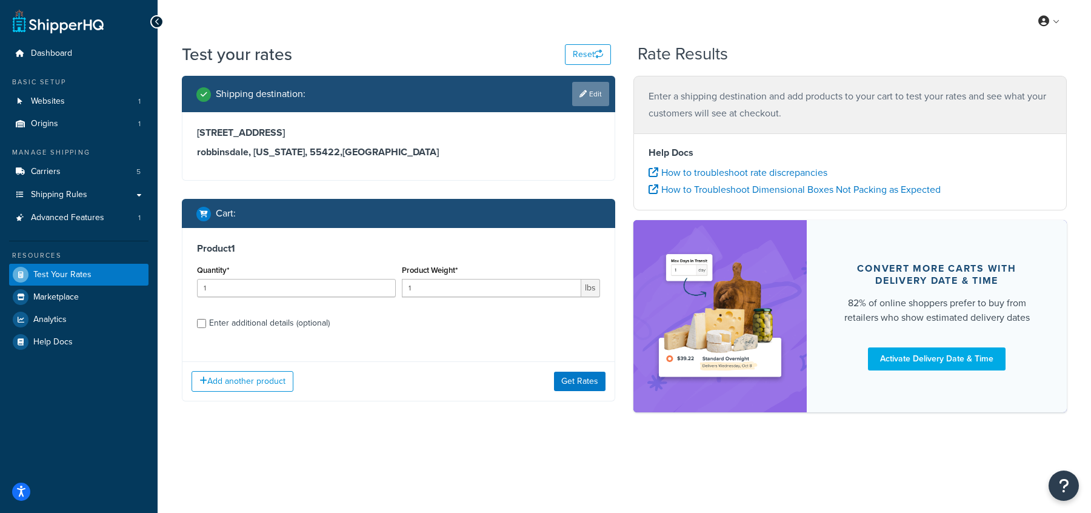
click at [596, 98] on link "Edit" at bounding box center [590, 94] width 37 height 24
select select "MN"
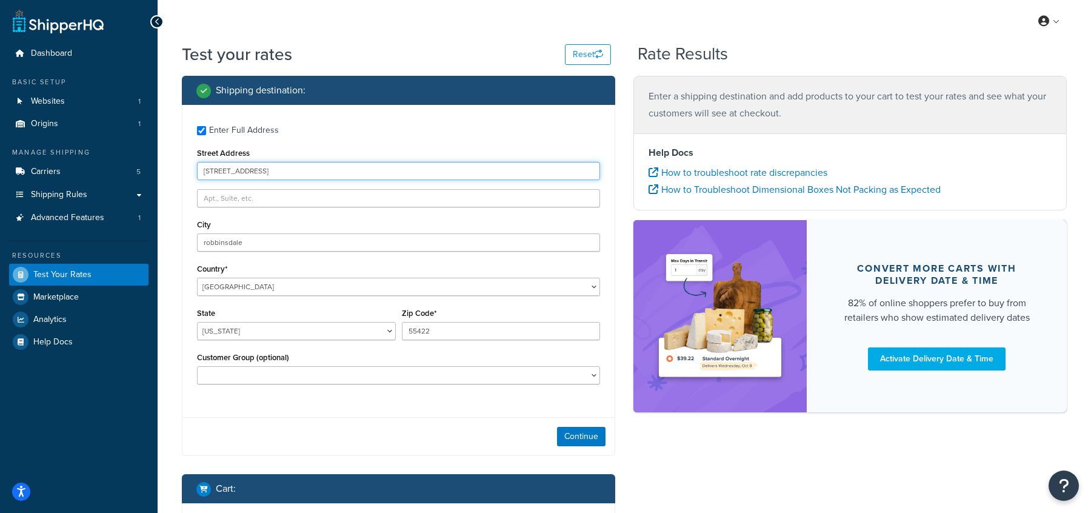
drag, startPoint x: 287, startPoint y: 175, endPoint x: 102, endPoint y: 157, distance: 185.6
click at [102, 157] on div "Dashboard Basic Setup Websites 1 Origins 1 Manage Shipping Carriers 5 Shipping …" at bounding box center [545, 377] width 1091 height 755
click at [282, 299] on div "Enter Full Address Street Address City [GEOGRAPHIC_DATA] Country* [GEOGRAPHIC_D…" at bounding box center [398, 256] width 432 height 303
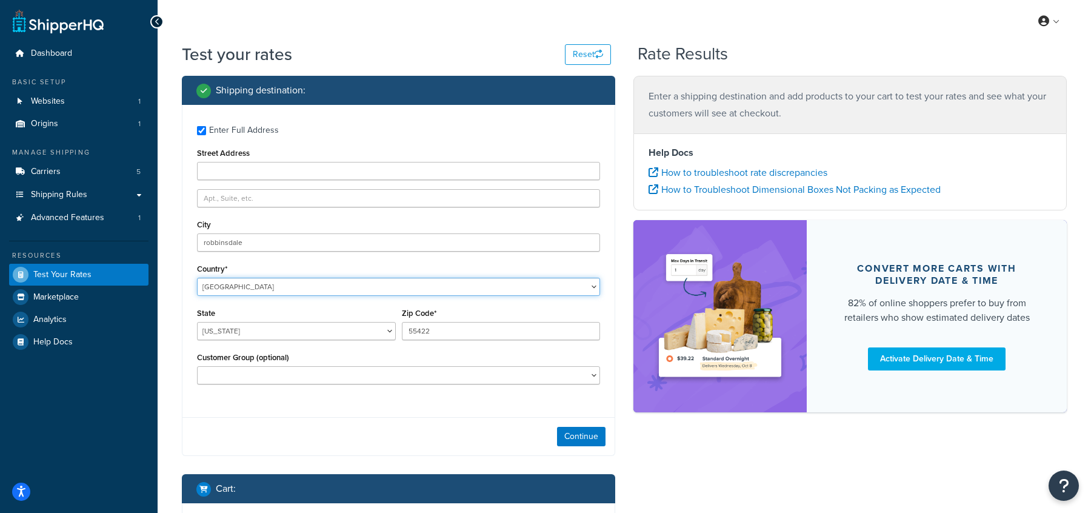
click at [267, 292] on select "[GEOGRAPHIC_DATA] [GEOGRAPHIC_DATA] [GEOGRAPHIC_DATA] [GEOGRAPHIC_DATA] [GEOGRA…" at bounding box center [398, 287] width 403 height 18
select select "PR"
click at [197, 278] on select "[GEOGRAPHIC_DATA] [GEOGRAPHIC_DATA] [GEOGRAPHIC_DATA] [GEOGRAPHIC_DATA] [GEOGRA…" at bounding box center [398, 287] width 403 height 18
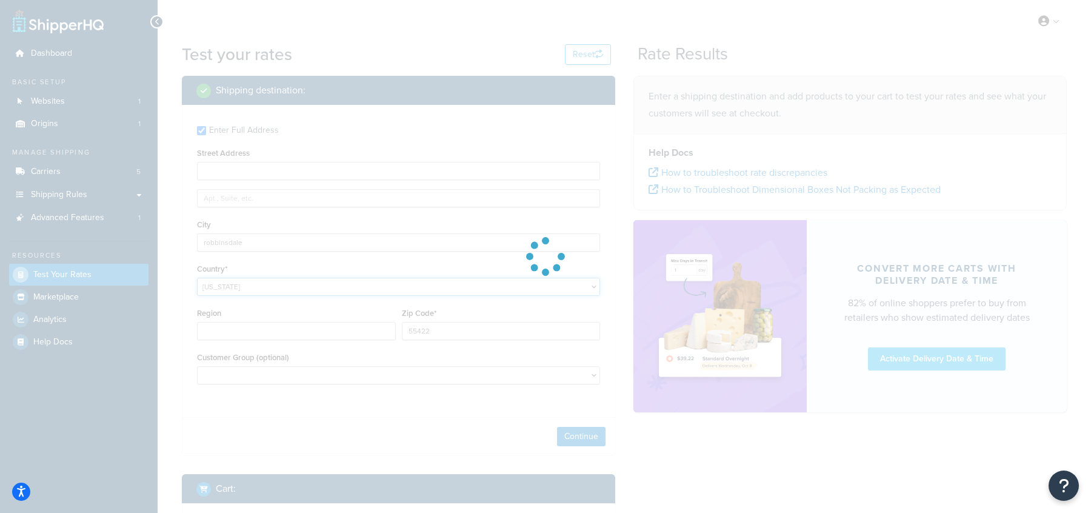
type input "MN"
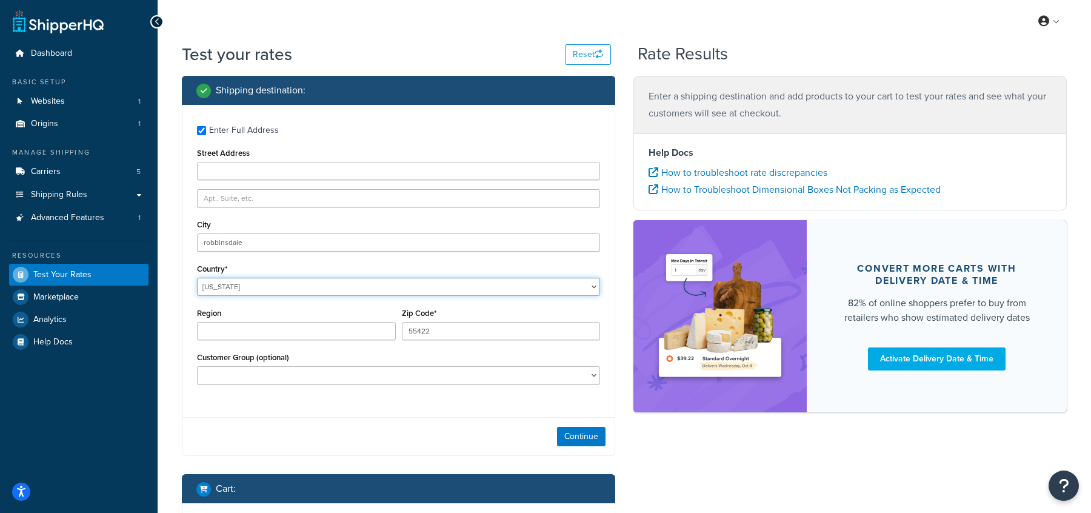
click at [235, 291] on select "[GEOGRAPHIC_DATA] [GEOGRAPHIC_DATA] [GEOGRAPHIC_DATA] [GEOGRAPHIC_DATA] [GEOGRA…" at bounding box center [398, 287] width 403 height 18
select select "US"
click at [197, 278] on select "[GEOGRAPHIC_DATA] [GEOGRAPHIC_DATA] [GEOGRAPHIC_DATA] [GEOGRAPHIC_DATA] [GEOGRA…" at bounding box center [398, 287] width 403 height 18
click at [351, 328] on select "[US_STATE] [US_STATE] [US_STATE] [US_STATE] [US_STATE] Armed Forces Americas Ar…" at bounding box center [296, 331] width 199 height 18
select select "PR"
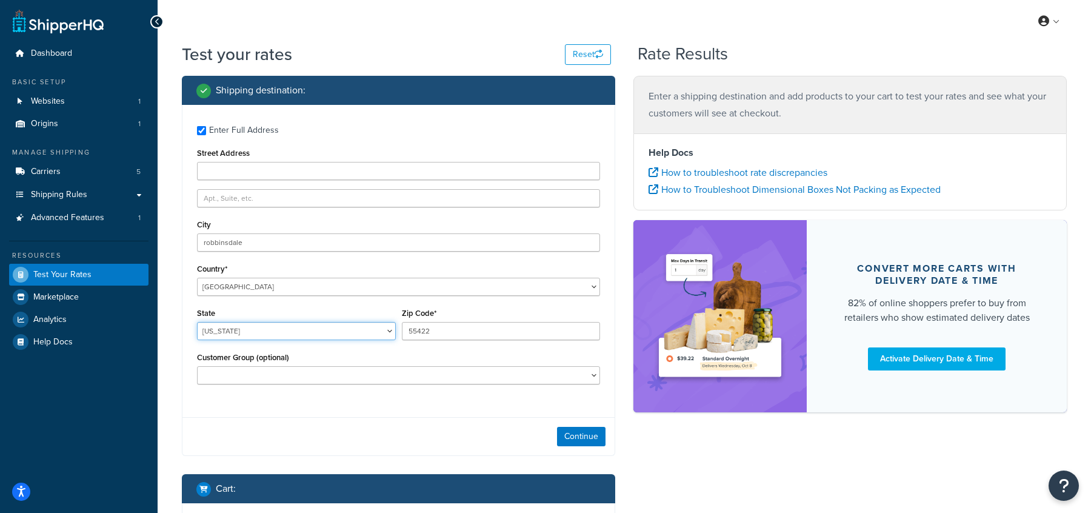
click at [197, 322] on select "[US_STATE] [US_STATE] [US_STATE] [US_STATE] [US_STATE] Armed Forces Americas Ar…" at bounding box center [296, 331] width 199 height 18
click at [419, 336] on input "55422" at bounding box center [501, 331] width 199 height 18
type input "00915"
click at [405, 417] on div "Enter Full Address Street Address City [GEOGRAPHIC_DATA] Country* [GEOGRAPHIC_D…" at bounding box center [398, 280] width 433 height 351
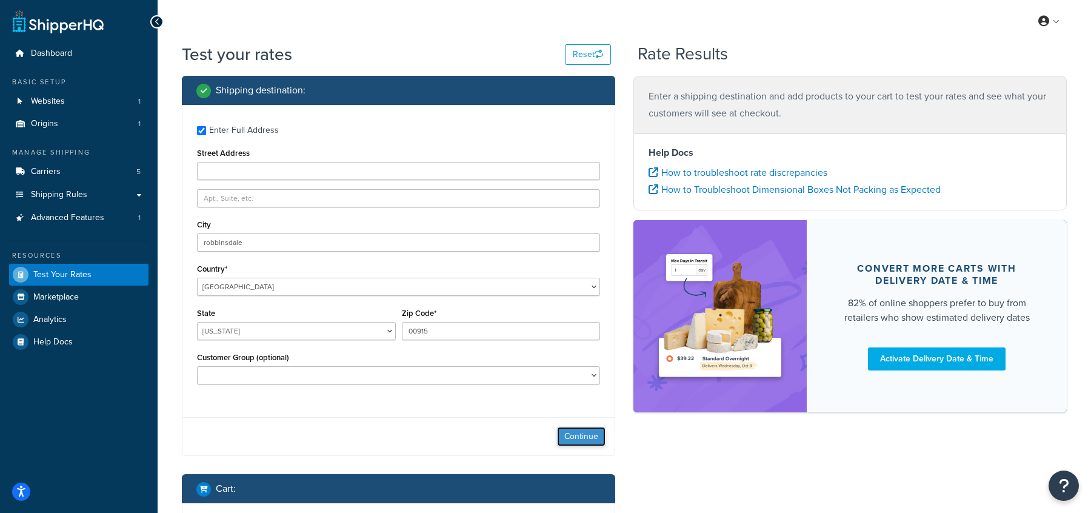
click at [593, 437] on button "Continue" at bounding box center [581, 436] width 48 height 19
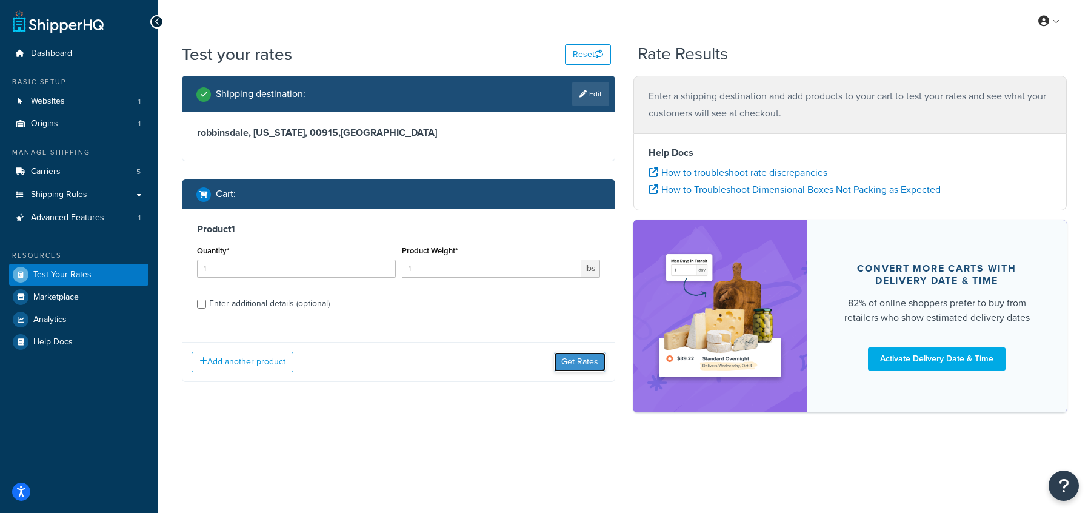
click at [569, 366] on button "Get Rates" at bounding box center [580, 361] width 52 height 19
